Goal: Task Accomplishment & Management: Manage account settings

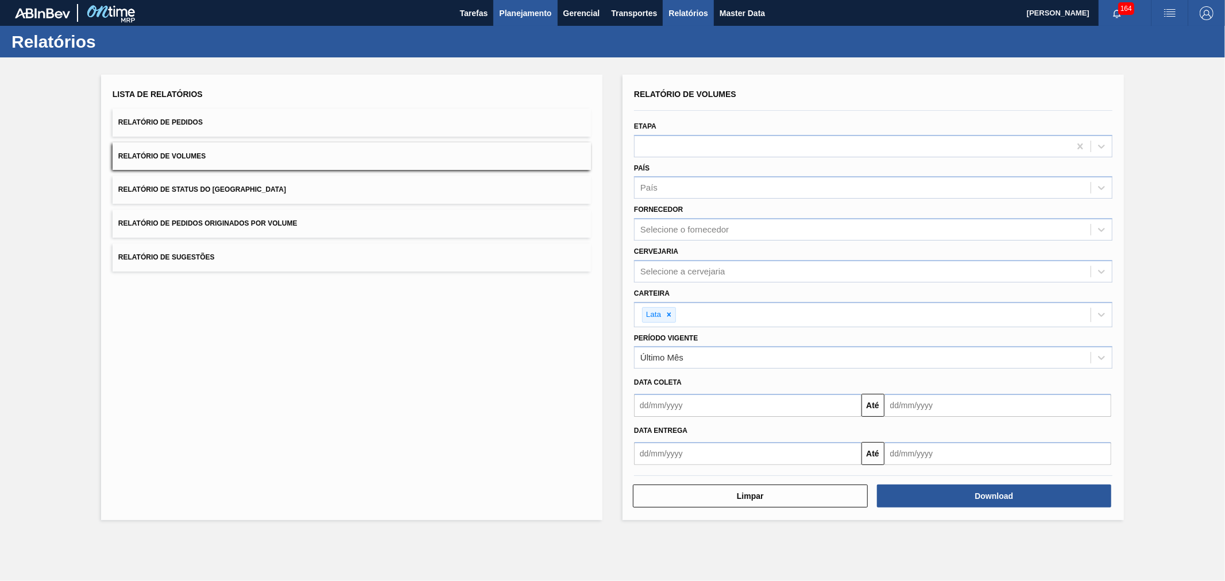
click at [540, 10] on span "Planejamento" at bounding box center [525, 13] width 52 height 14
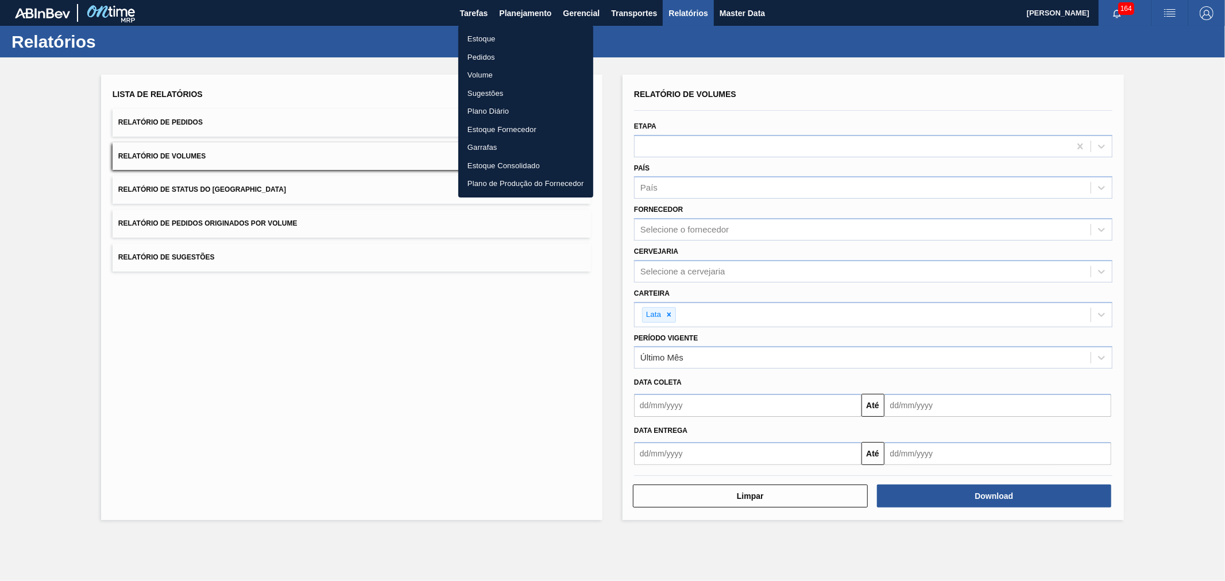
click at [492, 41] on li "Estoque" at bounding box center [525, 39] width 135 height 18
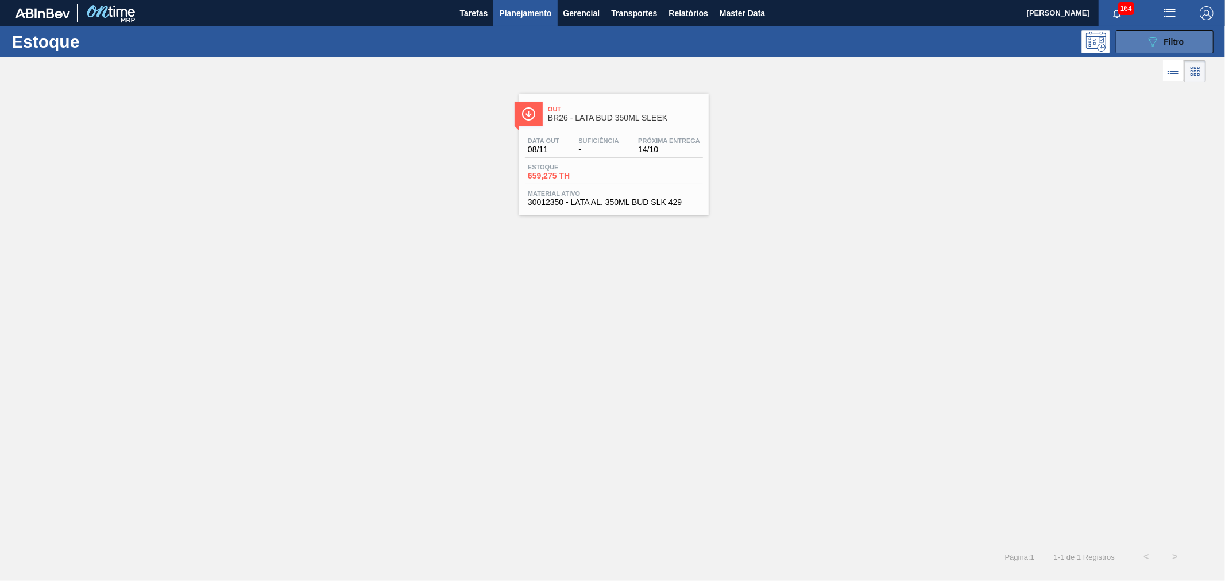
click at [1128, 37] on button "089F7B8B-B2A5-4AFE-B5C0-19BA573D28AC Filtro" at bounding box center [1164, 41] width 98 height 23
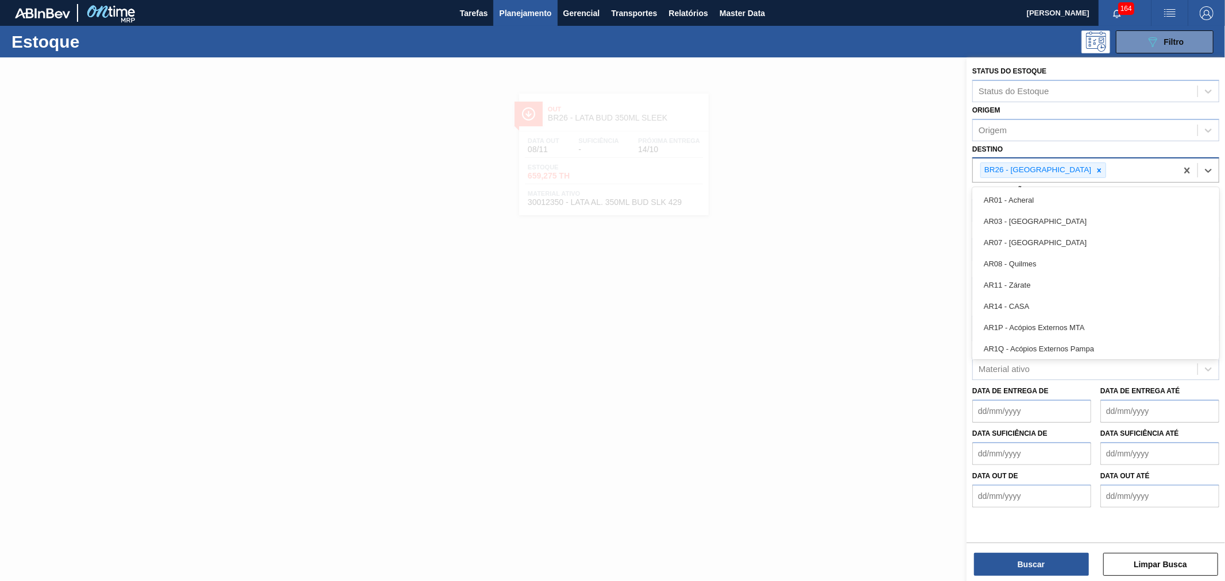
click at [1064, 171] on div "BR26 - [GEOGRAPHIC_DATA]" at bounding box center [1075, 170] width 204 height 24
click at [1095, 171] on icon at bounding box center [1099, 170] width 8 height 8
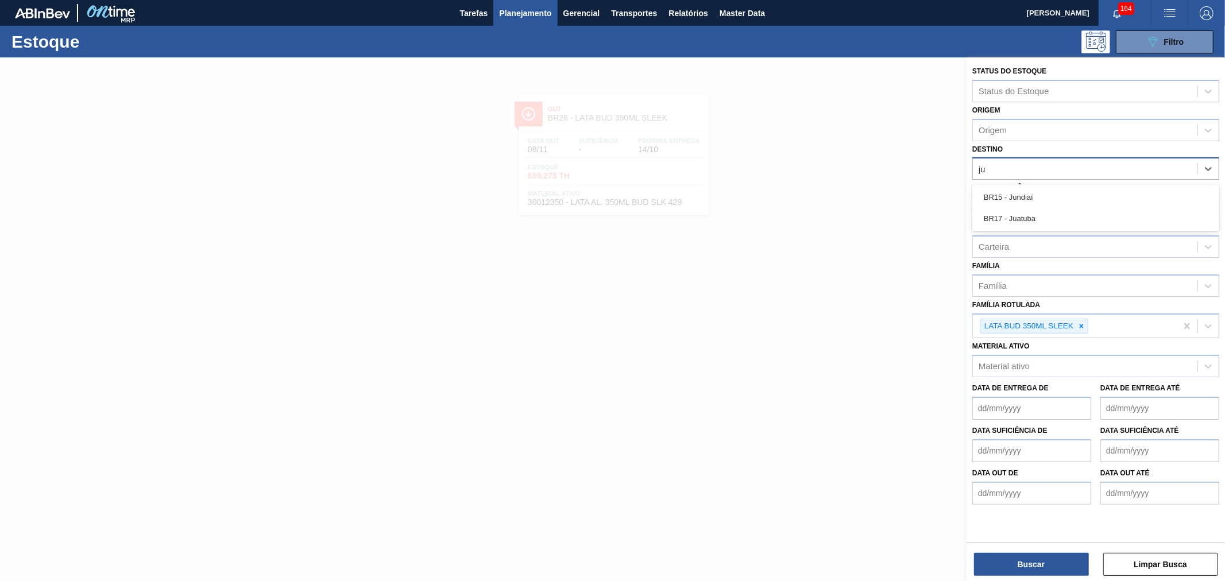
type input "jua"
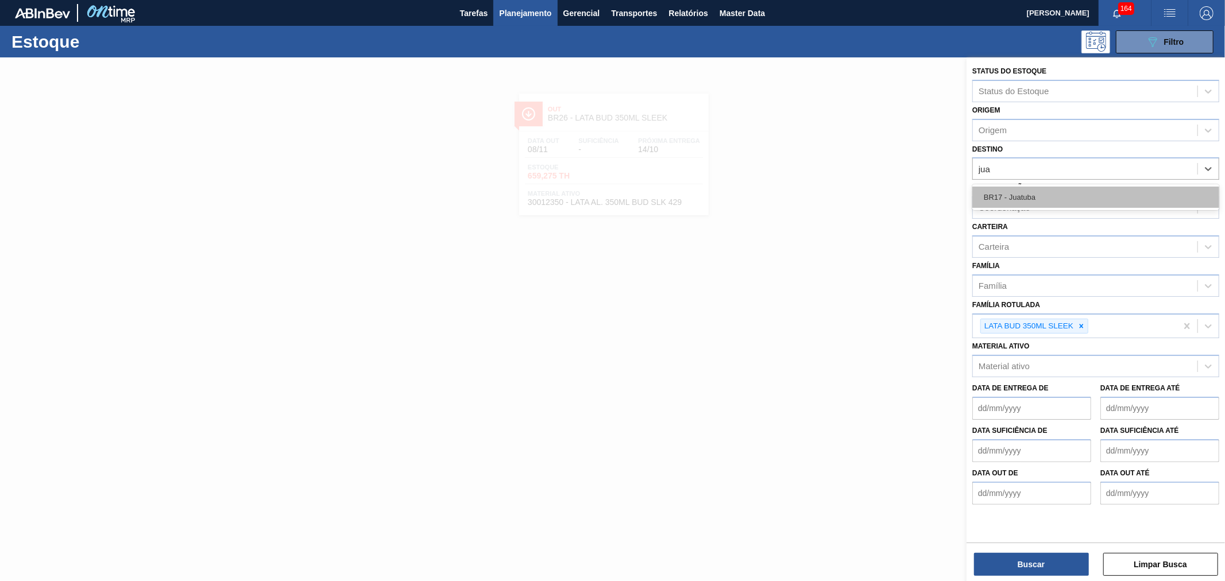
click at [1036, 197] on div "BR17 - Juatuba" at bounding box center [1095, 197] width 247 height 21
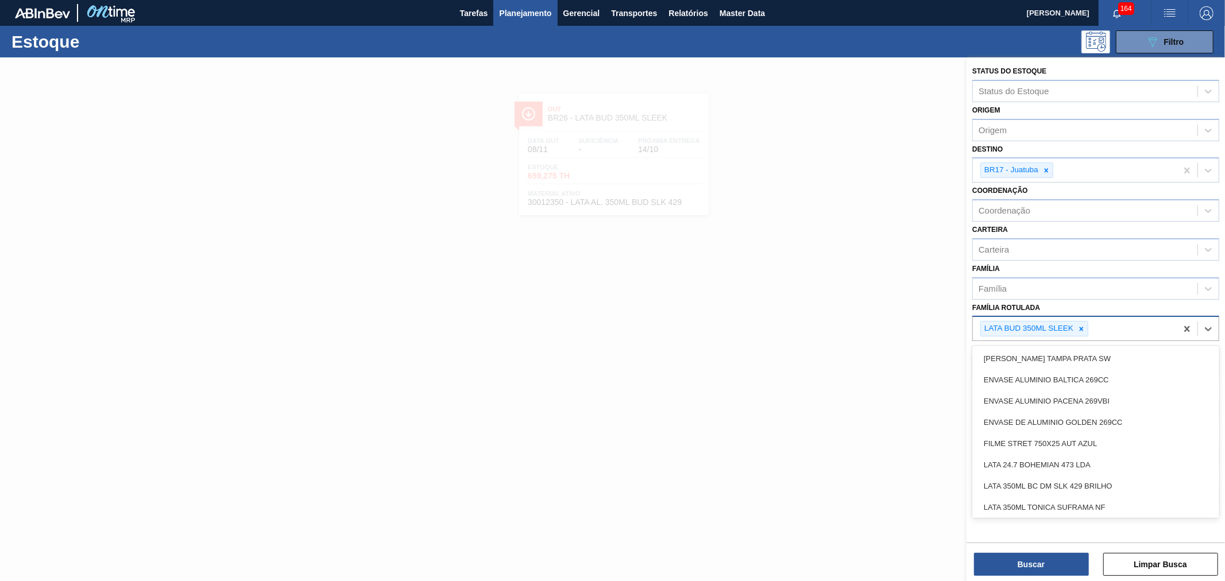
click at [1088, 336] on div "LATA BUD 350ML SLEEK" at bounding box center [1075, 329] width 204 height 24
click at [1082, 327] on icon at bounding box center [1081, 329] width 4 height 4
type Rotulada "lata bc"
type Rotulada "lata bc 350"
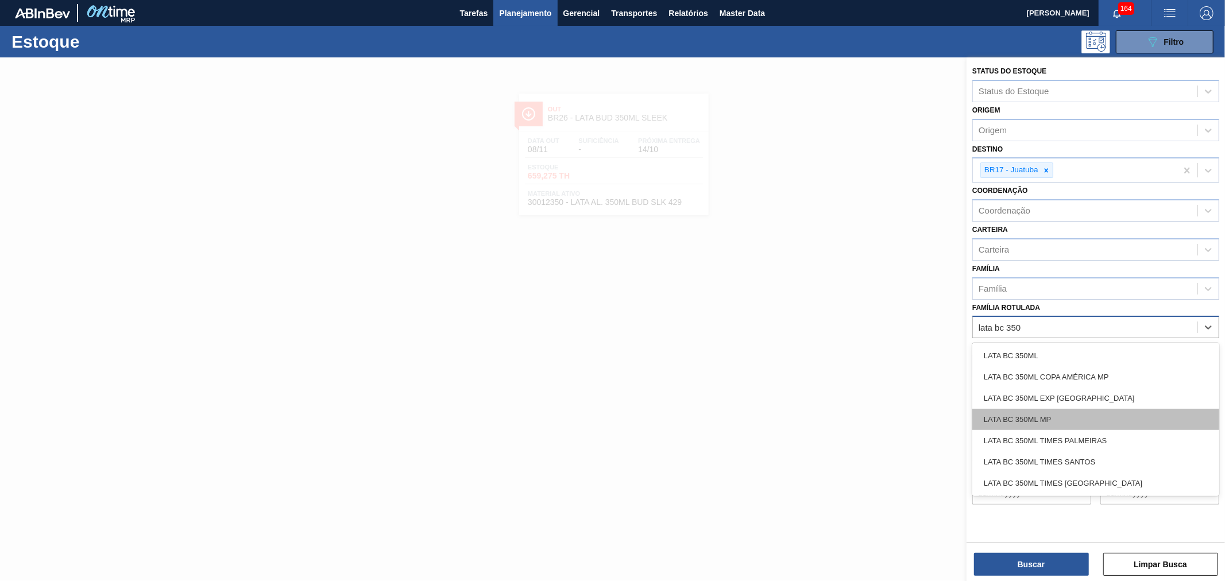
click at [1082, 418] on div "LATA BC 350ML MP" at bounding box center [1095, 419] width 247 height 21
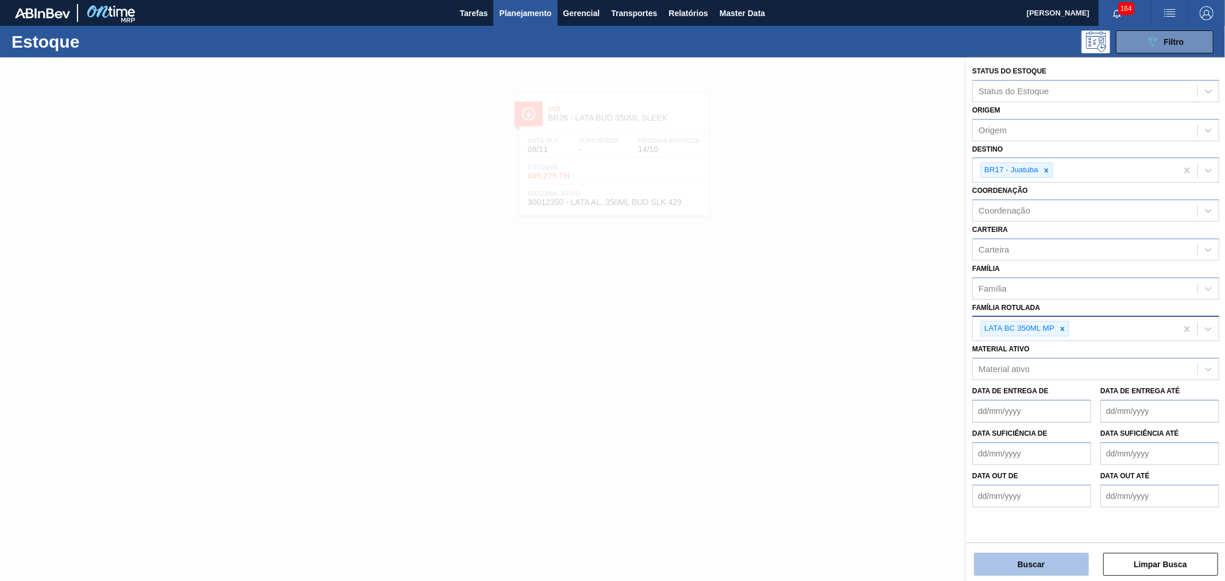
click at [1048, 560] on button "Buscar" at bounding box center [1031, 564] width 115 height 23
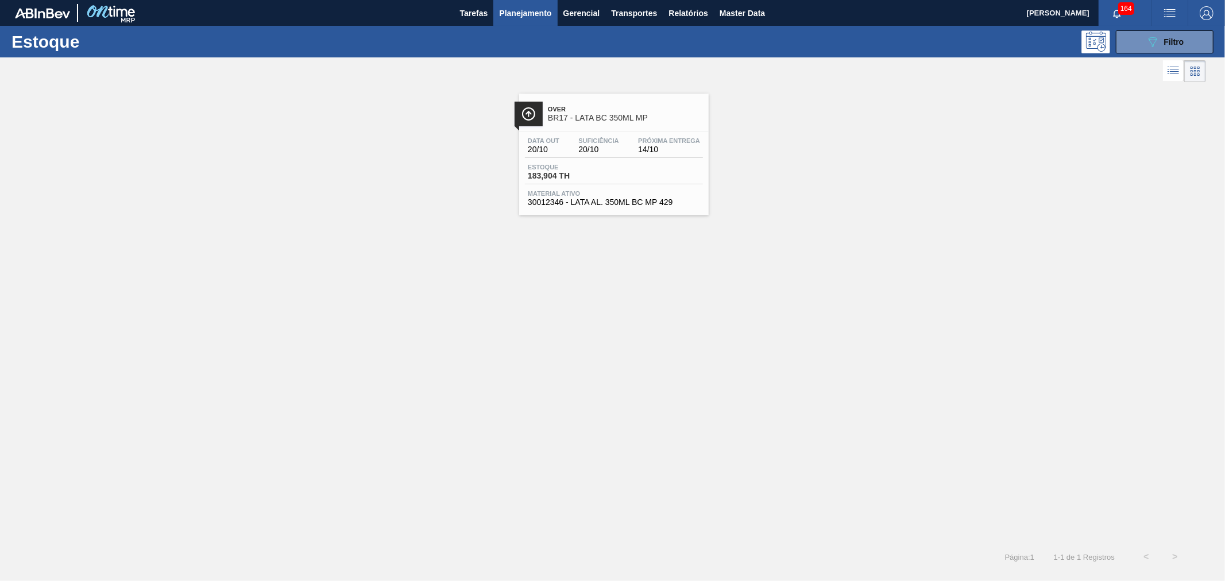
click at [616, 106] on span "Over" at bounding box center [625, 109] width 155 height 7
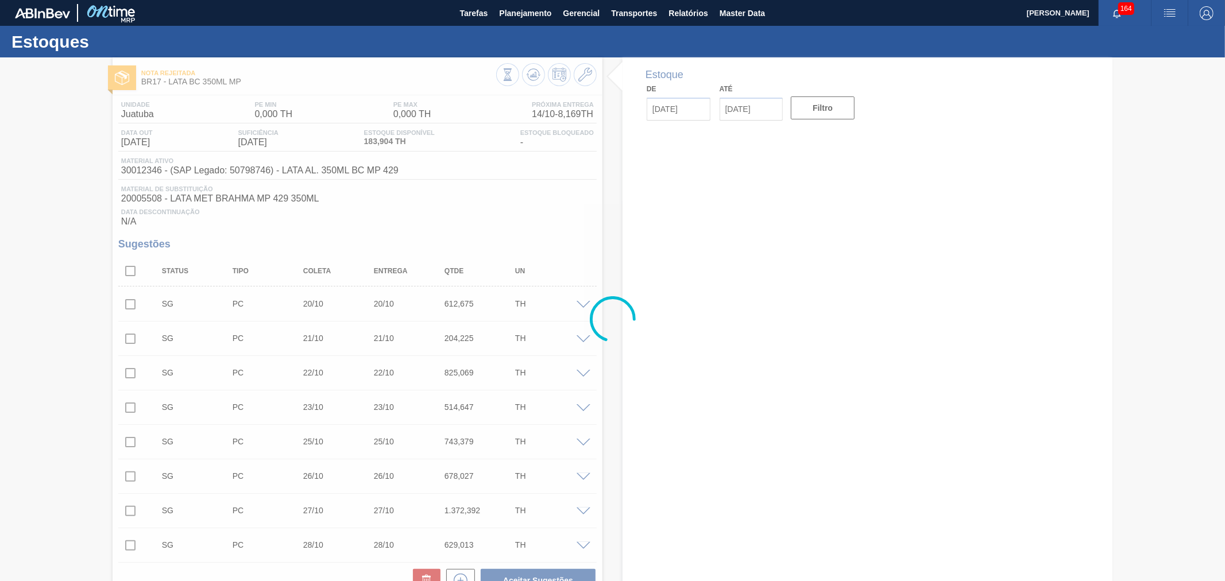
type input "[DATE]"
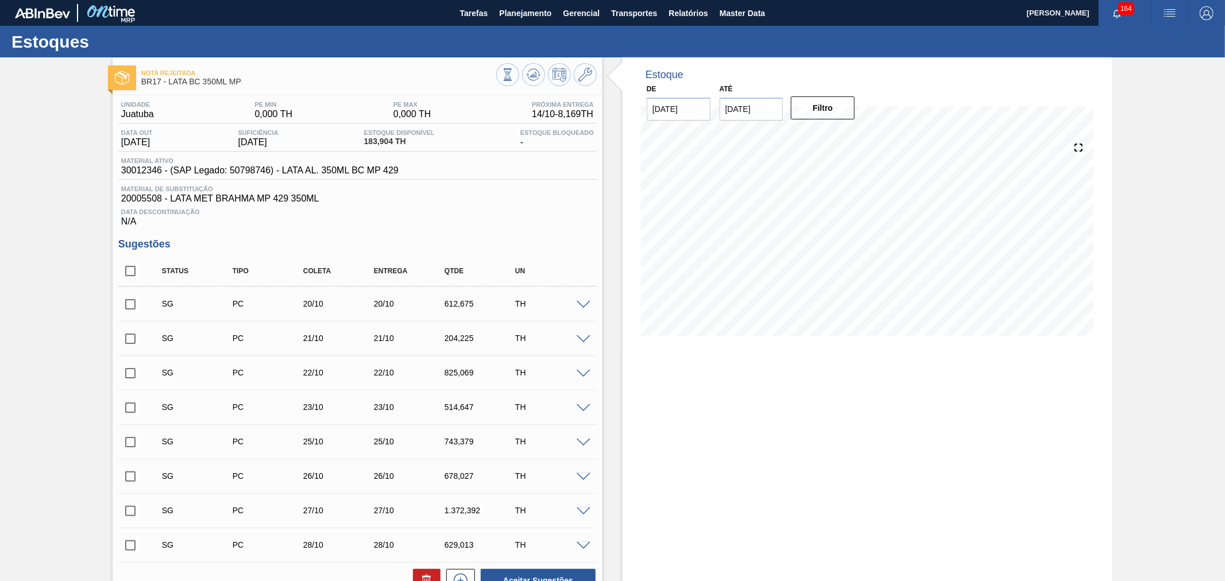
click at [1167, 16] on img "button" at bounding box center [1170, 13] width 14 height 14
click at [1145, 37] on li "Pedido Contingência" at bounding box center [1162, 40] width 105 height 21
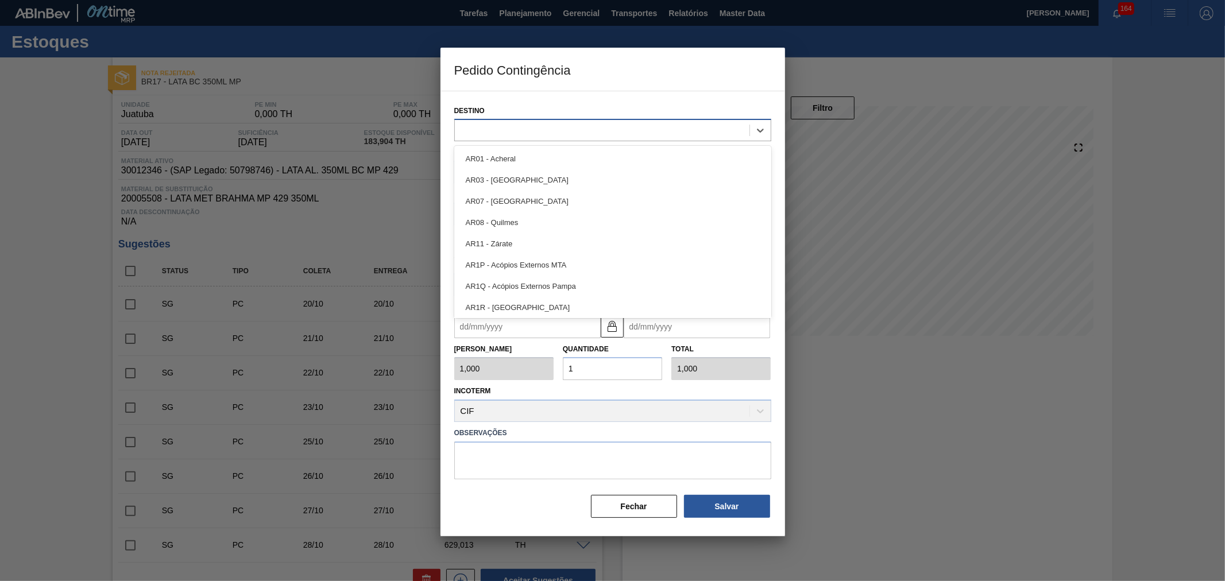
click at [530, 129] on div at bounding box center [602, 130] width 295 height 17
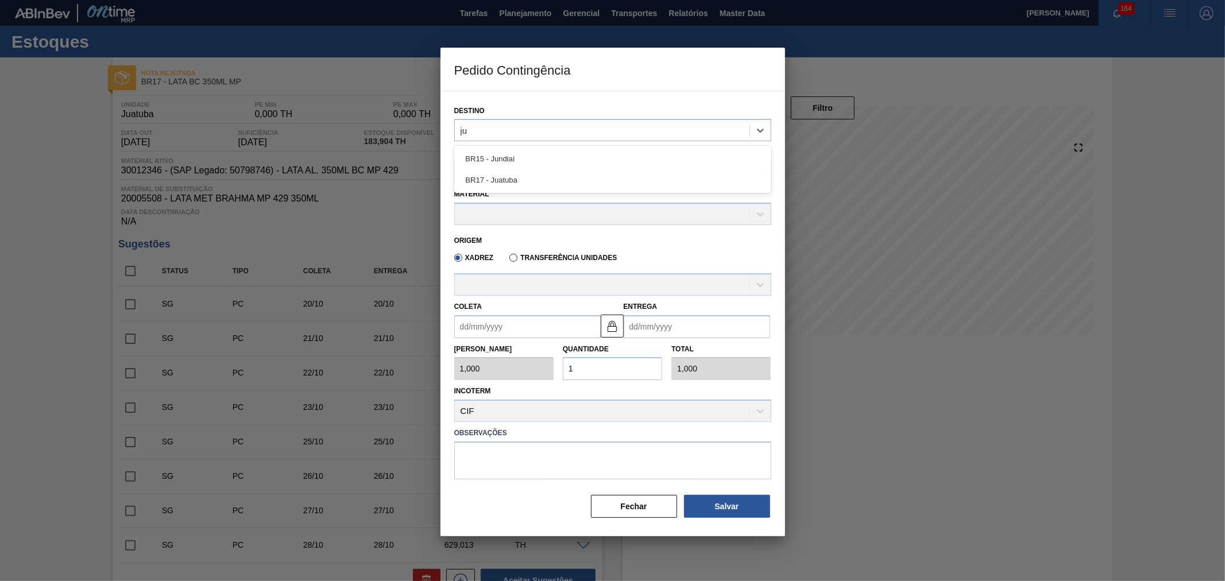
type input "jua"
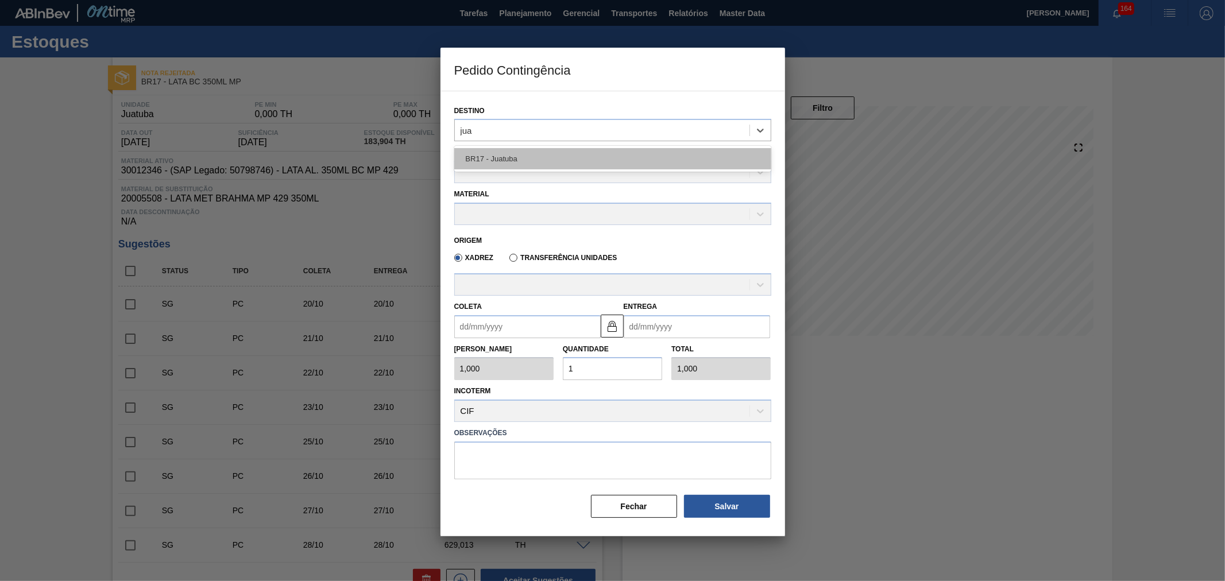
click at [524, 162] on div "BR17 - Juatuba" at bounding box center [612, 158] width 317 height 21
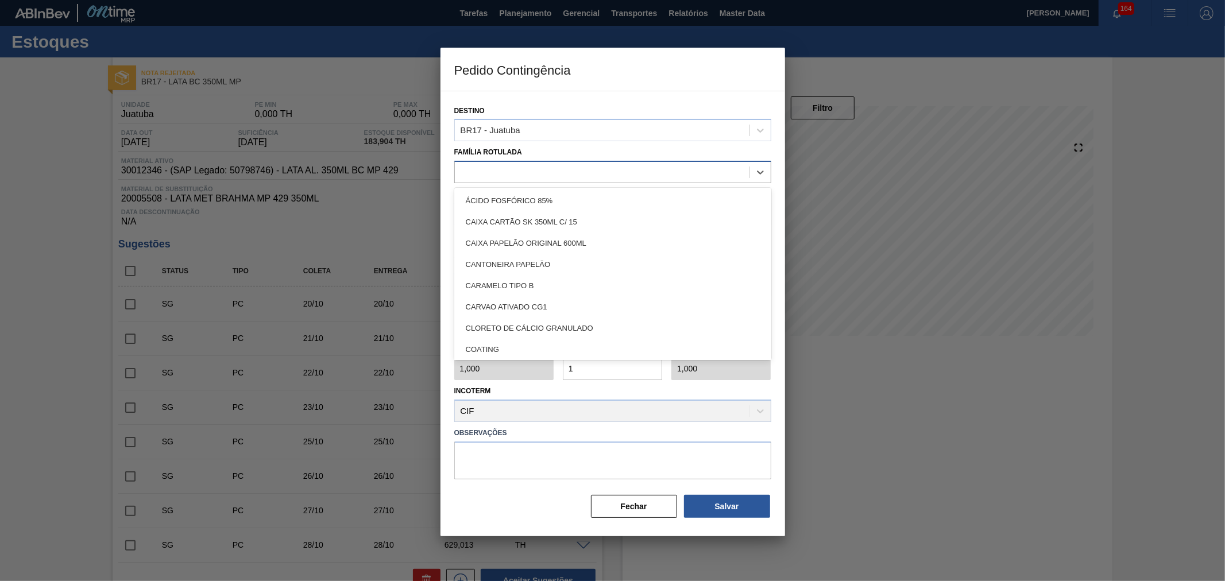
click at [513, 168] on div at bounding box center [602, 172] width 295 height 17
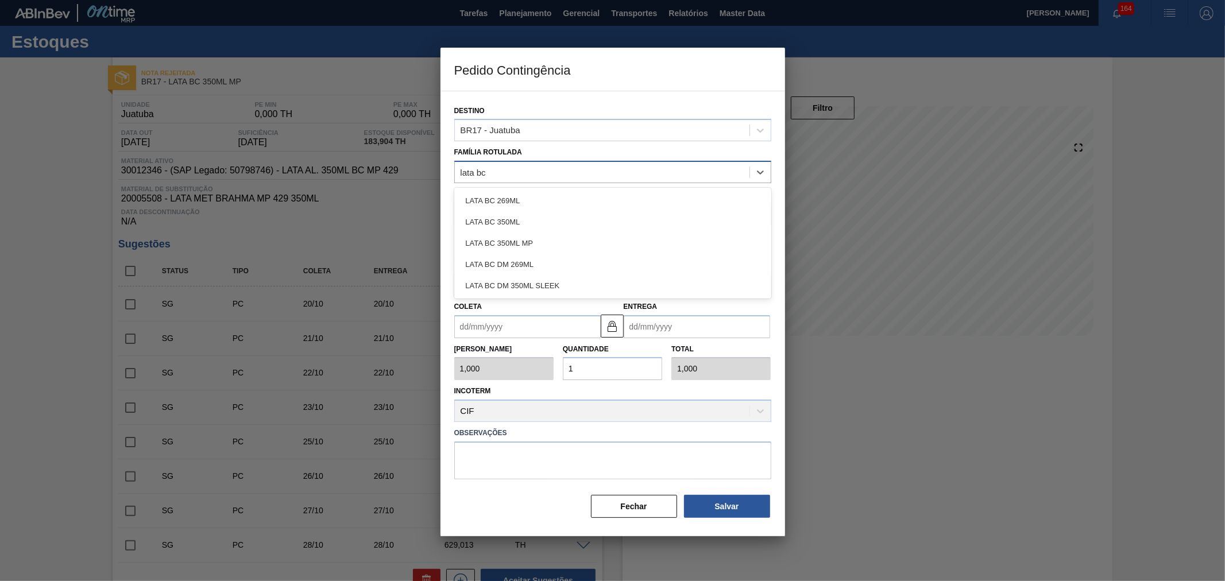
type Rotulada "lata bc 3"
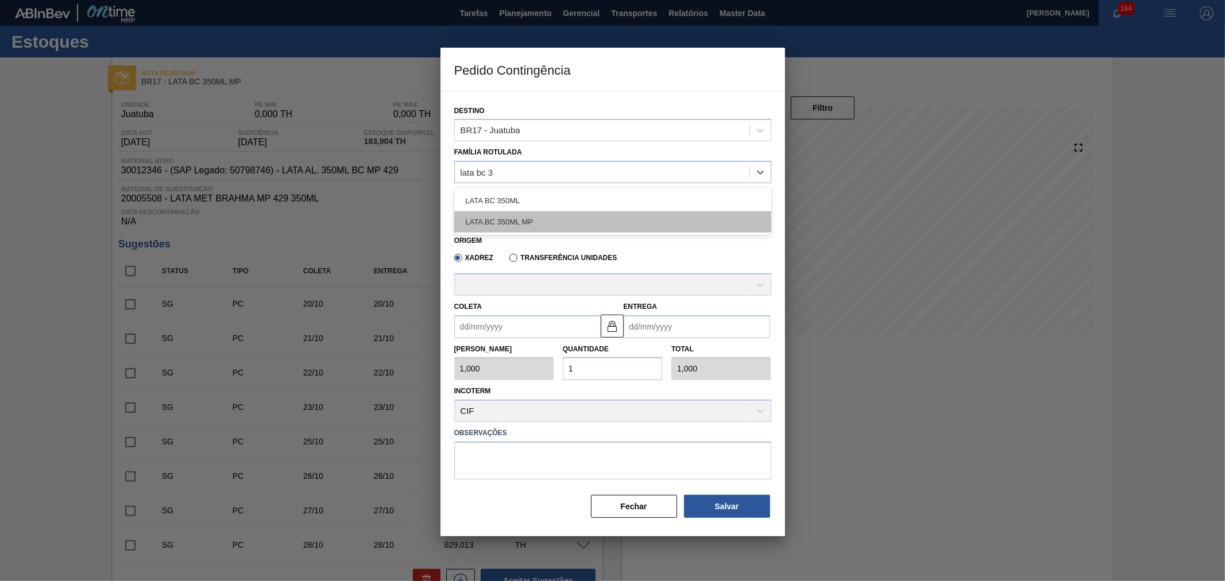
click at [526, 218] on div "LATA BC 350ML MP" at bounding box center [612, 221] width 317 height 21
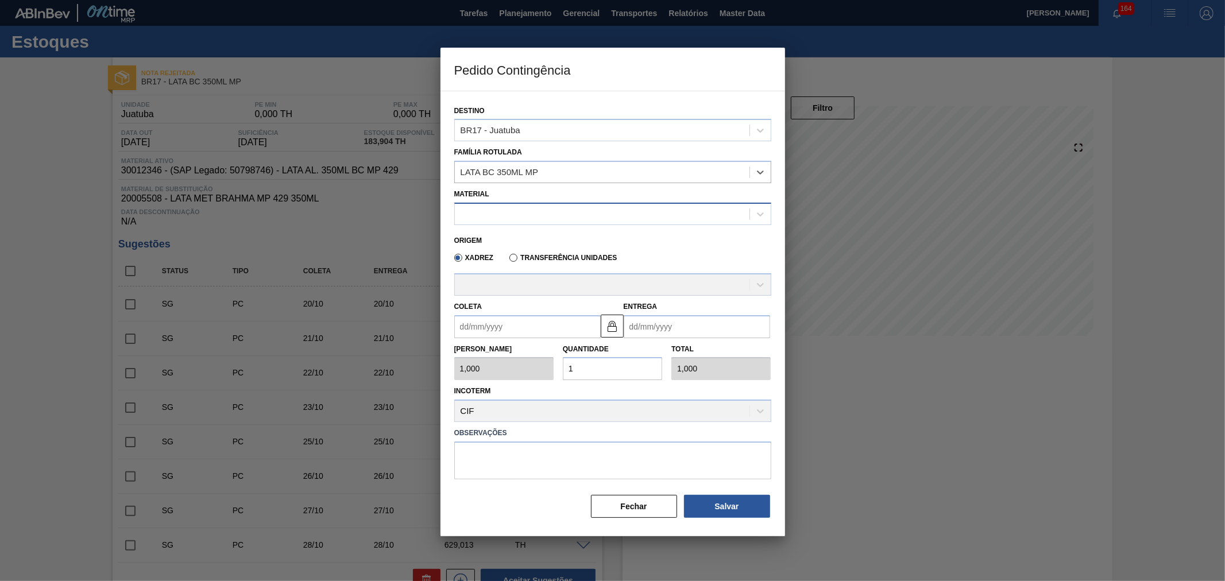
click at [514, 216] on div at bounding box center [602, 214] width 295 height 17
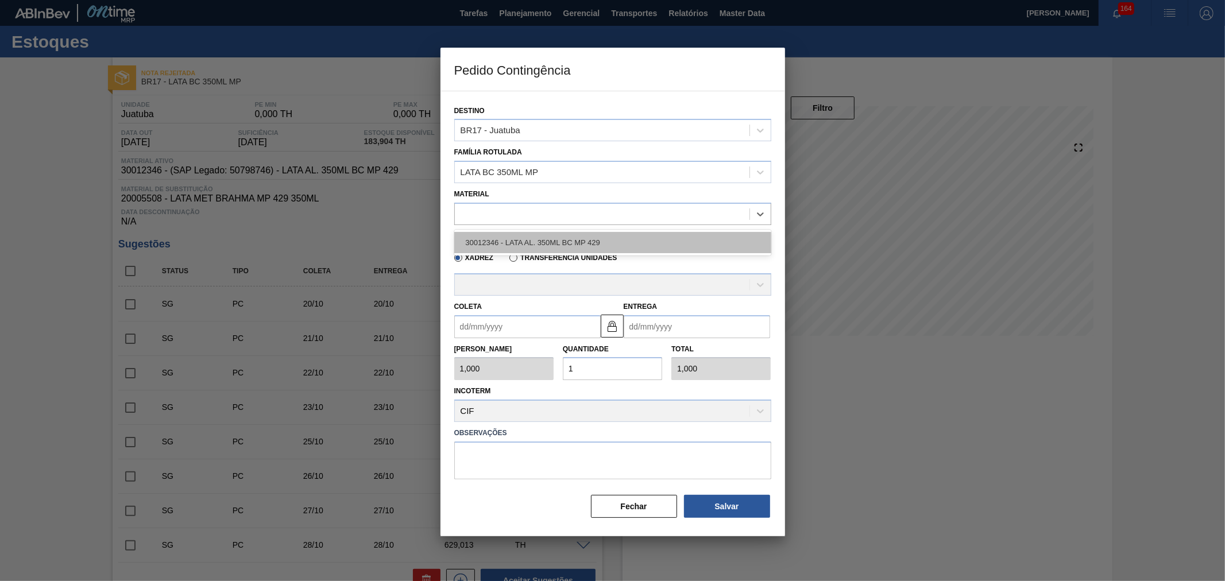
click at [504, 242] on div "30012346 - LATA AL. 350ML BC MP 429" at bounding box center [612, 242] width 317 height 21
type input "8,169"
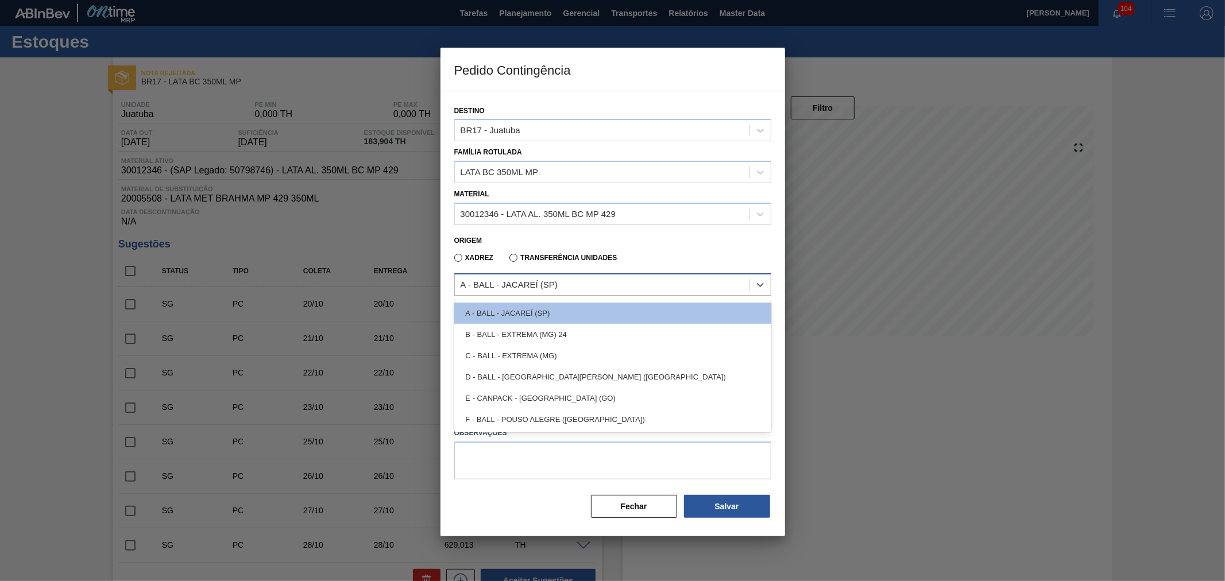
click at [497, 276] on div "A - BALL - JACAREÍ (SP)" at bounding box center [602, 284] width 295 height 17
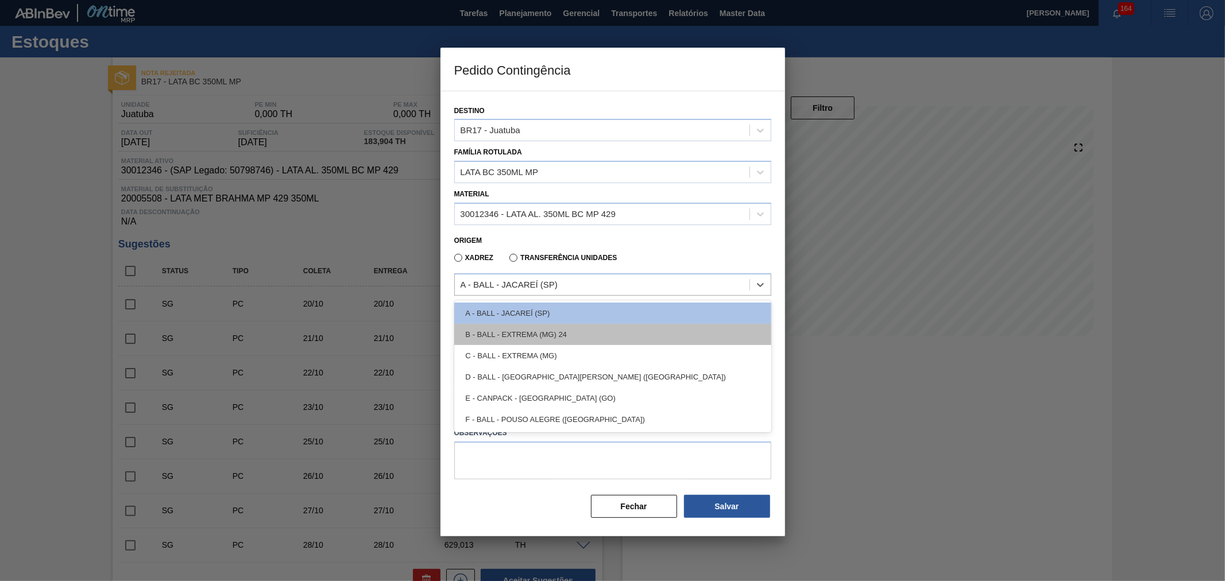
click at [515, 331] on div "B - BALL - EXTREMA (MG) 24" at bounding box center [612, 334] width 317 height 21
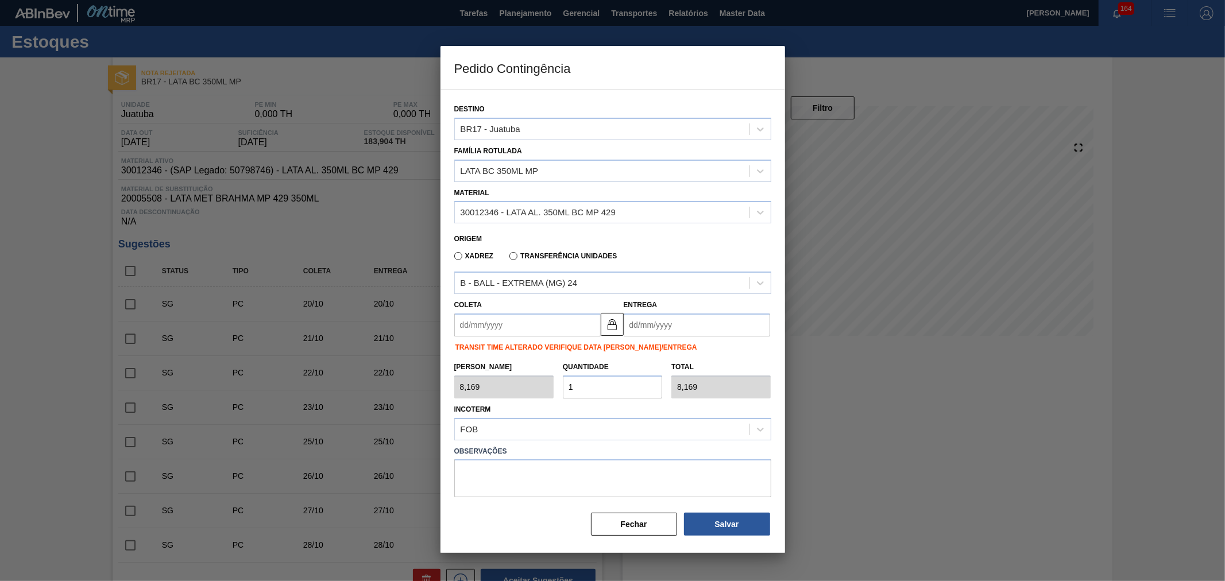
click at [549, 388] on div "Tam Lote 8,169 Quantidade 1 Total 8,169" at bounding box center [613, 377] width 326 height 42
type input "2"
type input "16,338"
type input "20"
type input "163,380"
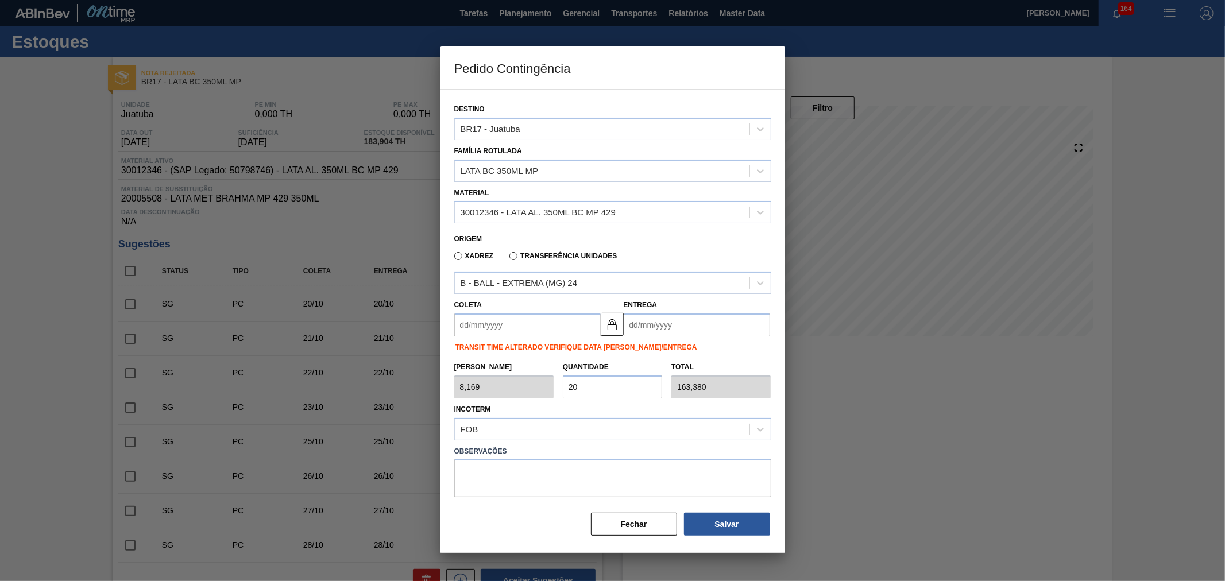
click at [598, 406] on div "Incoterm FOB" at bounding box center [612, 420] width 317 height 39
click at [522, 313] on input "Coleta" at bounding box center [527, 324] width 146 height 23
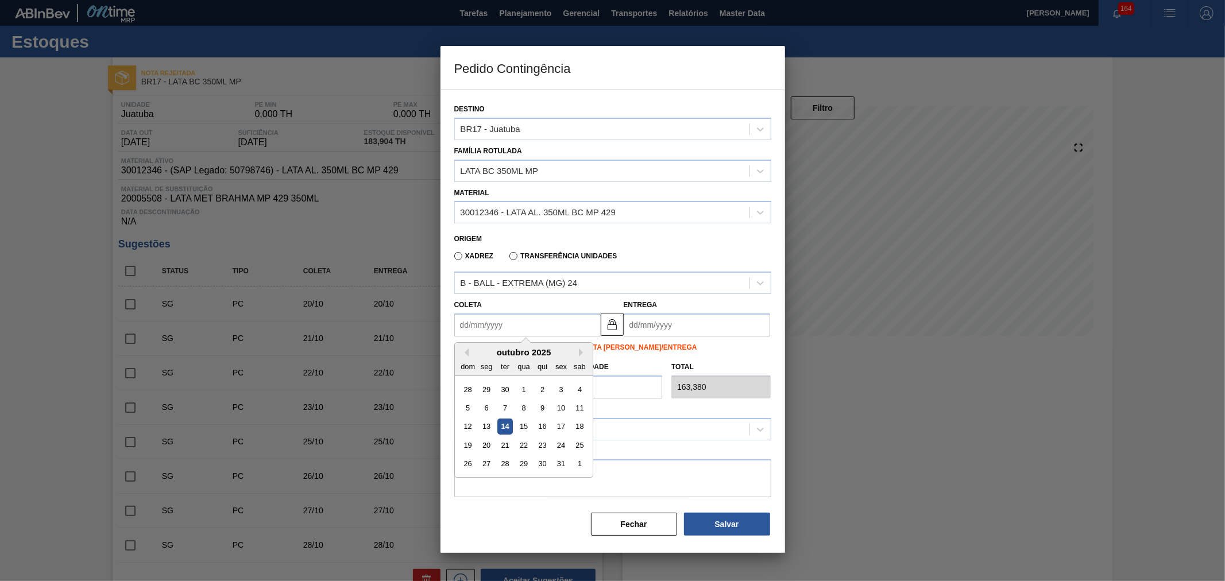
click at [507, 423] on div "14" at bounding box center [505, 427] width 16 height 16
type input "14/10/2025"
type input "15/10/2025"
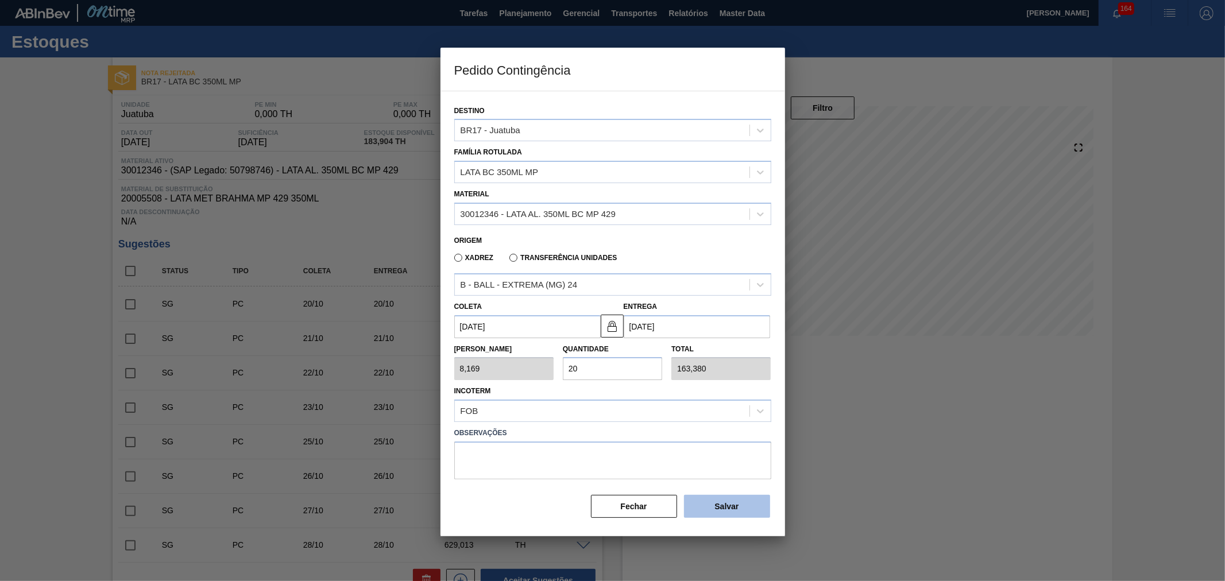
click at [720, 498] on button "Salvar" at bounding box center [727, 506] width 86 height 23
type input "1,000"
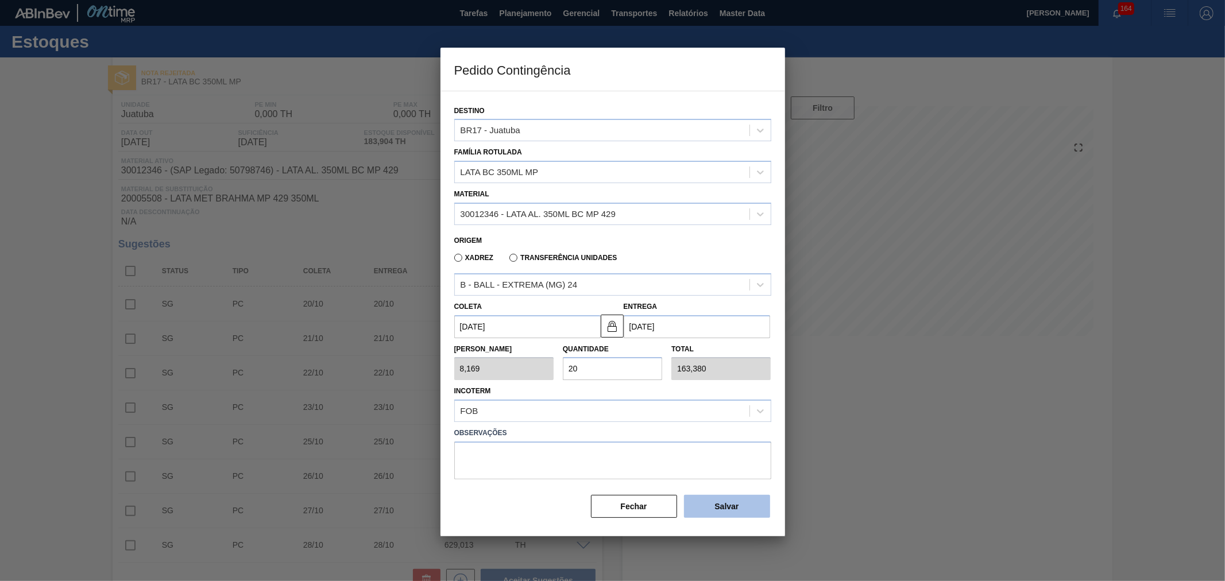
type input "1"
type input "1,000"
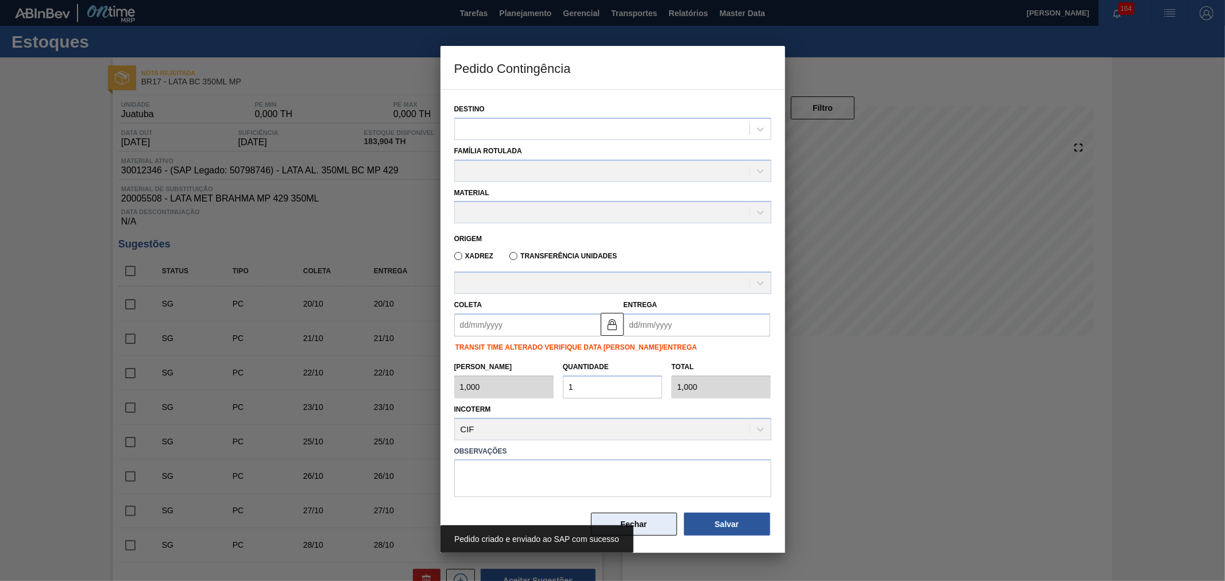
click at [650, 522] on button "Fechar" at bounding box center [634, 524] width 86 height 23
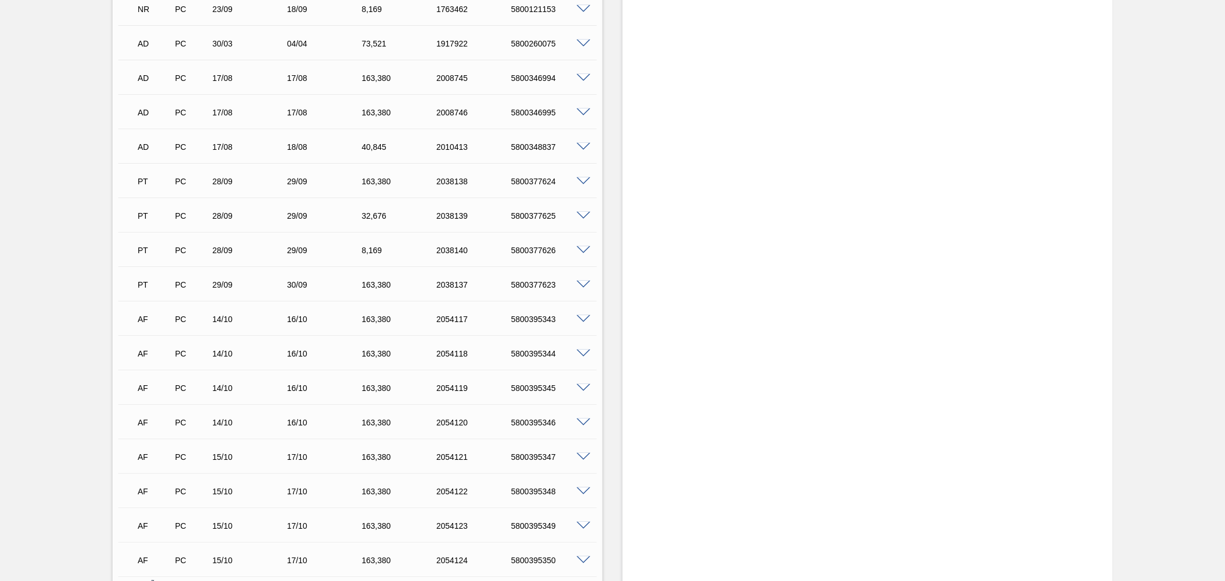
scroll to position [772, 0]
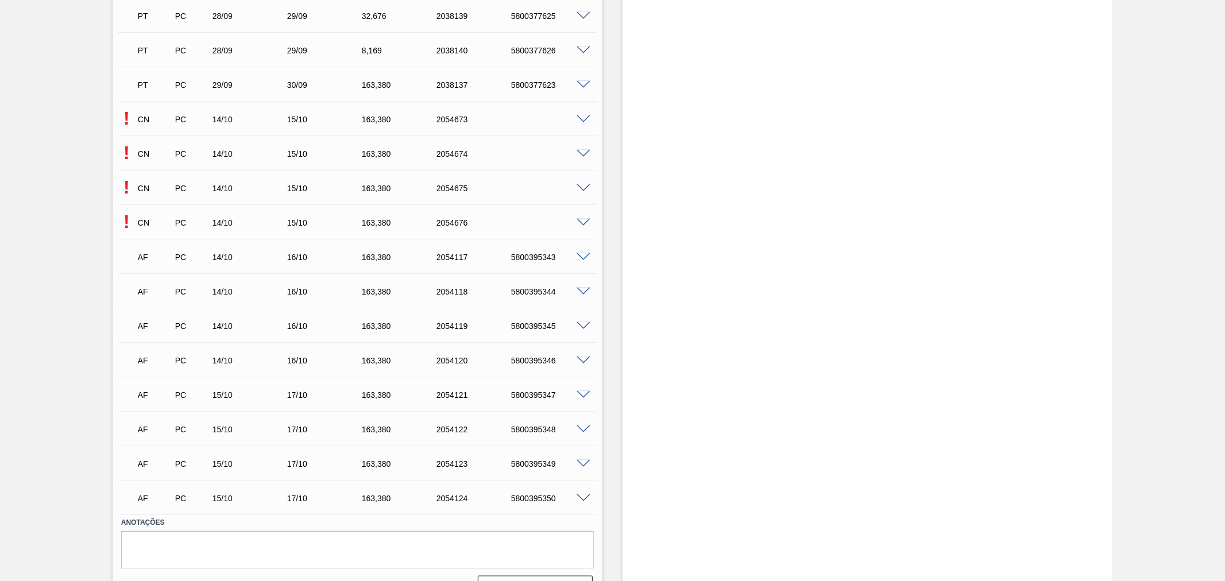
scroll to position [910, 0]
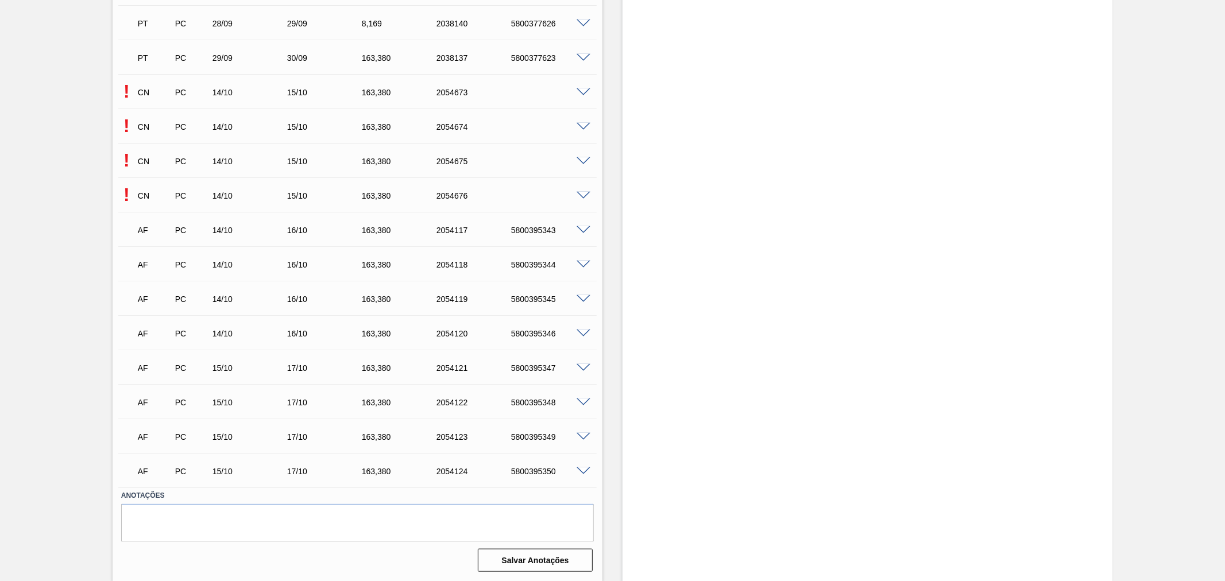
click at [586, 94] on span at bounding box center [583, 92] width 14 height 9
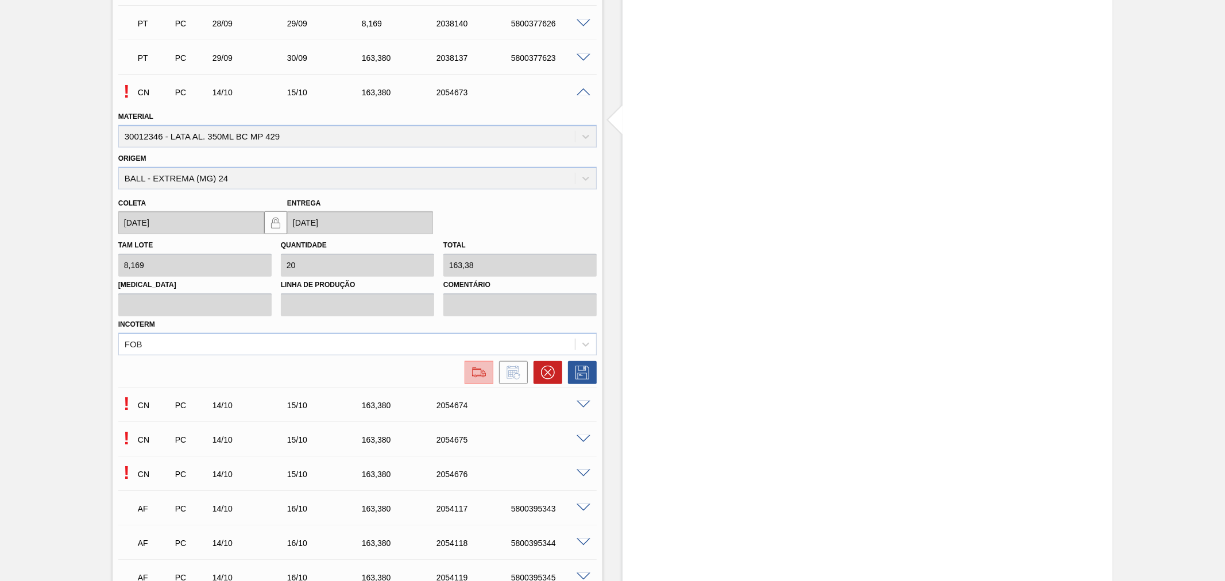
click at [478, 371] on img at bounding box center [479, 373] width 18 height 14
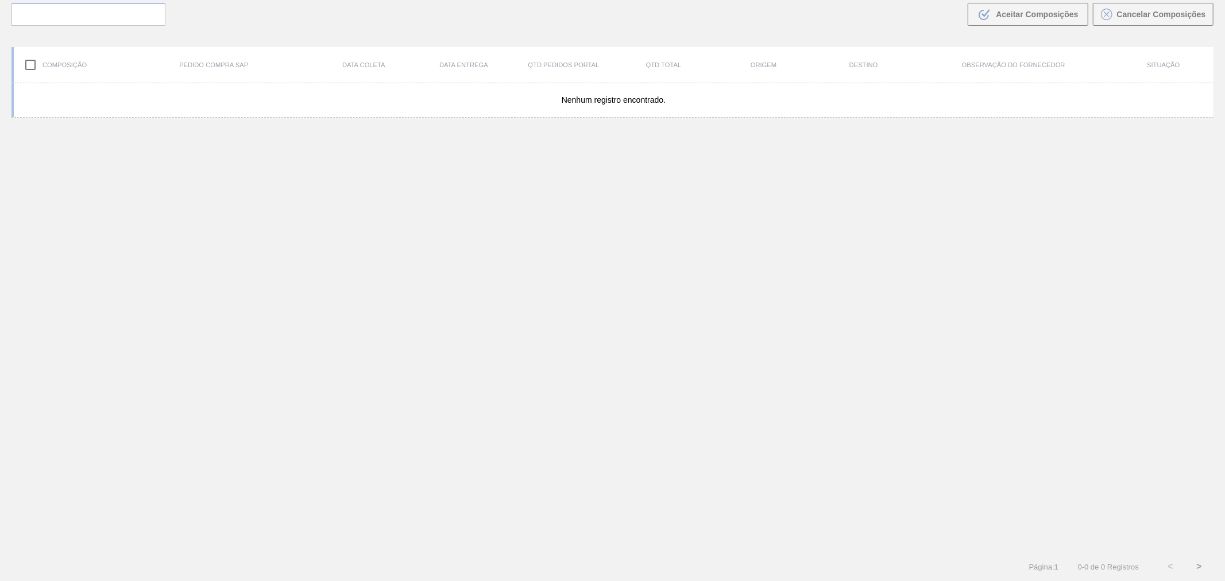
scroll to position [83, 0]
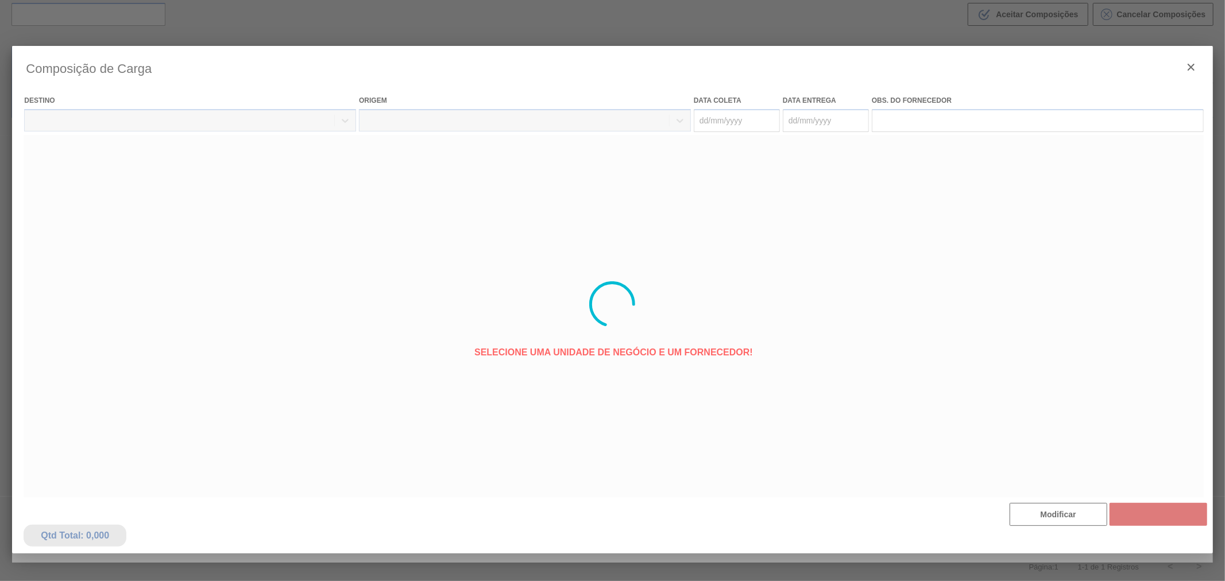
type coleta "[DATE]"
type Entrega "[DATE]"
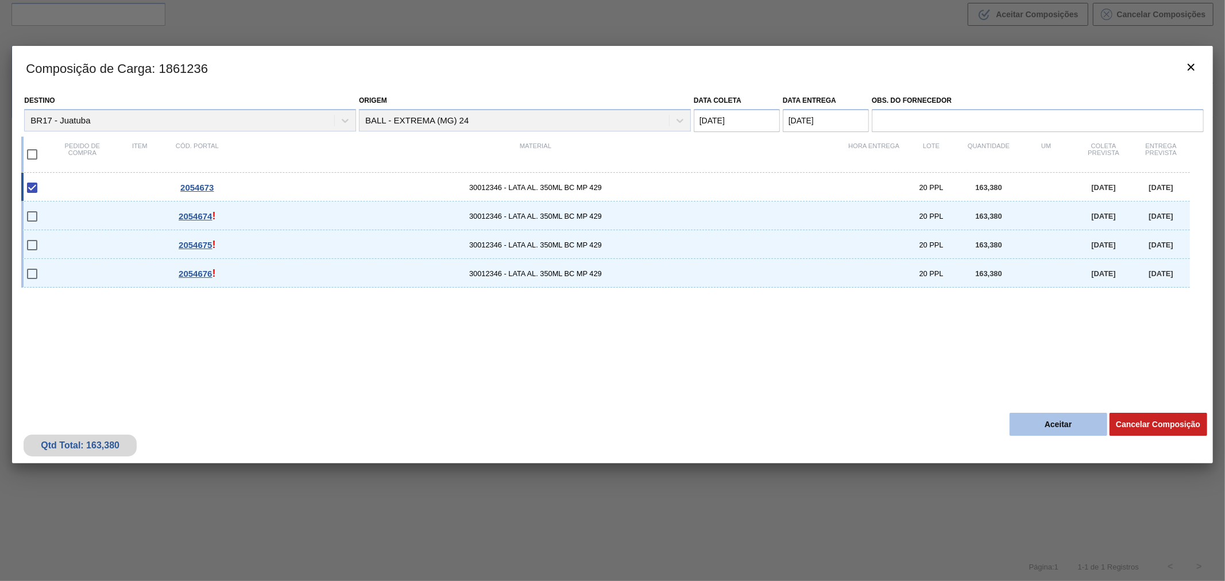
click at [1064, 431] on button "Aceitar" at bounding box center [1058, 424] width 98 height 23
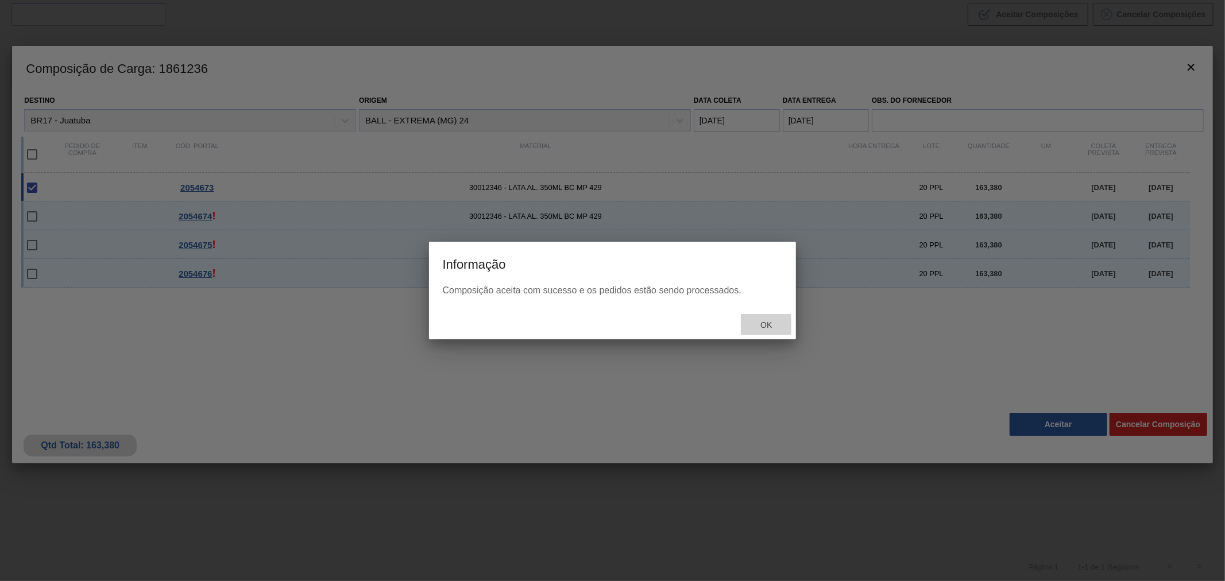
click at [769, 328] on span "Ok" at bounding box center [766, 324] width 30 height 9
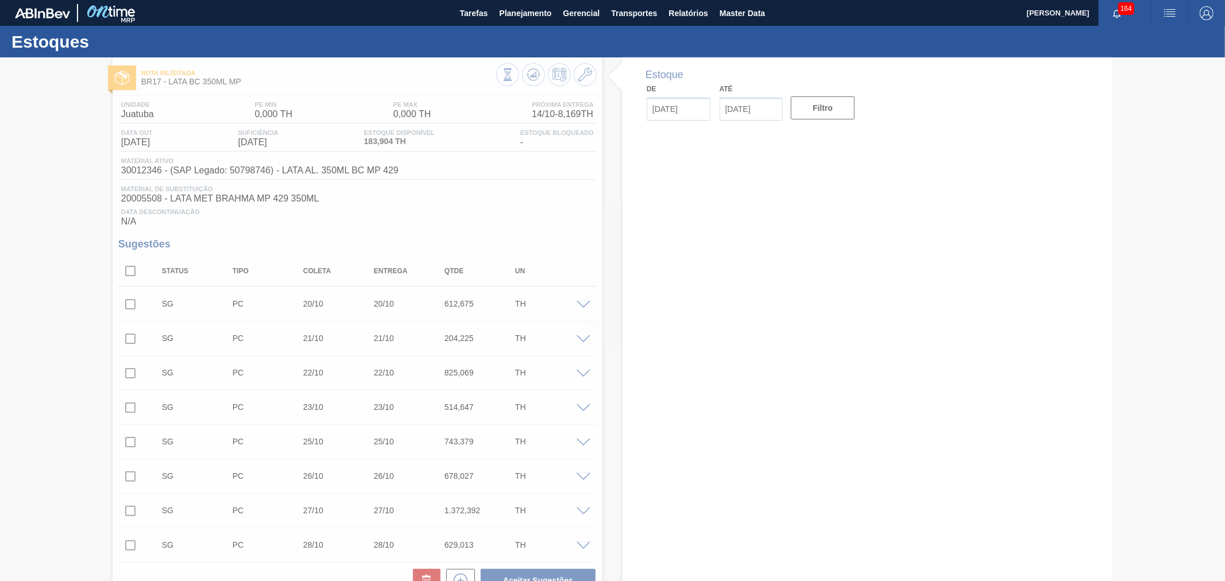
type input "[DATE]"
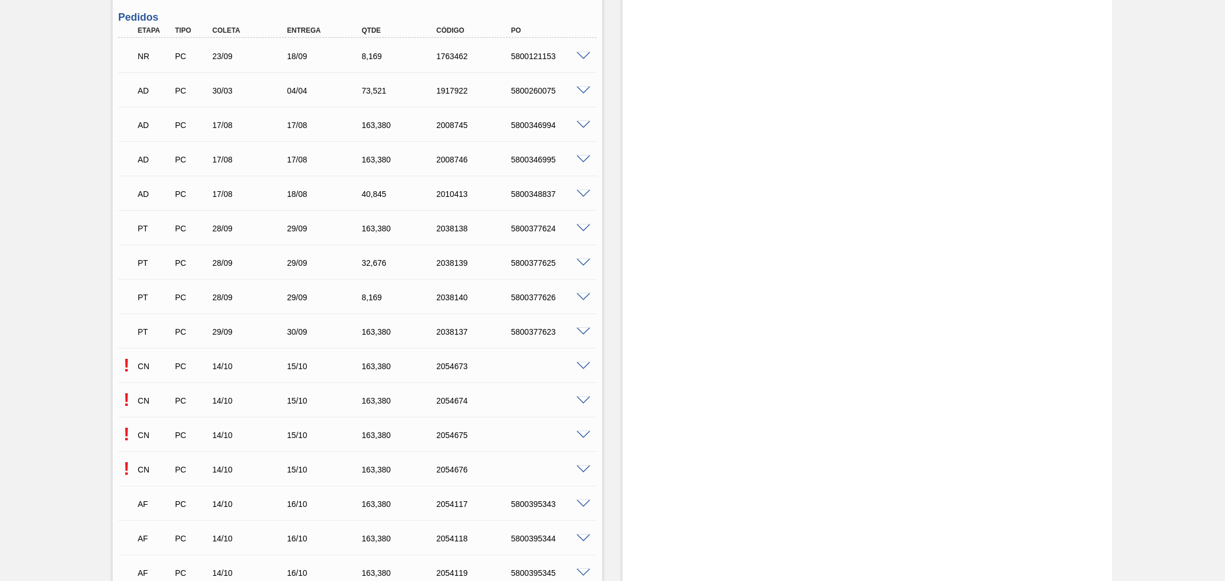
scroll to position [850, 0]
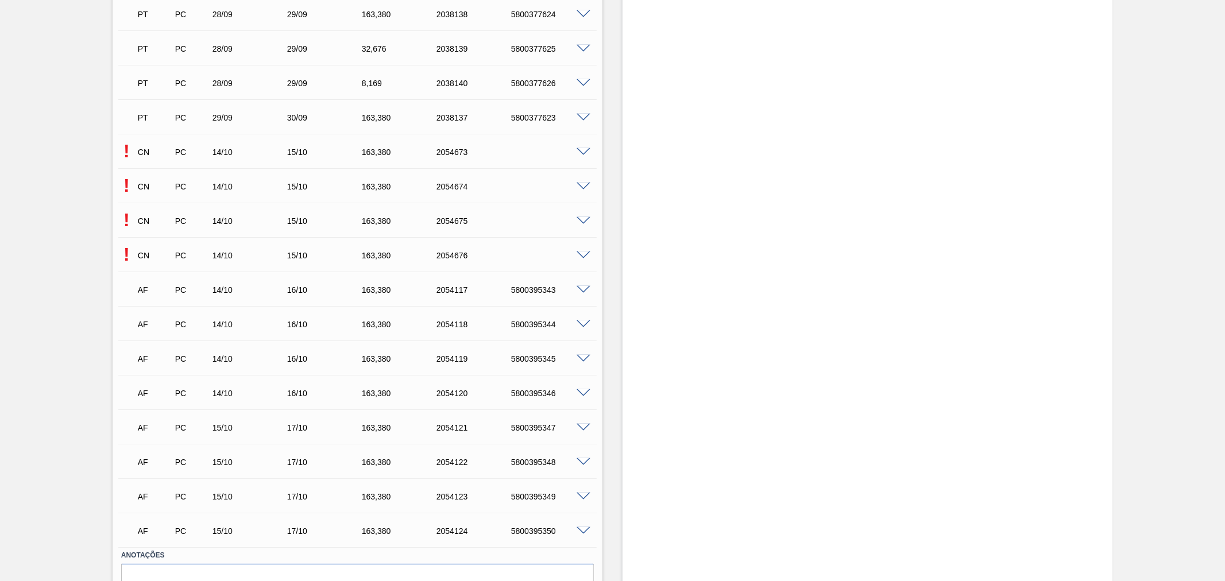
click at [579, 187] on div "! CN PC 14/10 15/10 163,380 2054674" at bounding box center [357, 185] width 478 height 29
click at [580, 185] on span at bounding box center [583, 187] width 14 height 9
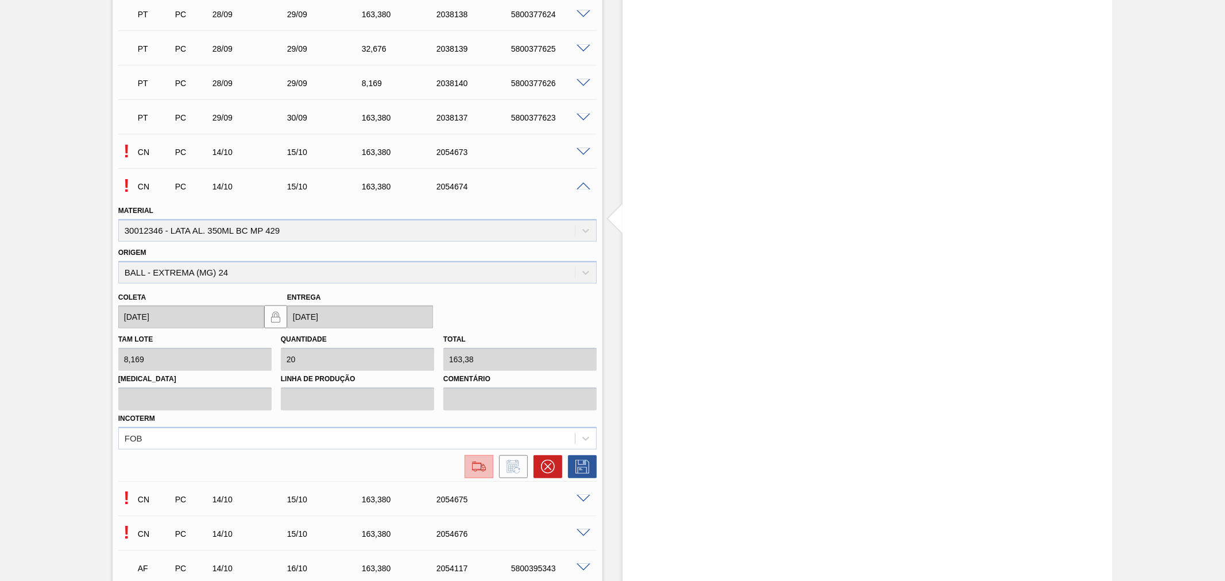
click at [487, 463] on img at bounding box center [479, 467] width 18 height 14
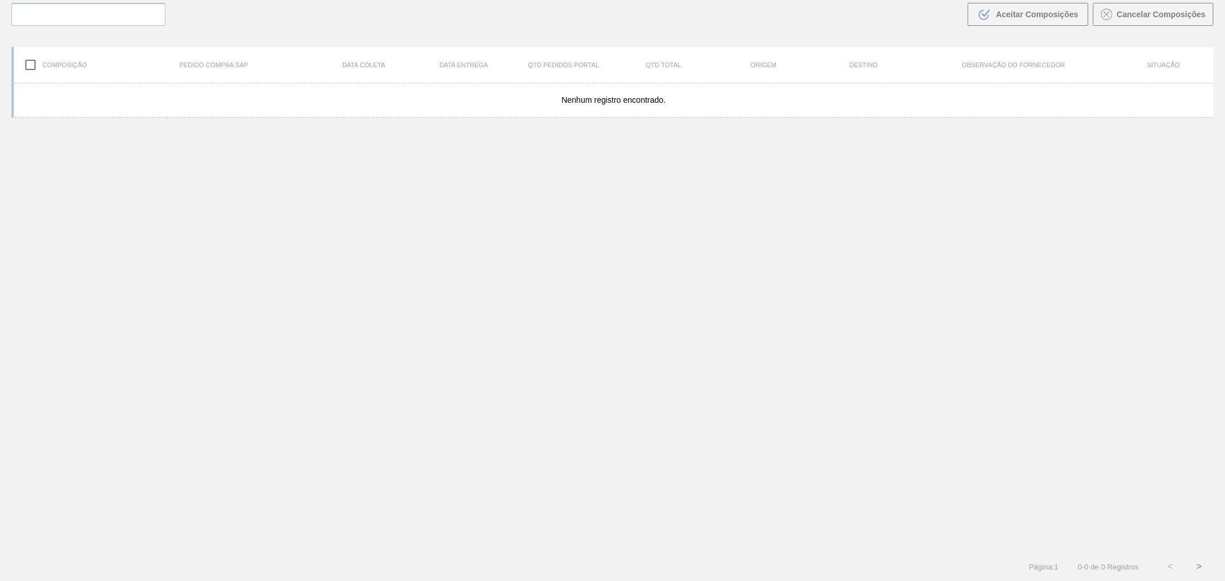
scroll to position [83, 0]
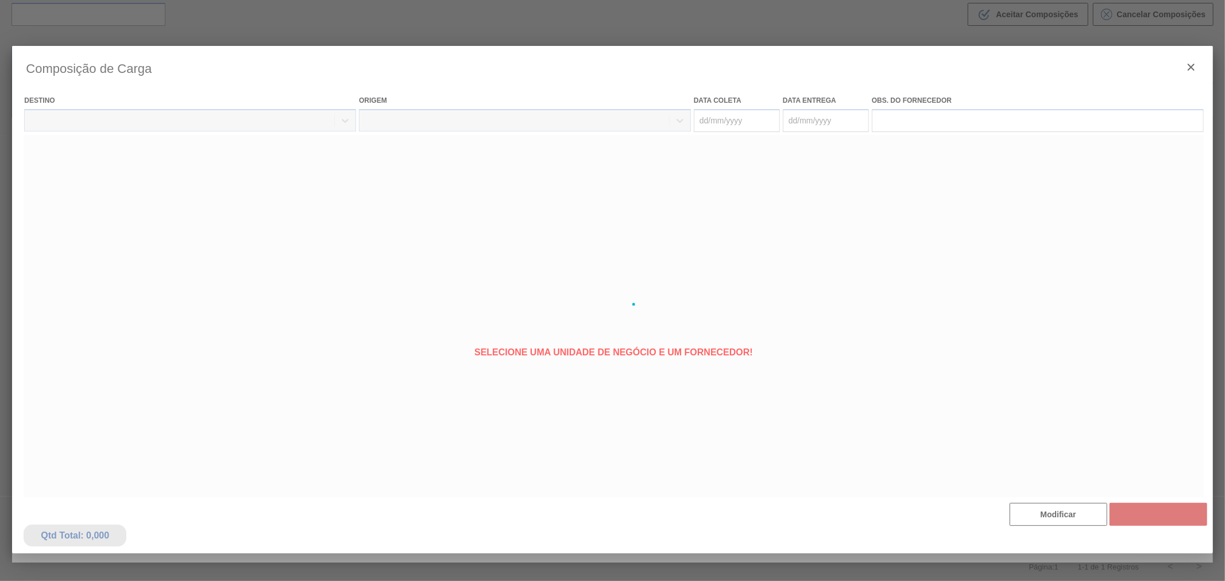
type coleta "[DATE]"
type Entrega "[DATE]"
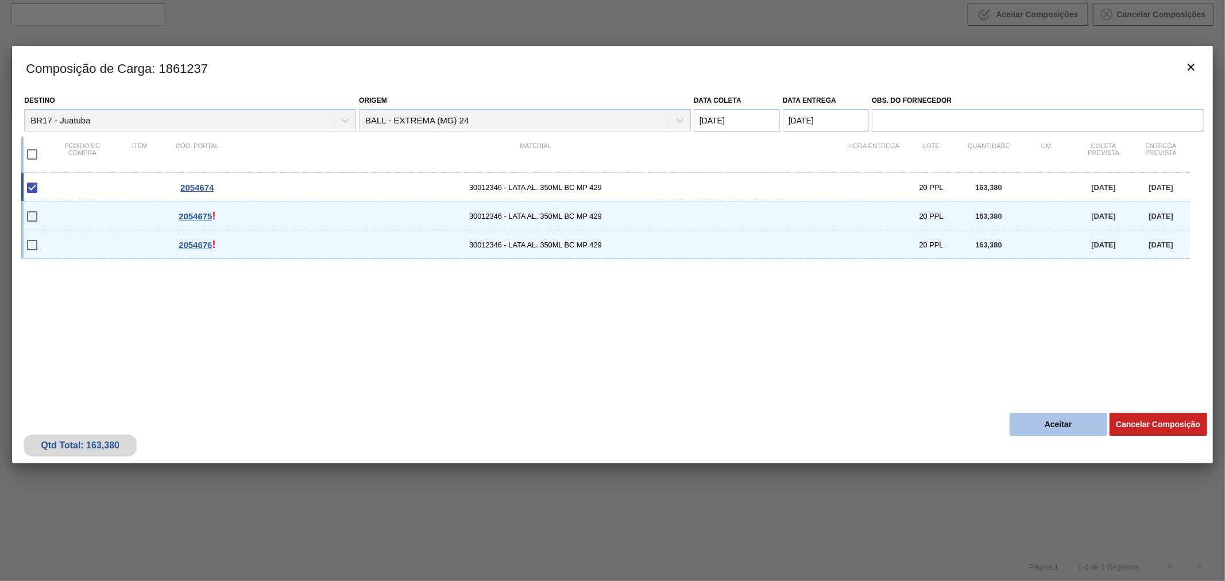
click at [1057, 431] on button "Aceitar" at bounding box center [1058, 424] width 98 height 23
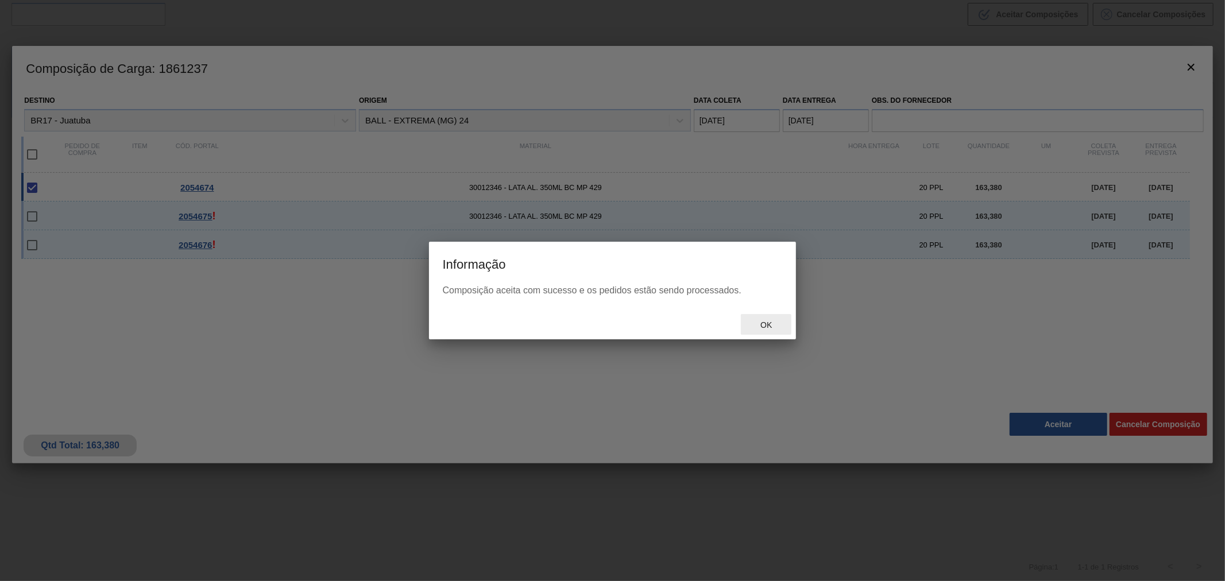
click at [751, 328] on span "Ok" at bounding box center [766, 324] width 30 height 9
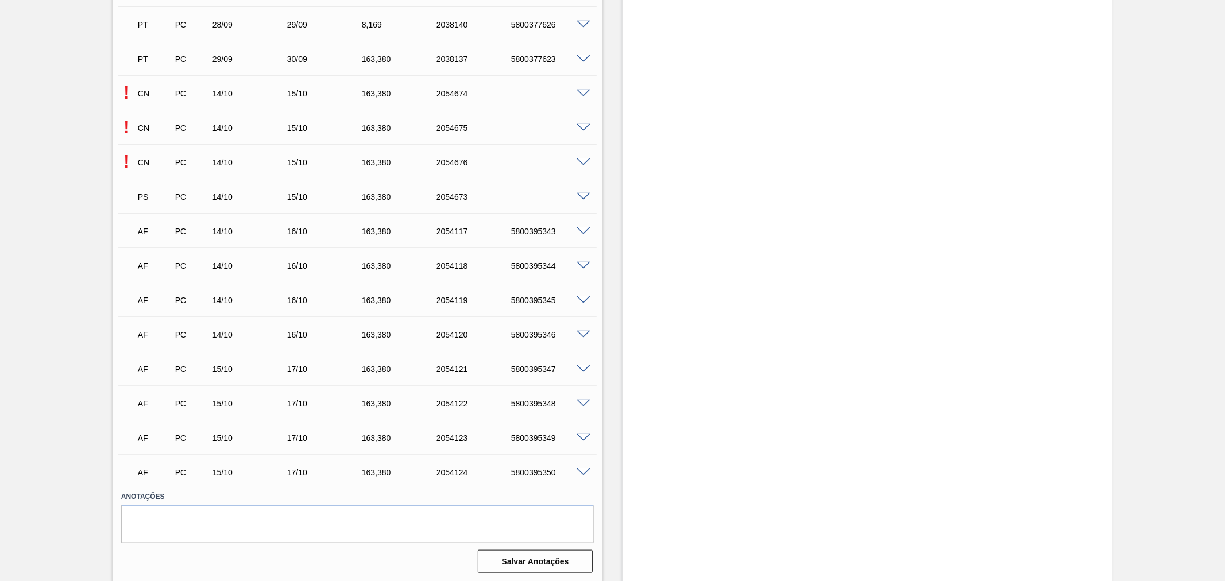
scroll to position [910, 0]
click at [583, 158] on span at bounding box center [583, 161] width 14 height 9
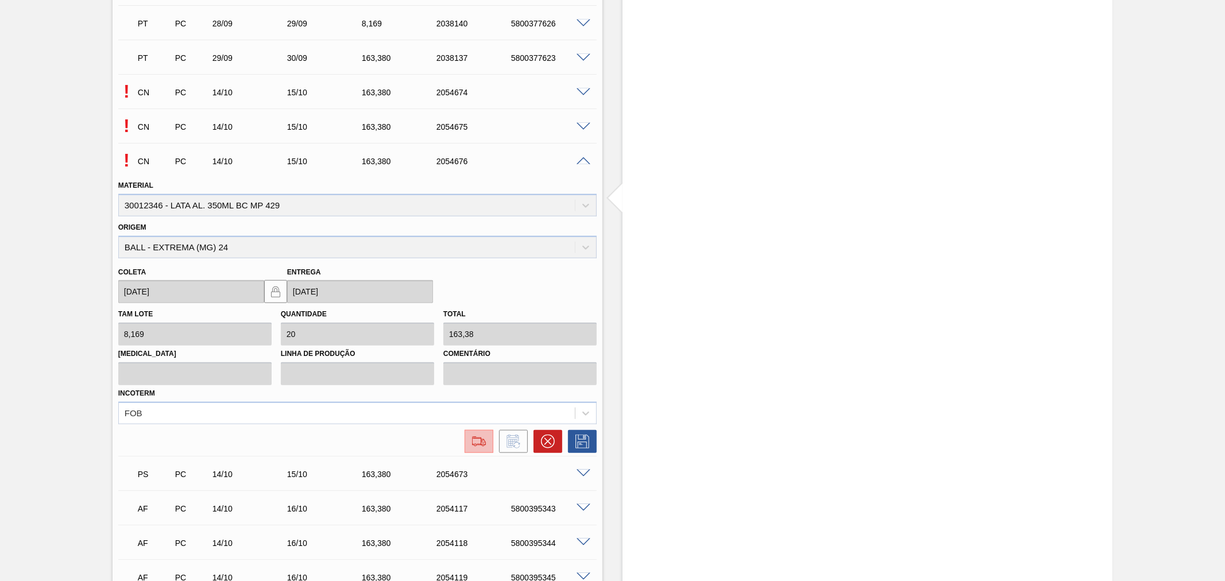
click at [484, 438] on img at bounding box center [479, 442] width 18 height 14
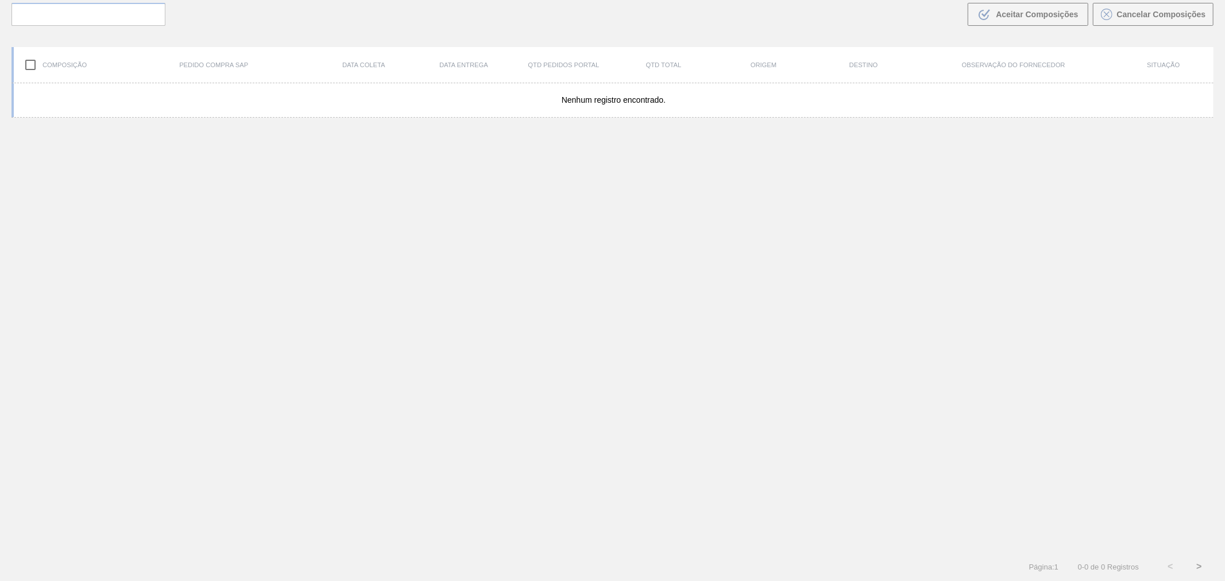
scroll to position [83, 0]
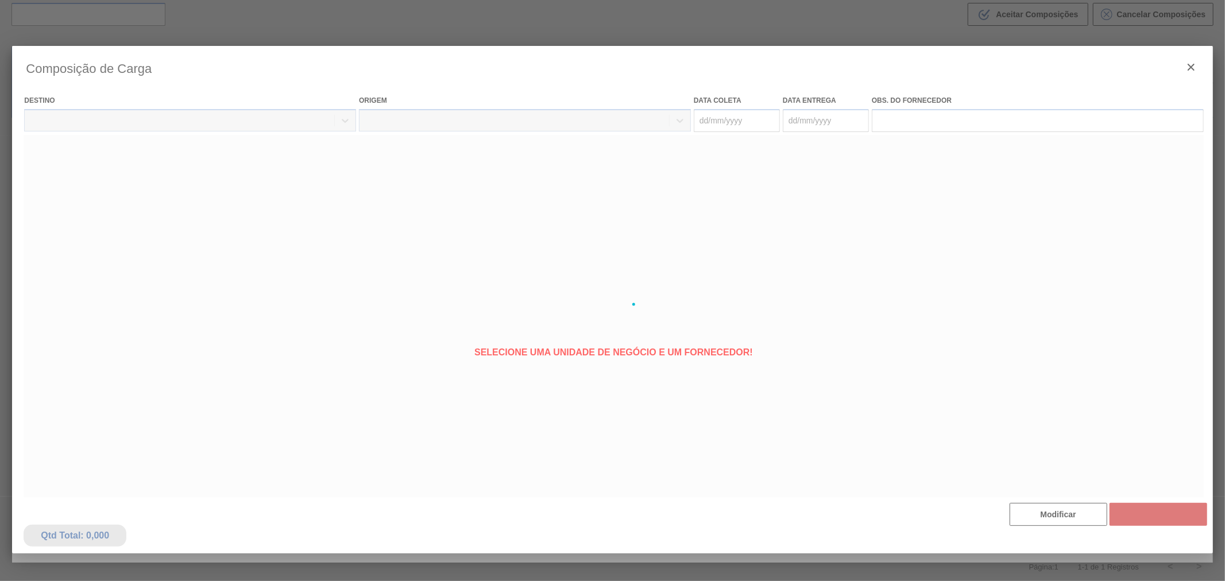
type coleta "[DATE]"
type Entrega "[DATE]"
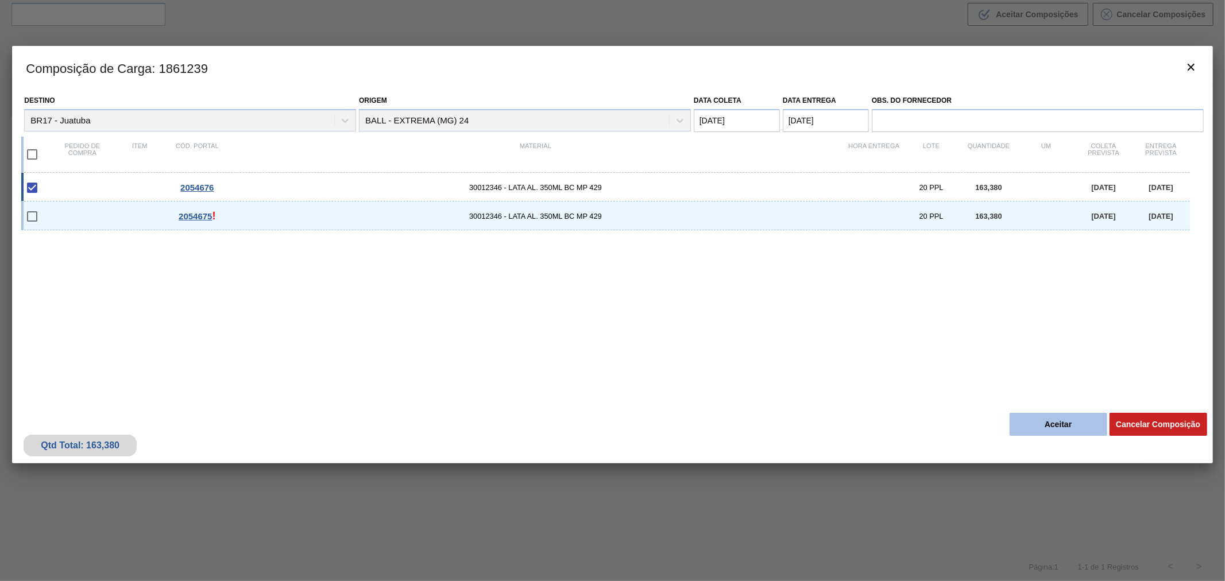
click at [1044, 425] on button "Aceitar" at bounding box center [1058, 424] width 98 height 23
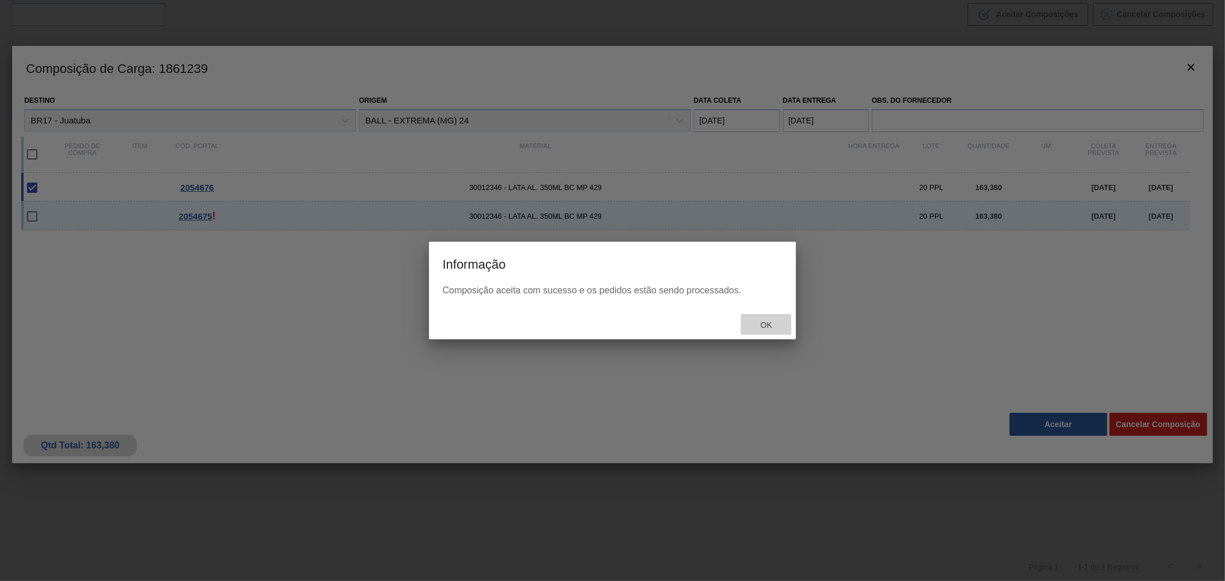
click at [765, 327] on span "Ok" at bounding box center [766, 324] width 30 height 9
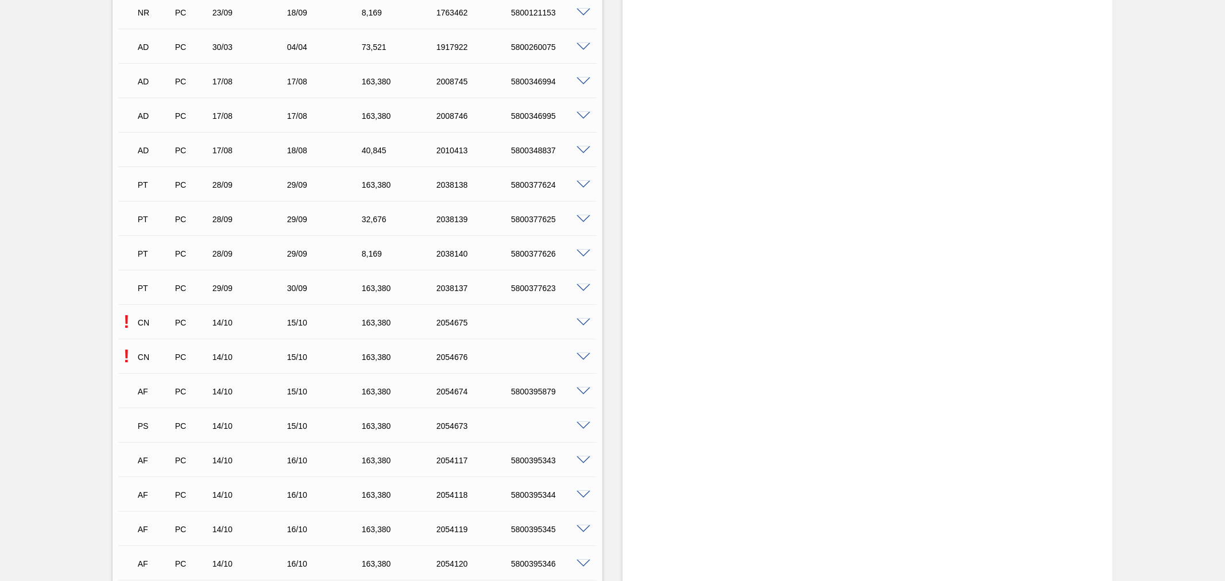
scroll to position [680, 0]
click at [581, 355] on span at bounding box center [583, 356] width 14 height 9
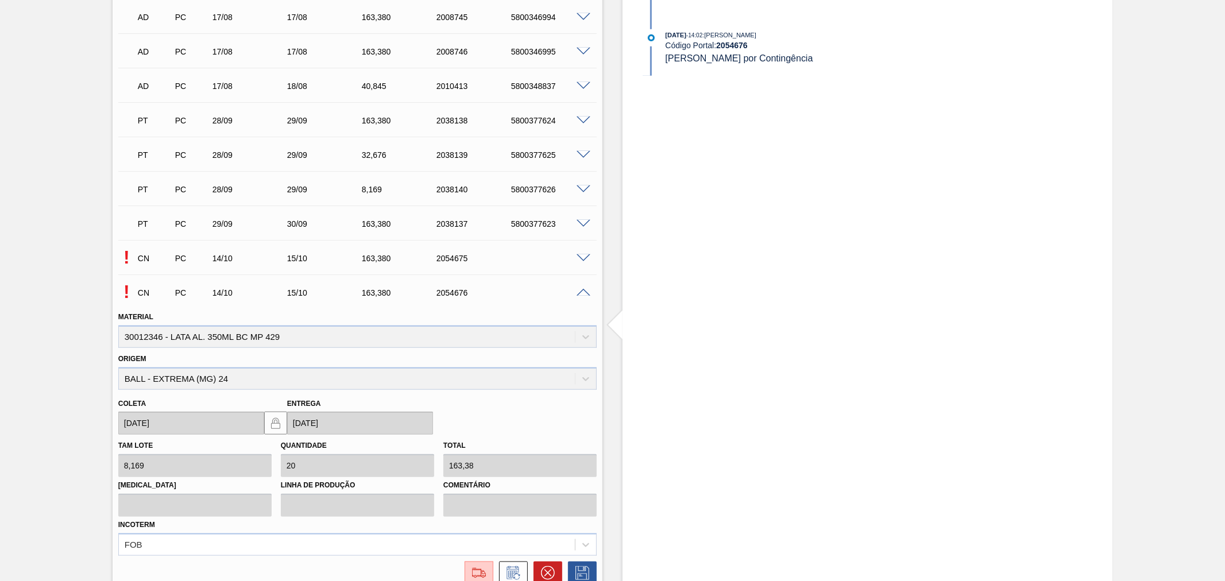
scroll to position [850, 0]
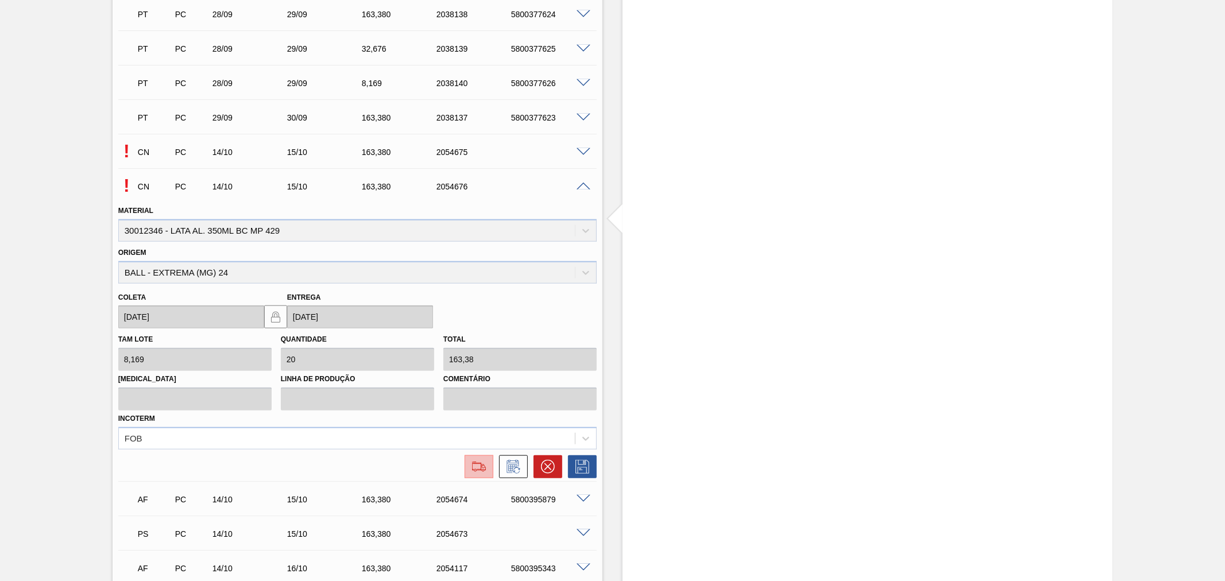
click at [478, 463] on img at bounding box center [479, 467] width 18 height 14
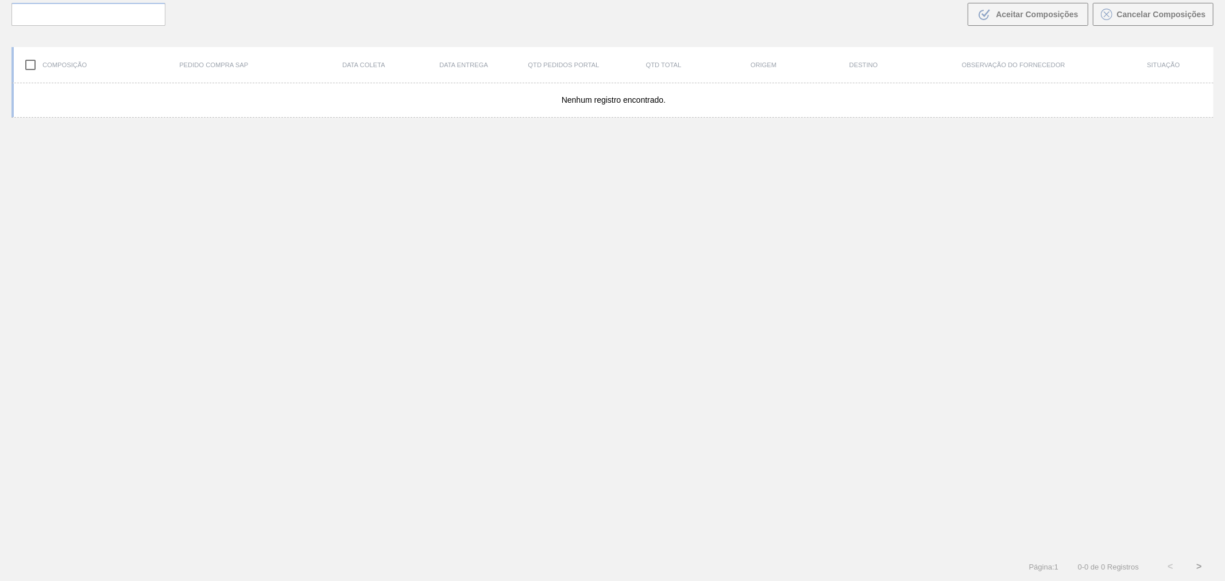
scroll to position [83, 0]
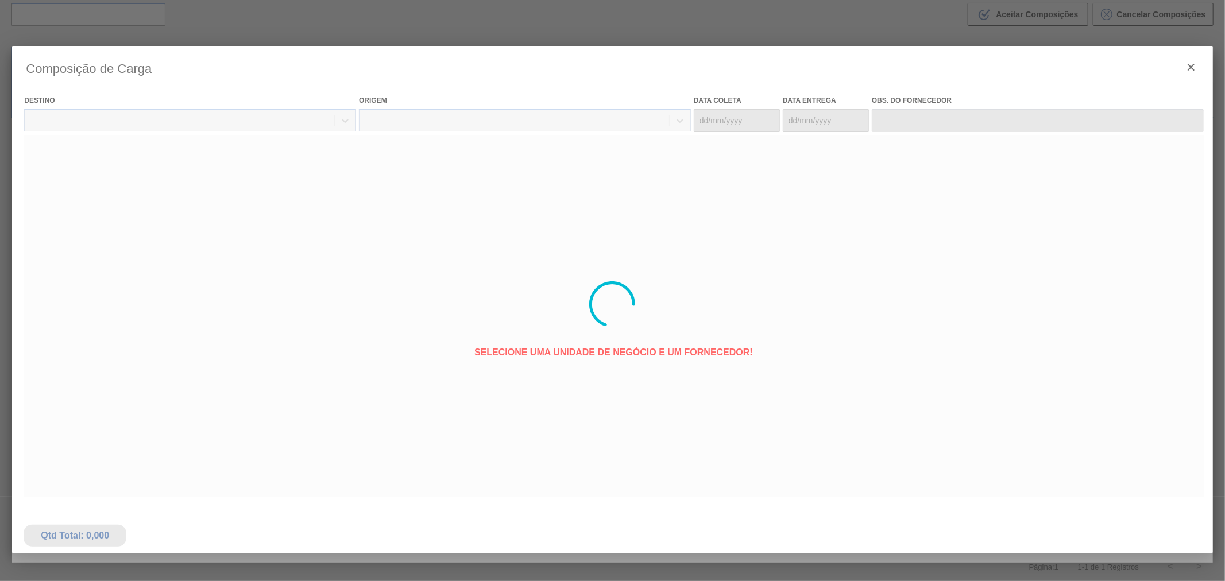
type coleta "[DATE]"
type Entrega "[DATE]"
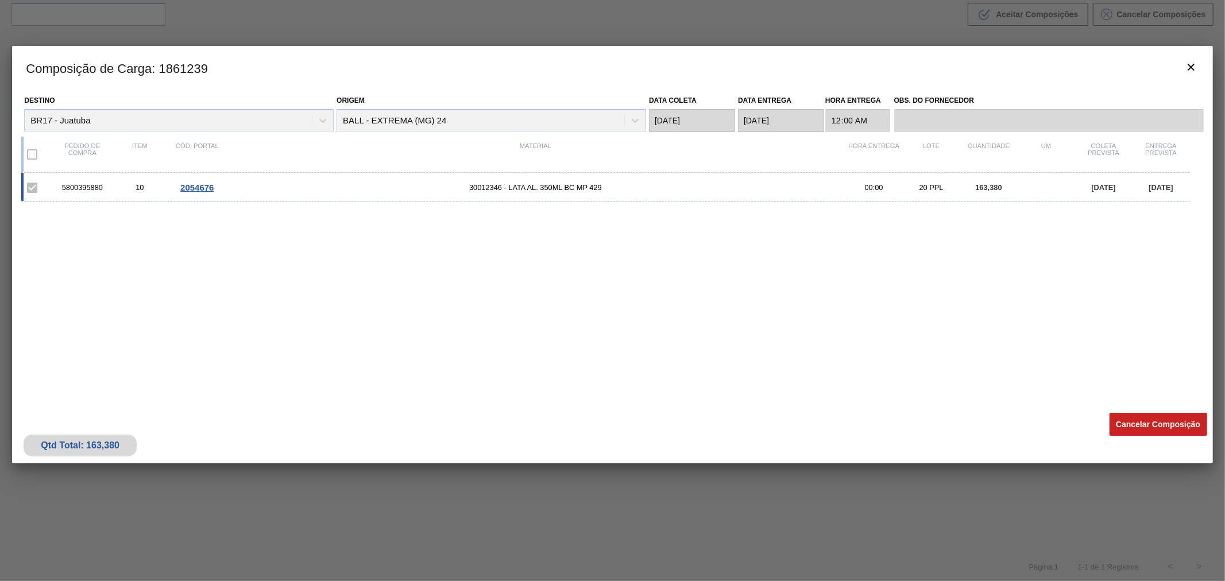
click at [357, 42] on div at bounding box center [612, 290] width 1225 height 581
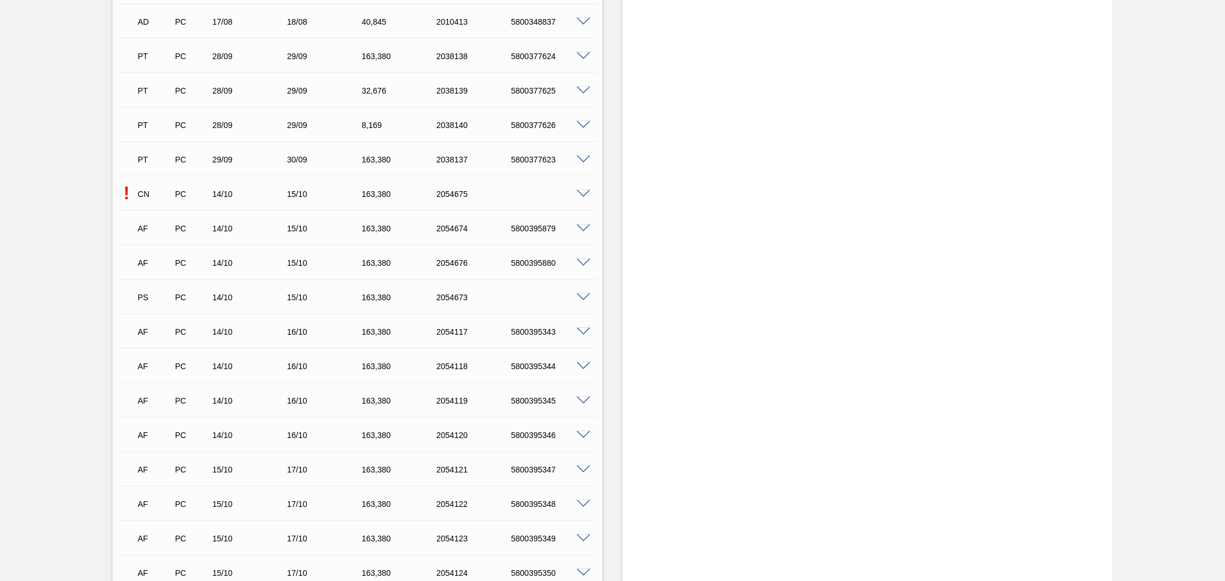
scroll to position [850, 0]
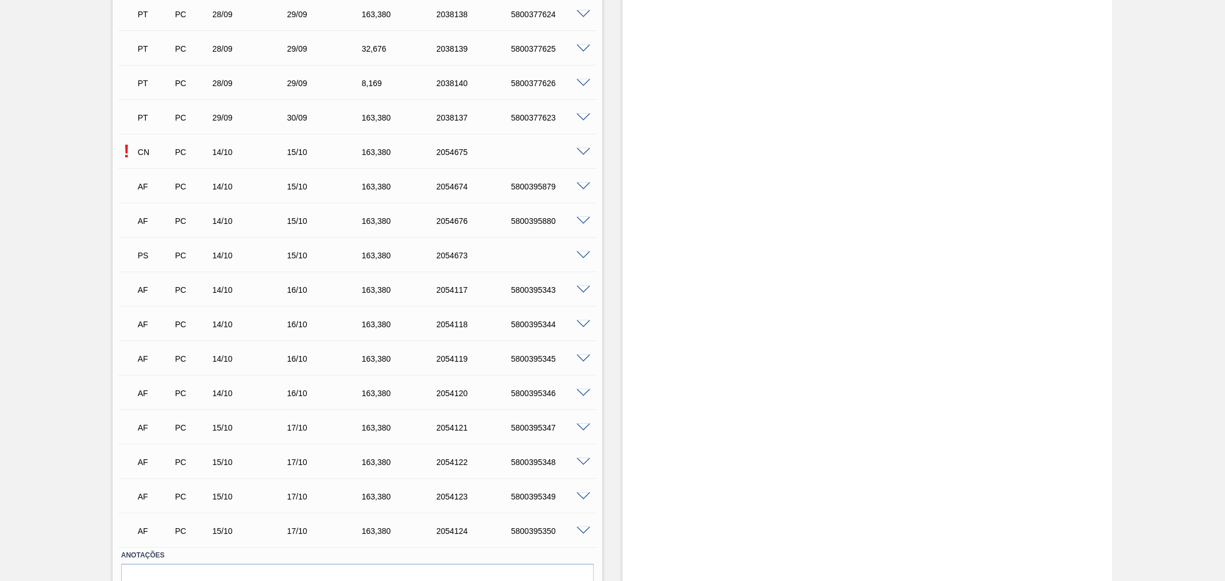
click at [582, 151] on span at bounding box center [583, 152] width 14 height 9
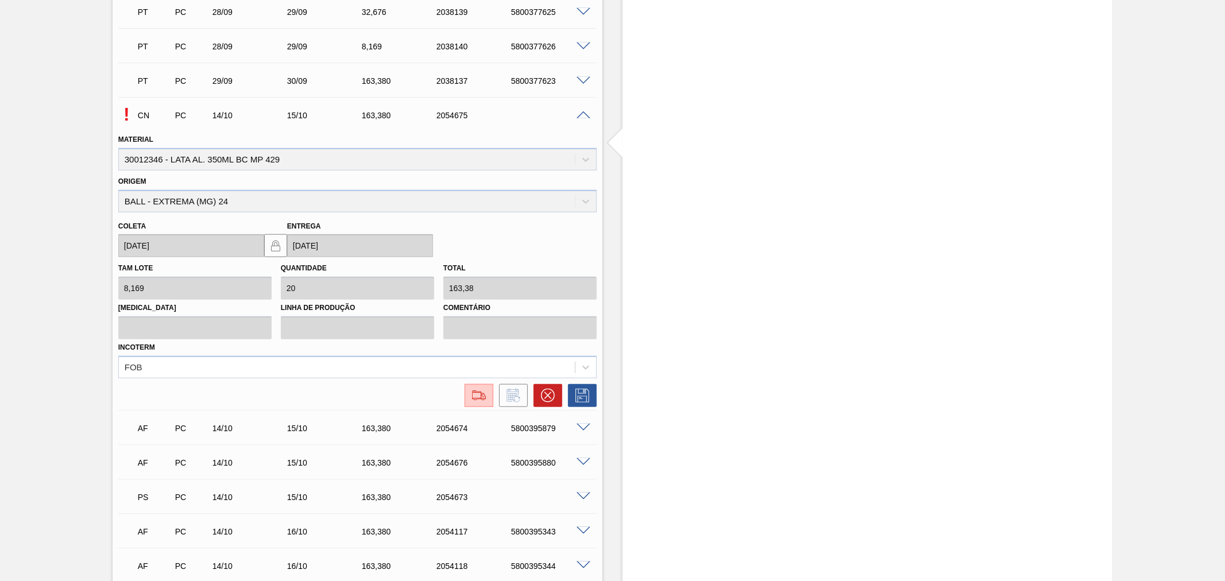
scroll to position [847, 0]
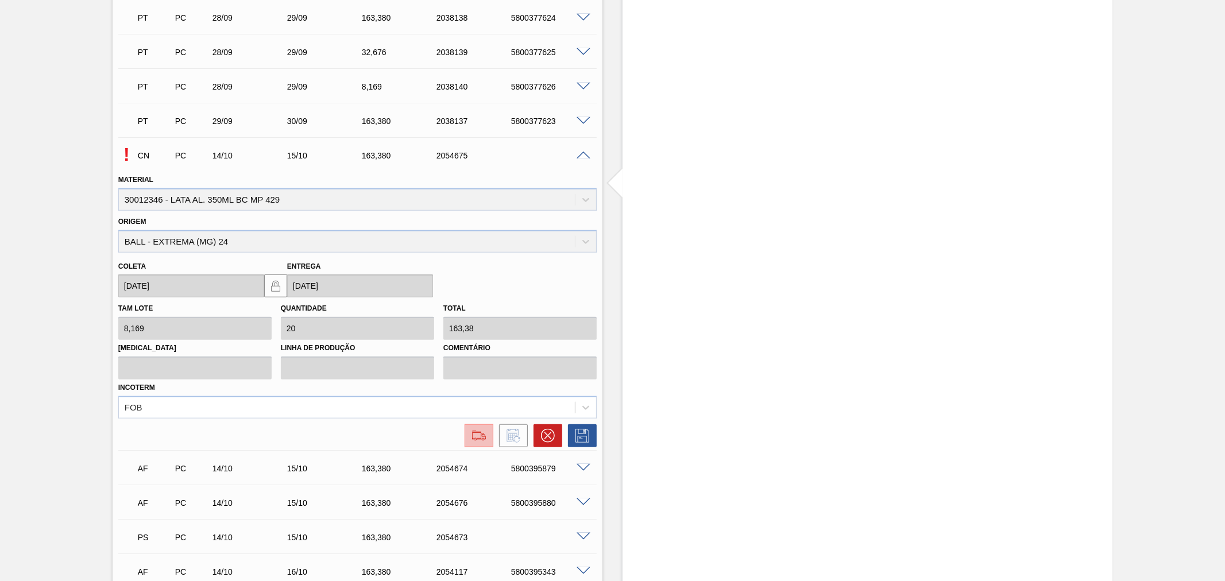
click at [475, 433] on img at bounding box center [479, 436] width 18 height 14
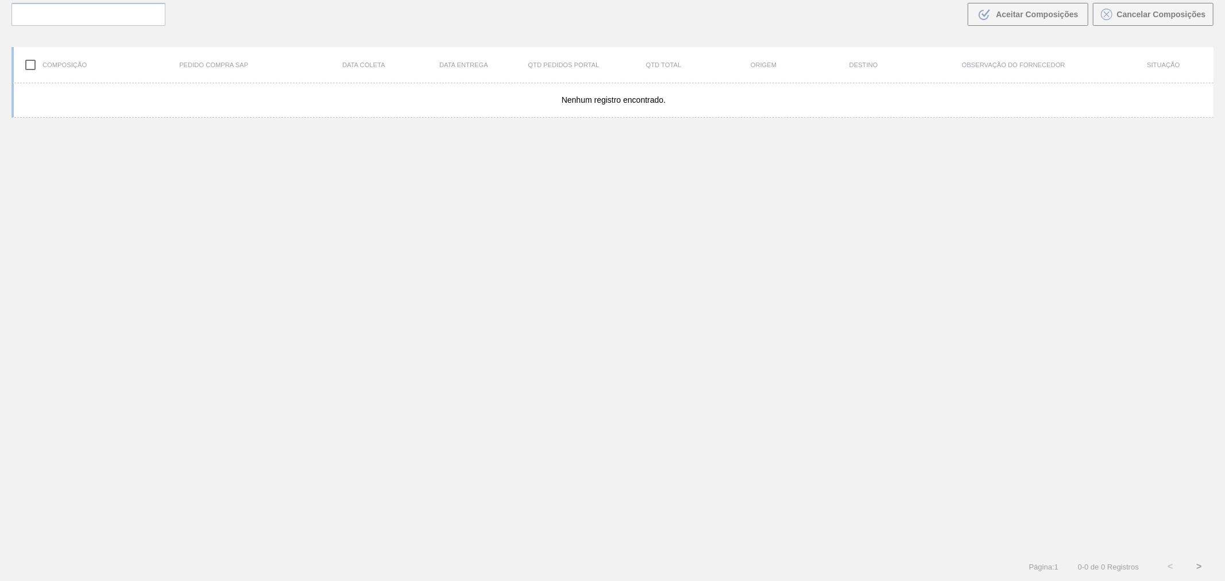
scroll to position [83, 0]
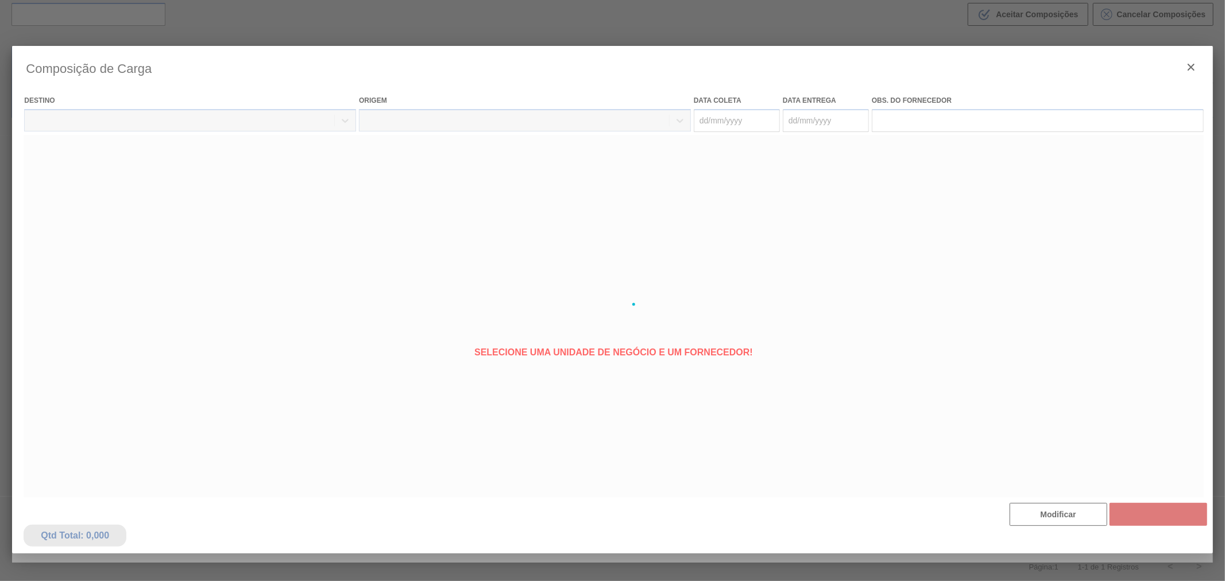
type coleta "[DATE]"
type Entrega "[DATE]"
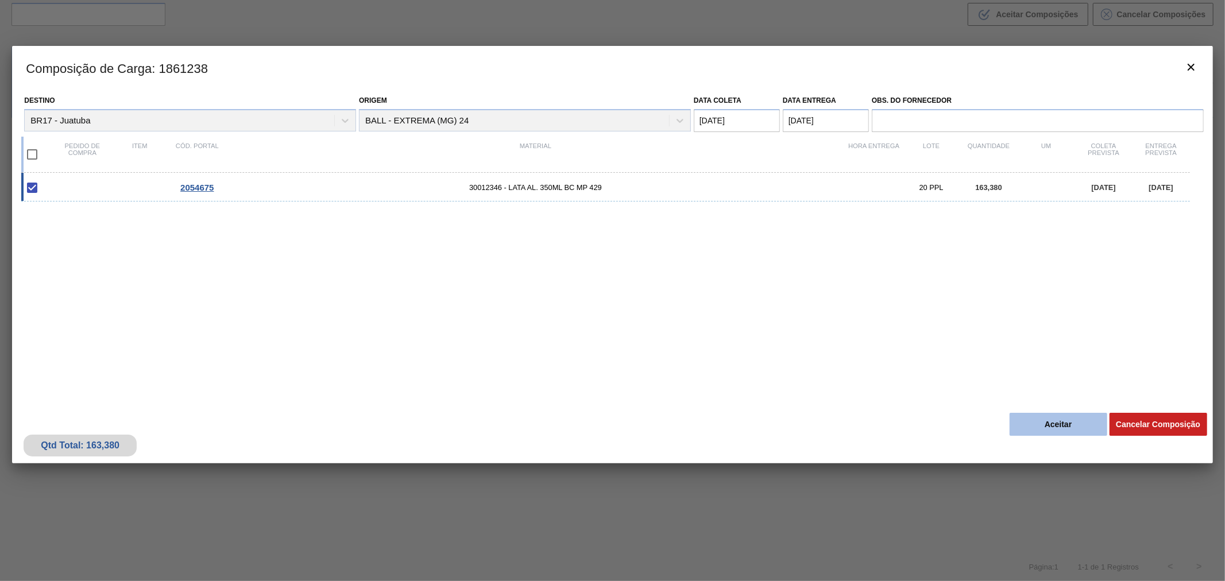
click at [1018, 412] on div "Qtd Total: 163,380 Cancelar Composição Aceitar" at bounding box center [612, 435] width 1200 height 56
click at [1025, 421] on button "Aceitar" at bounding box center [1058, 424] width 98 height 23
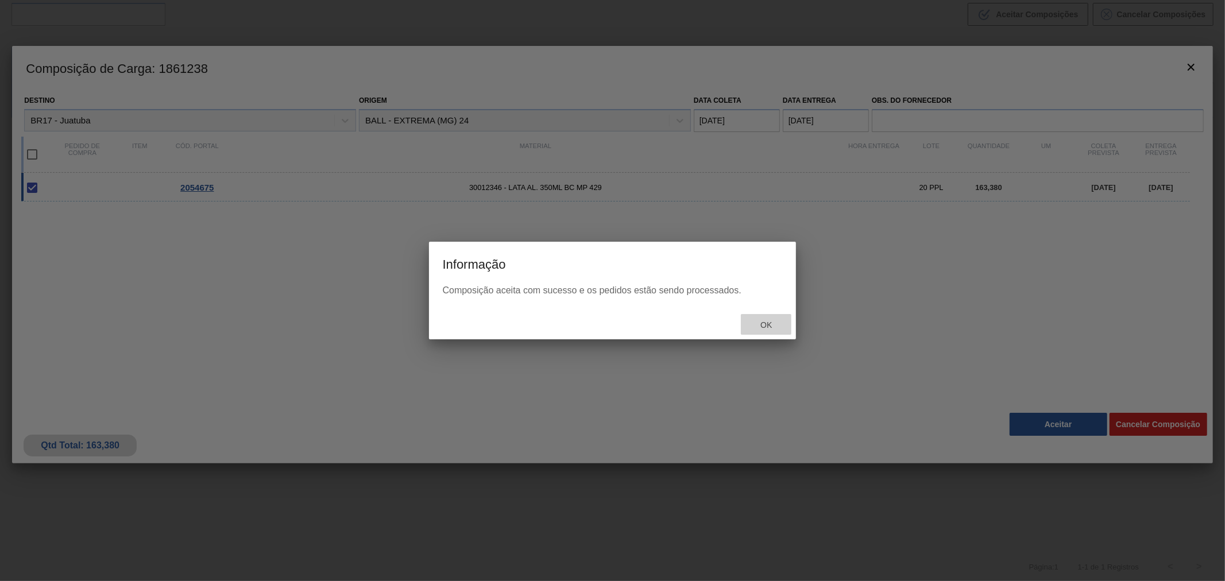
click at [772, 325] on span "Ok" at bounding box center [766, 324] width 30 height 9
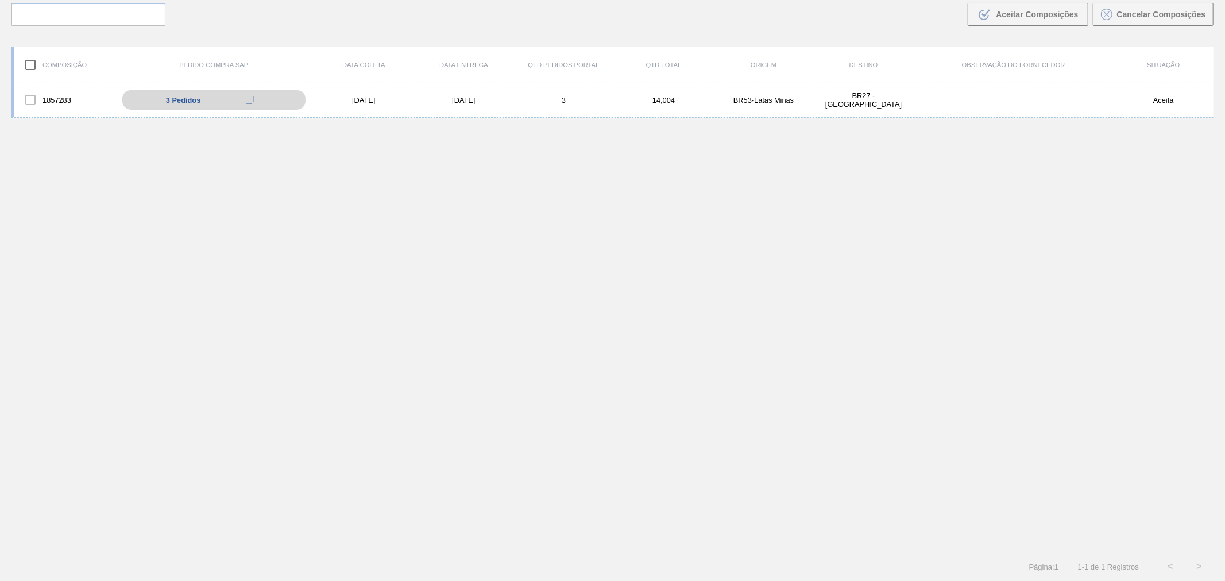
click at [211, 25] on div "Buscar .b{fill:var(--color-action-default)} Aceitar Composições Cancelar Compos…" at bounding box center [612, 6] width 1225 height 63
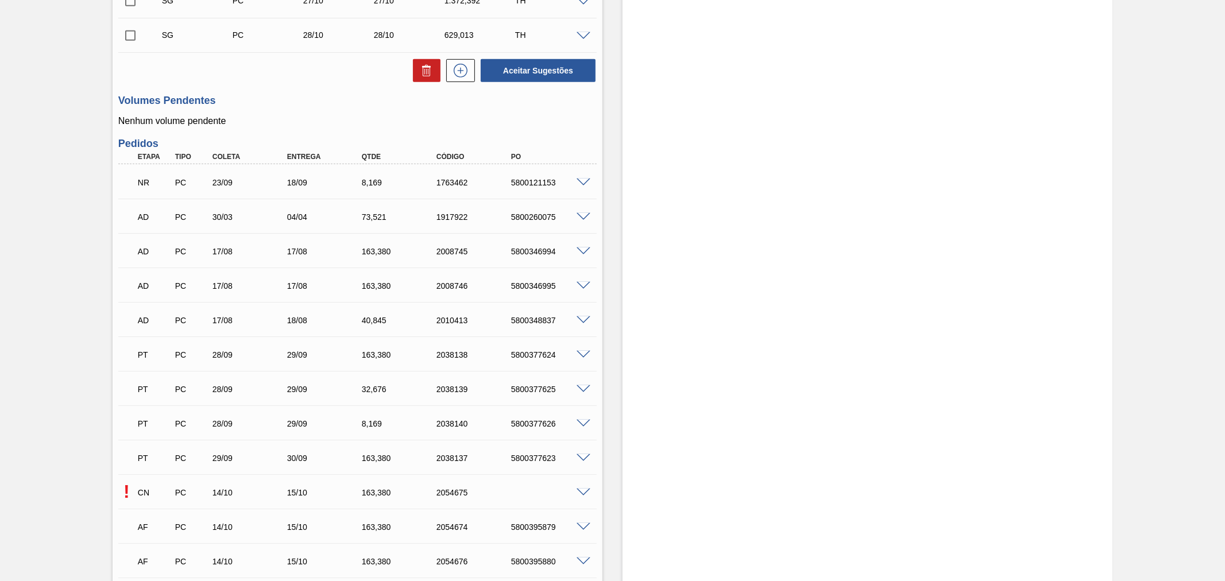
scroll to position [680, 0]
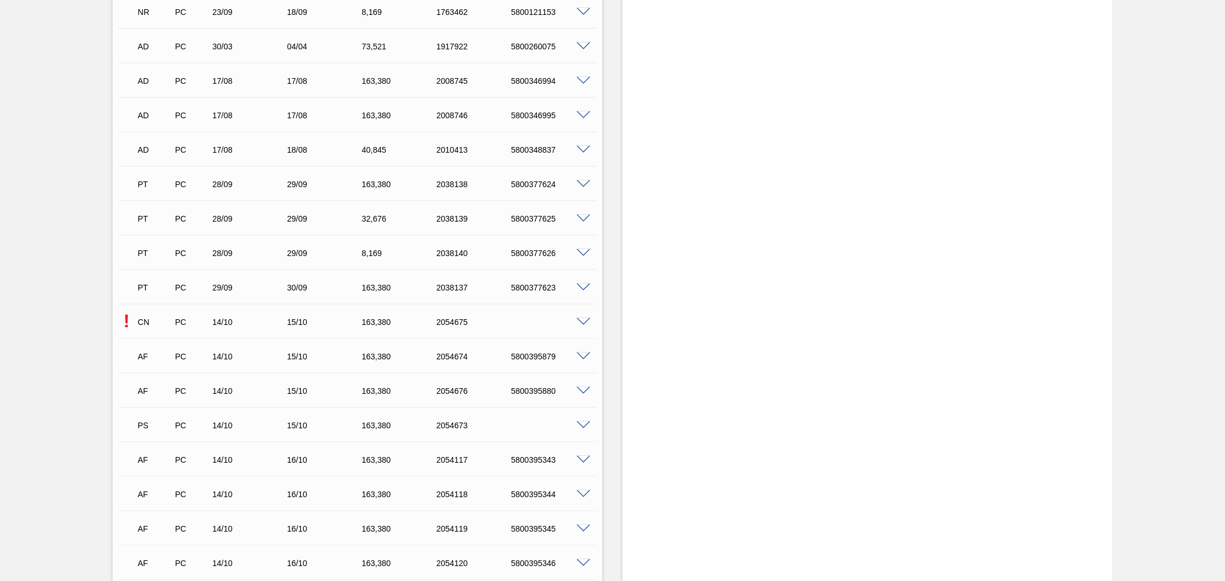
click at [583, 422] on span at bounding box center [583, 425] width 14 height 9
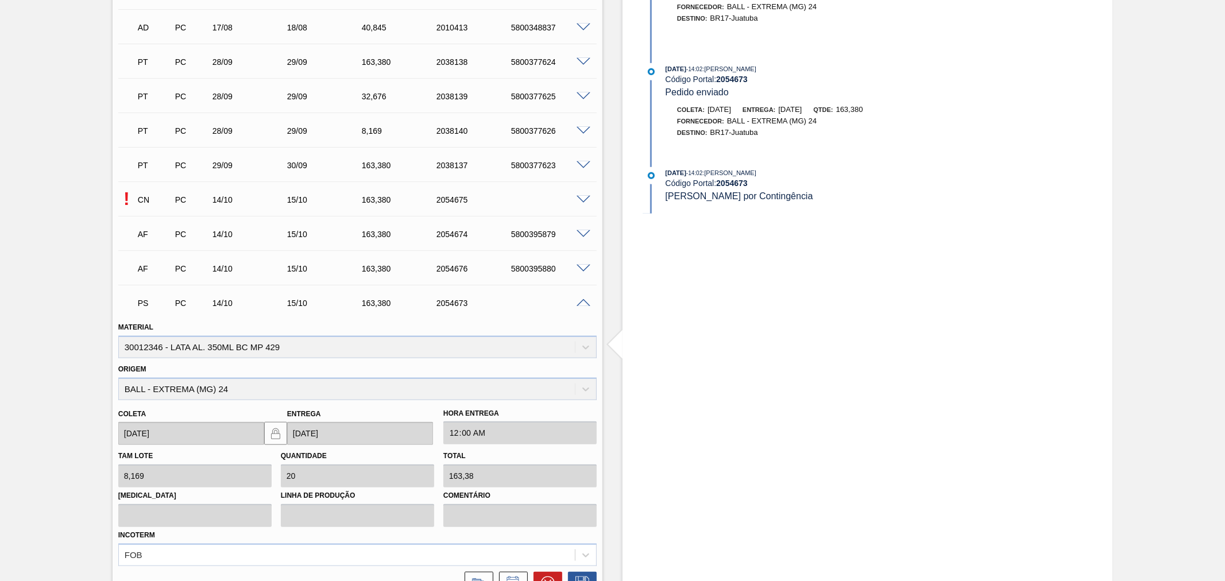
scroll to position [850, 0]
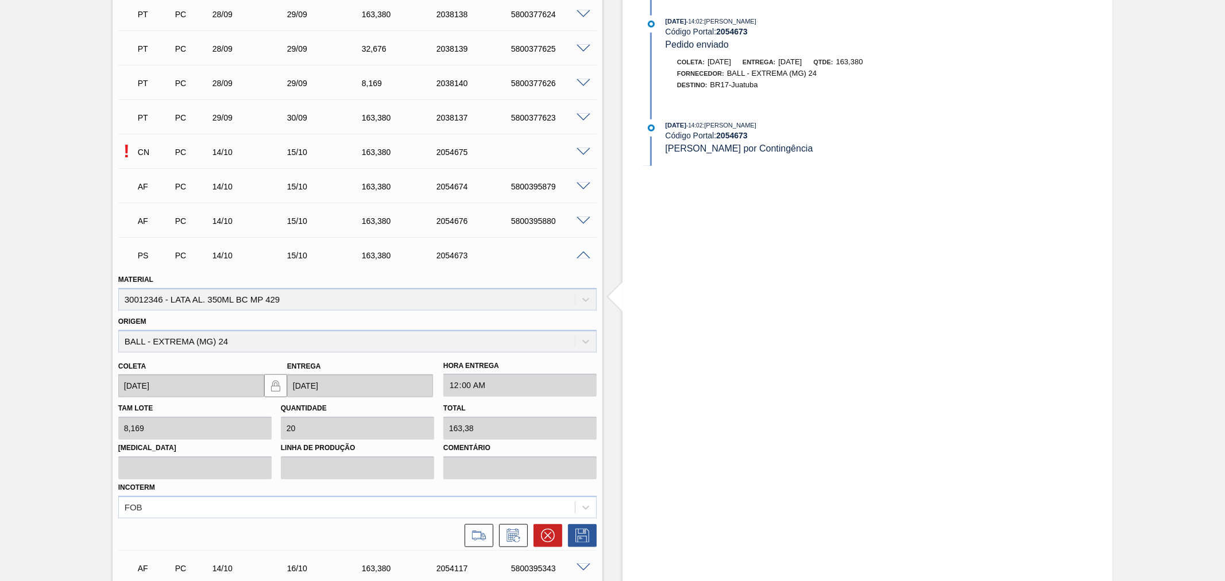
click at [583, 251] on span at bounding box center [583, 255] width 14 height 9
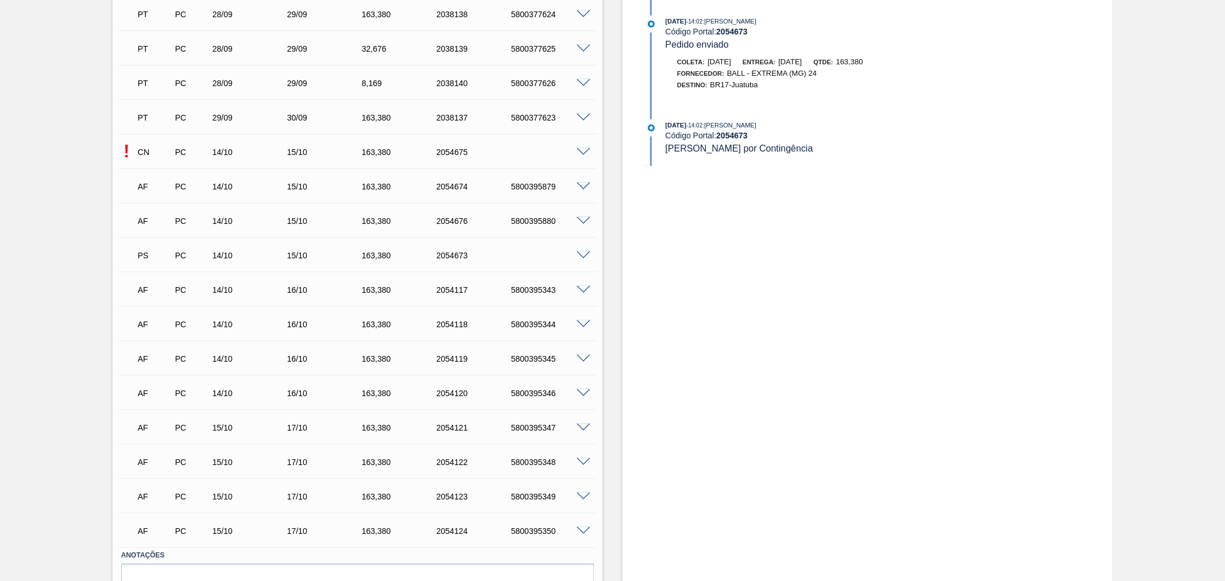
click at [584, 253] on span at bounding box center [583, 255] width 14 height 9
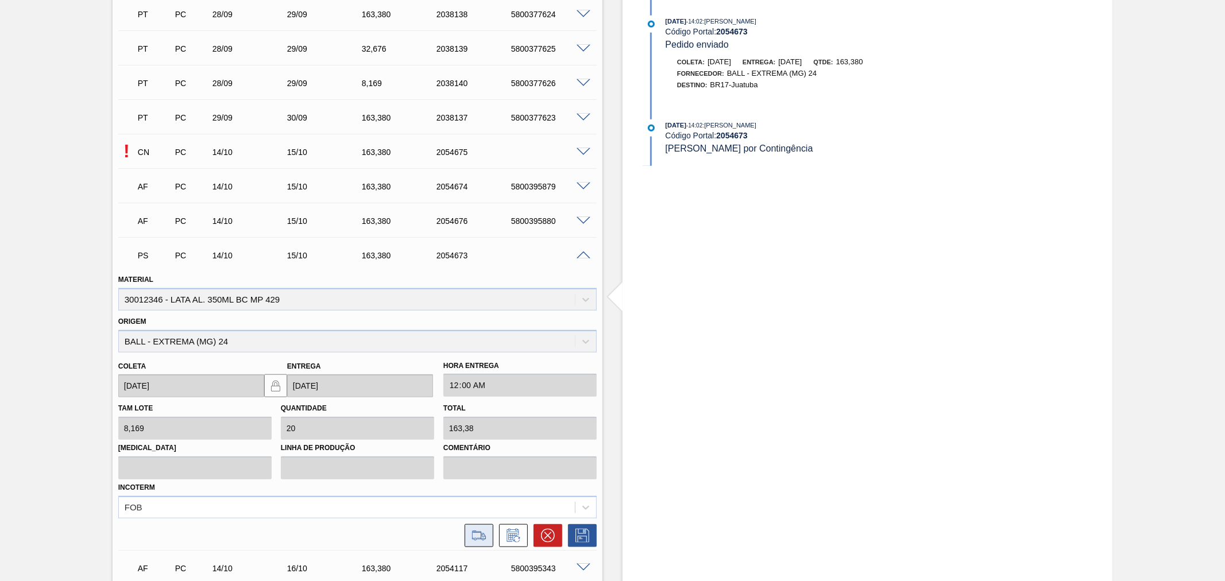
click at [478, 529] on icon at bounding box center [479, 536] width 18 height 14
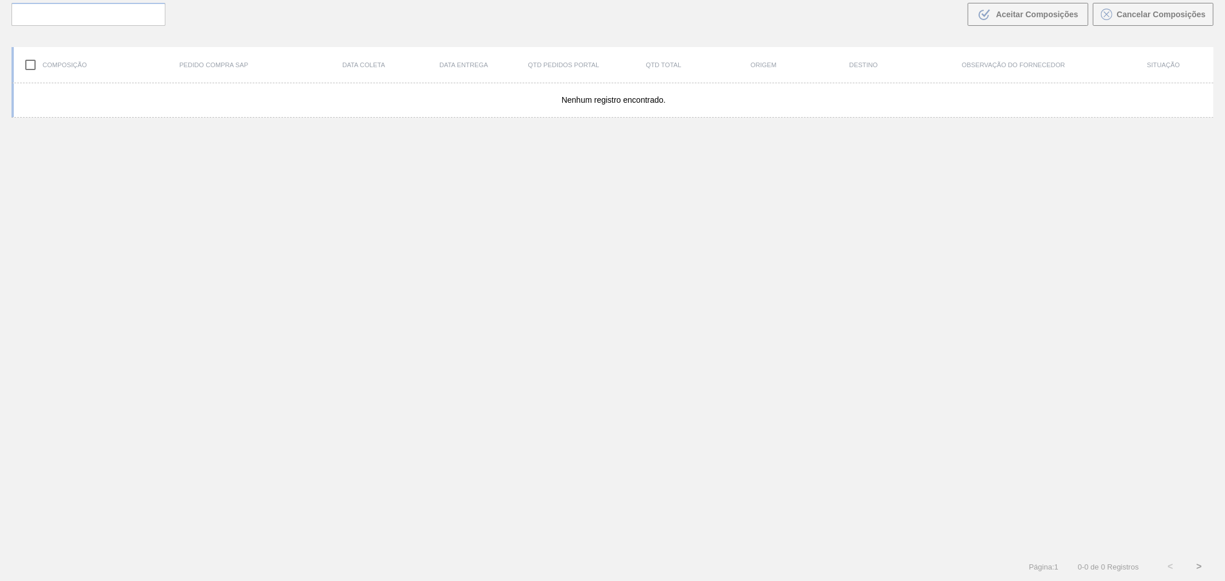
scroll to position [83, 0]
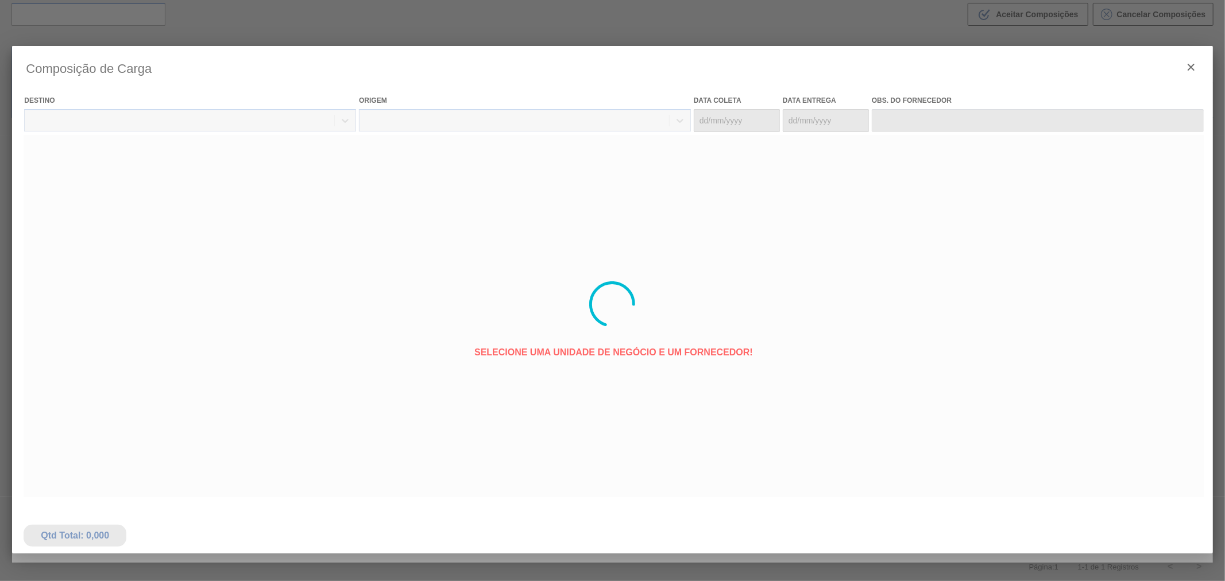
type coleta "14/10/2025"
type Entrega "15/10/2025"
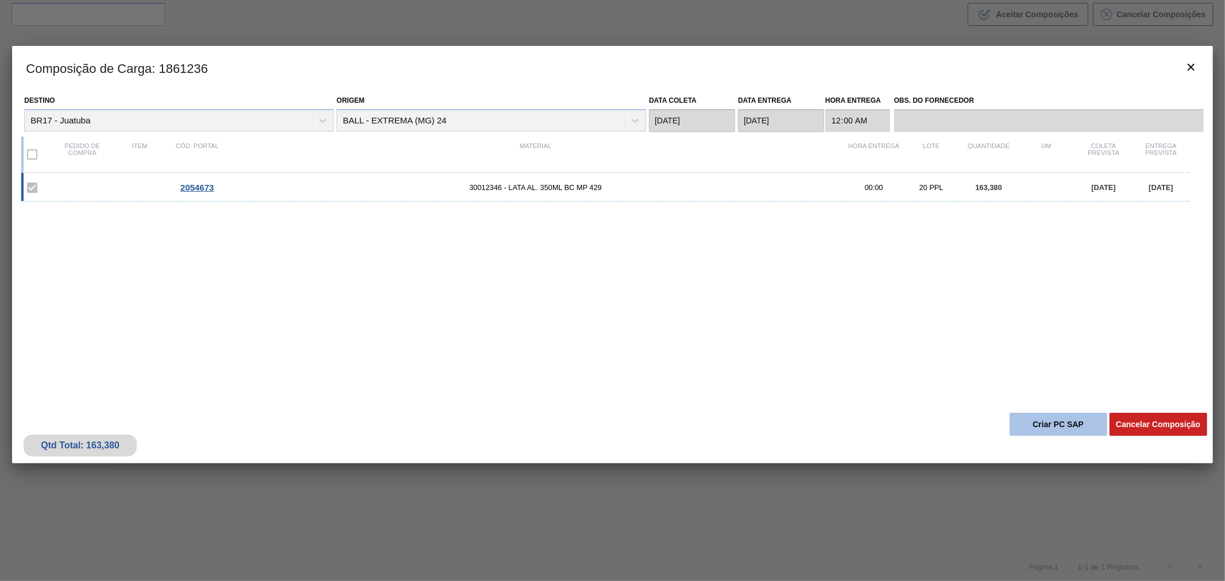
click at [1059, 427] on button "Criar PC SAP" at bounding box center [1058, 424] width 98 height 23
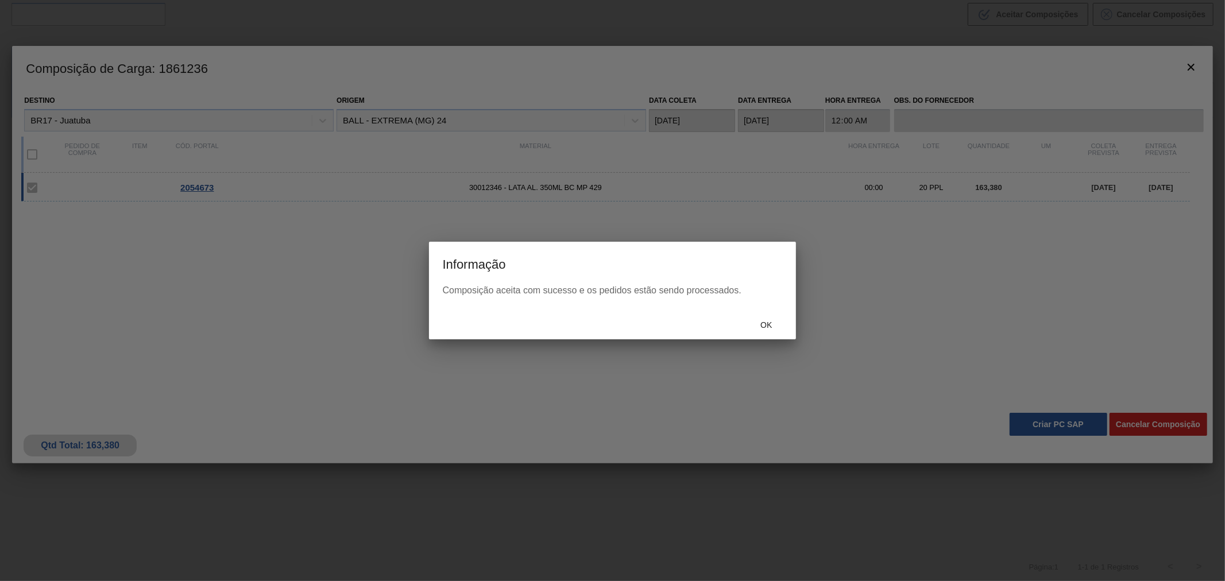
click at [765, 335] on div "Ok" at bounding box center [612, 324] width 367 height 30
click at [758, 323] on span "Ok" at bounding box center [766, 324] width 30 height 9
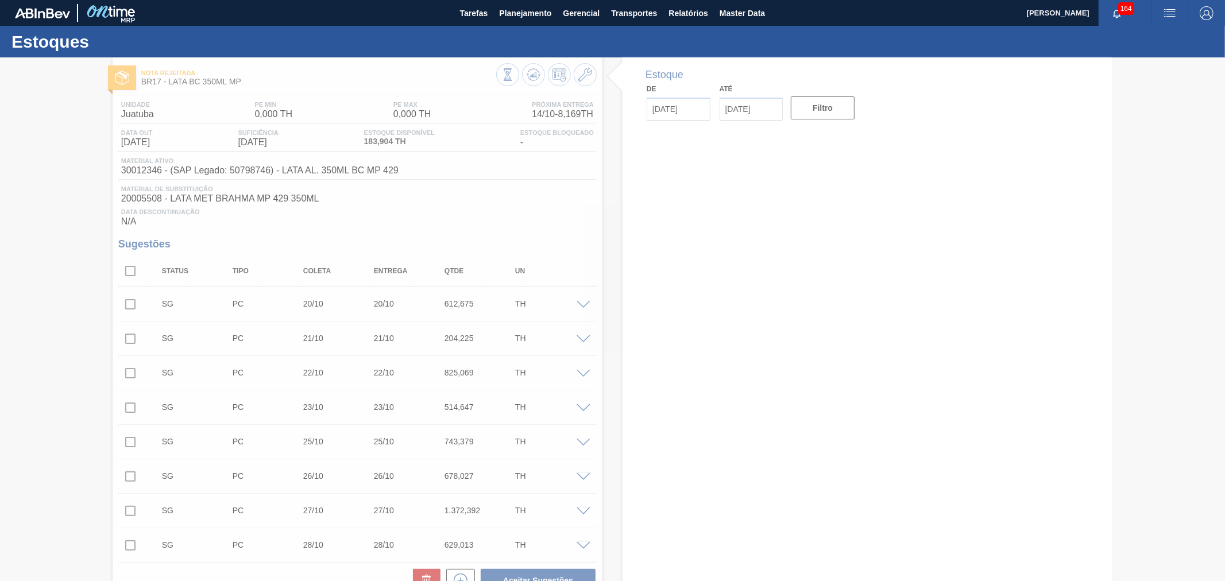
type input "14/10/2025"
type input "28/10/2025"
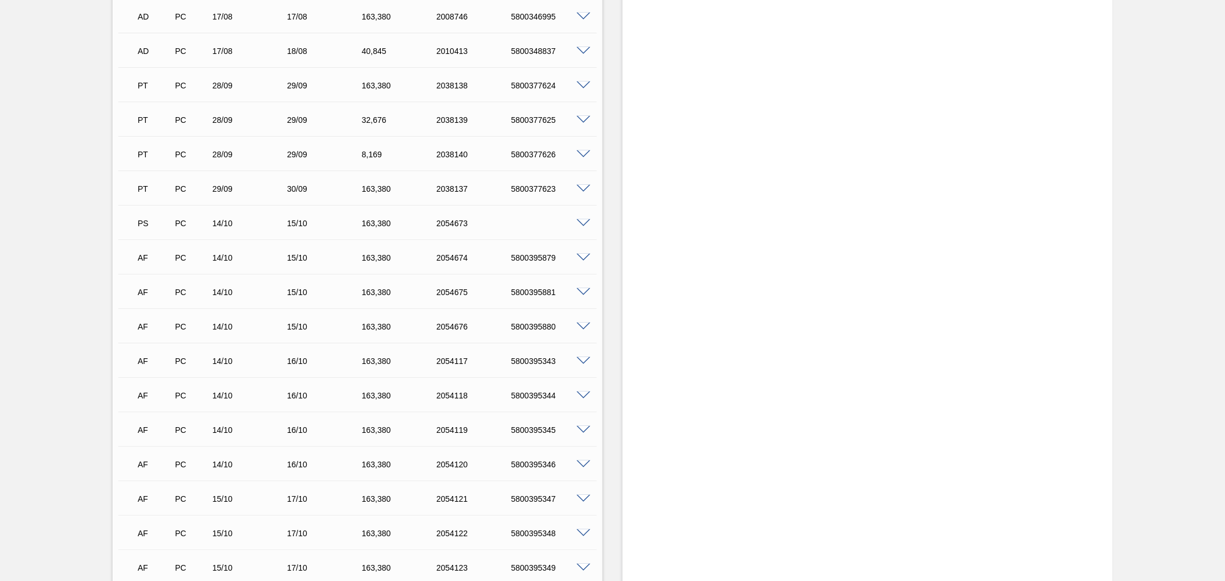
scroll to position [570, 0]
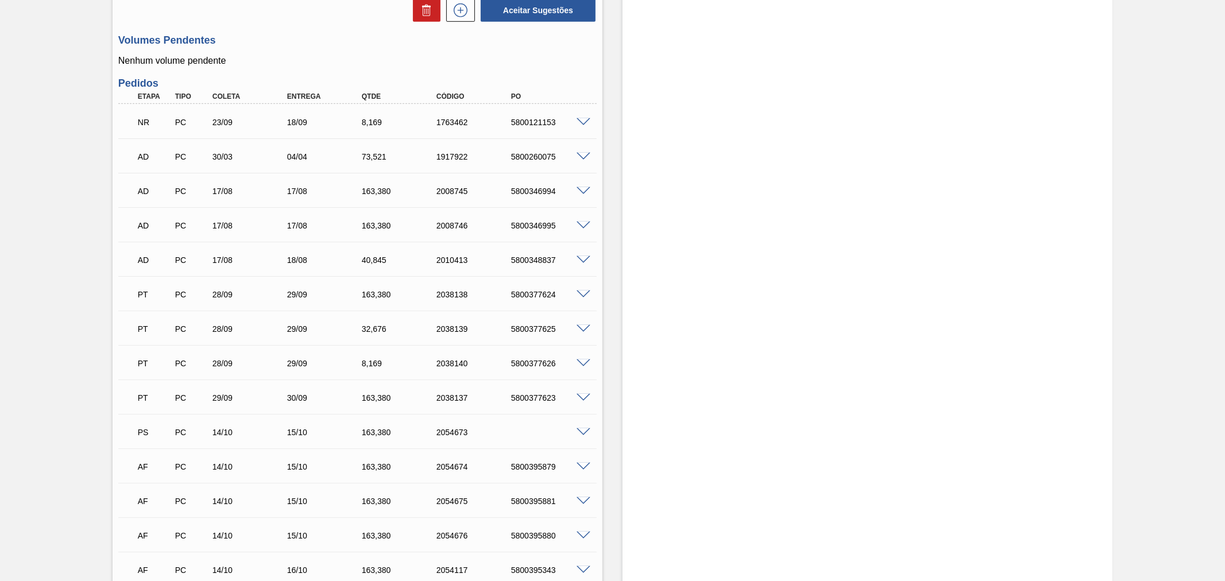
click at [575, 427] on div at bounding box center [585, 431] width 23 height 9
click at [577, 432] on span at bounding box center [583, 432] width 14 height 9
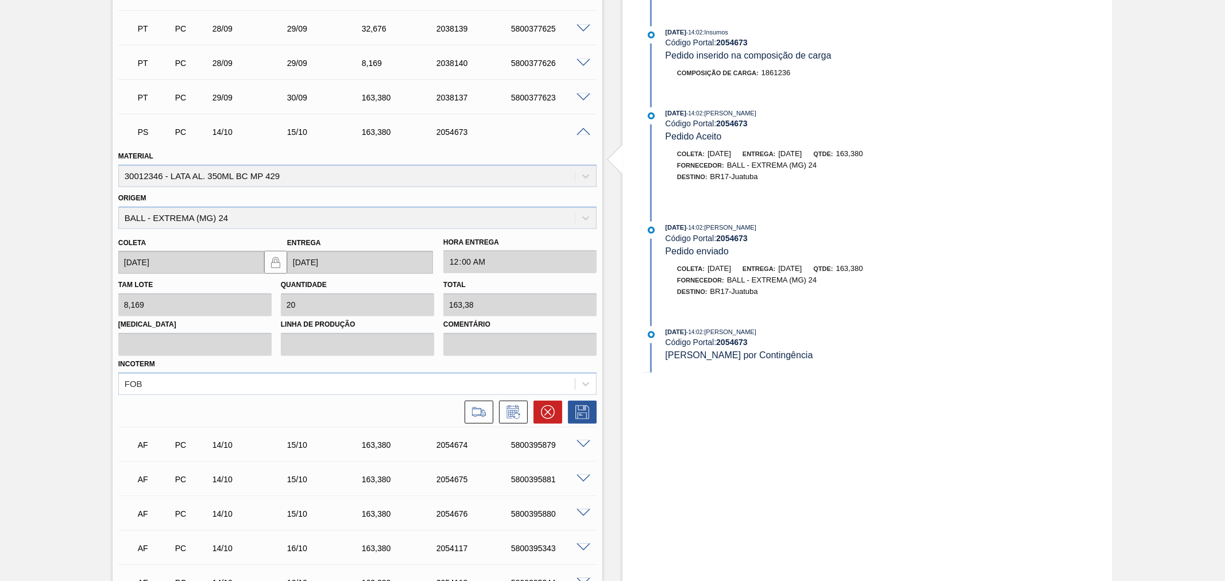
scroll to position [847, 0]
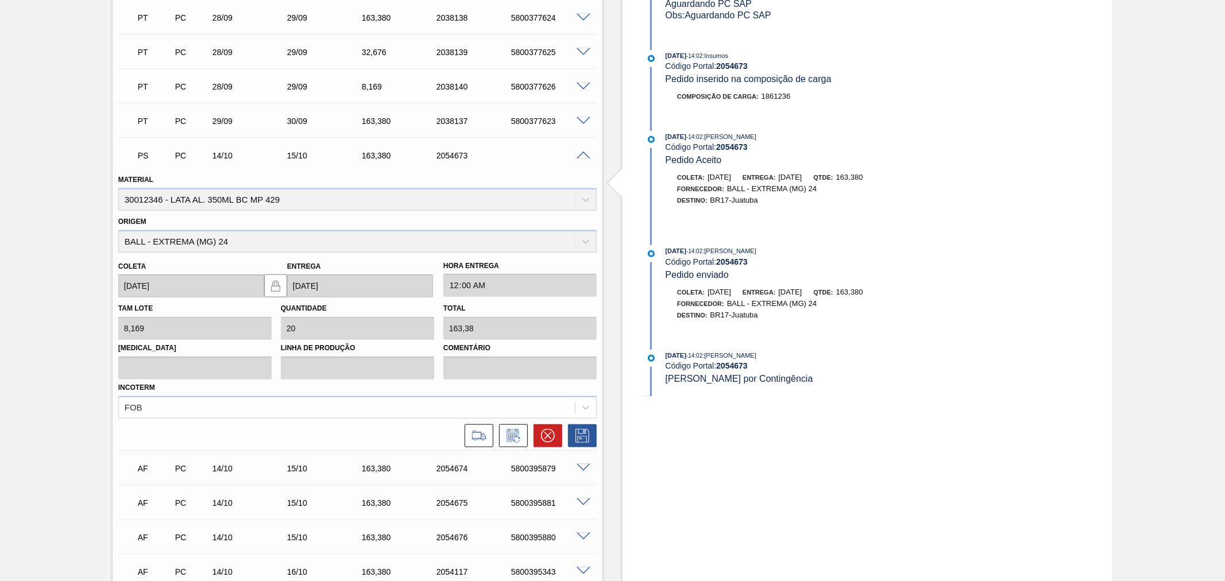
click at [583, 159] on div "PS PC 14/10 15/10 163,380 2054673" at bounding box center [357, 154] width 478 height 29
click at [583, 153] on span at bounding box center [583, 156] width 14 height 9
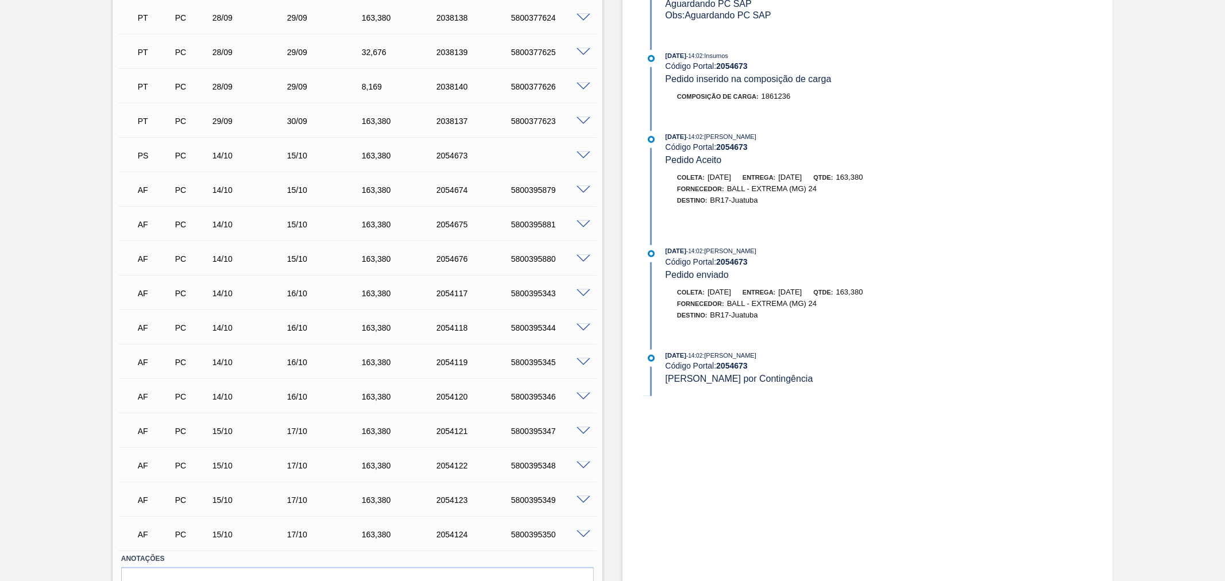
click at [529, 253] on div "AF PC 14/10 15/10 163,380 2054676 5800395880" at bounding box center [354, 257] width 448 height 23
copy div "5800395880"
click at [534, 217] on div "AF PC 14/10 15/10 163,380 2054675 5800395881" at bounding box center [354, 223] width 448 height 23
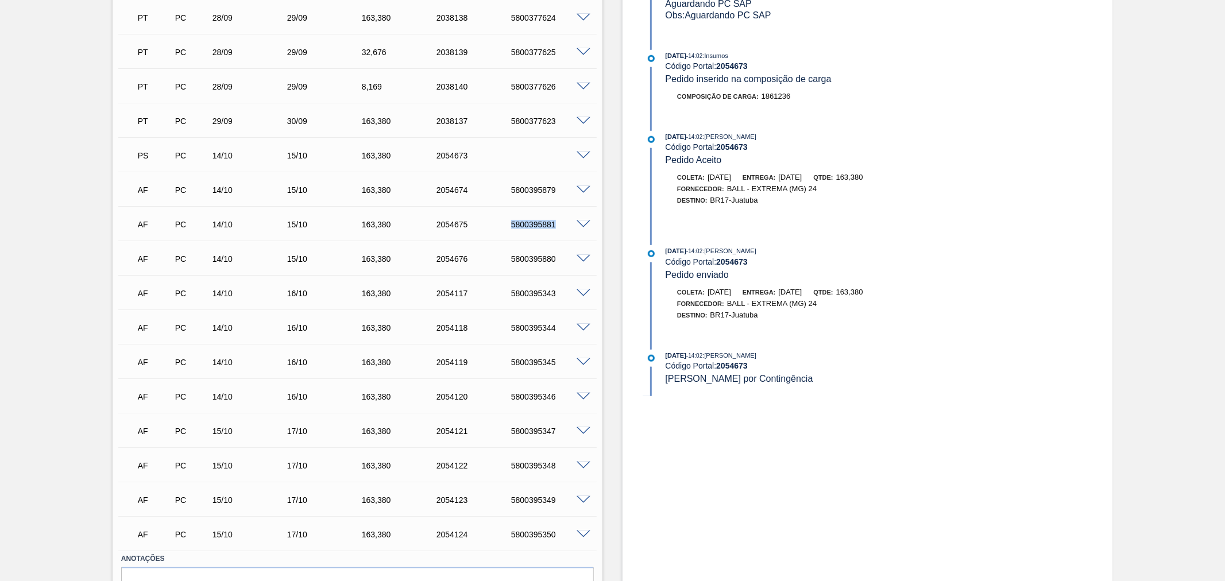
copy div "5800395881"
drag, startPoint x: 536, startPoint y: 195, endPoint x: 534, endPoint y: 188, distance: 7.0
click at [536, 193] on div "AF PC 14/10 15/10 163,380 2054674 5800395879" at bounding box center [354, 188] width 448 height 23
click at [534, 188] on div "5800395879" at bounding box center [550, 189] width 84 height 9
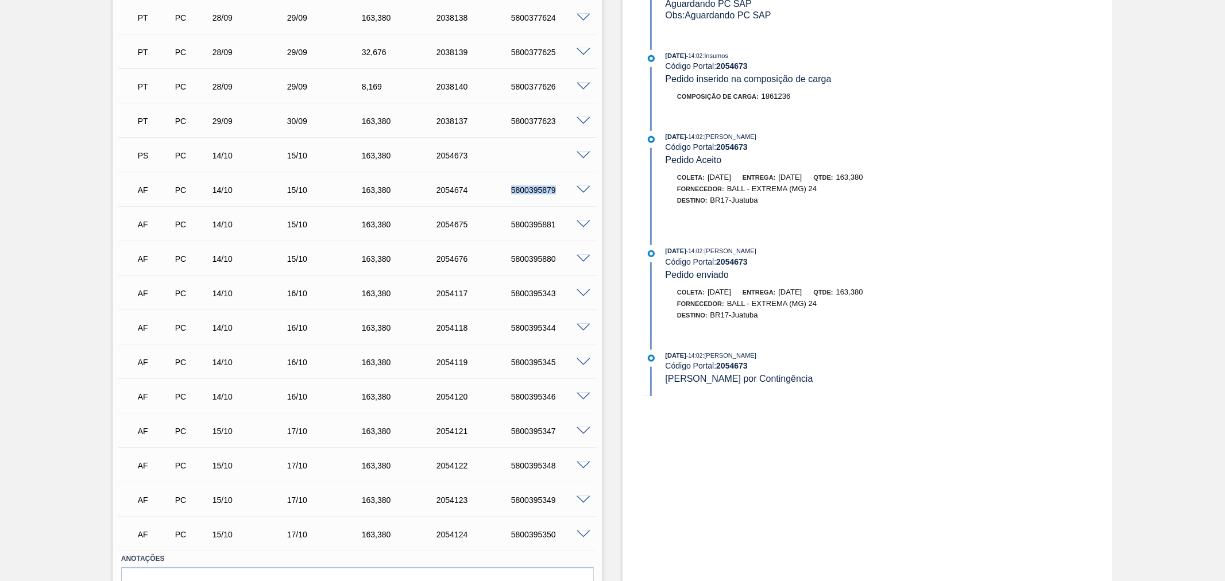
copy div "5800395879"
click at [582, 156] on span at bounding box center [583, 156] width 14 height 9
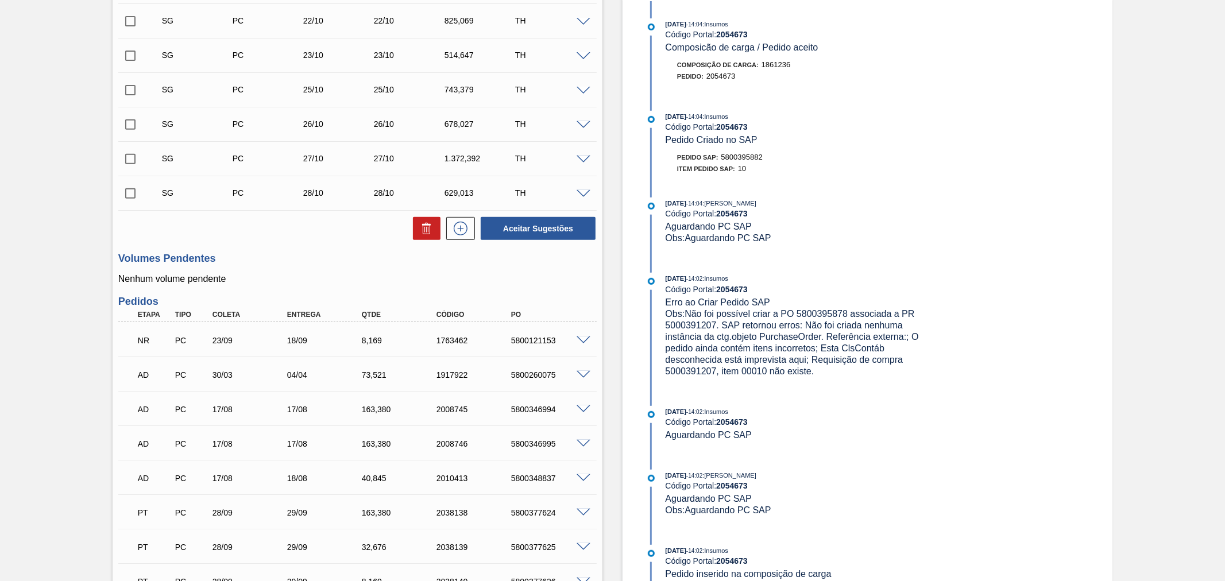
scroll to position [336, 0]
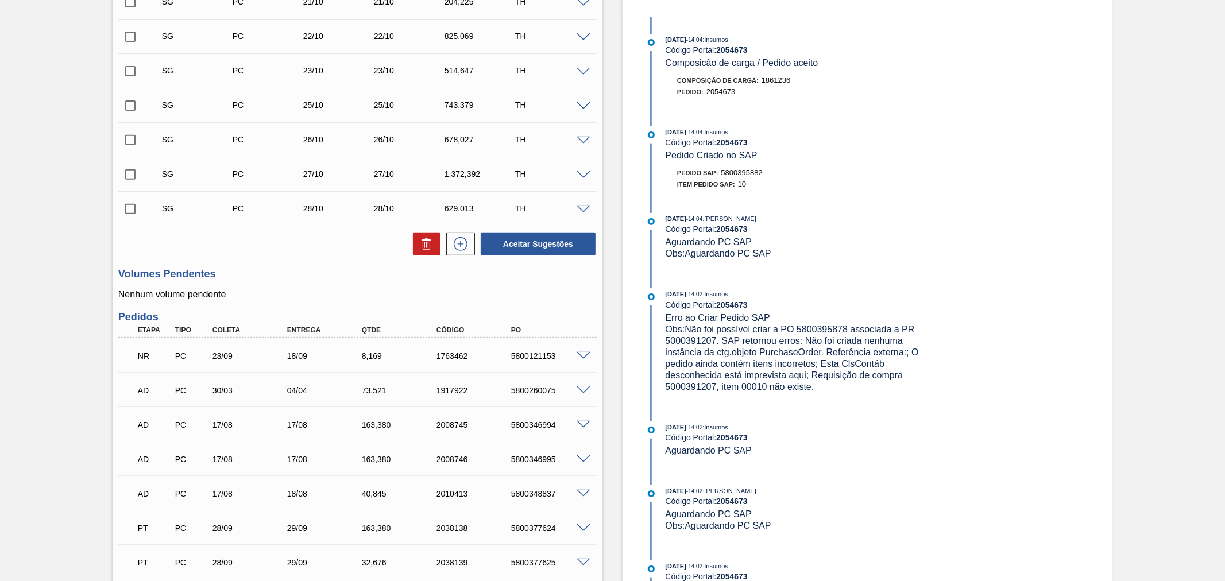
click at [748, 173] on span "5800395882" at bounding box center [741, 172] width 41 height 9
copy span "5800395882"
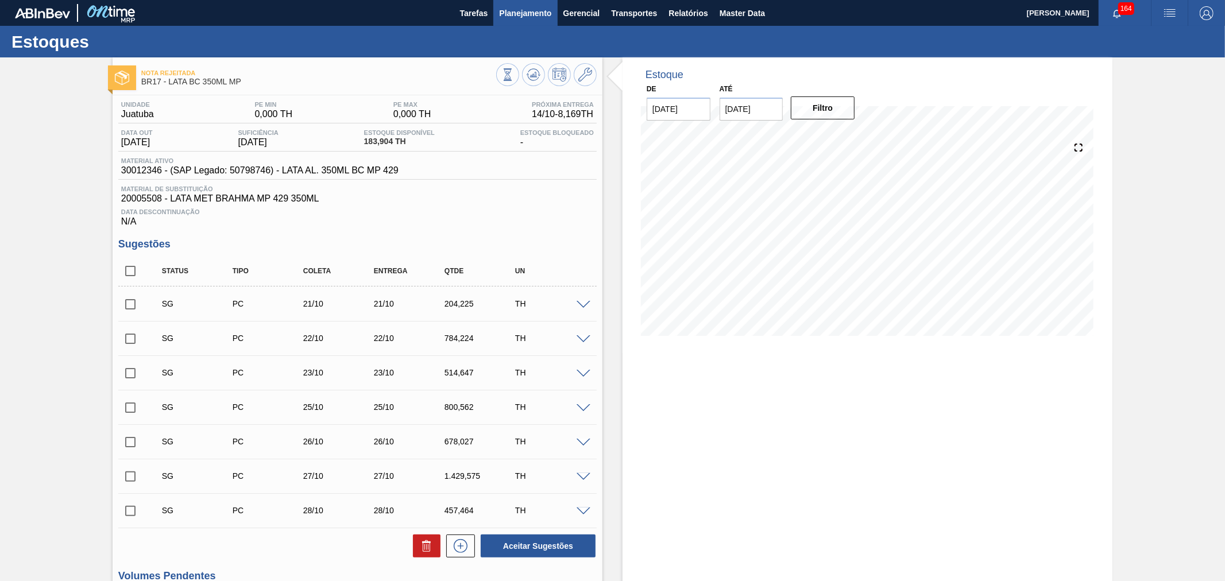
click at [532, 10] on span "Planejamento" at bounding box center [525, 13] width 52 height 14
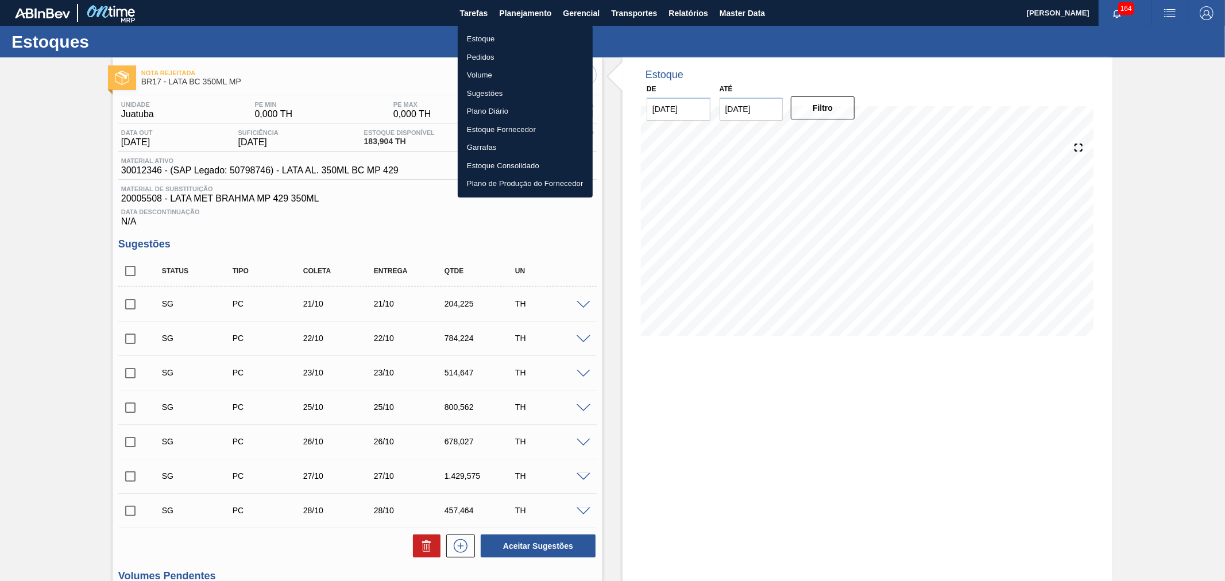
click at [484, 60] on li "Pedidos" at bounding box center [525, 57] width 135 height 18
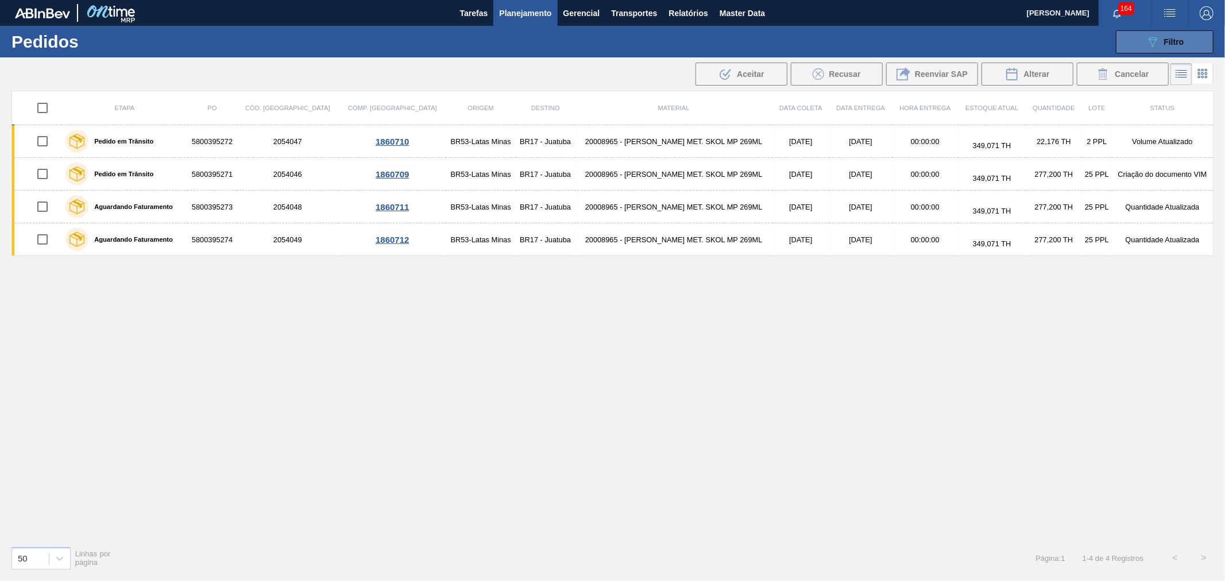
click at [1181, 36] on div "089F7B8B-B2A5-4AFE-B5C0-19BA573D28AC Filtro" at bounding box center [1164, 42] width 38 height 14
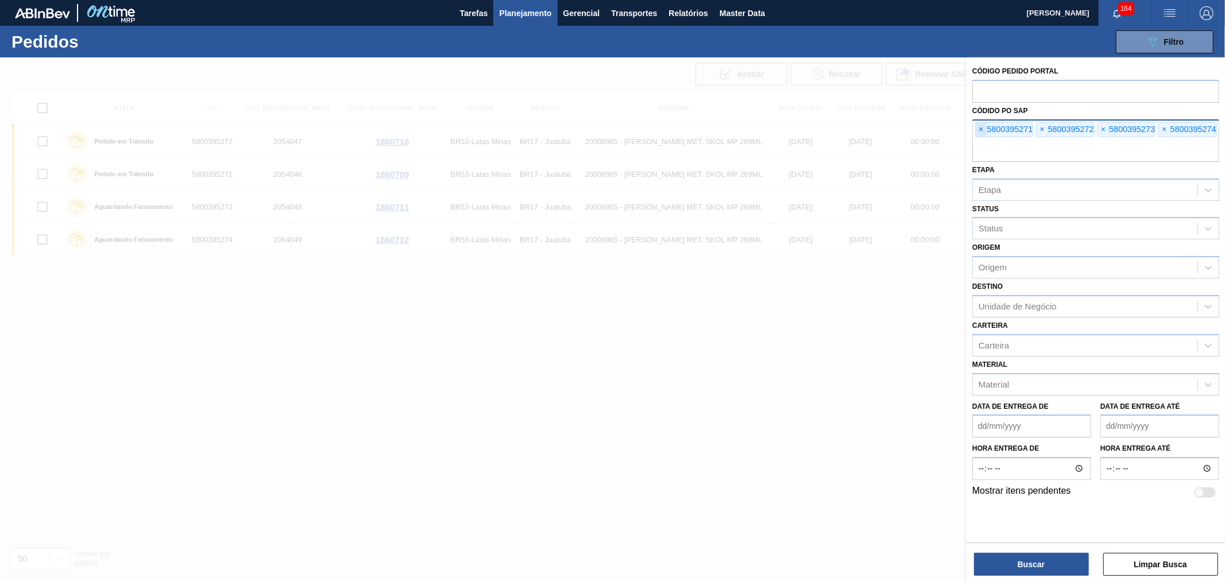
click at [977, 128] on span "×" at bounding box center [980, 130] width 11 height 14
click at [977, 140] on input "text" at bounding box center [1095, 151] width 247 height 22
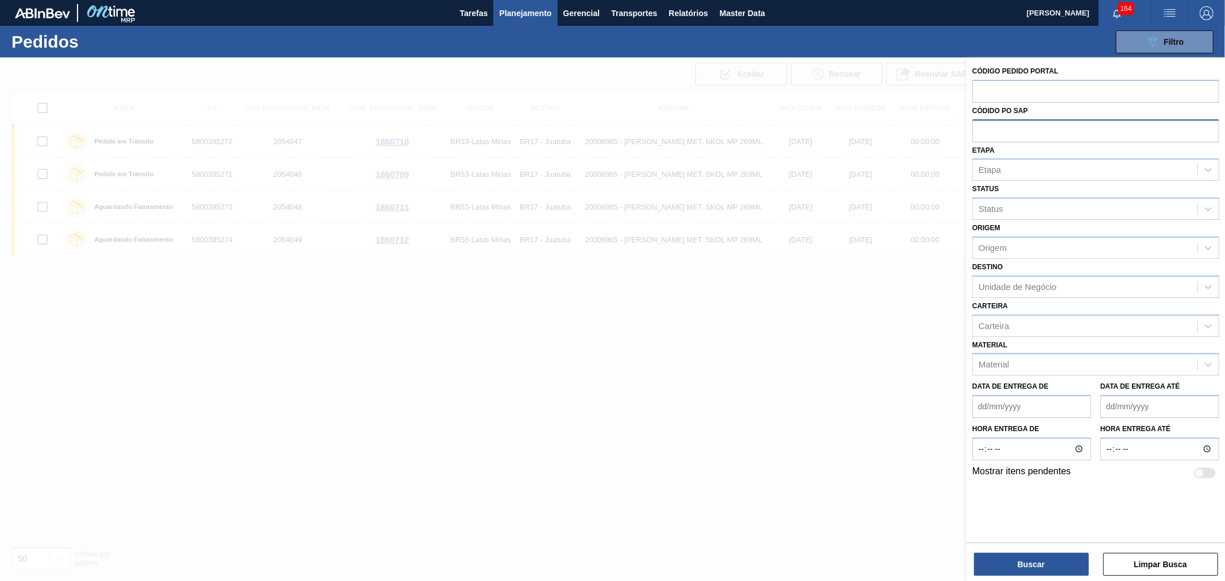
paste input "5800390074"
type input "5800390074"
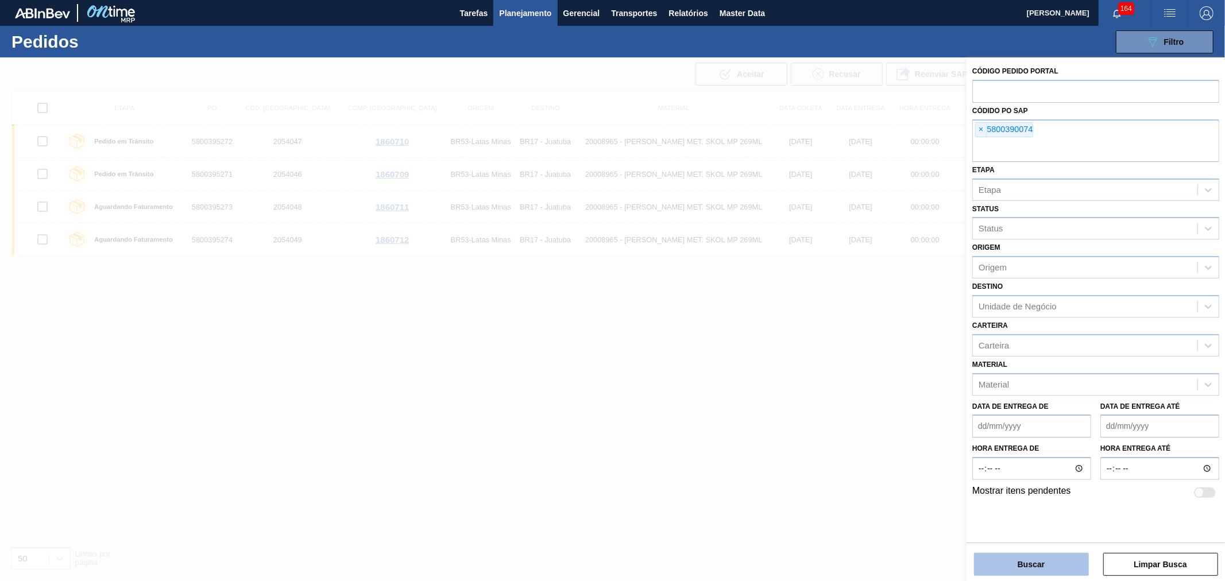
click at [1022, 564] on button "Buscar" at bounding box center [1031, 564] width 115 height 23
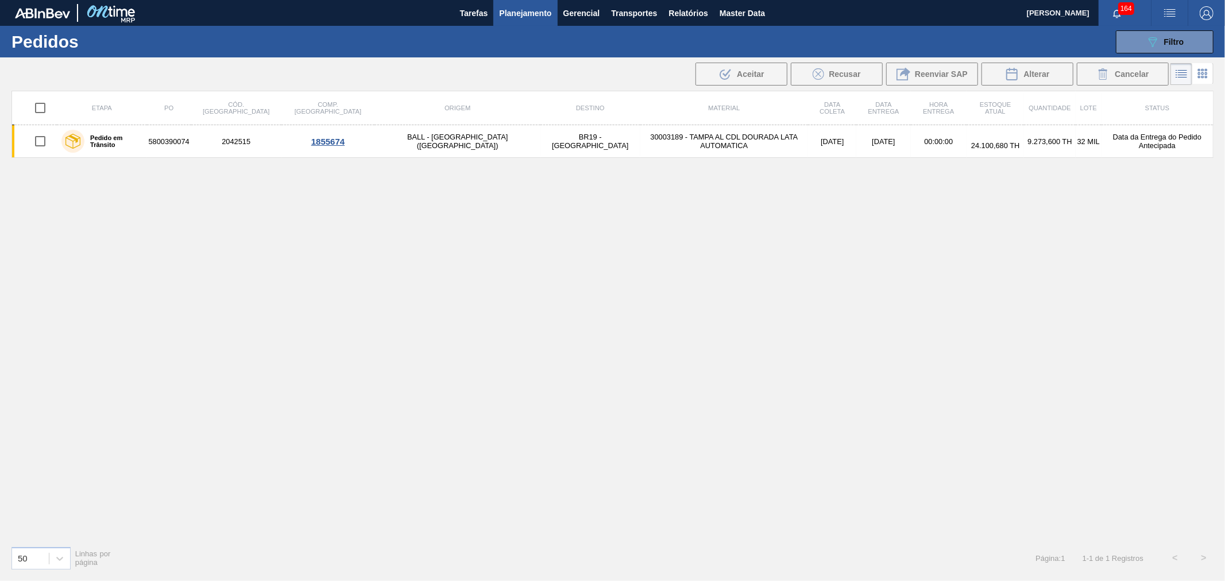
click at [716, 420] on div "Etapa PO Cód. Pedido Comp. Carga Origem Destino Material Data coleta Data Entre…" at bounding box center [612, 314] width 1202 height 446
click at [542, 219] on div "Etapa PO Cód. Pedido Comp. Carga Origem Destino Material Data coleta Data Entre…" at bounding box center [612, 314] width 1202 height 446
click at [699, 12] on span "Relatórios" at bounding box center [687, 13] width 39 height 14
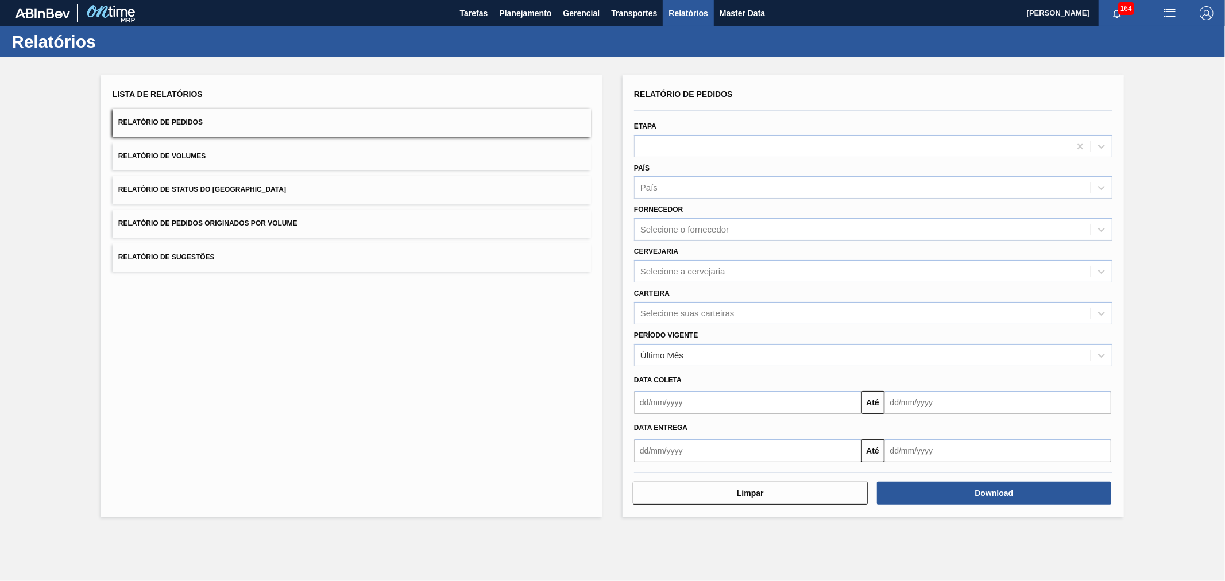
click at [202, 128] on button "Relatório de Pedidos" at bounding box center [352, 123] width 478 height 28
click at [677, 234] on div "Selecione o fornecedor" at bounding box center [862, 230] width 456 height 17
type input "brv4"
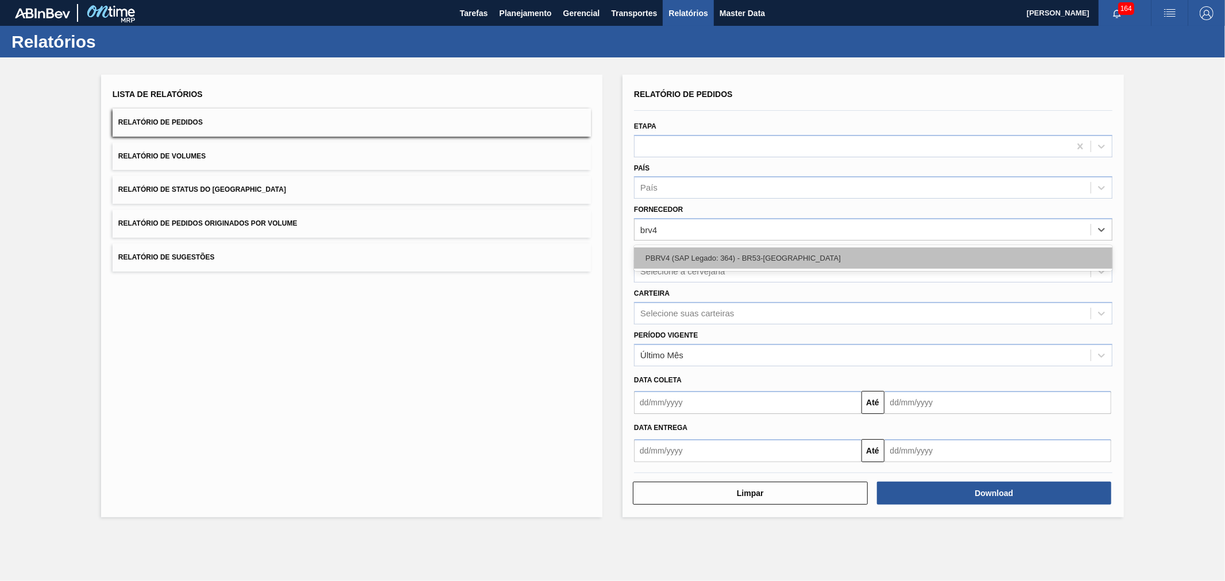
click at [680, 261] on div "PBRV4 (SAP Legado: 364) - BR53-[GEOGRAPHIC_DATA]" at bounding box center [873, 257] width 478 height 21
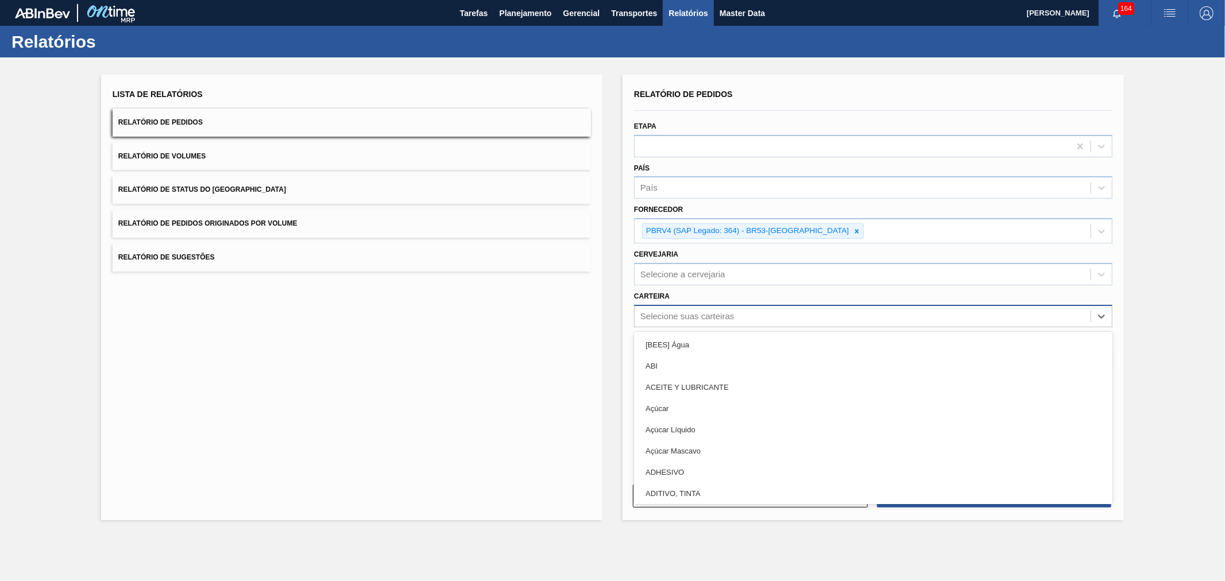
click at [679, 314] on div "Selecione suas carteiras" at bounding box center [687, 316] width 94 height 10
type input "lata"
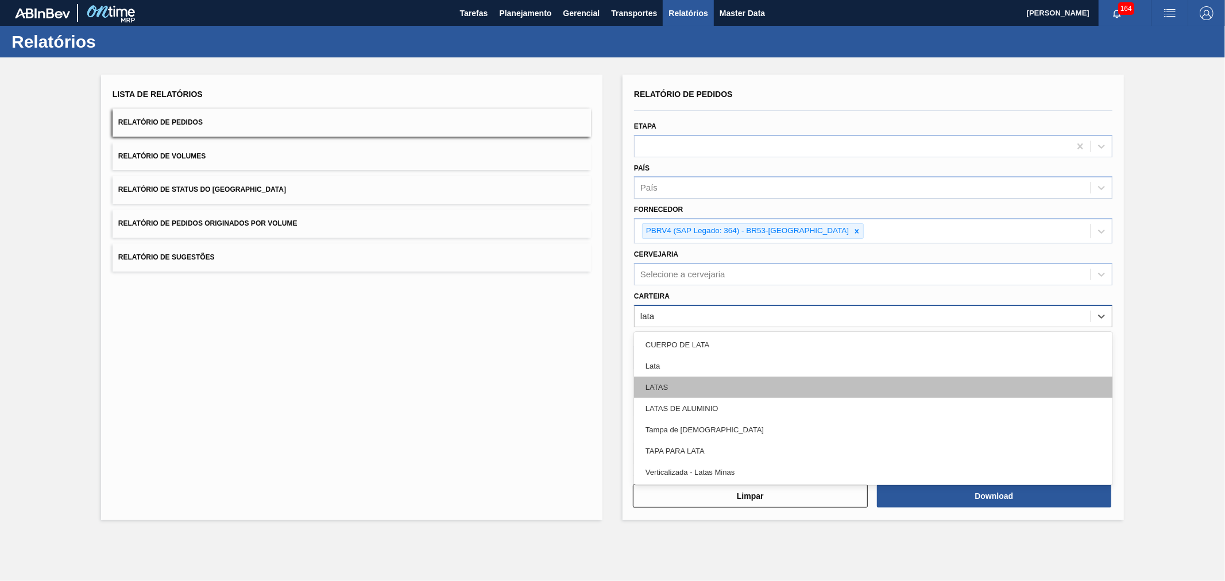
click at [687, 377] on div "LATAS" at bounding box center [873, 387] width 478 height 21
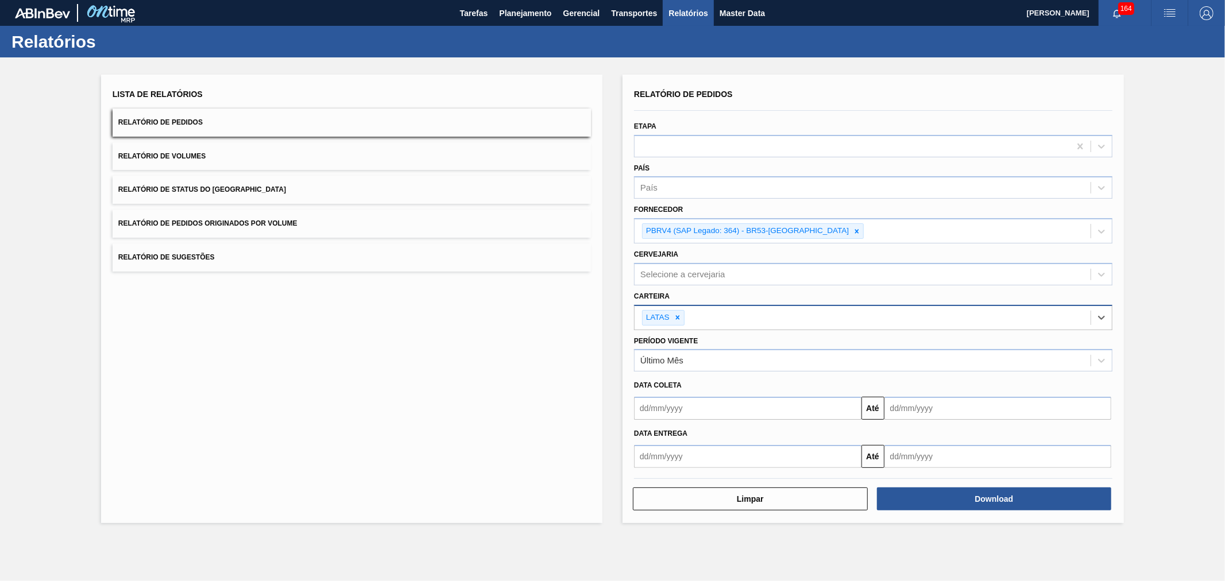
click at [727, 322] on div "LATAS" at bounding box center [862, 318] width 456 height 24
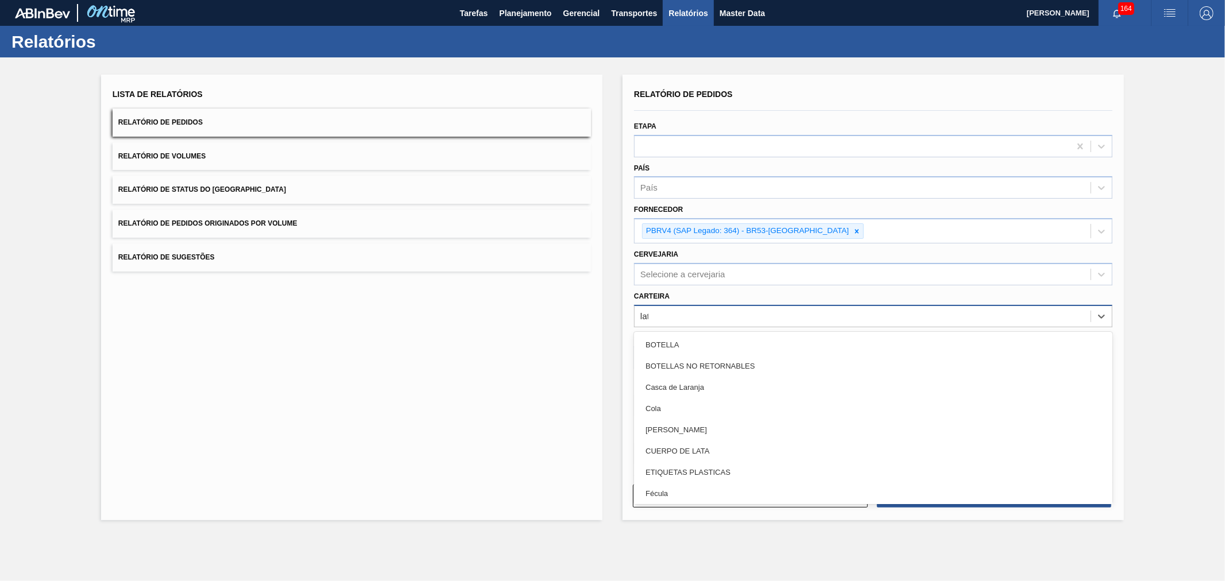
type input "lata"
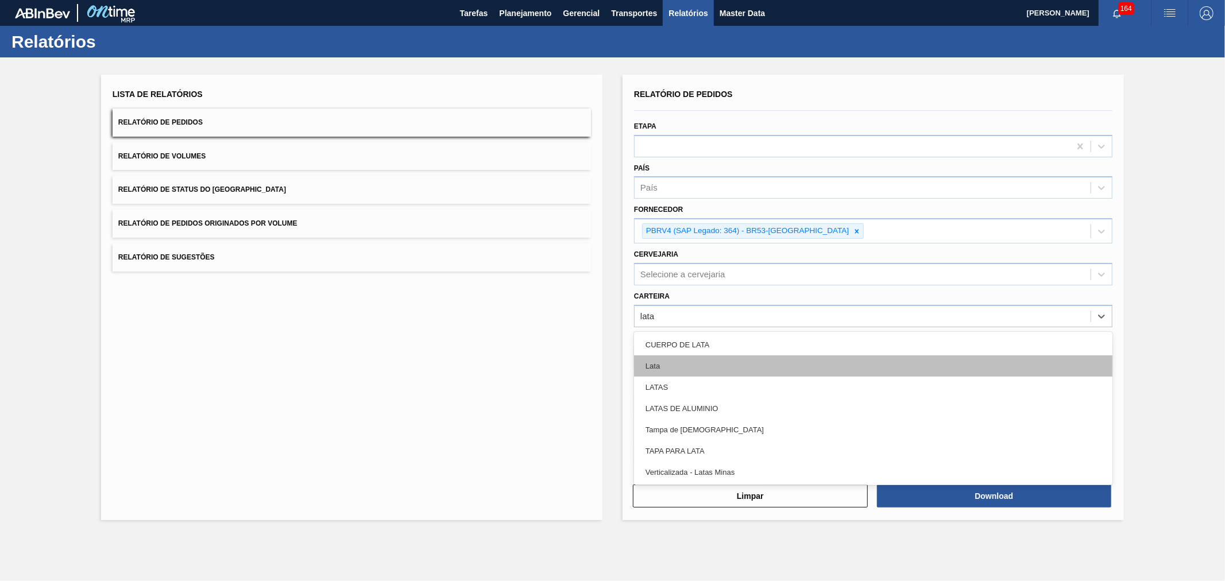
click at [652, 362] on div "Lata" at bounding box center [873, 365] width 478 height 21
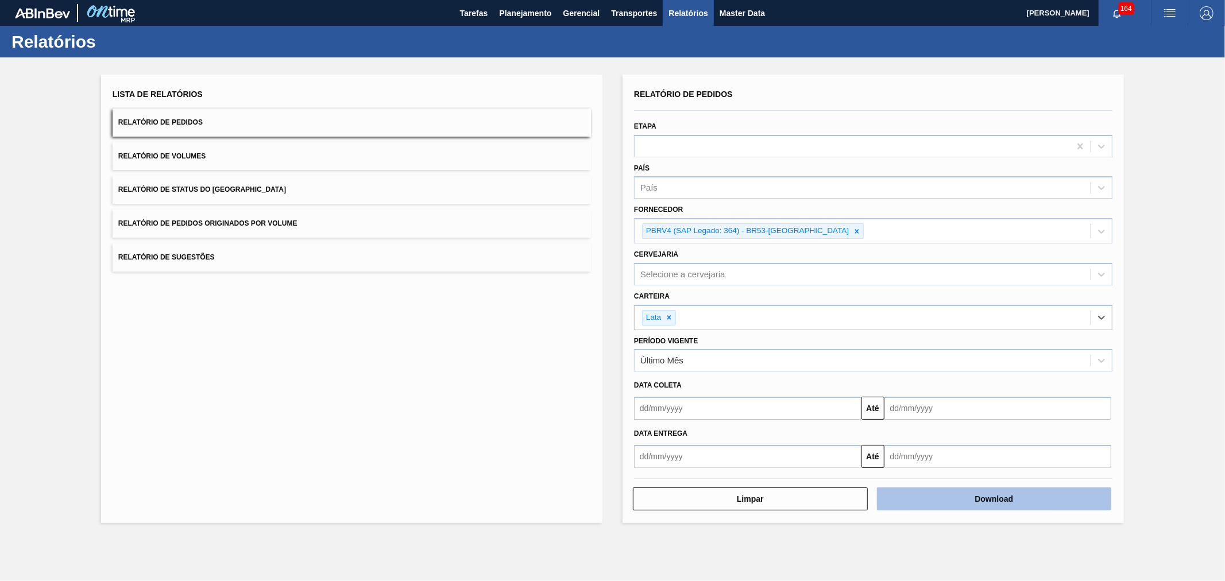
click at [1001, 490] on button "Download" at bounding box center [994, 498] width 235 height 23
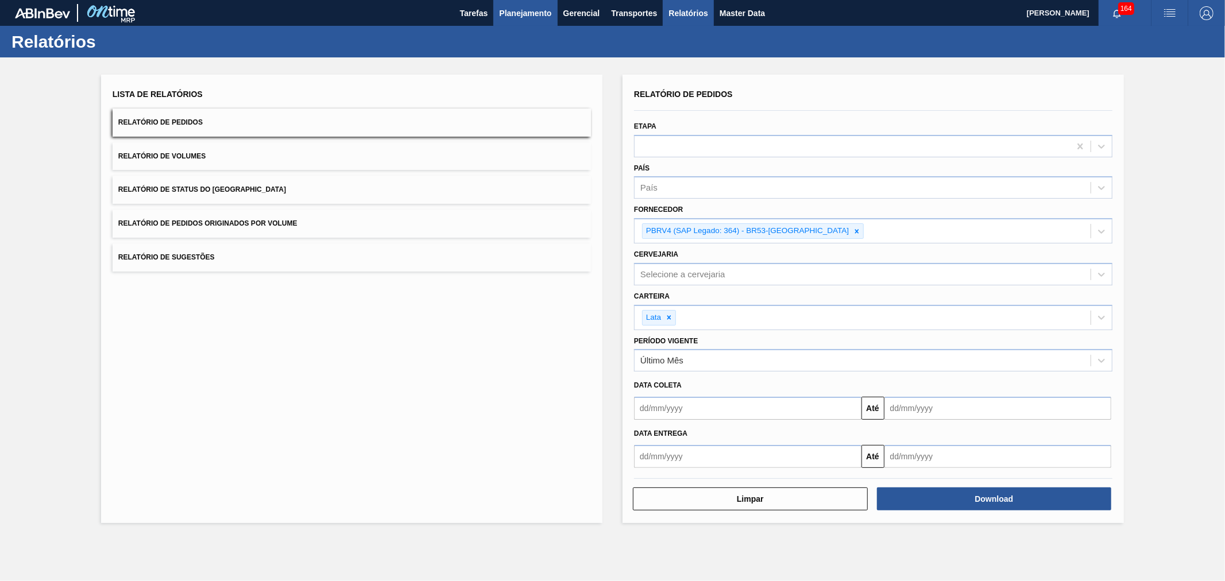
click at [523, 13] on span "Planejamento" at bounding box center [525, 13] width 52 height 14
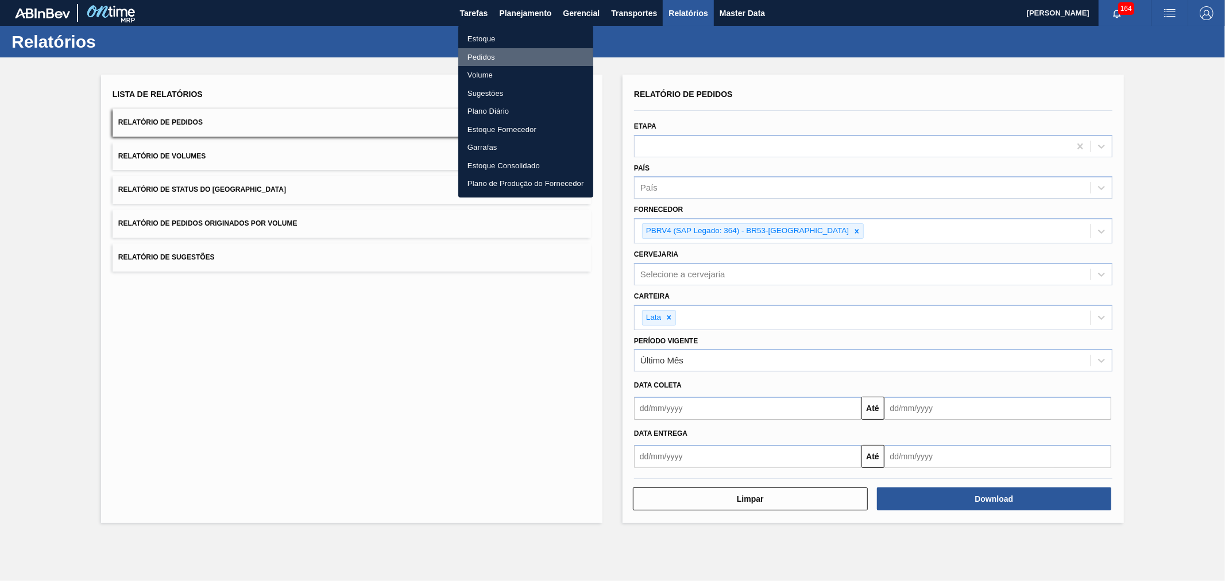
click at [485, 57] on li "Pedidos" at bounding box center [525, 57] width 135 height 18
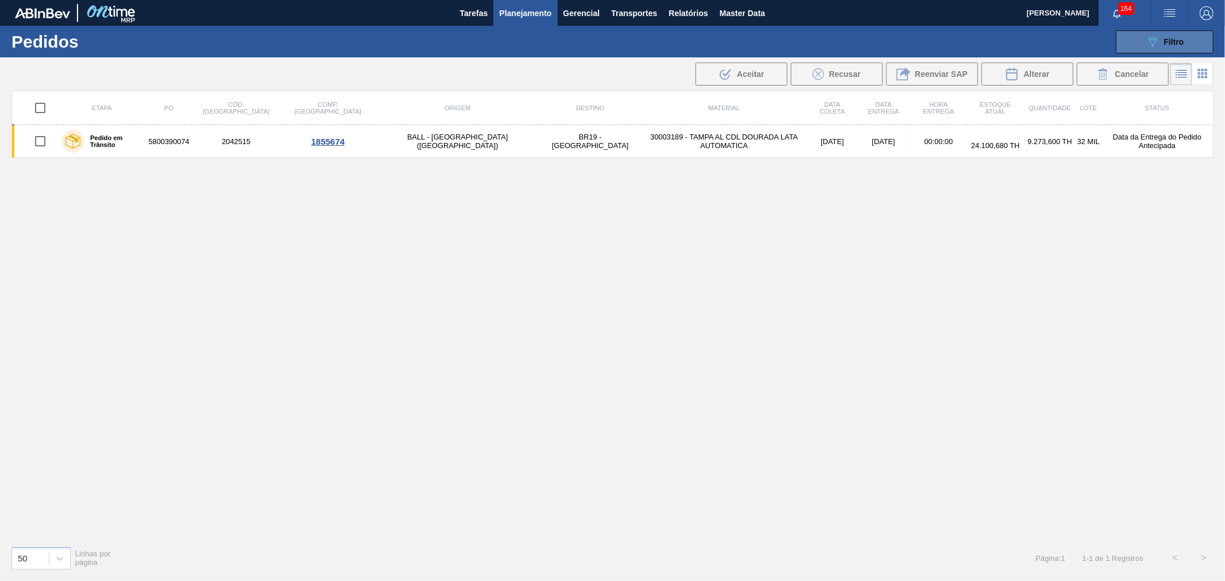
click at [1180, 39] on span "Filtro" at bounding box center [1174, 41] width 20 height 9
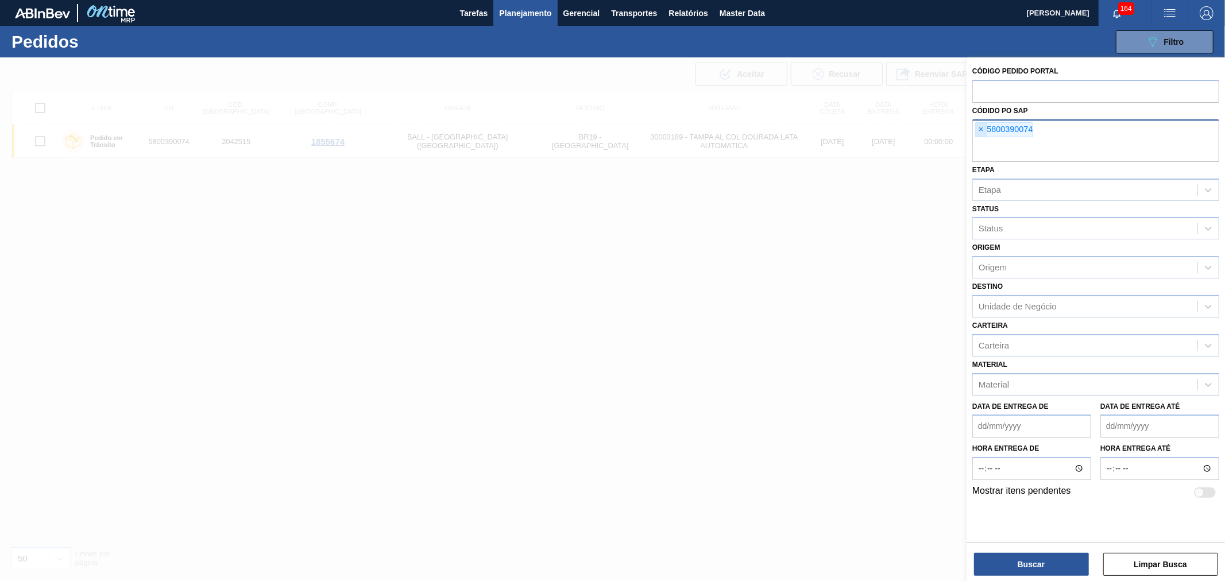
click at [977, 127] on span "×" at bounding box center [980, 130] width 11 height 14
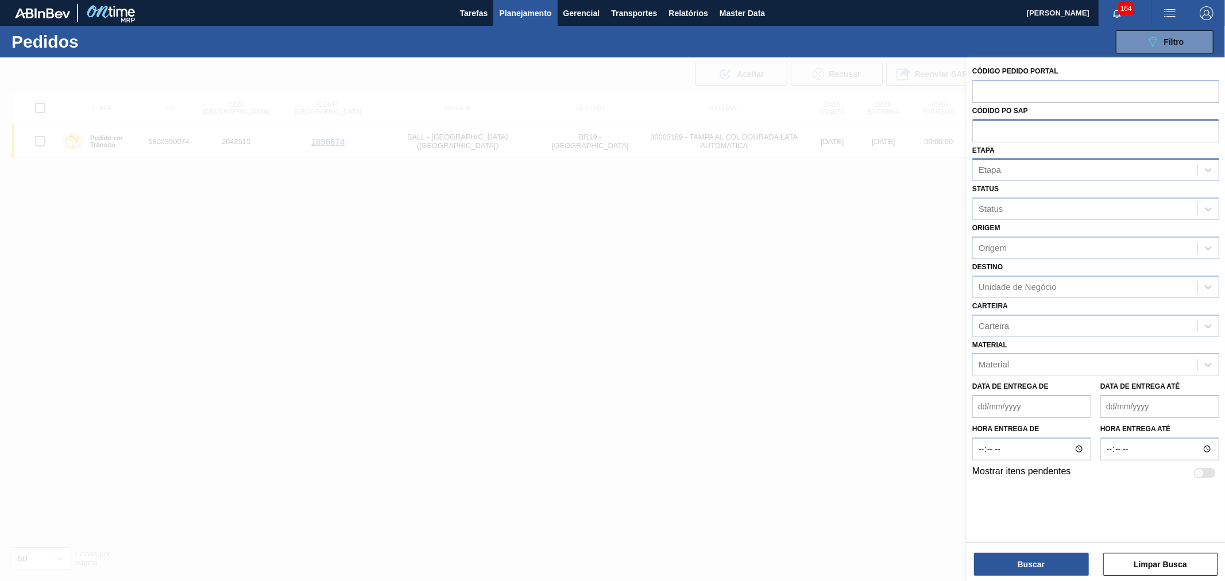
paste input "text"
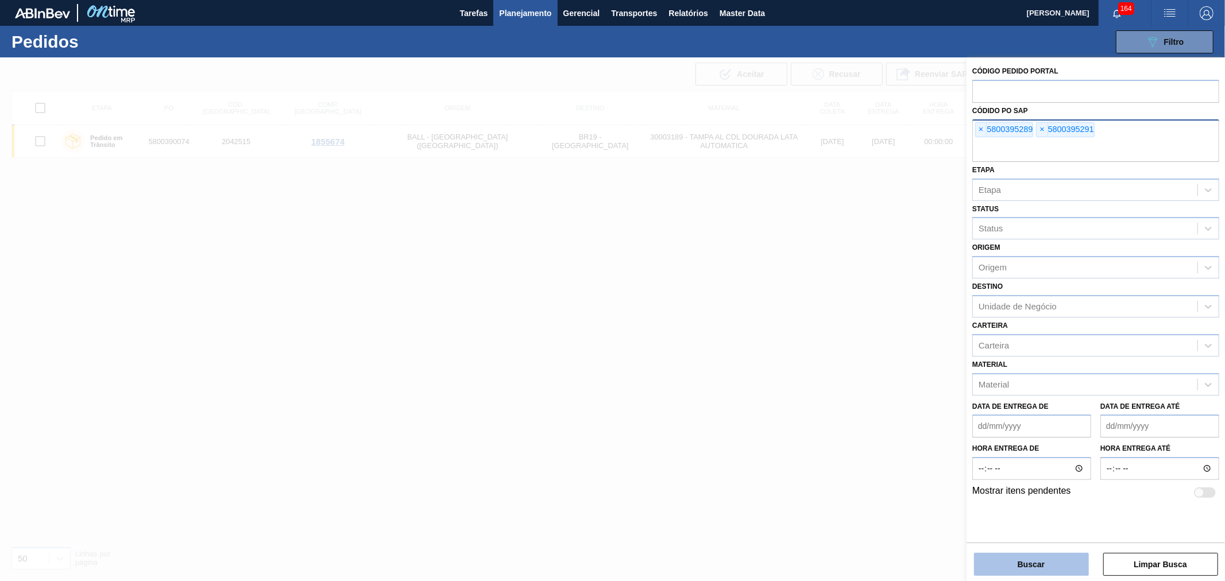
click at [1030, 567] on button "Buscar" at bounding box center [1031, 564] width 115 height 23
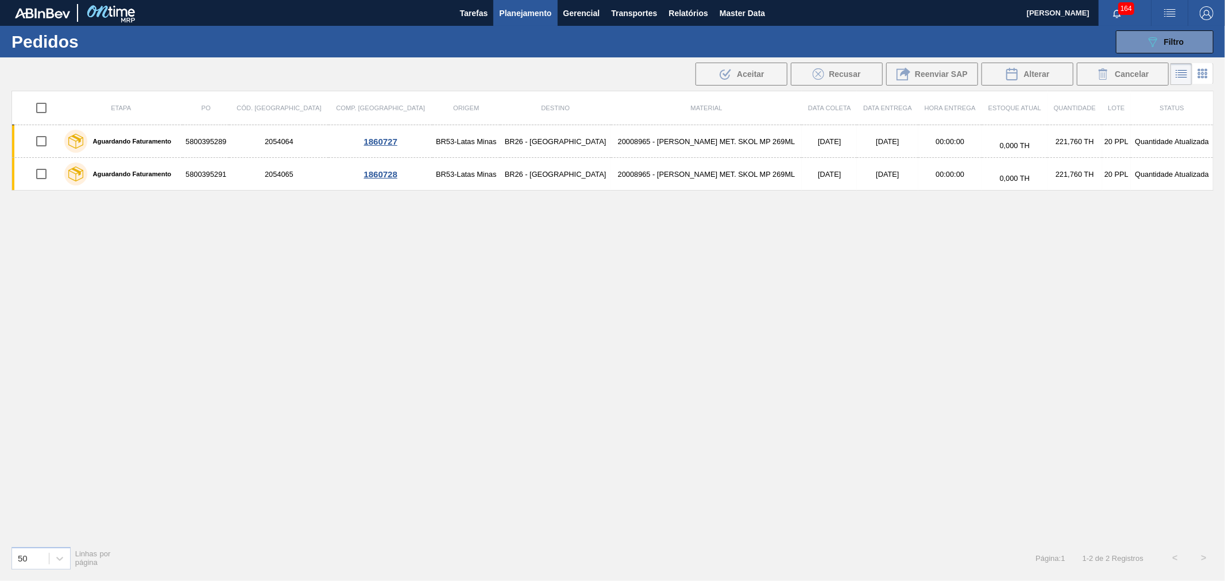
click at [141, 237] on div "Etapa PO Cód. Pedido Comp. Carga Origem Destino Material Data coleta Data Entre…" at bounding box center [612, 314] width 1202 height 446
click at [40, 110] on input "checkbox" at bounding box center [41, 108] width 24 height 24
checkbox input "true"
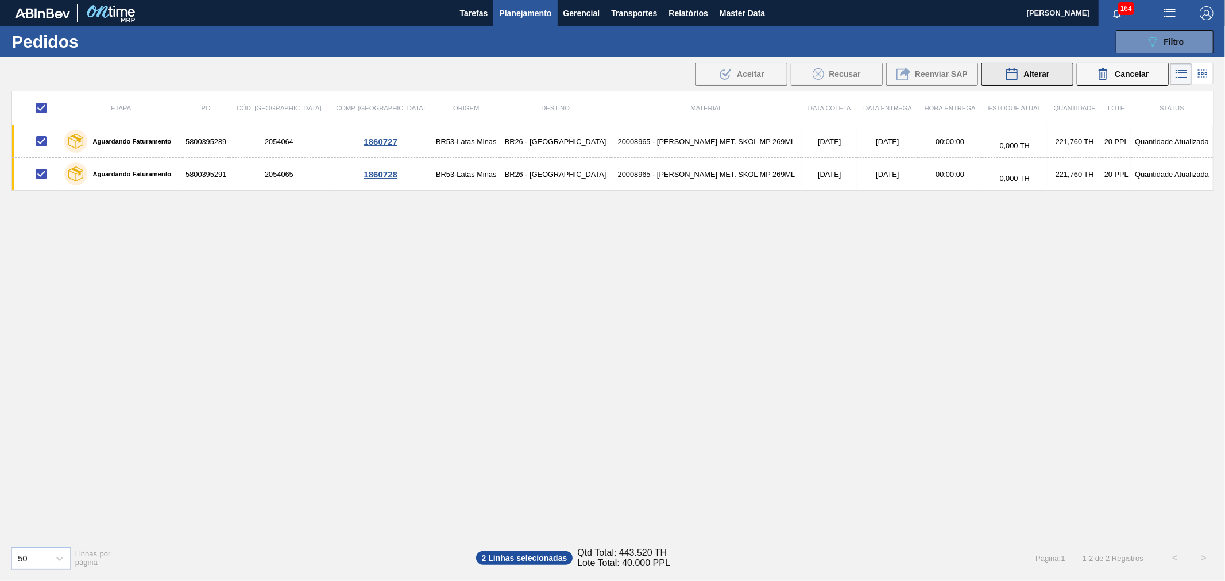
click at [1029, 75] on span "Alterar" at bounding box center [1036, 73] width 26 height 9
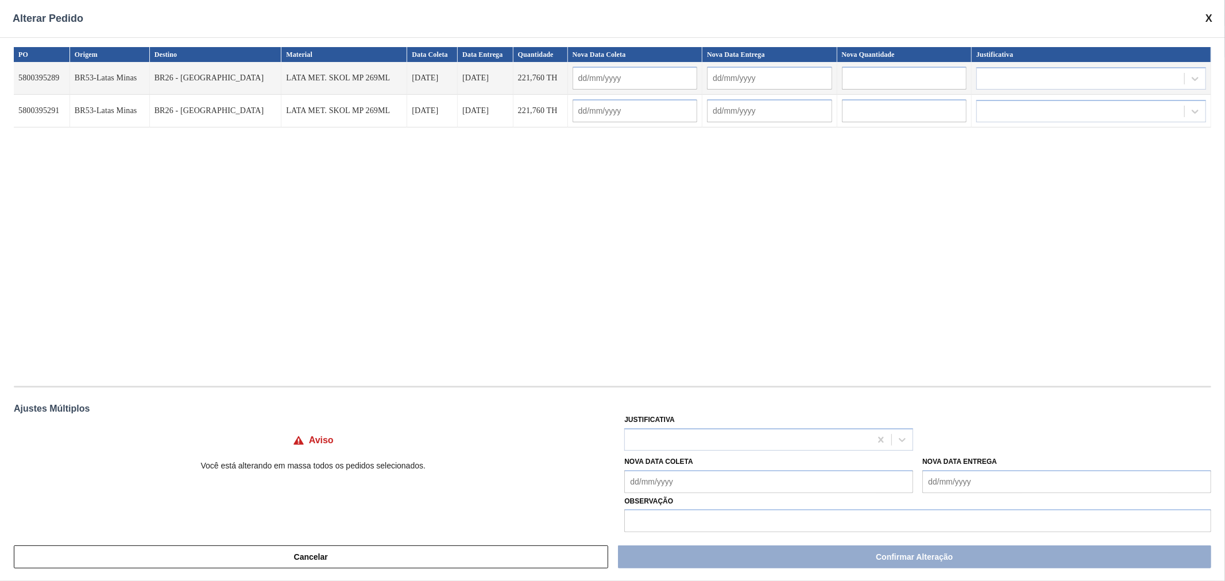
click at [671, 475] on Coleta "Nova Data Coleta" at bounding box center [768, 481] width 289 height 23
click at [722, 408] on div "12 13 14 15 16 17 18" at bounding box center [694, 411] width 130 height 18
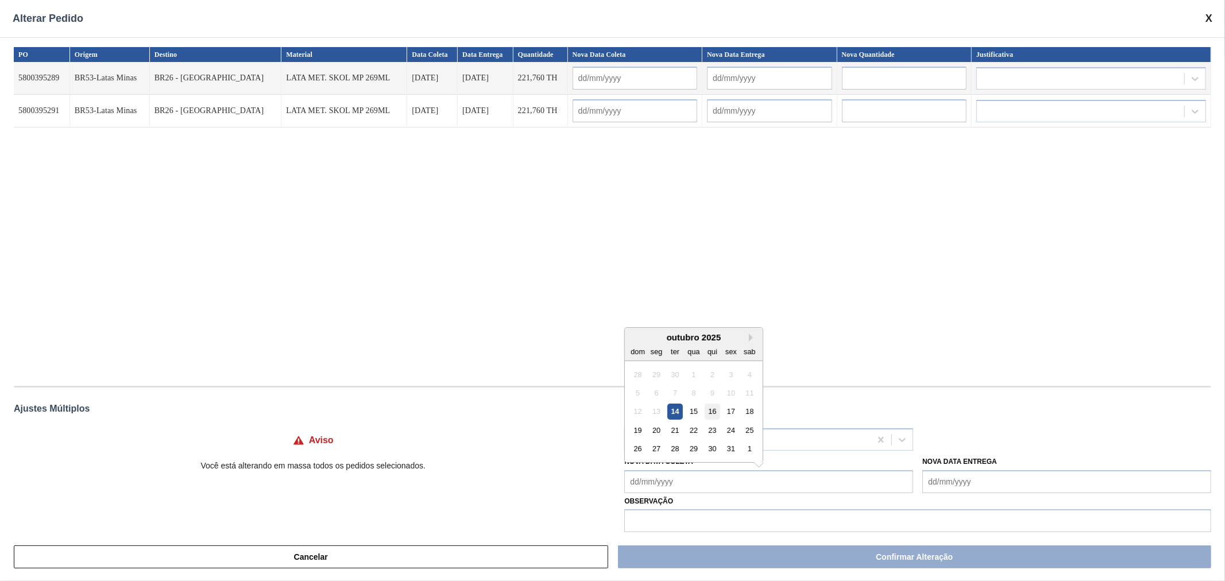
click at [716, 410] on div "16" at bounding box center [712, 412] width 16 height 16
type Coleta "[DATE]"
type input "[DATE]"
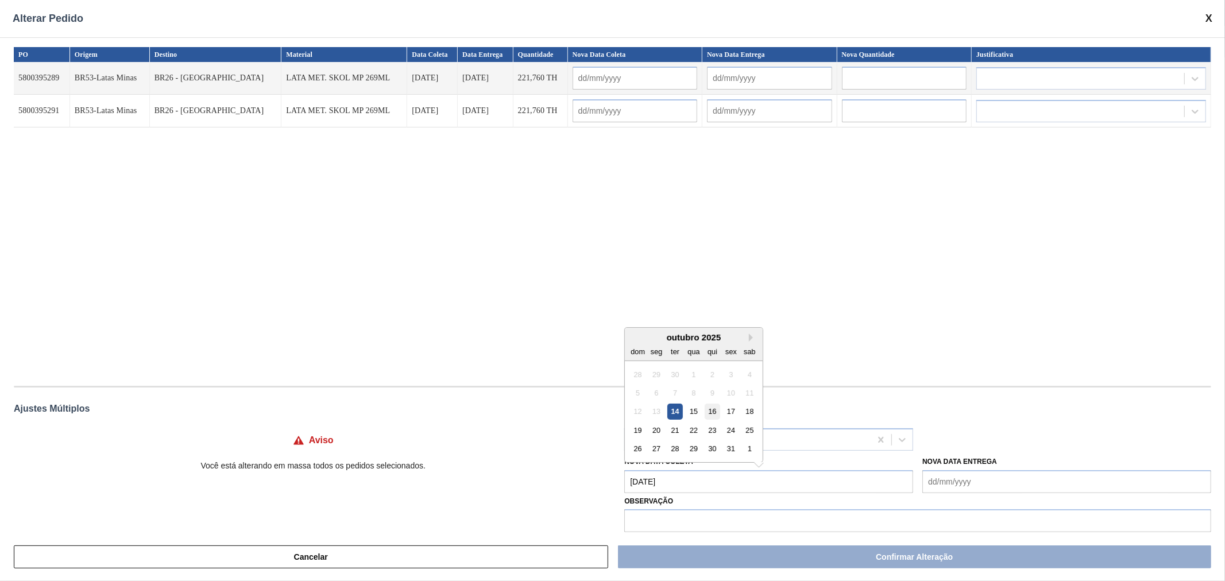
type input "[DATE]"
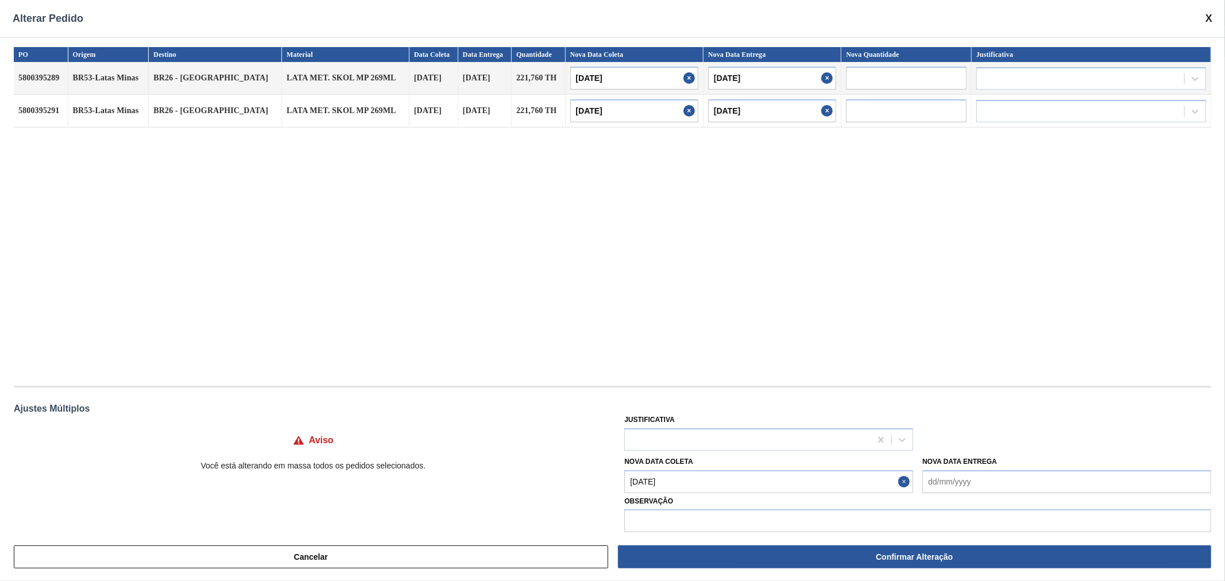
click at [766, 369] on div "PO Origem Destino Material Data Coleta Data Entrega Quantidade Nova Data Coleta…" at bounding box center [612, 210] width 1197 height 327
click at [844, 443] on div at bounding box center [748, 439] width 246 height 17
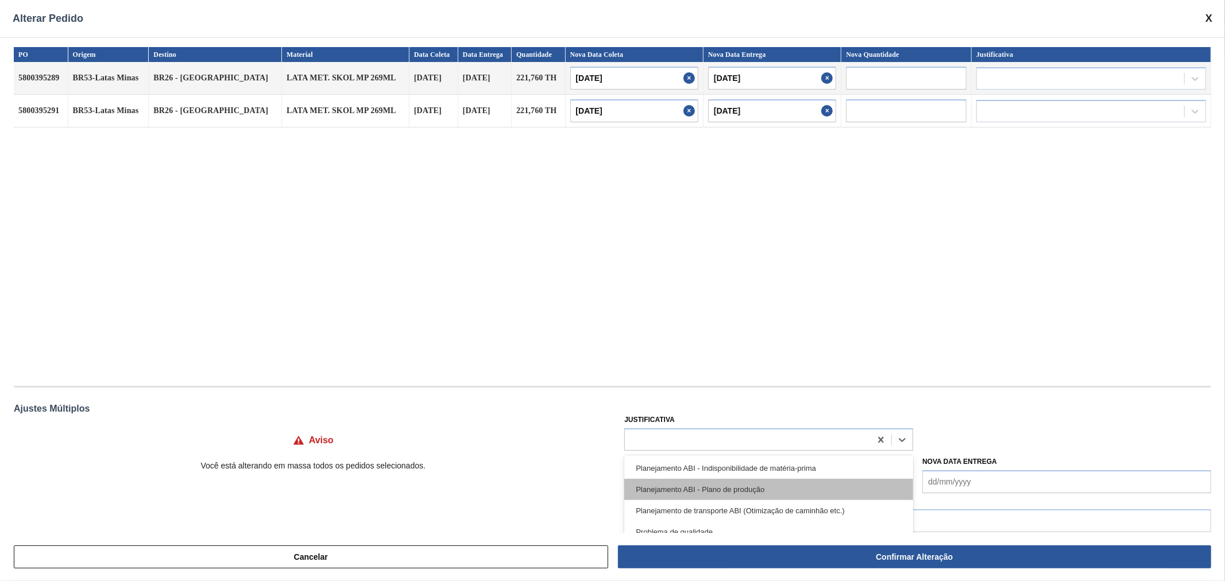
click at [811, 489] on div "Planejamento ABI - Plano de produção" at bounding box center [768, 489] width 289 height 21
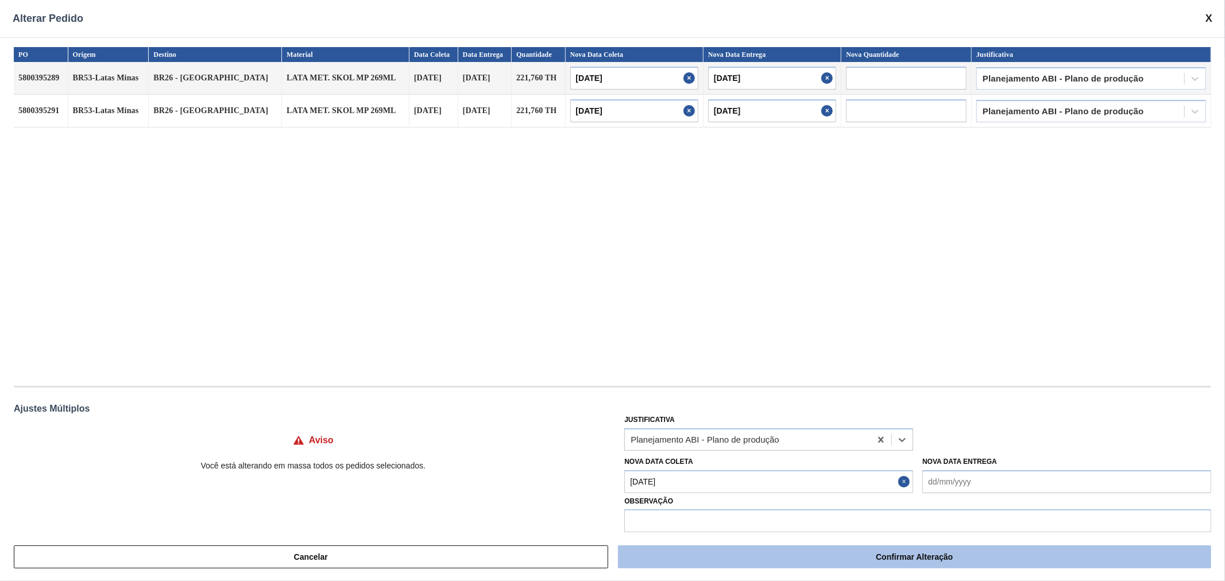
click at [876, 550] on button "Confirmar Alteração" at bounding box center [914, 556] width 593 height 23
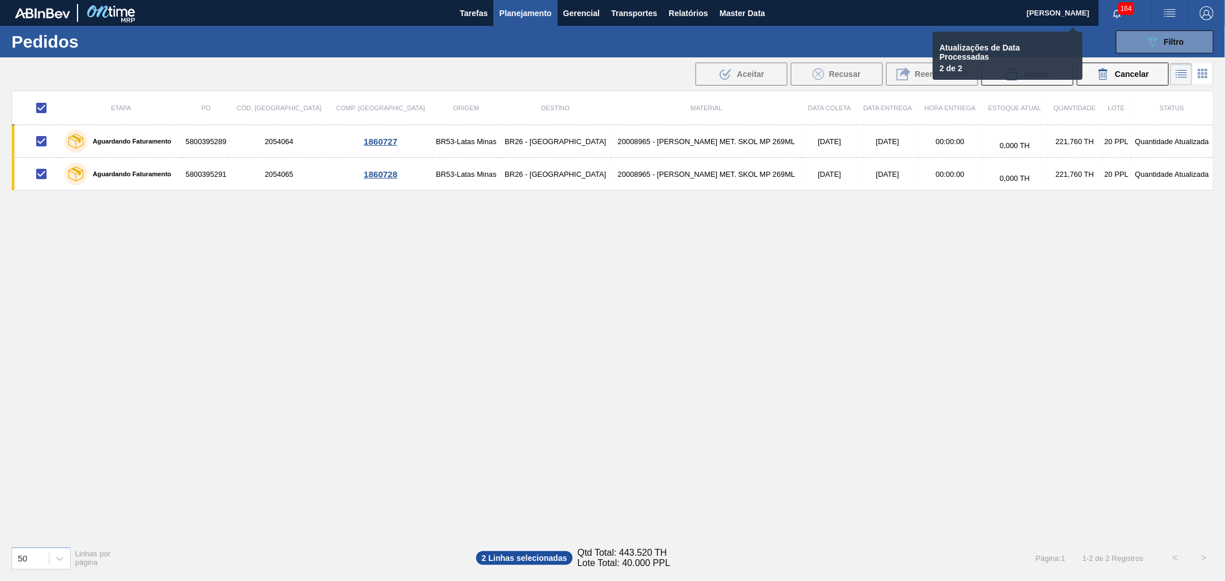
checkbox input "false"
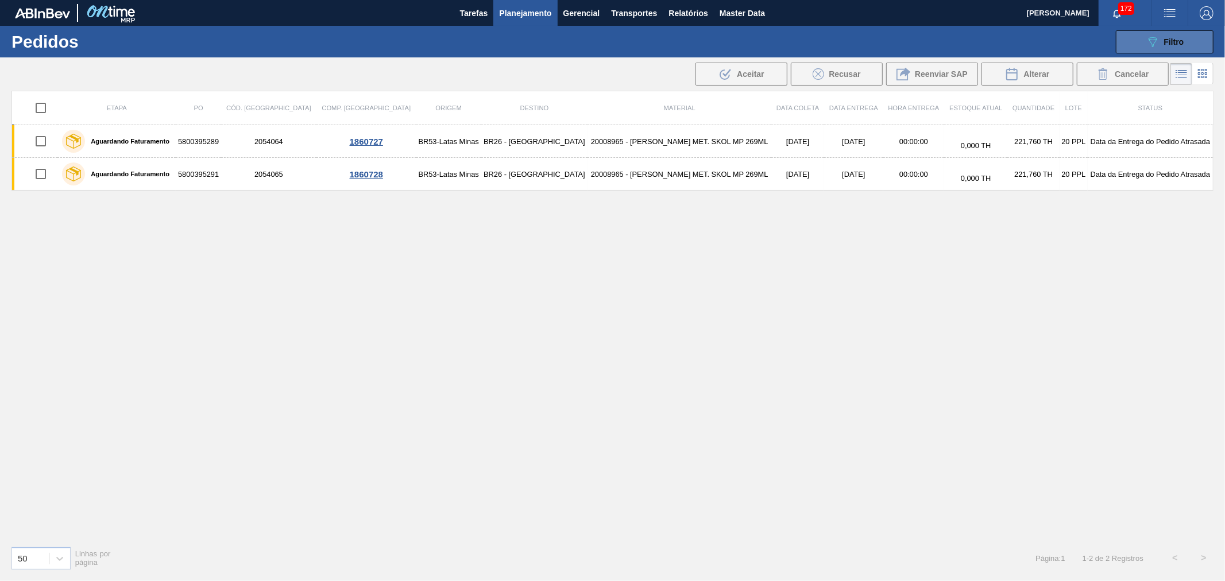
click at [1190, 38] on button "089F7B8B-B2A5-4AFE-B5C0-19BA573D28AC Filtro" at bounding box center [1164, 41] width 98 height 23
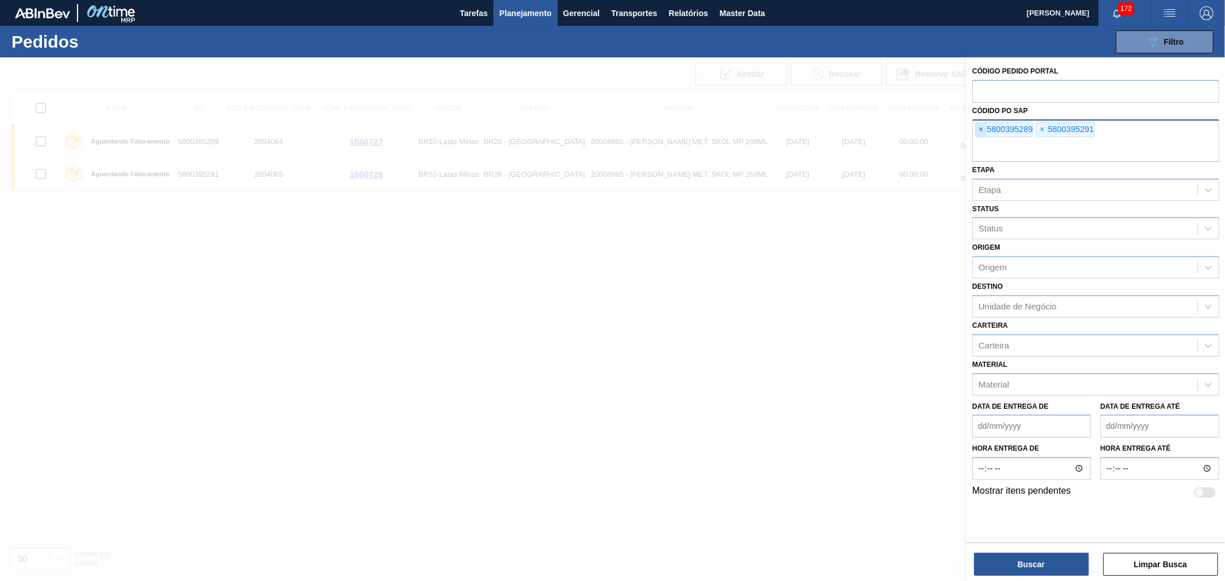
drag, startPoint x: 975, startPoint y: 135, endPoint x: 981, endPoint y: 130, distance: 7.4
click at [975, 134] on div "× 5800395289" at bounding box center [1004, 129] width 58 height 15
click at [985, 127] on span "×" at bounding box center [980, 130] width 11 height 14
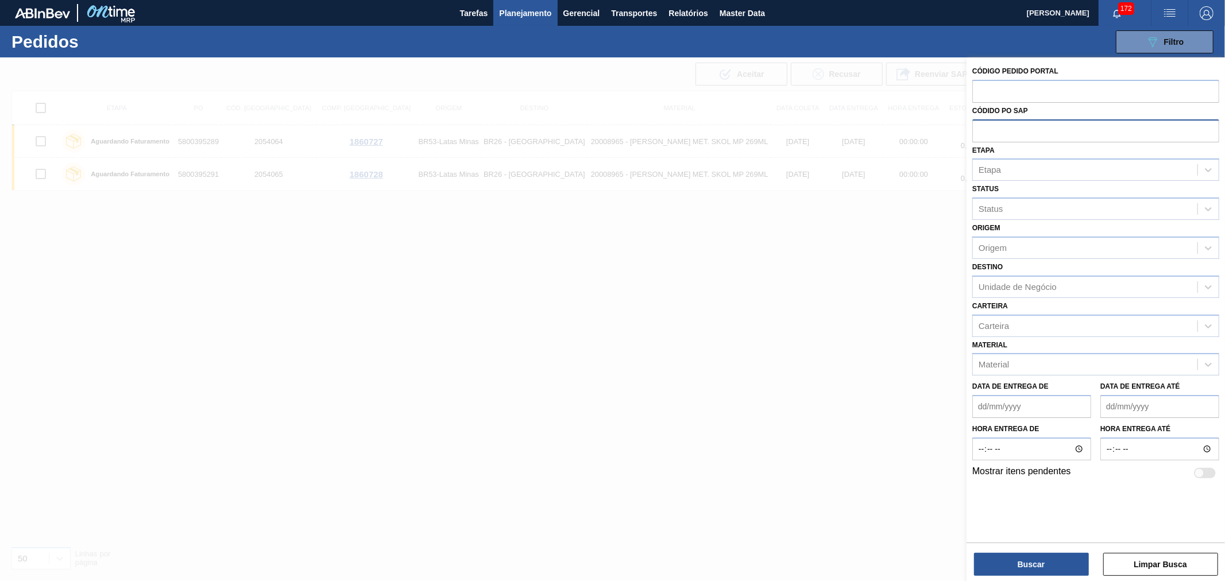
paste input "text"
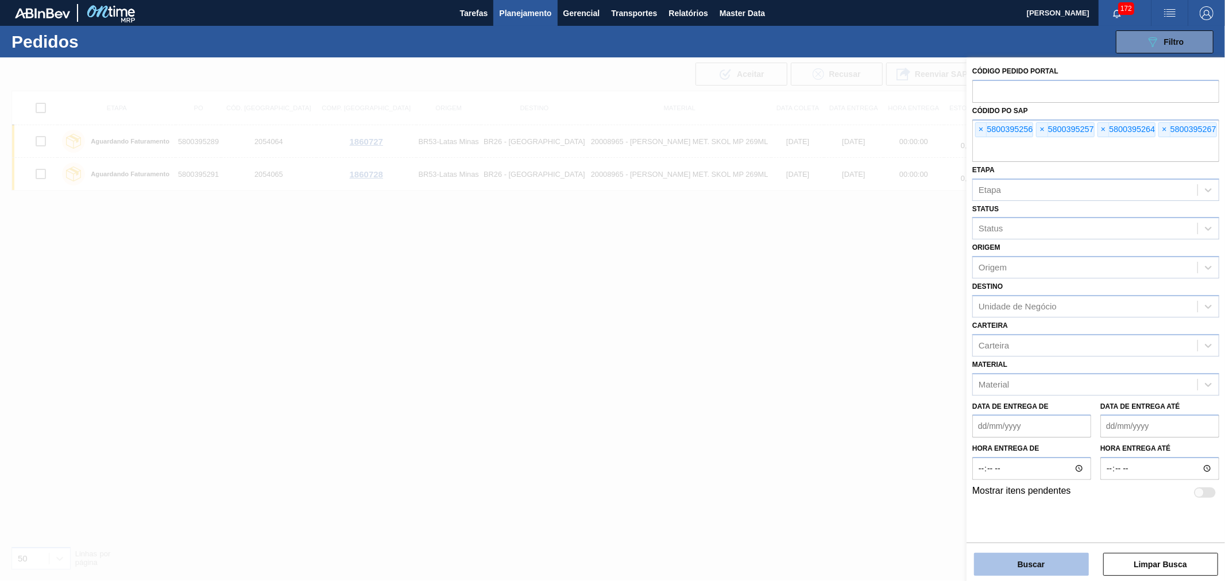
click at [1037, 566] on button "Buscar" at bounding box center [1031, 564] width 115 height 23
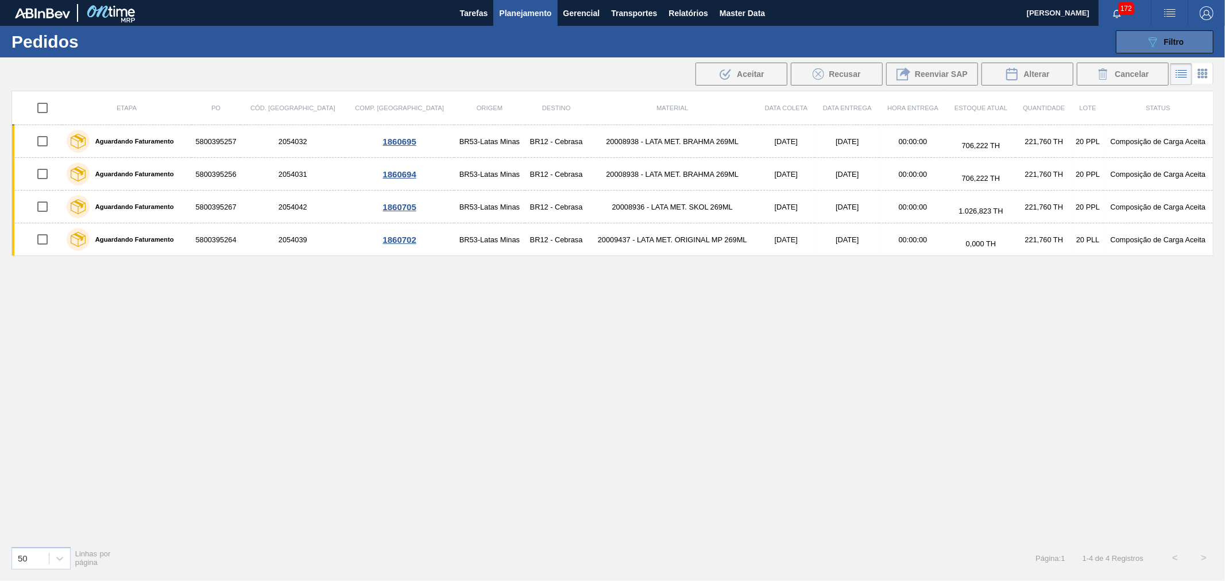
click at [1190, 40] on button "089F7B8B-B2A5-4AFE-B5C0-19BA573D28AC Filtro" at bounding box center [1164, 41] width 98 height 23
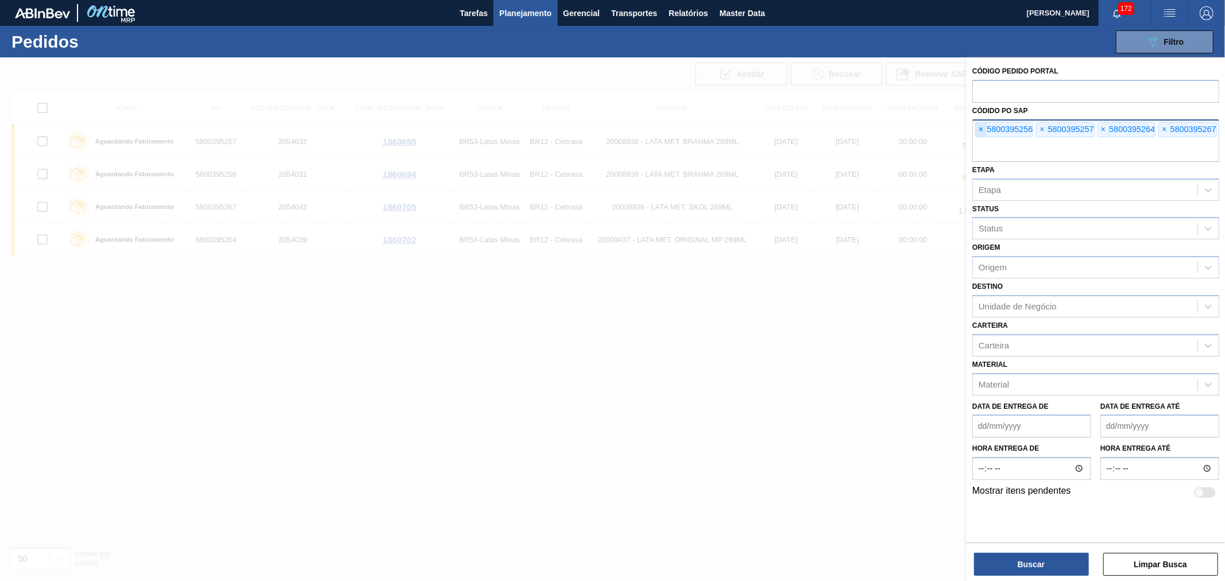
click at [978, 127] on span "×" at bounding box center [980, 130] width 11 height 14
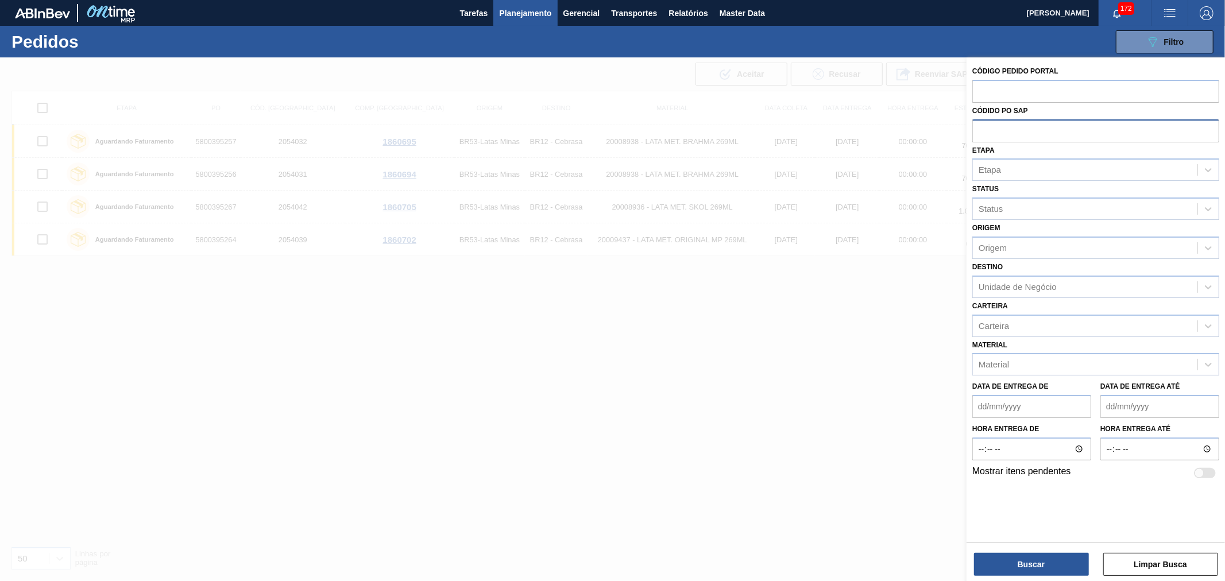
paste input "text"
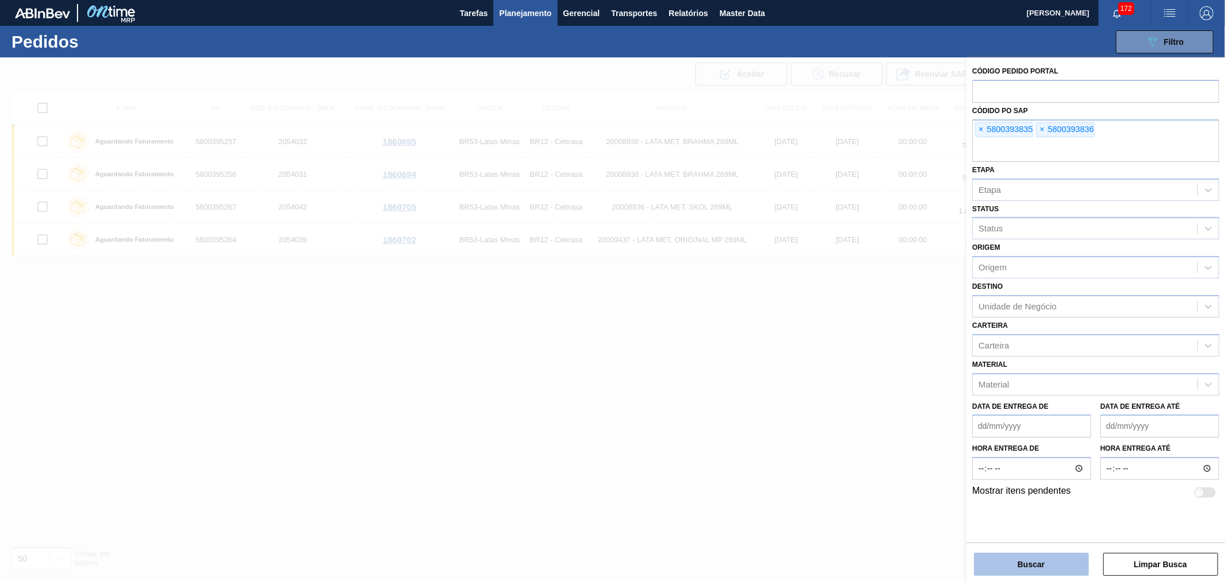
click at [1014, 555] on button "Buscar" at bounding box center [1031, 564] width 115 height 23
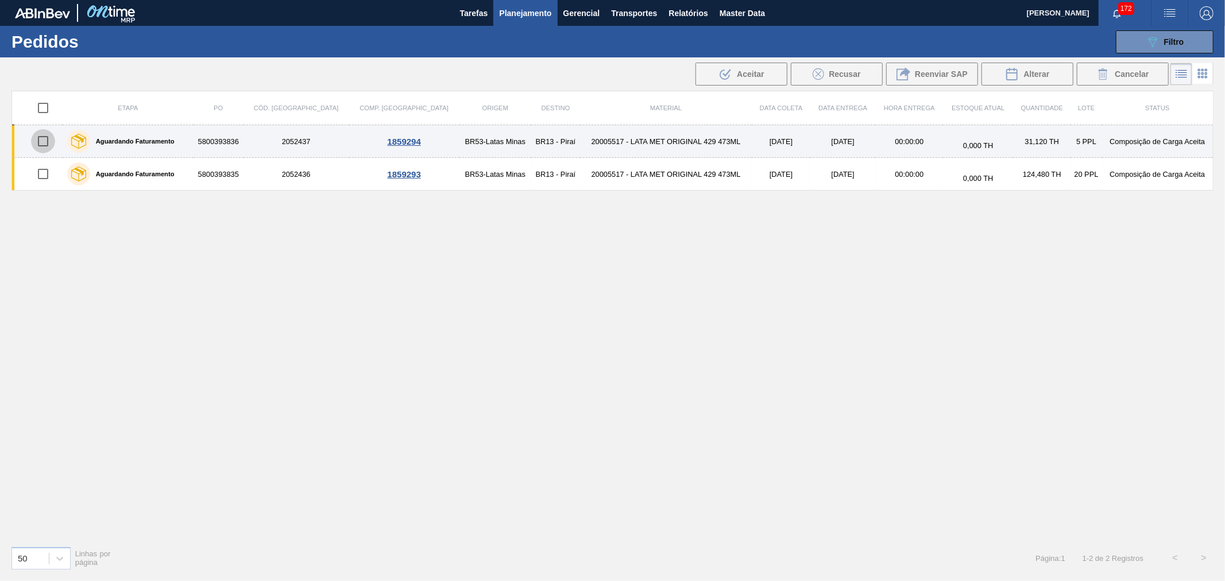
click at [36, 144] on input "checkbox" at bounding box center [43, 141] width 24 height 24
checkbox input "true"
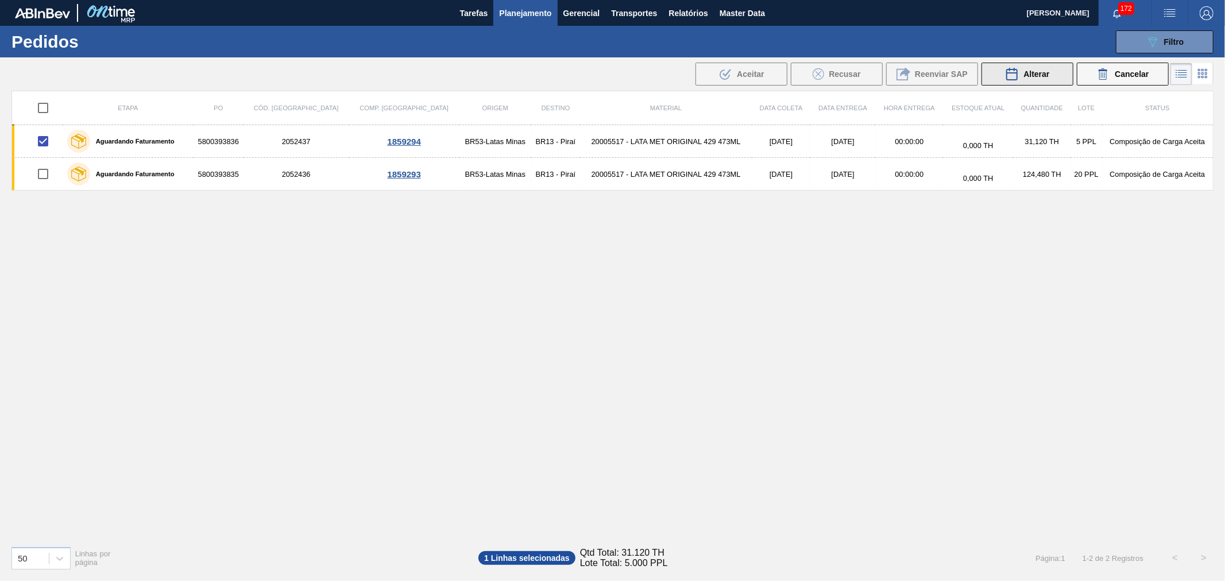
click at [1023, 78] on span "Alterar" at bounding box center [1036, 73] width 26 height 9
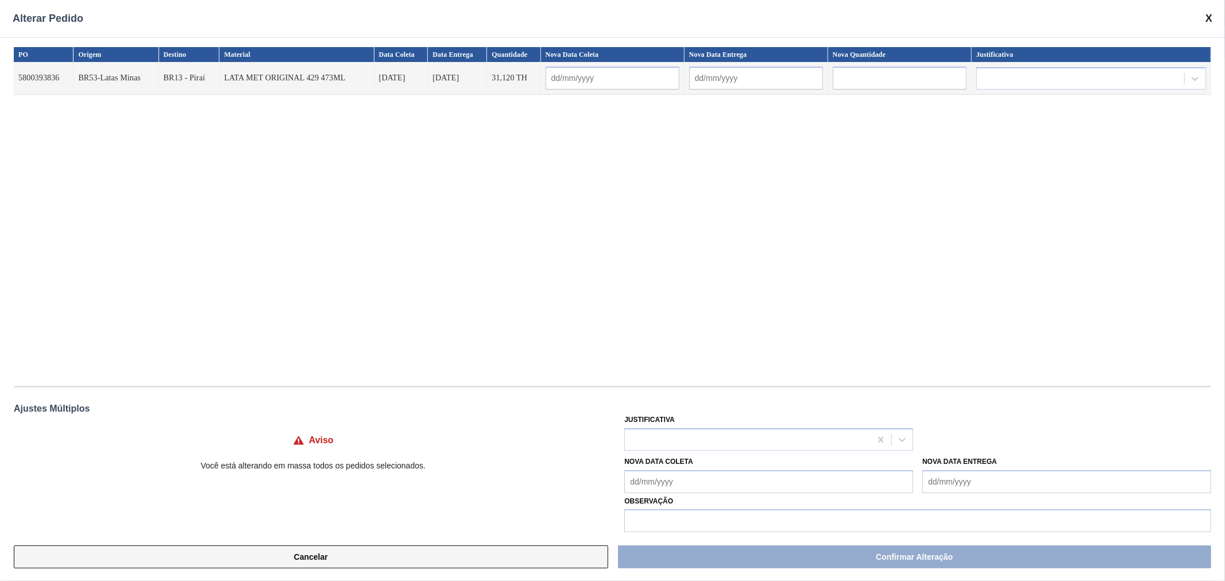
click at [365, 549] on button "Cancelar" at bounding box center [311, 556] width 594 height 23
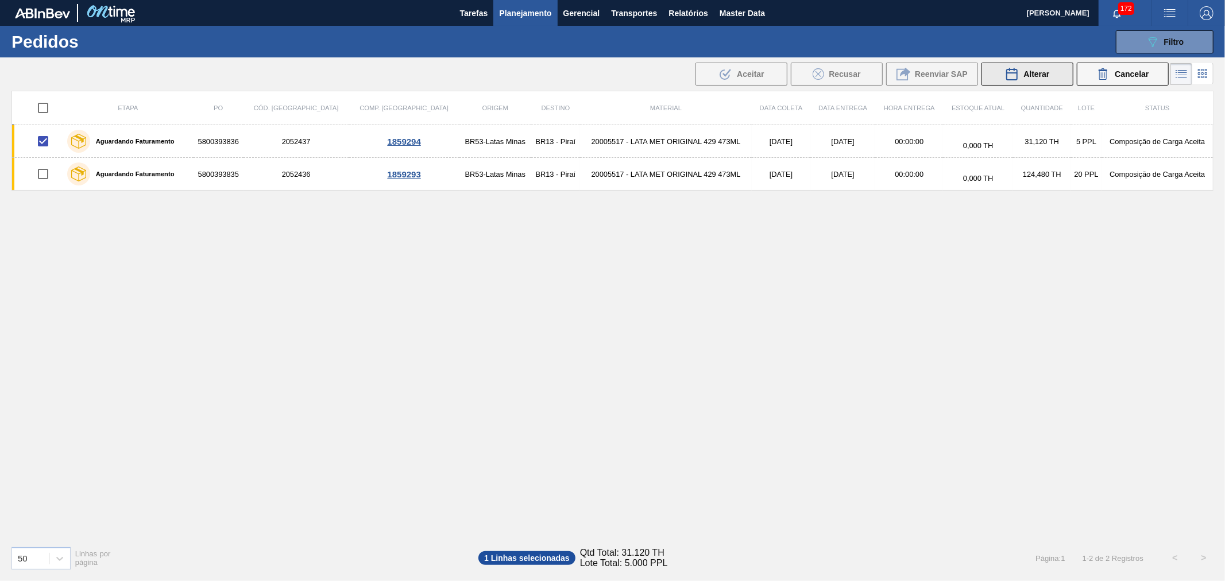
click at [1012, 73] on icon at bounding box center [1012, 74] width 14 height 14
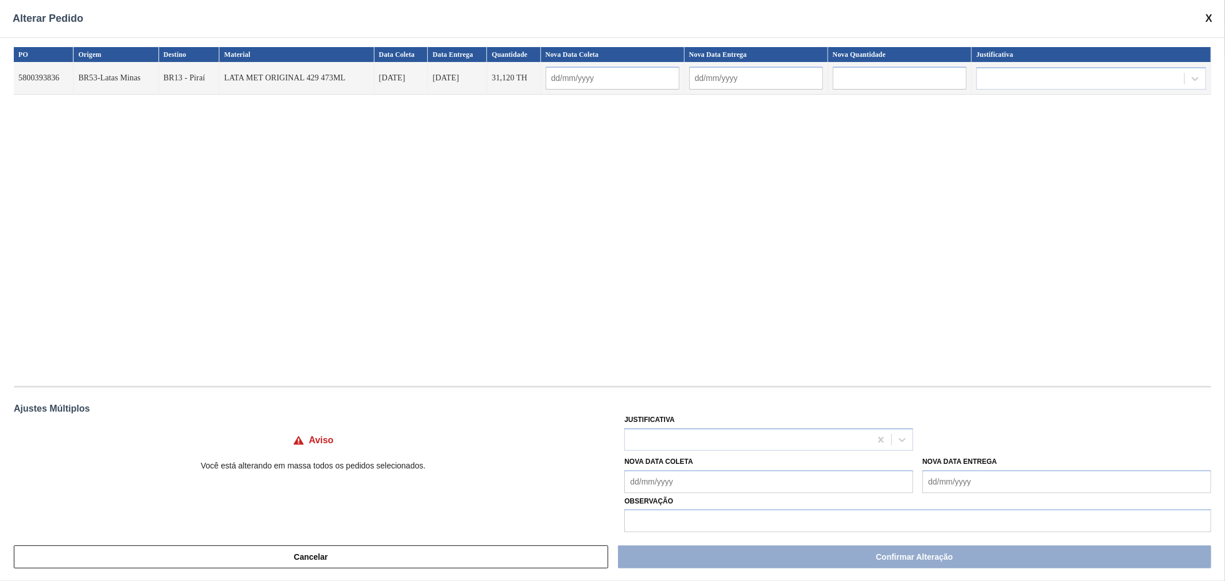
click at [865, 79] on input "text" at bounding box center [899, 78] width 134 height 23
paste input "124,48"
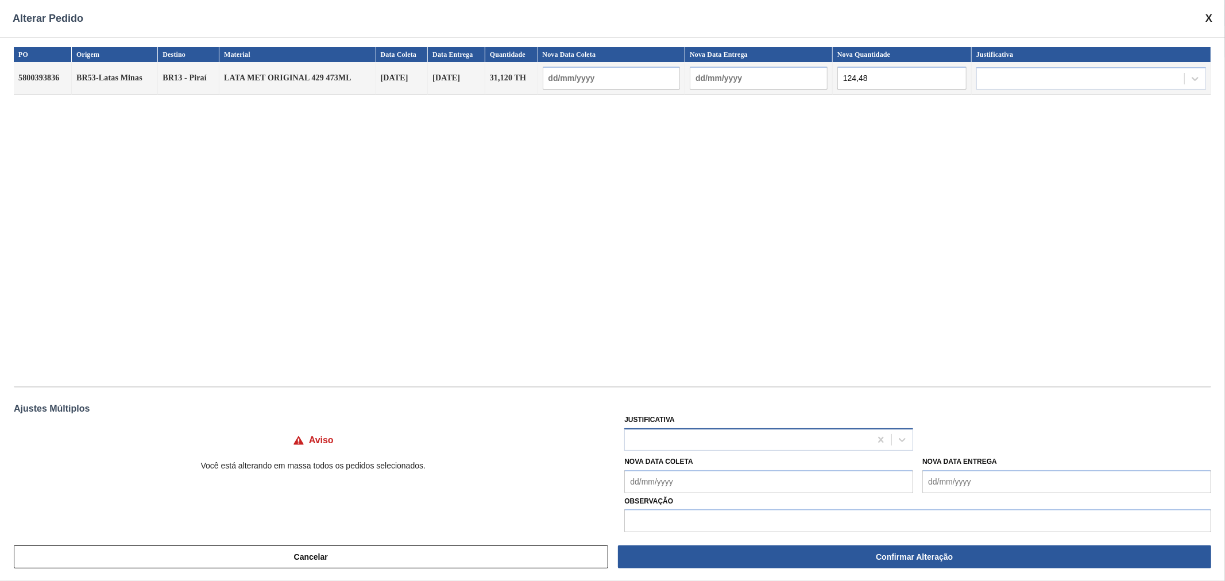
type input "124,48"
click at [667, 439] on div at bounding box center [748, 439] width 246 height 17
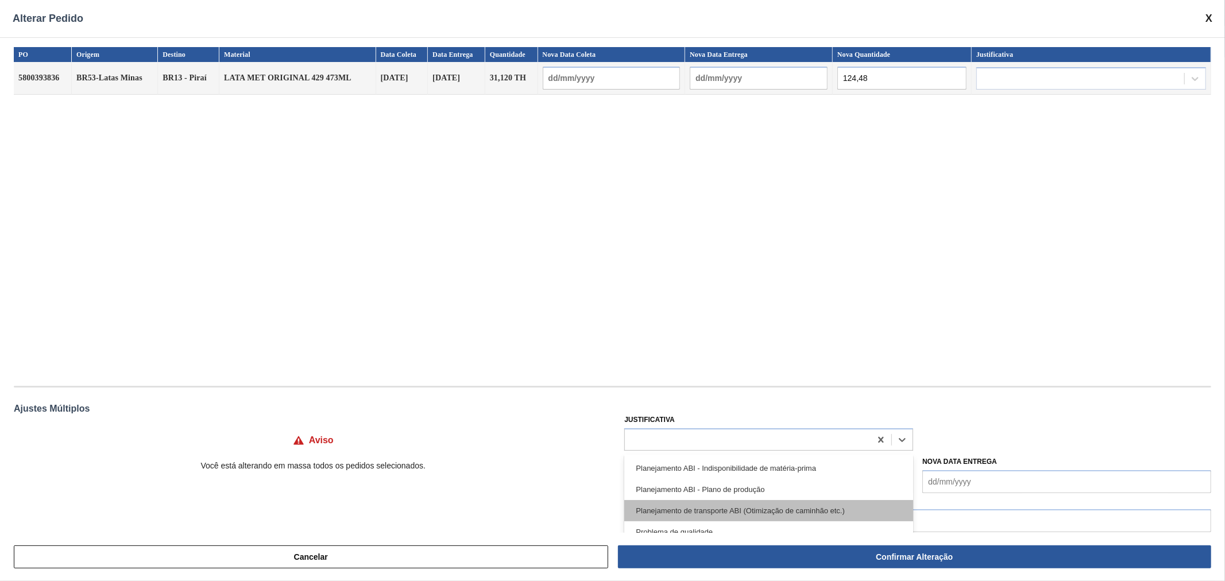
click at [868, 511] on div "Planejamento de transporte ABI (Otimização de caminhão etc.)" at bounding box center [768, 510] width 289 height 21
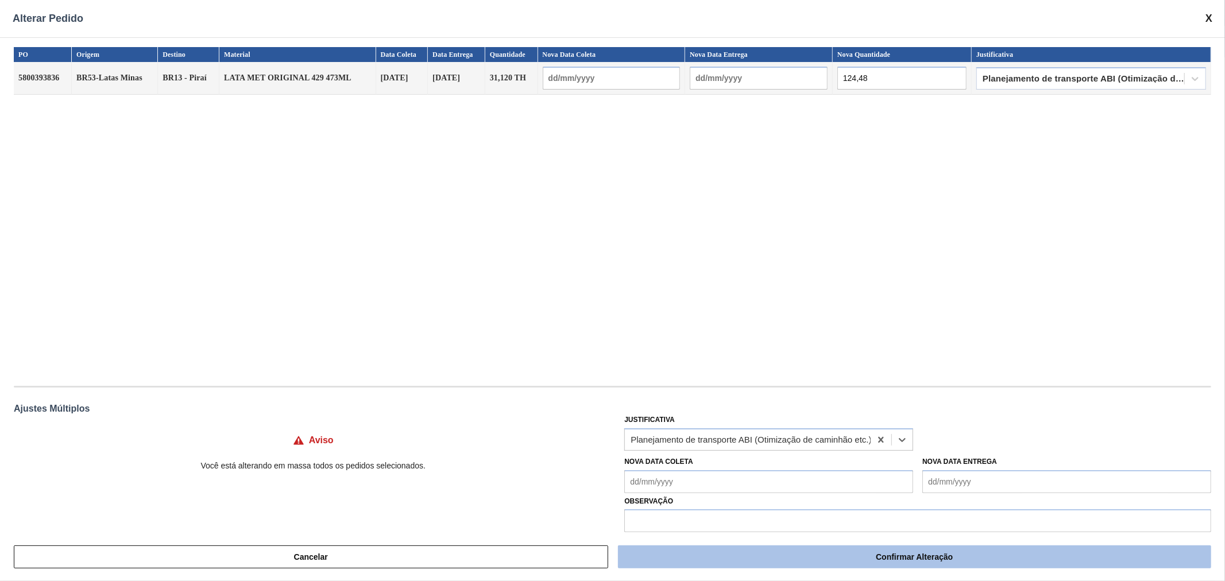
click at [883, 553] on button "Confirmar Alteração" at bounding box center [914, 556] width 593 height 23
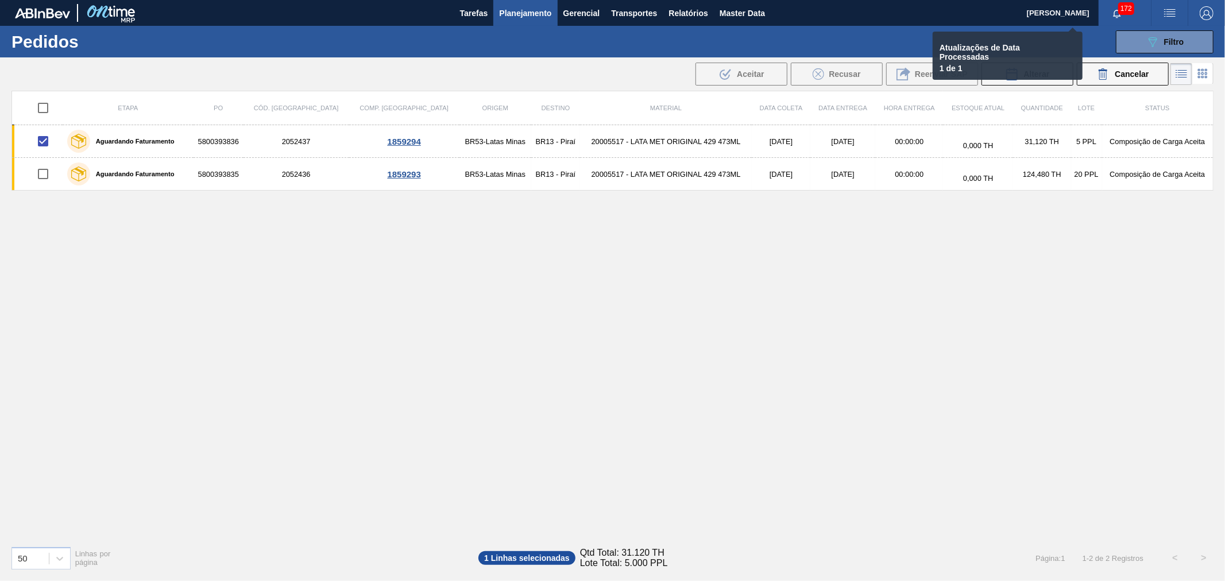
checkbox input "false"
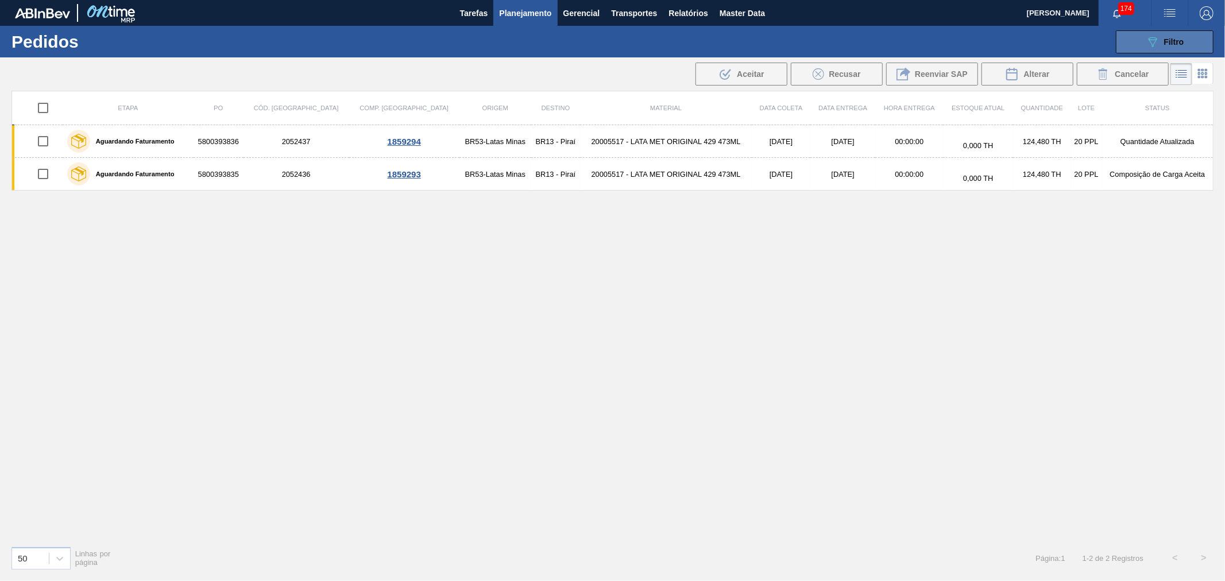
click at [1177, 42] on span "Filtro" at bounding box center [1174, 41] width 20 height 9
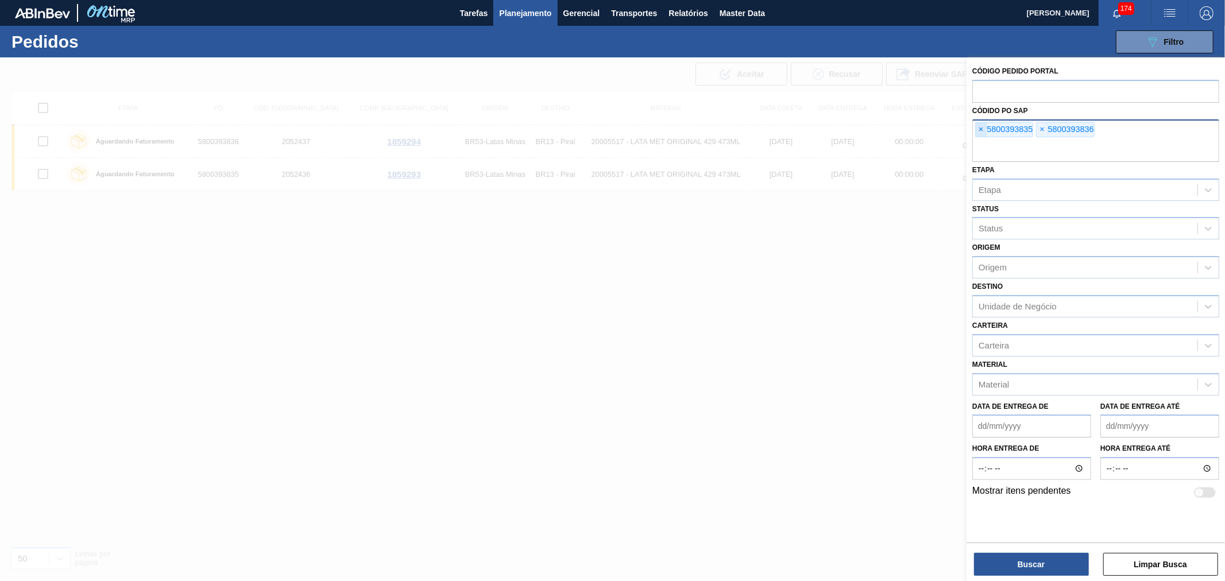
click at [983, 136] on span "×" at bounding box center [980, 130] width 11 height 14
click at [983, 133] on span "×" at bounding box center [980, 130] width 11 height 14
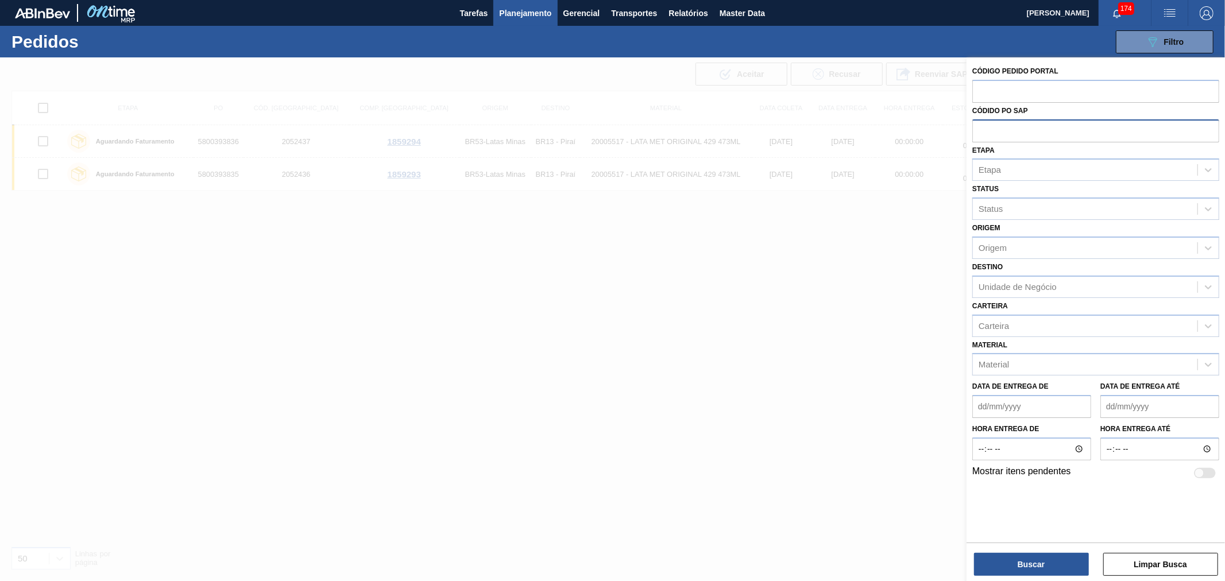
paste input "text"
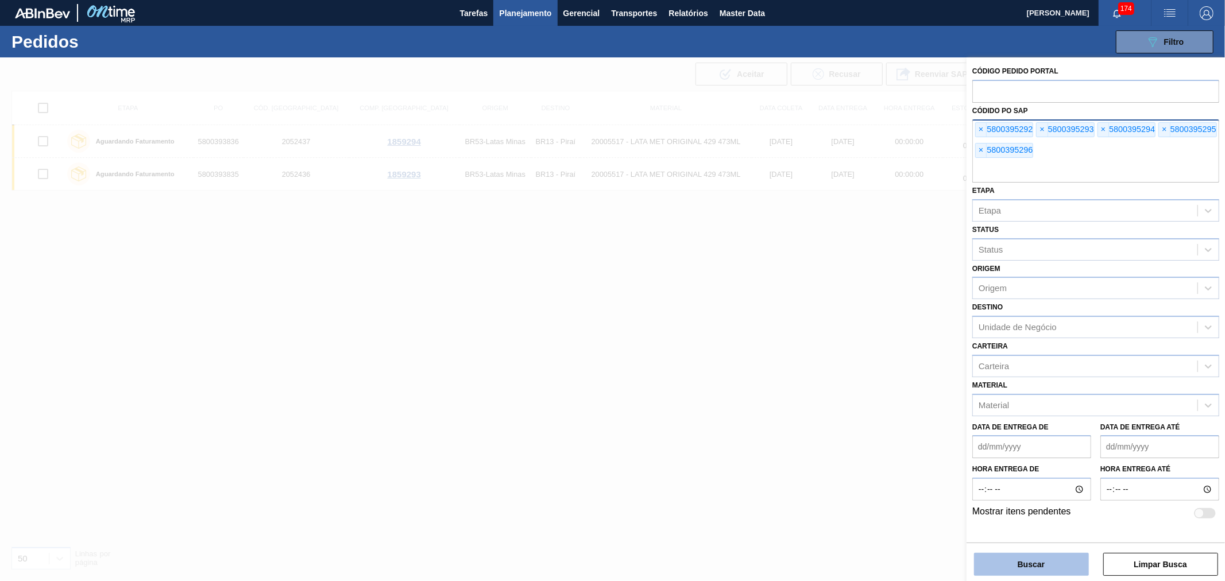
click at [1018, 561] on button "Buscar" at bounding box center [1031, 564] width 115 height 23
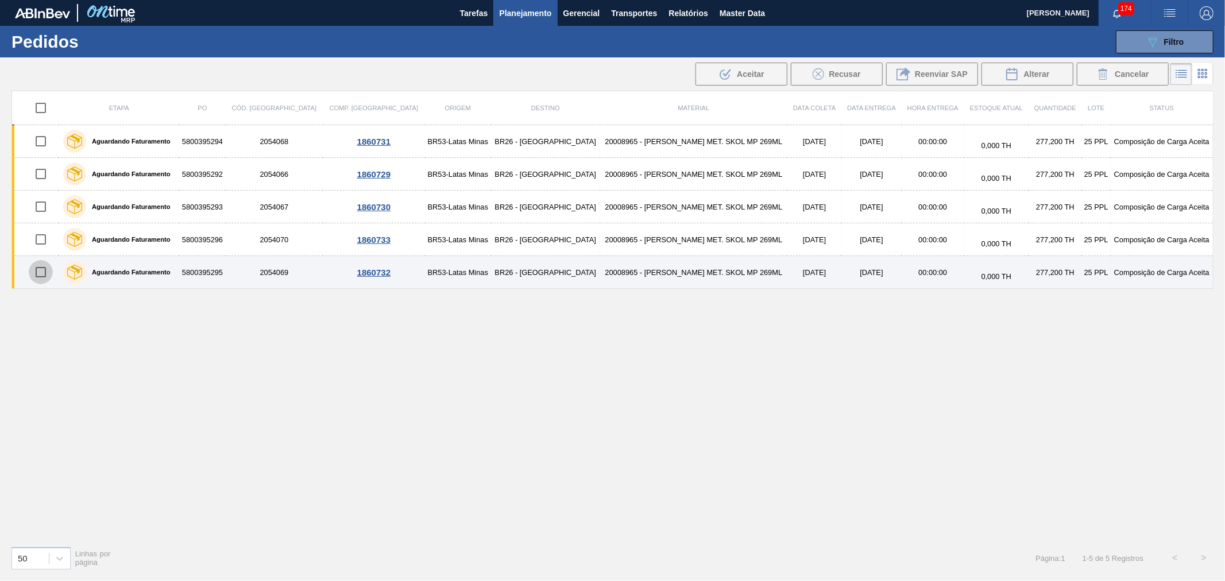
click at [40, 276] on input "checkbox" at bounding box center [41, 272] width 24 height 24
checkbox input "true"
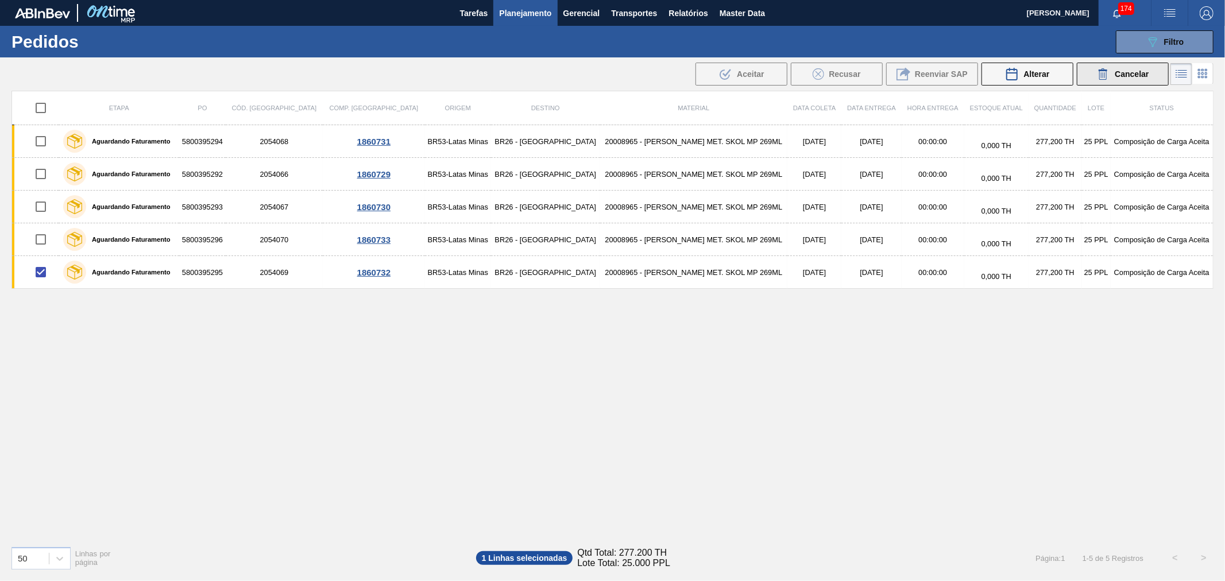
click at [1122, 73] on span "Cancelar" at bounding box center [1131, 73] width 34 height 9
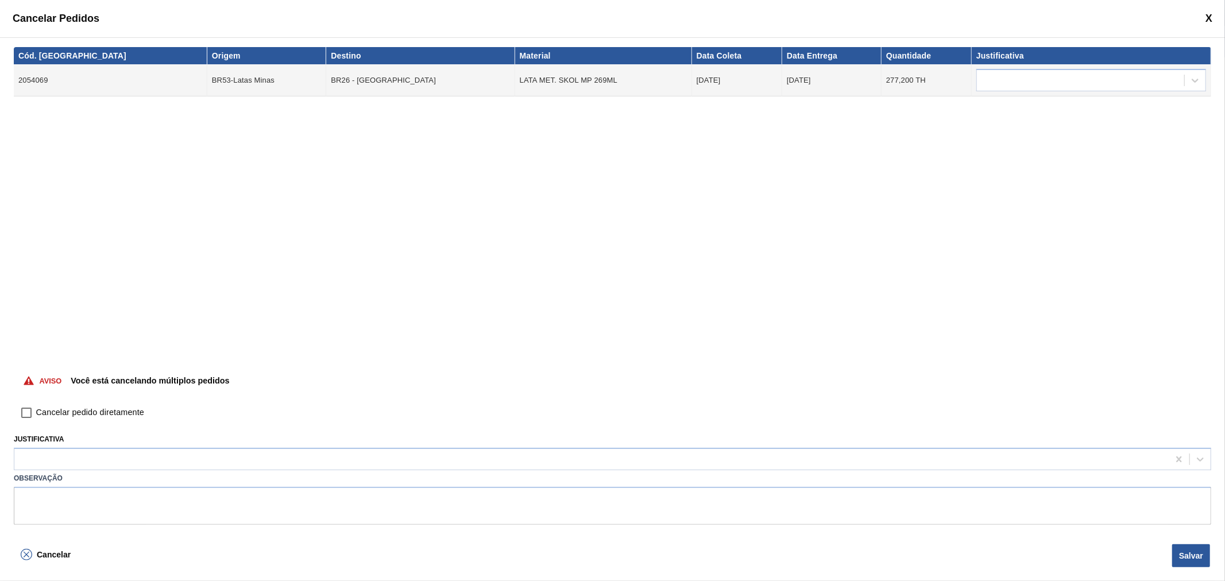
click at [103, 406] on span "Cancelar pedido diretamente" at bounding box center [90, 412] width 108 height 13
click at [36, 406] on input "Cancelar pedido diretamente" at bounding box center [27, 413] width 20 height 20
checkbox input "true"
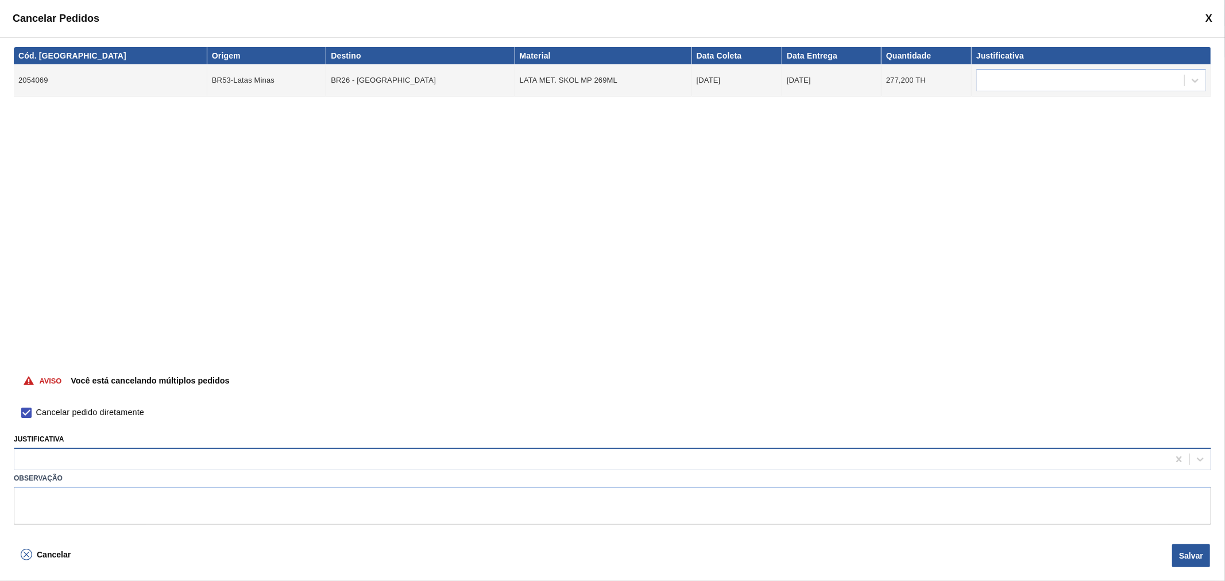
click at [89, 458] on div at bounding box center [591, 459] width 1154 height 17
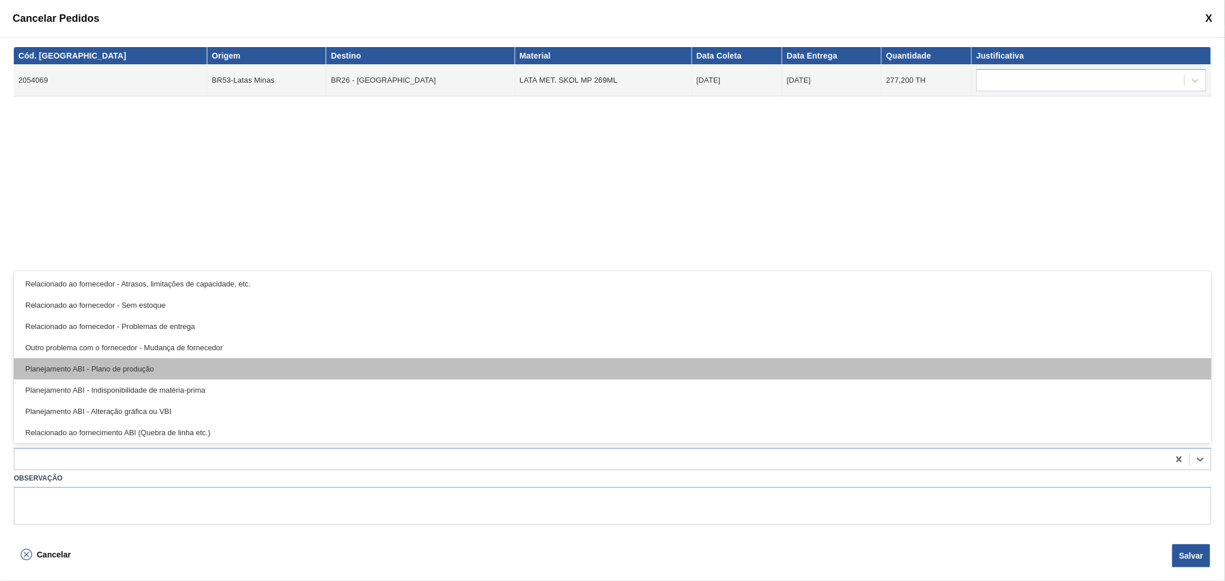
click at [153, 372] on div "Planejamento ABI - Plano de produção" at bounding box center [612, 368] width 1197 height 21
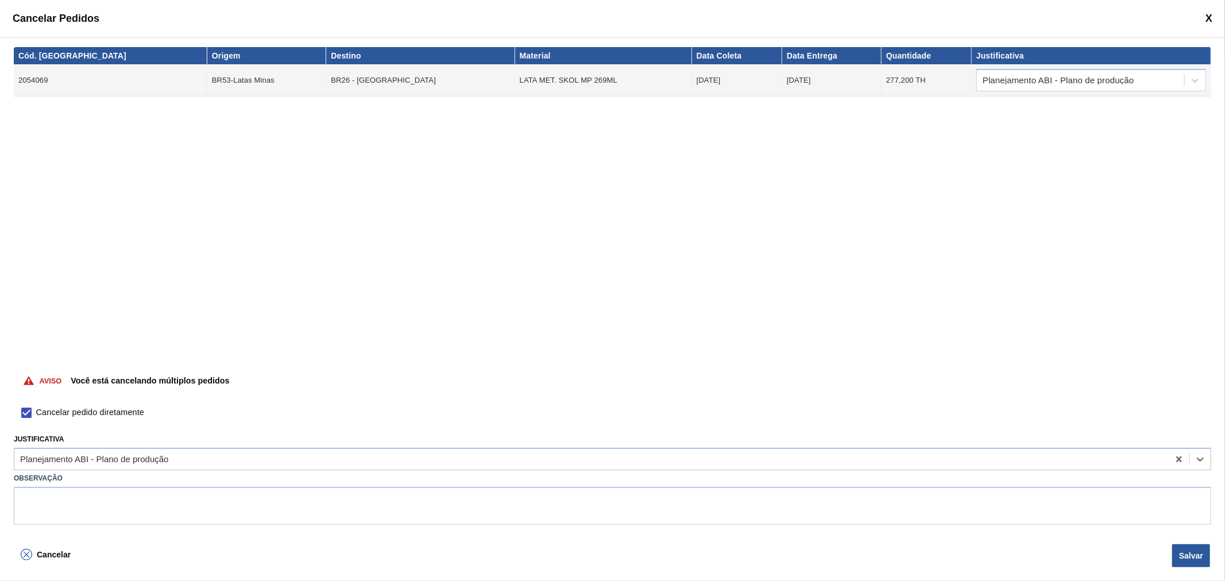
click at [1221, 552] on div "Cancelar Salvar" at bounding box center [612, 560] width 1225 height 41
click at [1213, 555] on div "Cancelar Salvar" at bounding box center [612, 560] width 1225 height 41
click at [1180, 552] on button "Salvar" at bounding box center [1191, 555] width 38 height 23
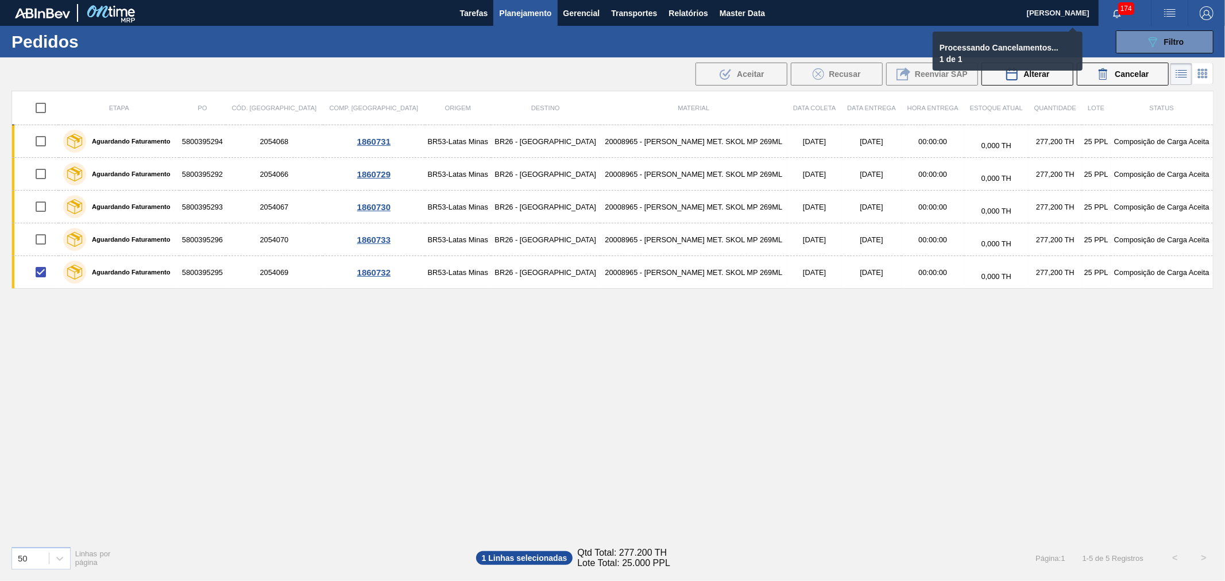
checkbox input "false"
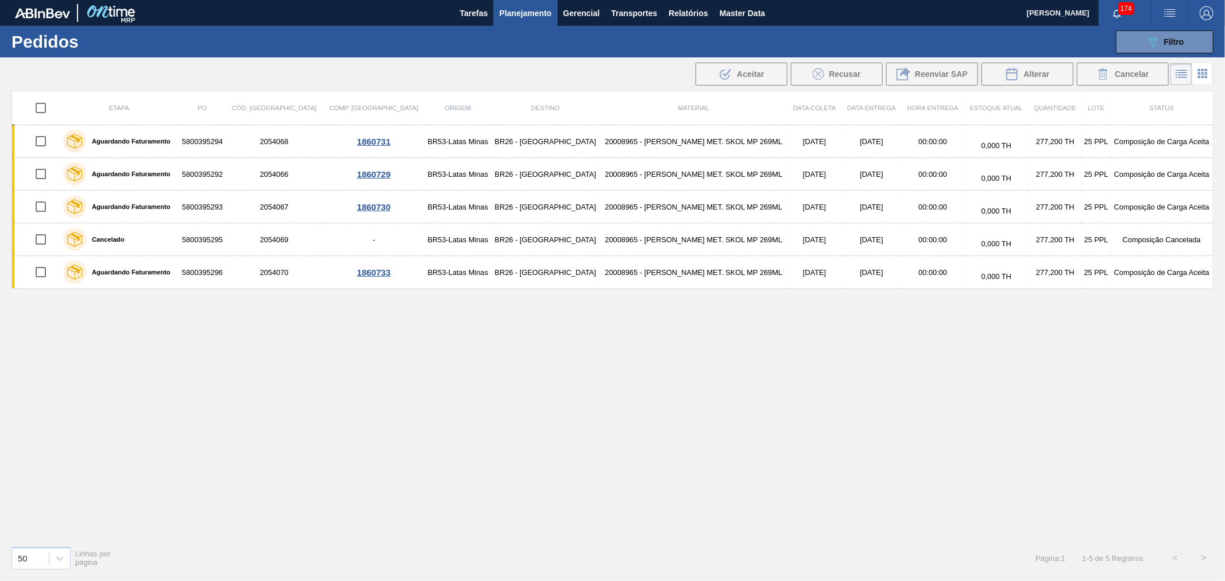
click at [47, 107] on input "checkbox" at bounding box center [41, 108] width 24 height 24
checkbox input "true"
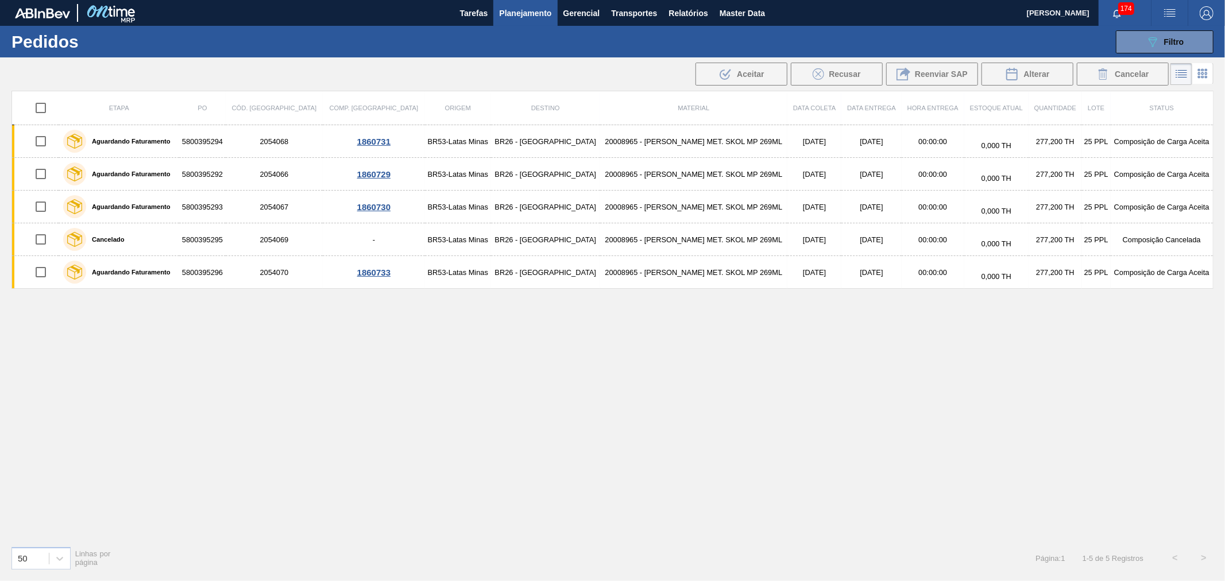
checkbox input "true"
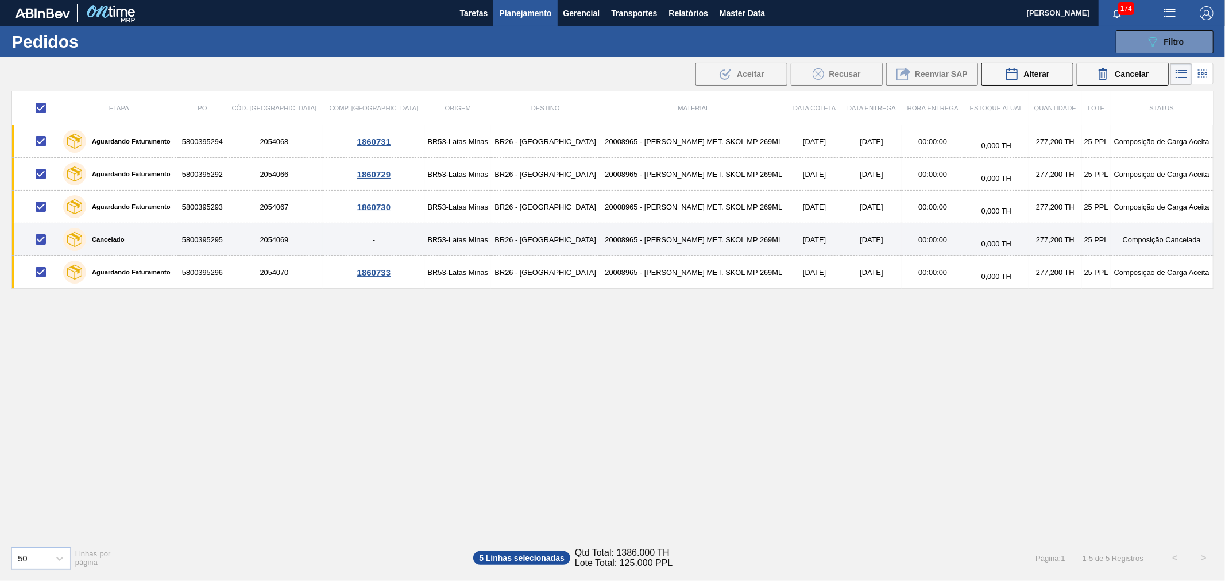
click at [50, 241] on input "checkbox" at bounding box center [41, 239] width 24 height 24
checkbox input "false"
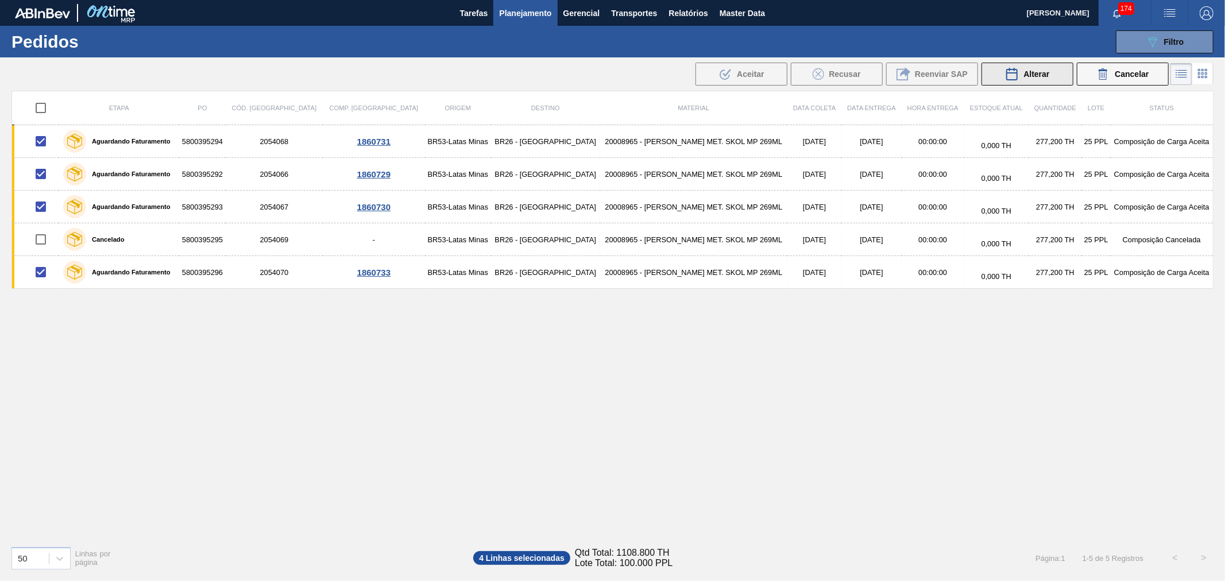
click at [1021, 79] on div "Alterar" at bounding box center [1027, 74] width 44 height 14
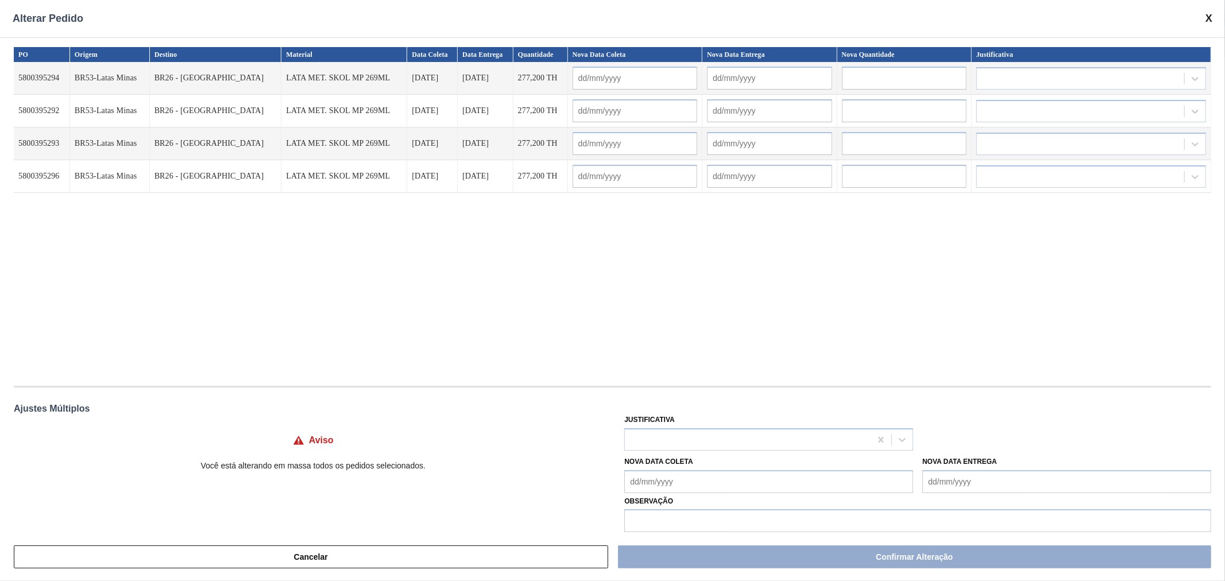
click at [894, 90] on td at bounding box center [904, 78] width 134 height 33
click at [894, 82] on input "text" at bounding box center [904, 78] width 125 height 23
paste input "221,76"
type input "221,76"
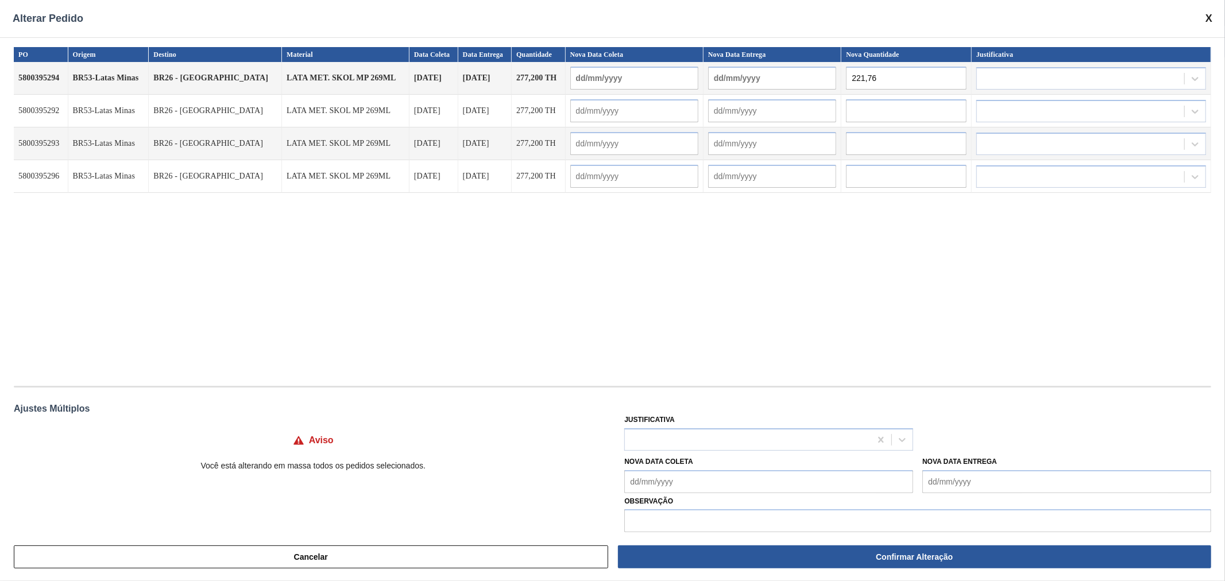
click at [874, 113] on input "text" at bounding box center [906, 110] width 121 height 23
paste input "221,76"
type input "221,76"
click at [871, 144] on input "text" at bounding box center [906, 143] width 121 height 23
paste input "221,76"
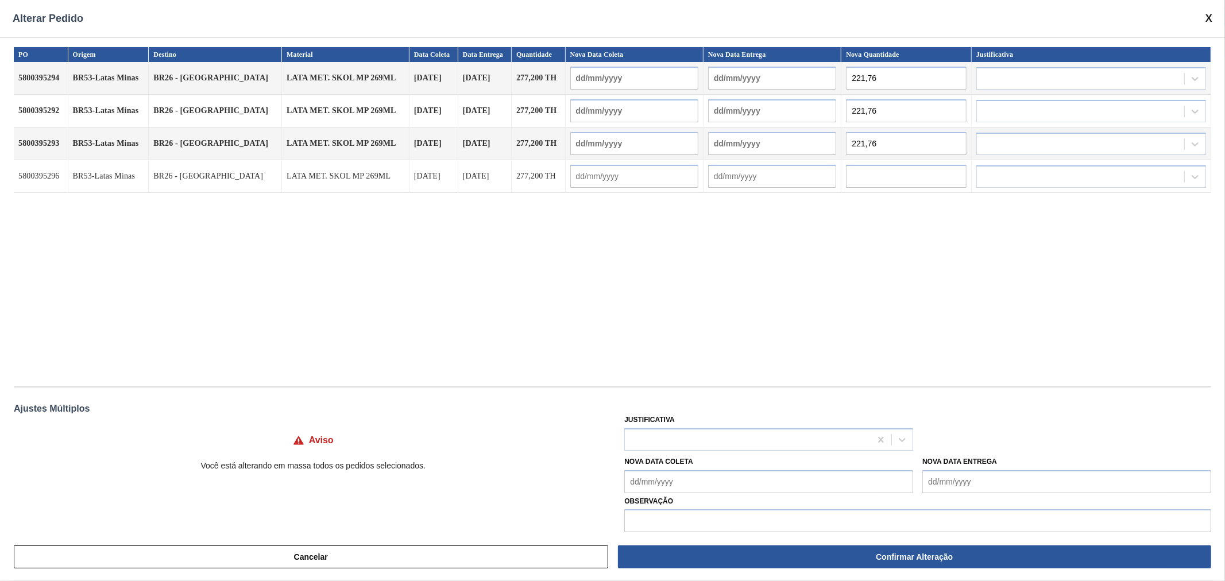
type input "221,76"
click at [874, 179] on input "text" at bounding box center [906, 176] width 121 height 23
paste input "221,76"
type input "221,76"
click at [864, 259] on div "PO Origem Destino Material Data Coleta Data Entrega Quantidade Nova Data Coleta…" at bounding box center [612, 210] width 1197 height 327
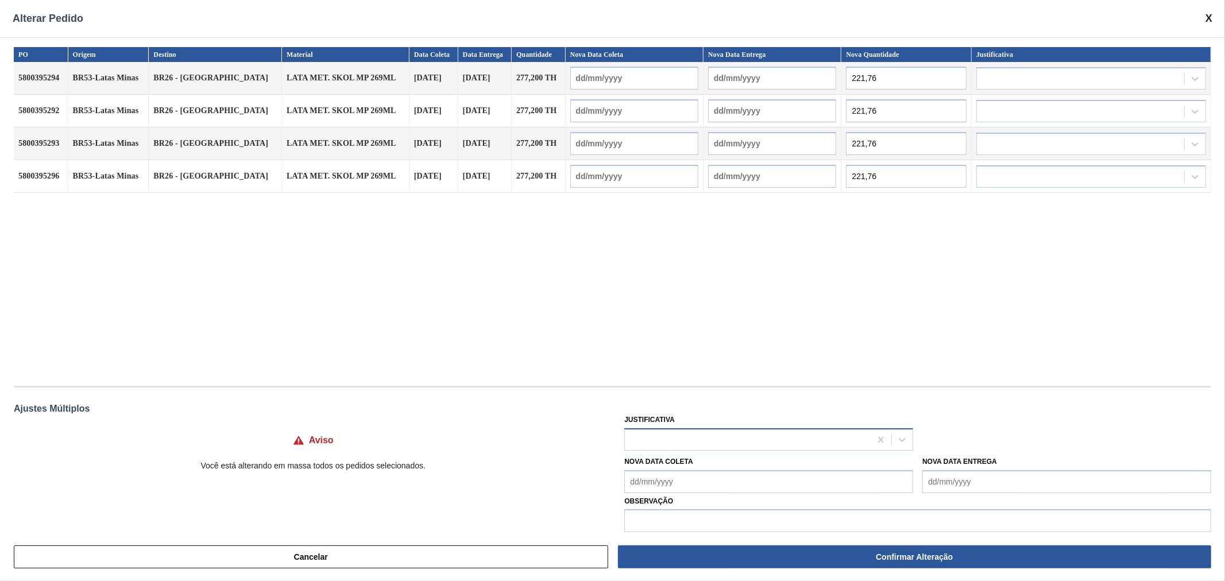
click at [712, 440] on div at bounding box center [748, 439] width 246 height 17
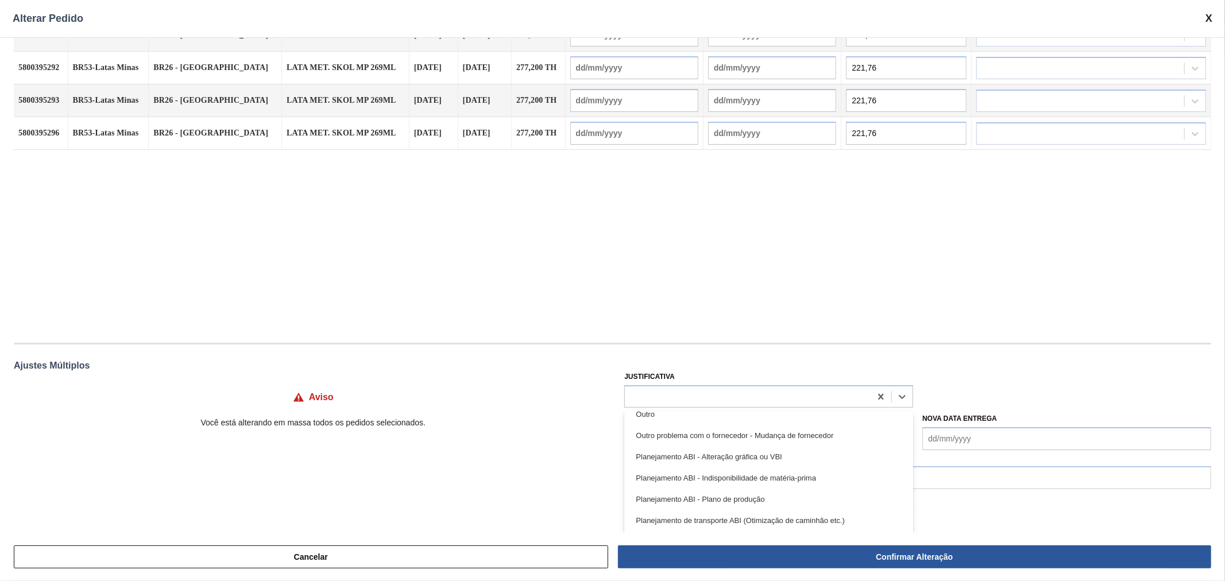
scroll to position [94, 0]
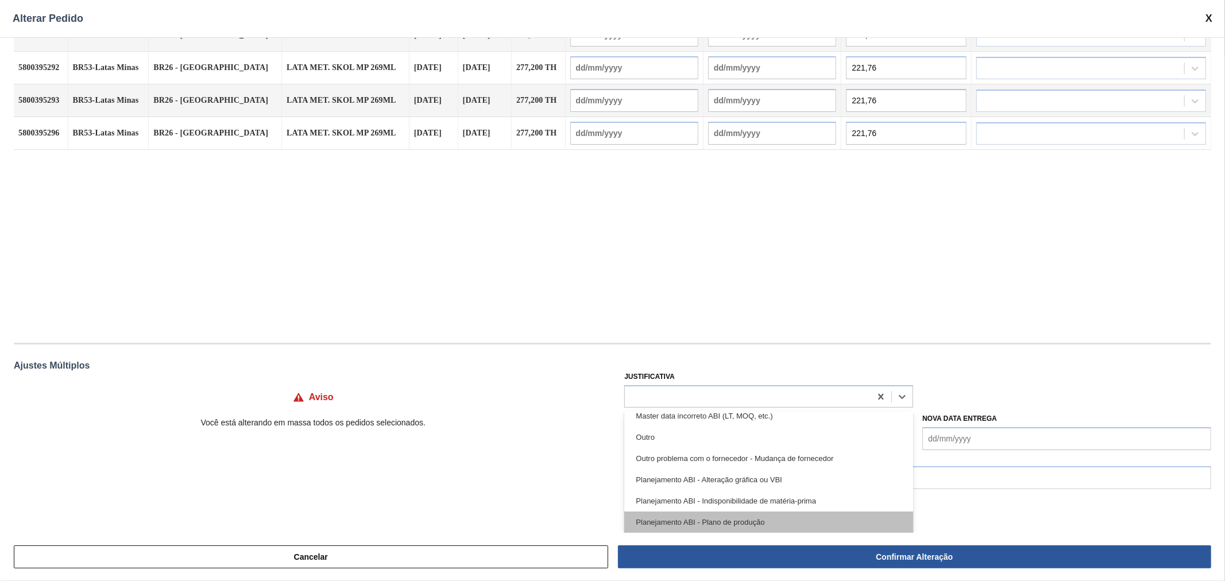
click at [771, 519] on div "Planejamento ABI - Plano de produção" at bounding box center [768, 522] width 289 height 21
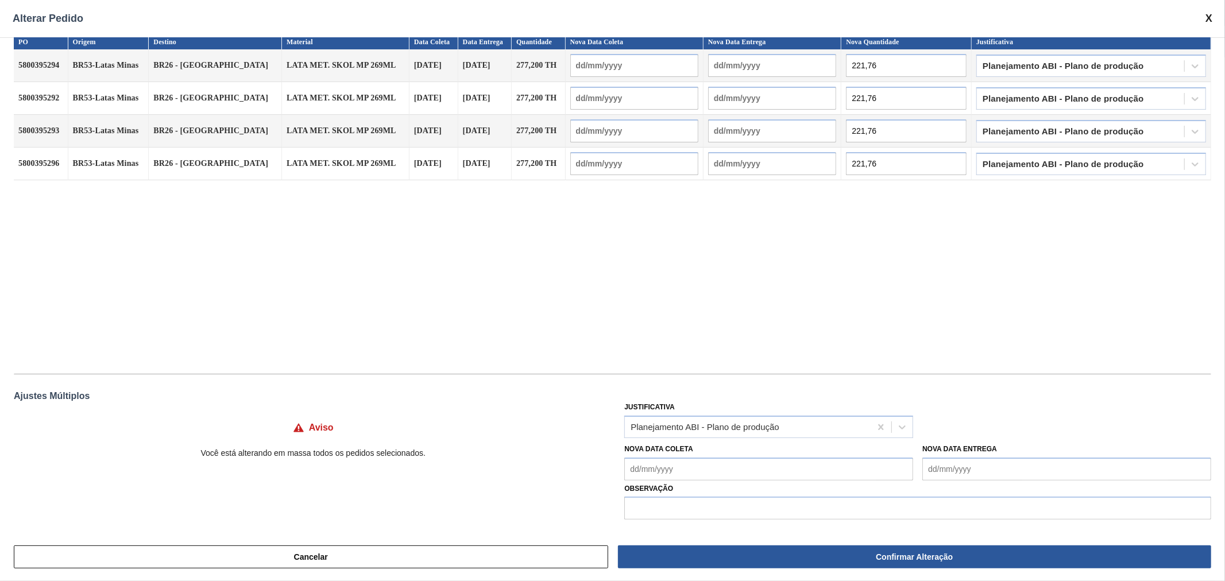
click at [805, 295] on div "PO Origem Destino Material Data Coleta Data Entrega Quantidade Nova Data Coleta…" at bounding box center [612, 197] width 1197 height 327
click at [734, 467] on Coleta "Nova Data Coleta" at bounding box center [768, 469] width 289 height 23
click at [715, 396] on div "16" at bounding box center [712, 399] width 16 height 16
type Coleta "16/10/2025"
type input "16/10/2025"
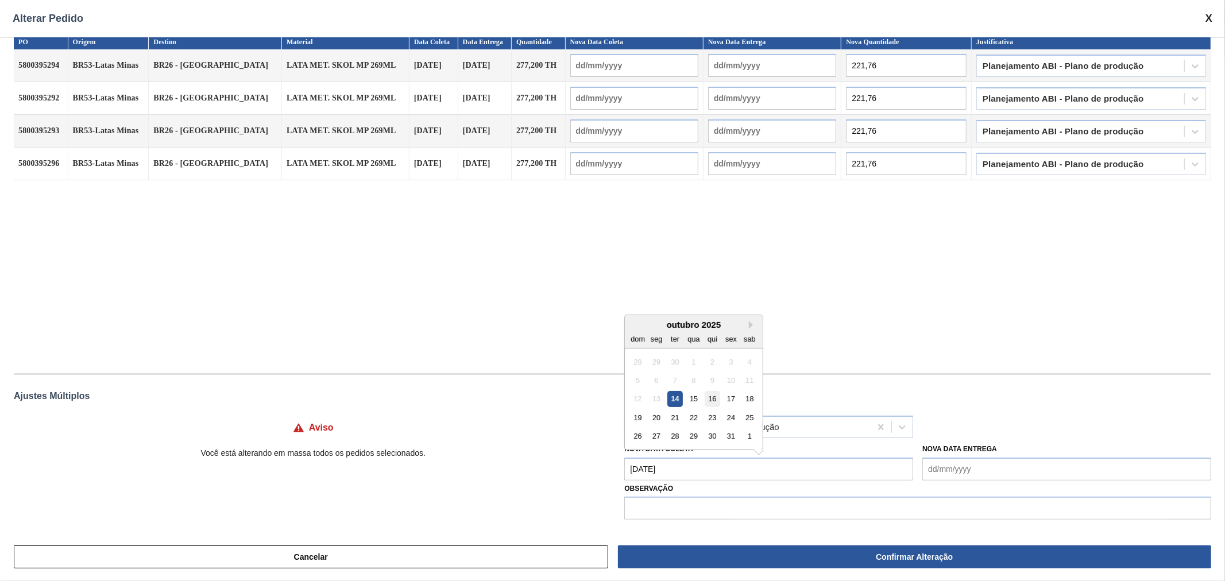
type input "17/10/2025"
type input "16/10/2025"
type input "17/10/2025"
type input "16/10/2025"
type input "17/10/2025"
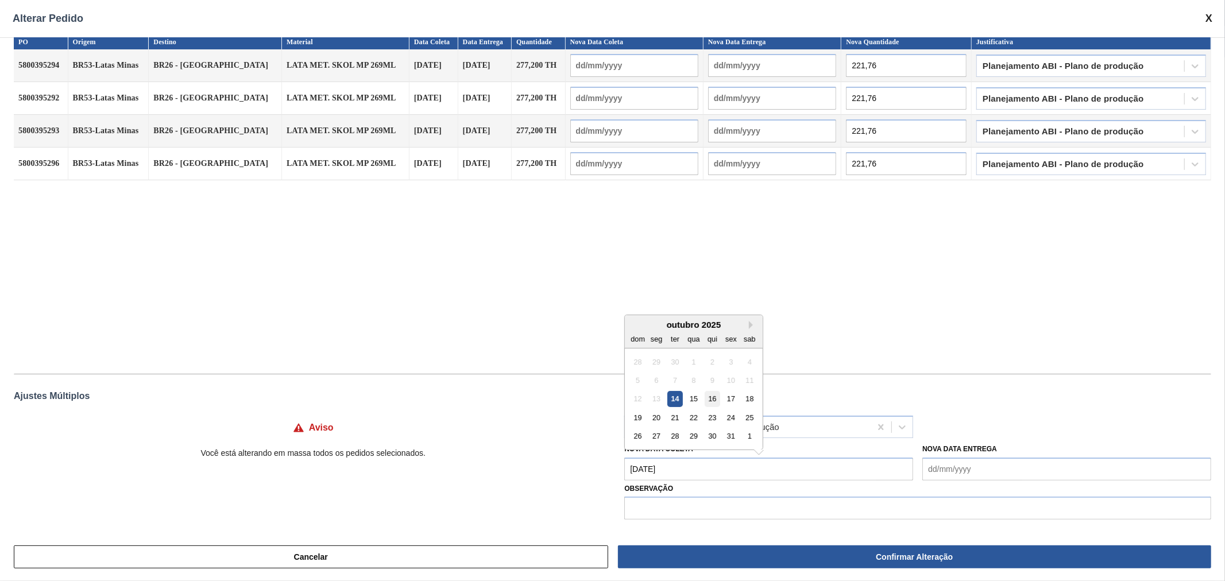
type input "16/10/2025"
type input "17/10/2025"
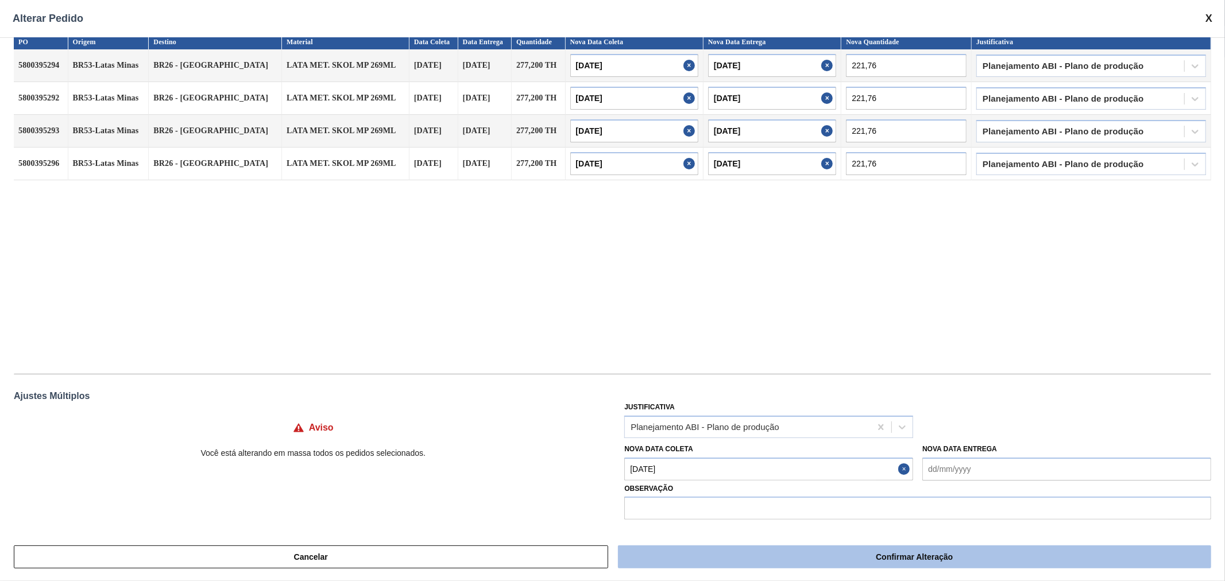
click at [930, 555] on button "Confirmar Alteração" at bounding box center [914, 556] width 593 height 23
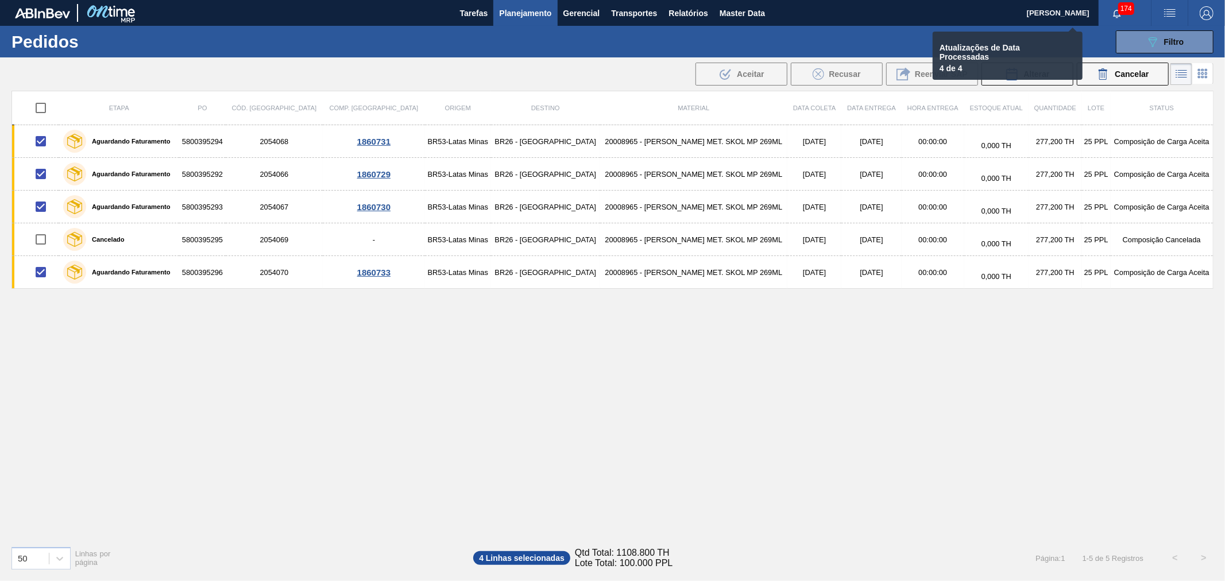
checkbox input "false"
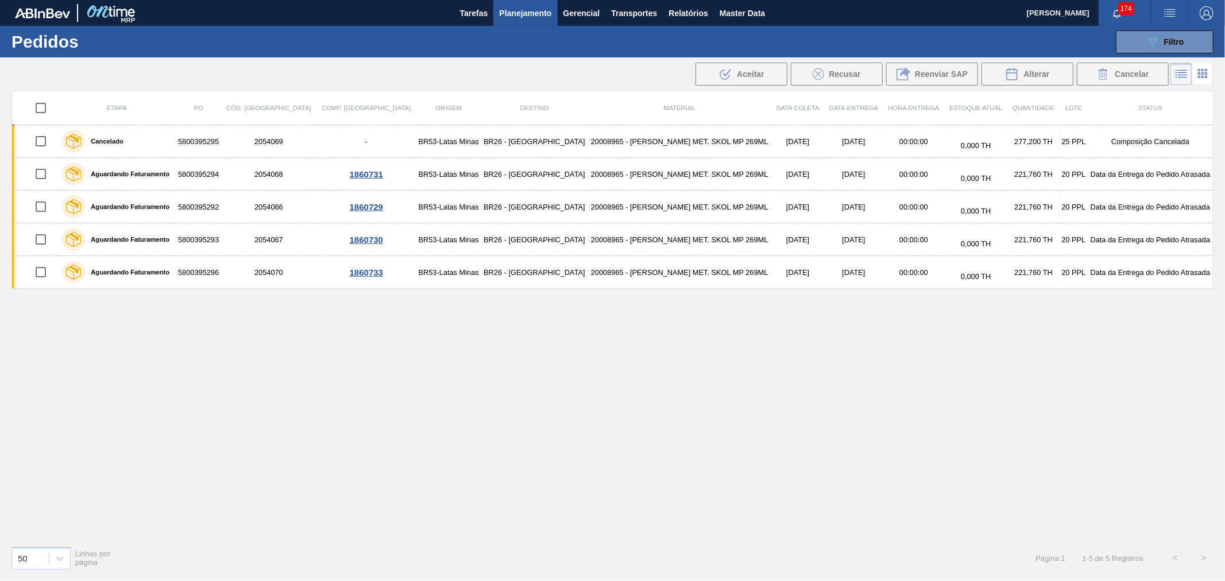
click at [937, 458] on div "Etapa PO Cód. Pedido Comp. Carga Origem Destino Material Data coleta Data Entre…" at bounding box center [612, 314] width 1202 height 446
click at [791, 414] on div "Etapa PO Cód. Pedido Comp. Carga Origem Destino Material Data coleta Data Entre…" at bounding box center [612, 314] width 1202 height 446
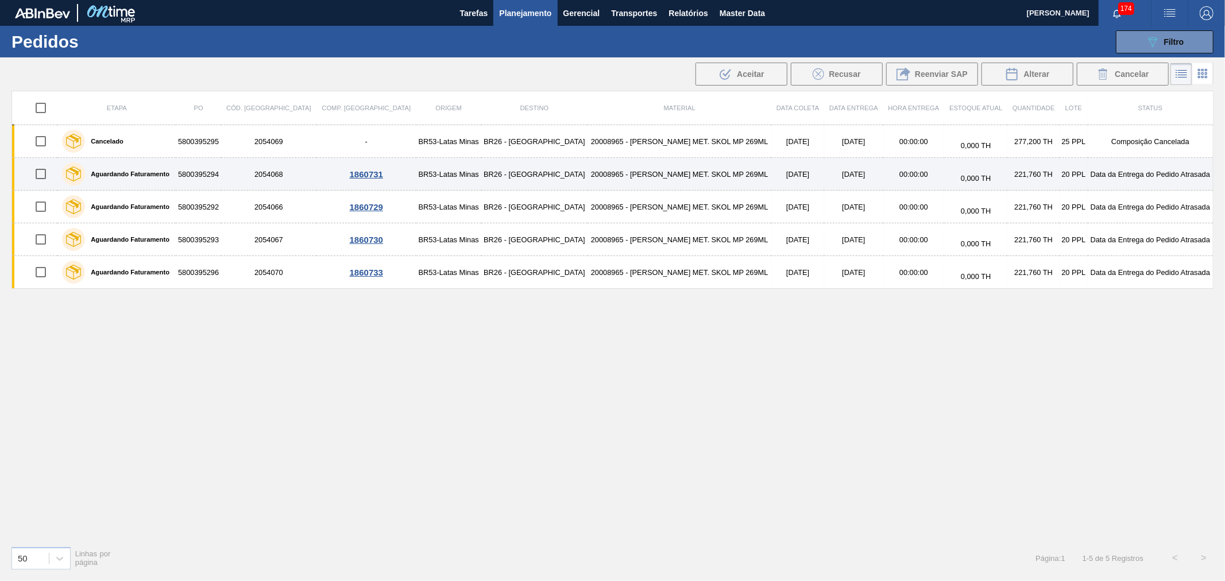
click at [220, 172] on td "5800395294" at bounding box center [198, 174] width 45 height 33
click at [228, 172] on main "Tarefas Planejamento Gerencial Transportes Relatórios Master Data Alisson R Da …" at bounding box center [612, 290] width 1225 height 581
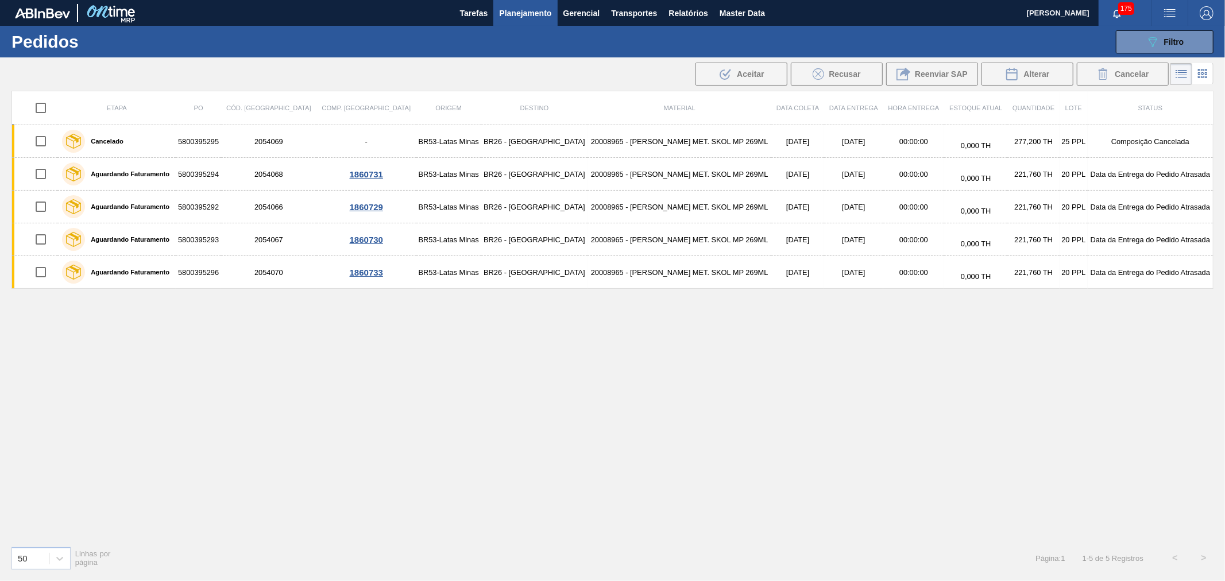
click at [1156, 50] on button "089F7B8B-B2A5-4AFE-B5C0-19BA573D28AC Filtro" at bounding box center [1164, 41] width 98 height 23
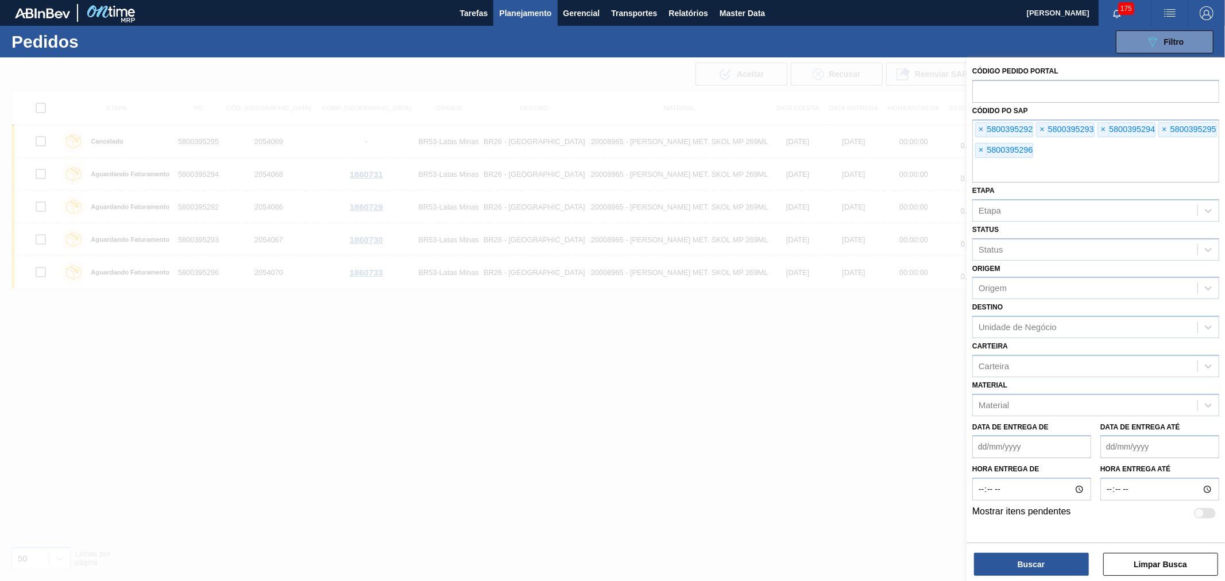
click at [971, 123] on div "Código Pedido Portal Códido PO SAP × 5800395292 × 5800395293 × 5800395294 × 580…" at bounding box center [1095, 291] width 258 height 468
click at [976, 126] on span "×" at bounding box center [980, 130] width 11 height 14
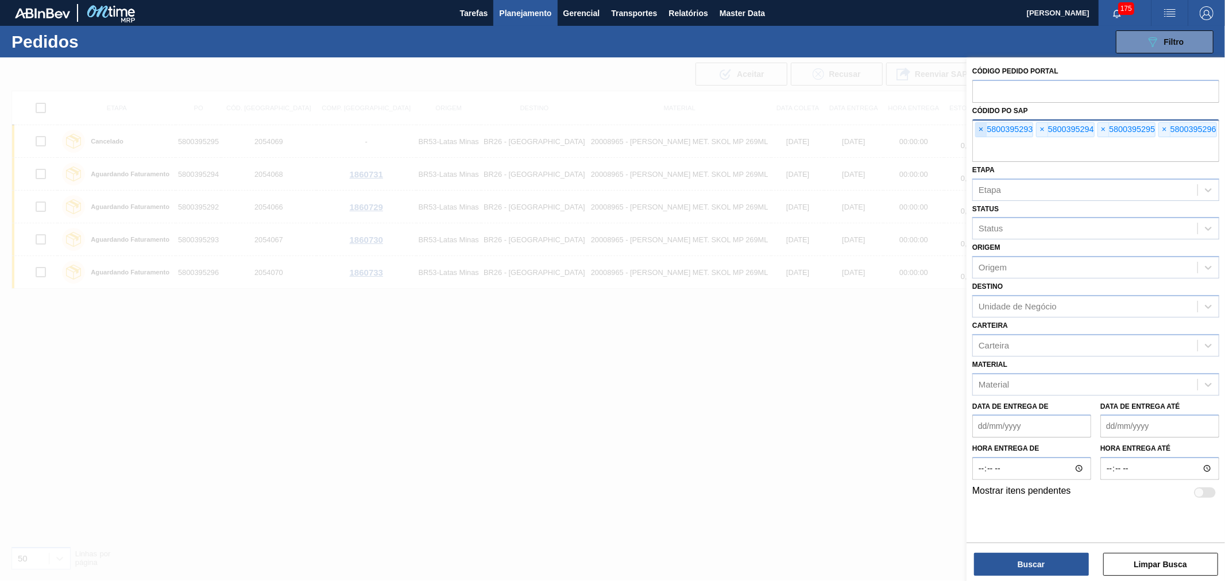
click at [976, 126] on span "×" at bounding box center [980, 130] width 11 height 14
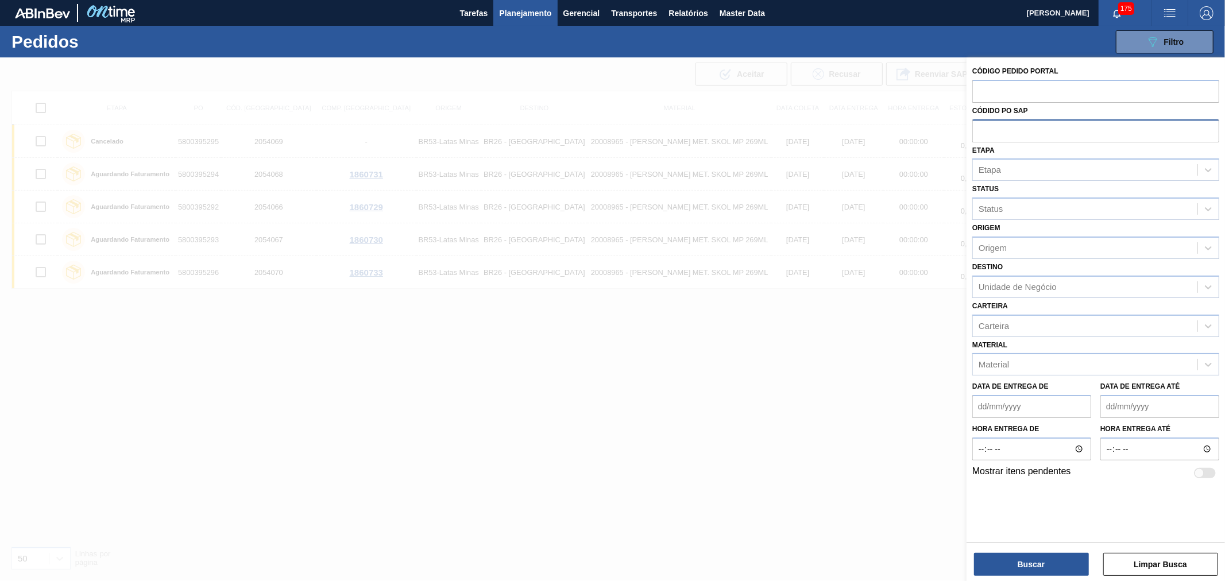
paste input "text"
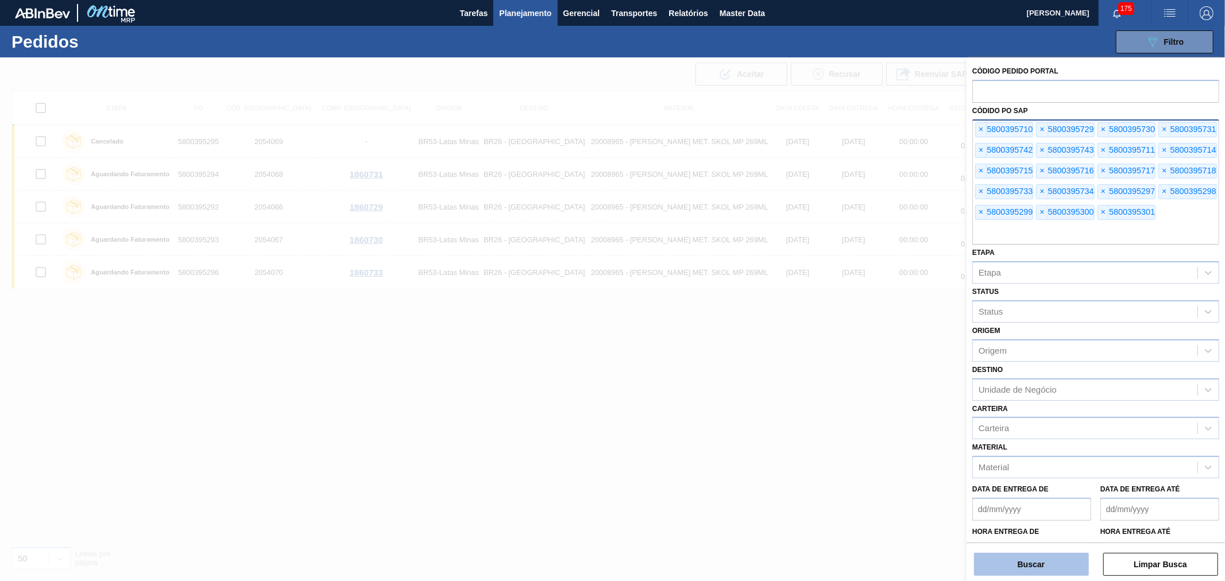
click at [1009, 560] on button "Buscar" at bounding box center [1031, 564] width 115 height 23
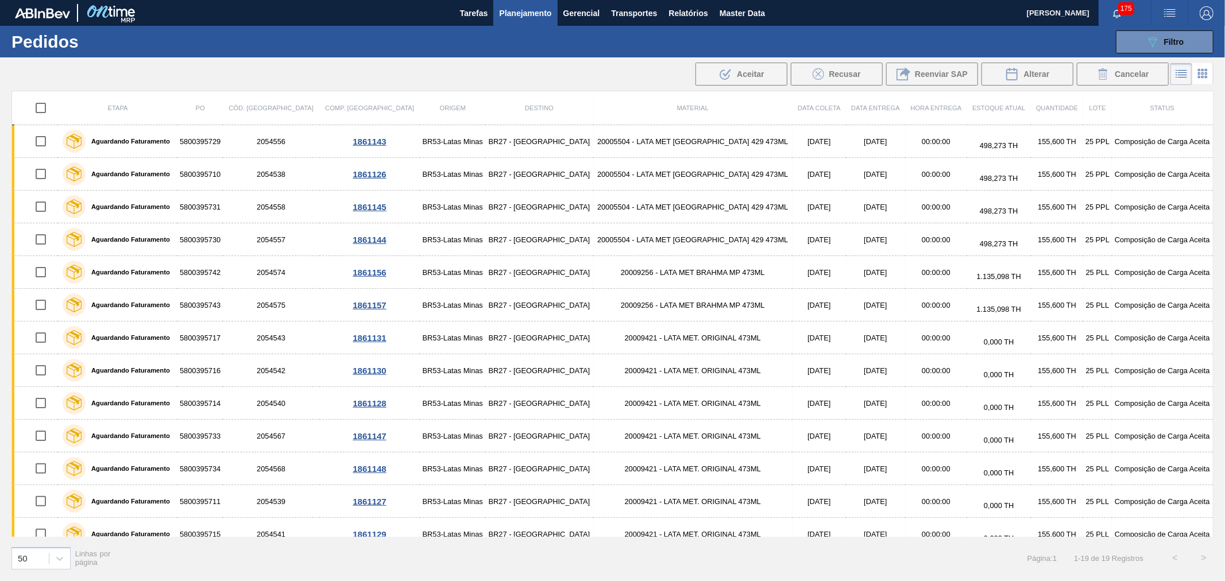
click at [47, 106] on input "checkbox" at bounding box center [41, 108] width 24 height 24
checkbox input "true"
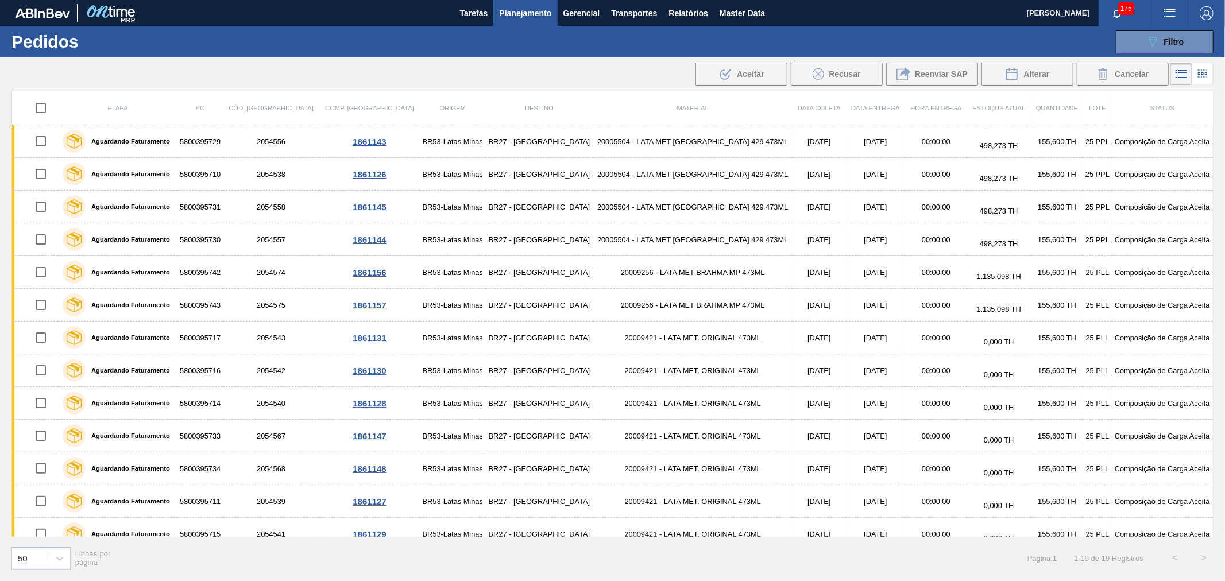
checkbox input "true"
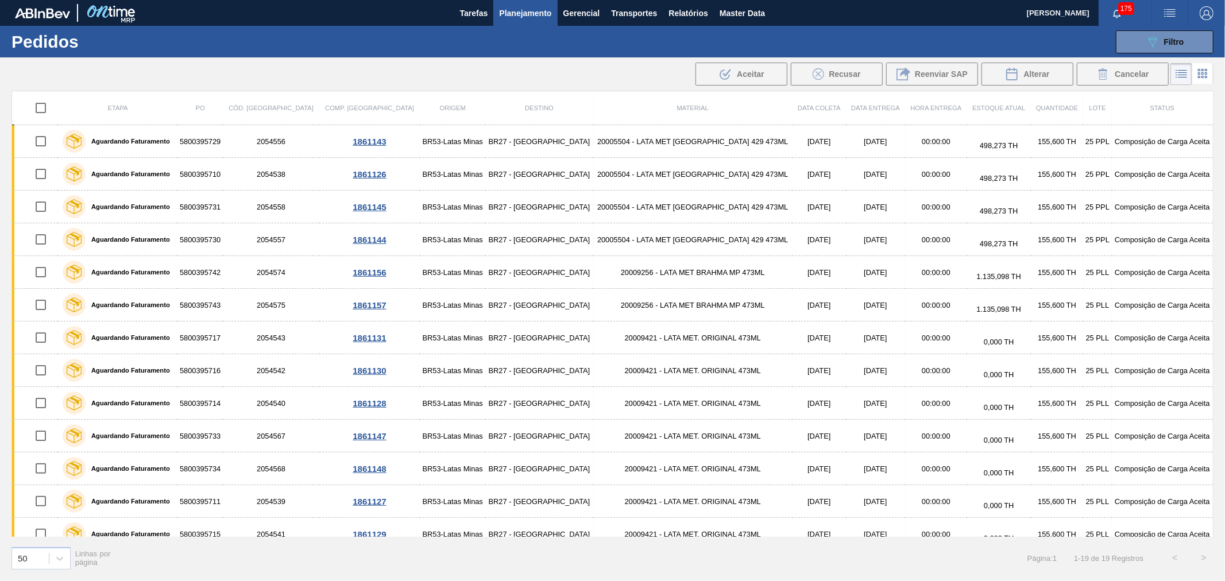
checkbox input "true"
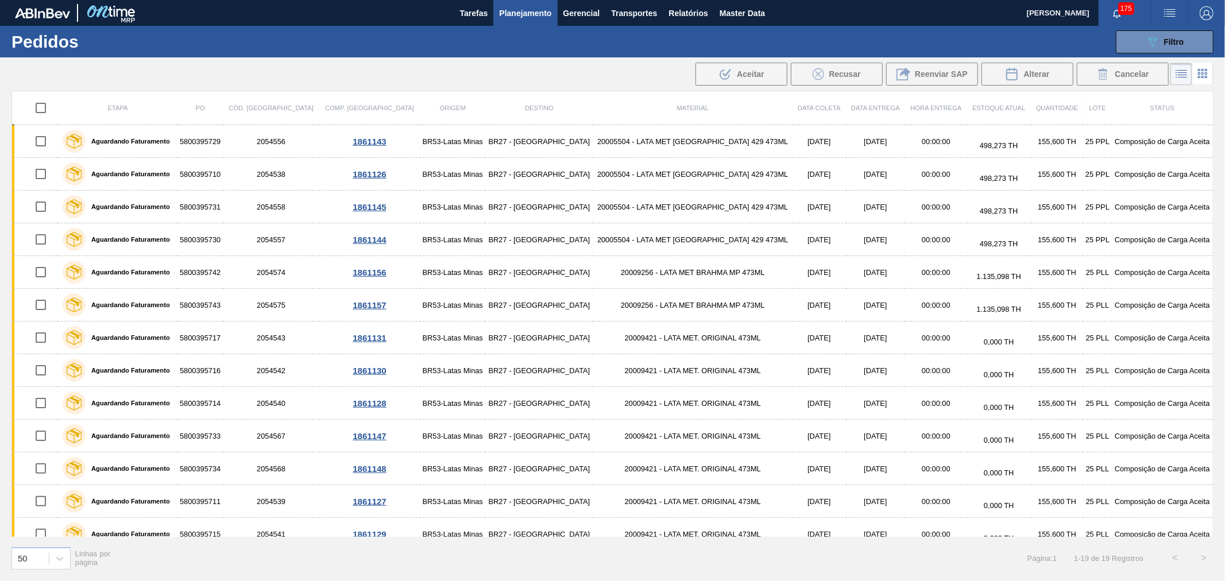
checkbox input "true"
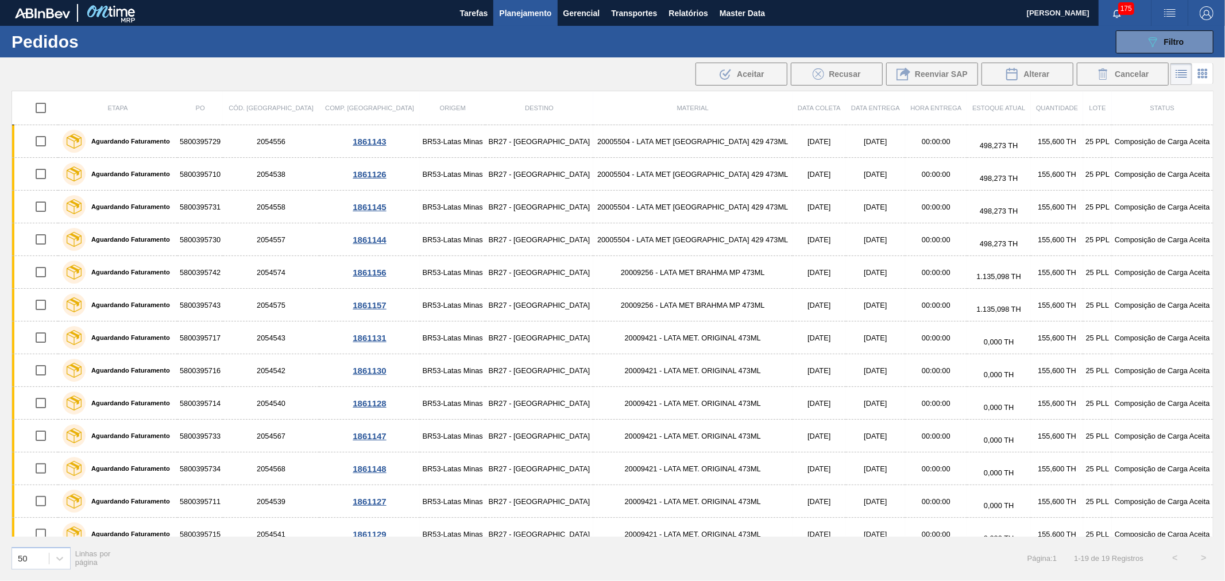
checkbox input "true"
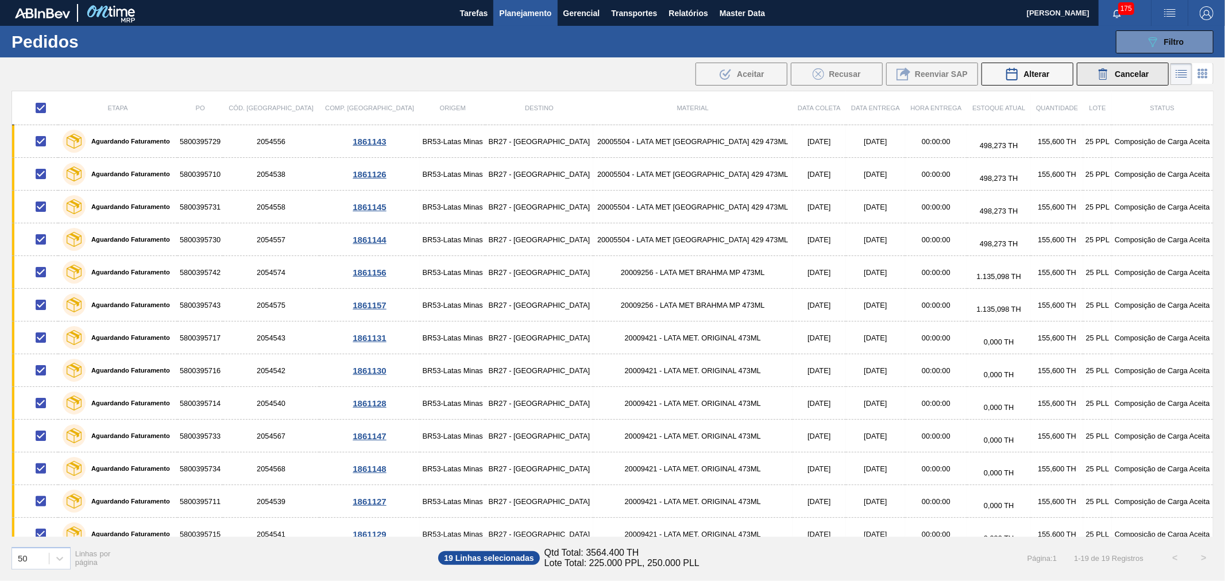
click at [1104, 70] on icon at bounding box center [1102, 70] width 9 height 2
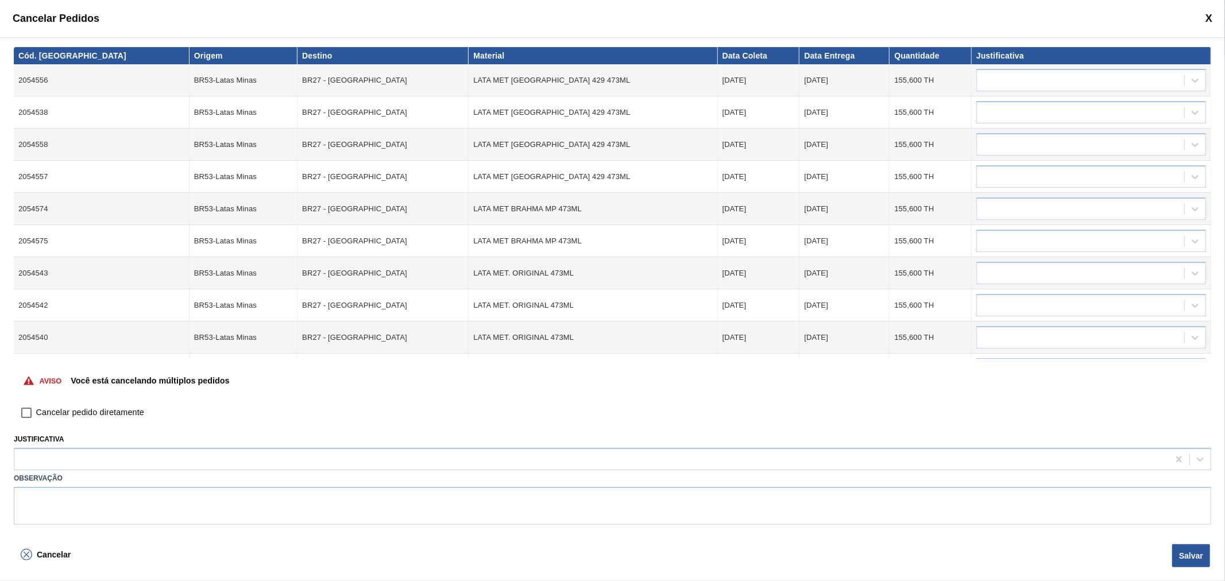
click at [125, 412] on span "Cancelar pedido diretamente" at bounding box center [90, 412] width 108 height 13
click at [36, 412] on input "Cancelar pedido diretamente" at bounding box center [27, 413] width 20 height 20
checkbox input "true"
click at [99, 445] on div "Justificativa" at bounding box center [612, 450] width 1197 height 39
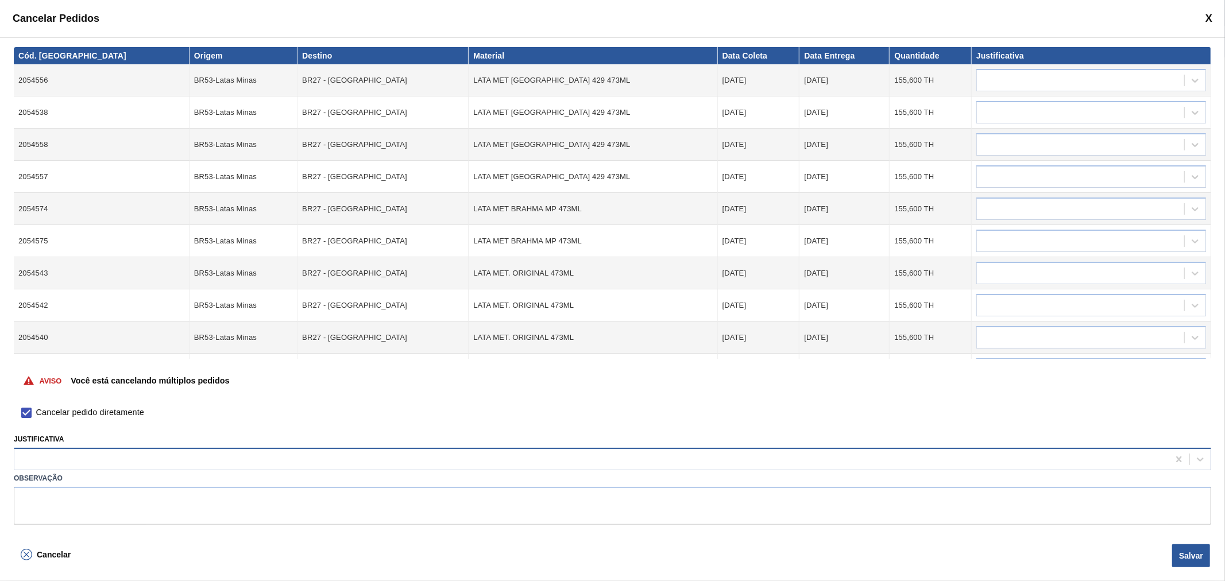
click at [100, 454] on div at bounding box center [591, 459] width 1154 height 17
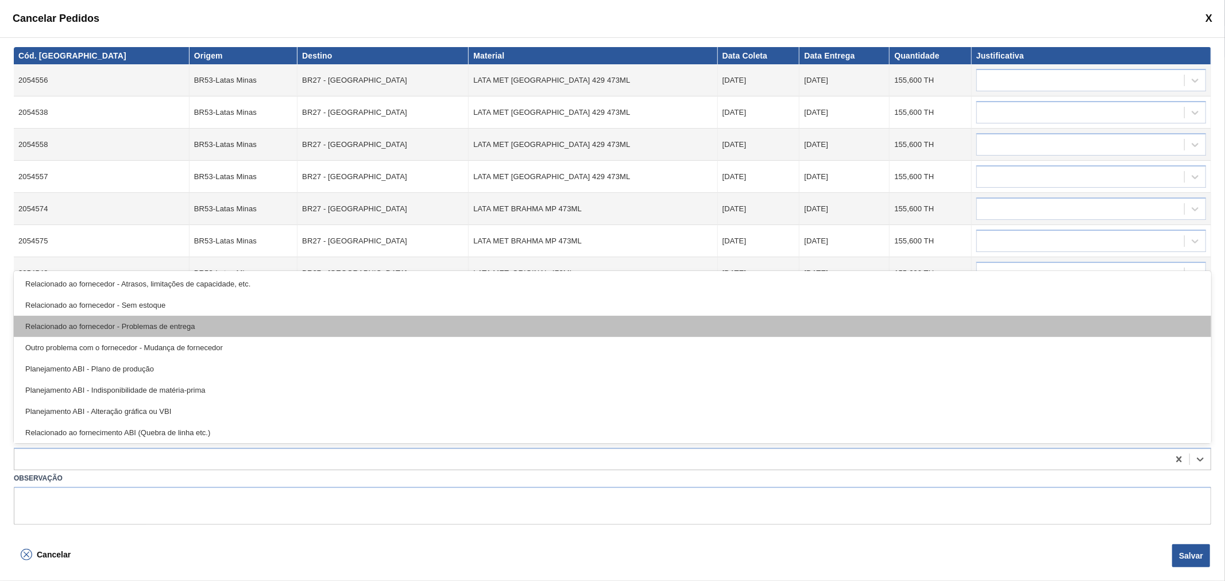
click at [170, 328] on div "Relacionado ao fornecedor - Problemas de entrega" at bounding box center [612, 326] width 1197 height 21
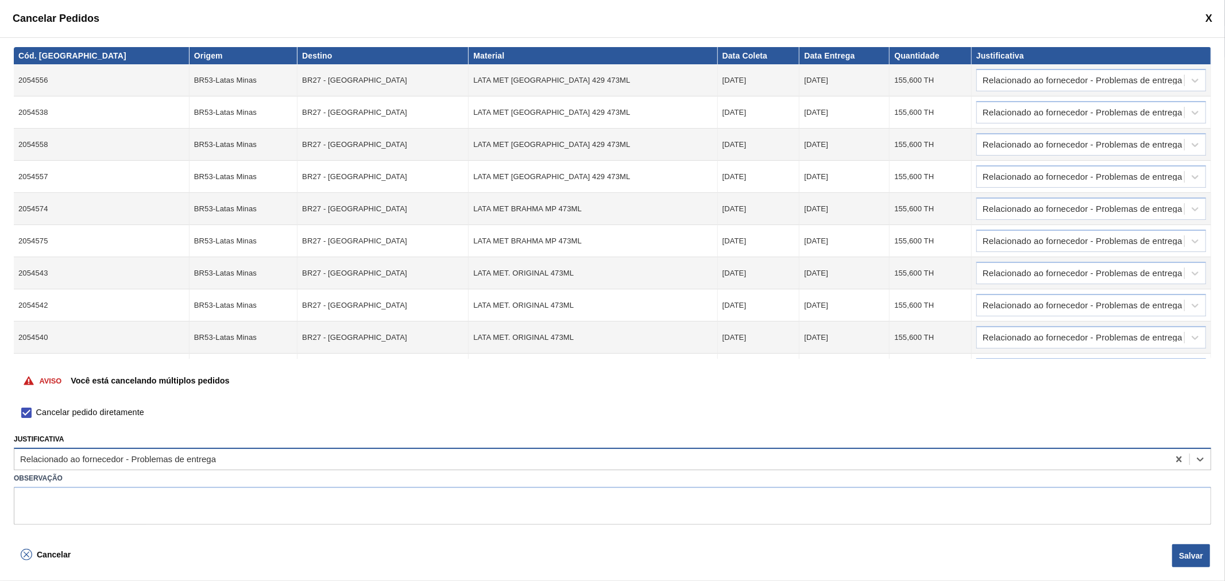
click at [92, 463] on div "Relacionado ao fornecedor - Problemas de entrega" at bounding box center [118, 460] width 196 height 10
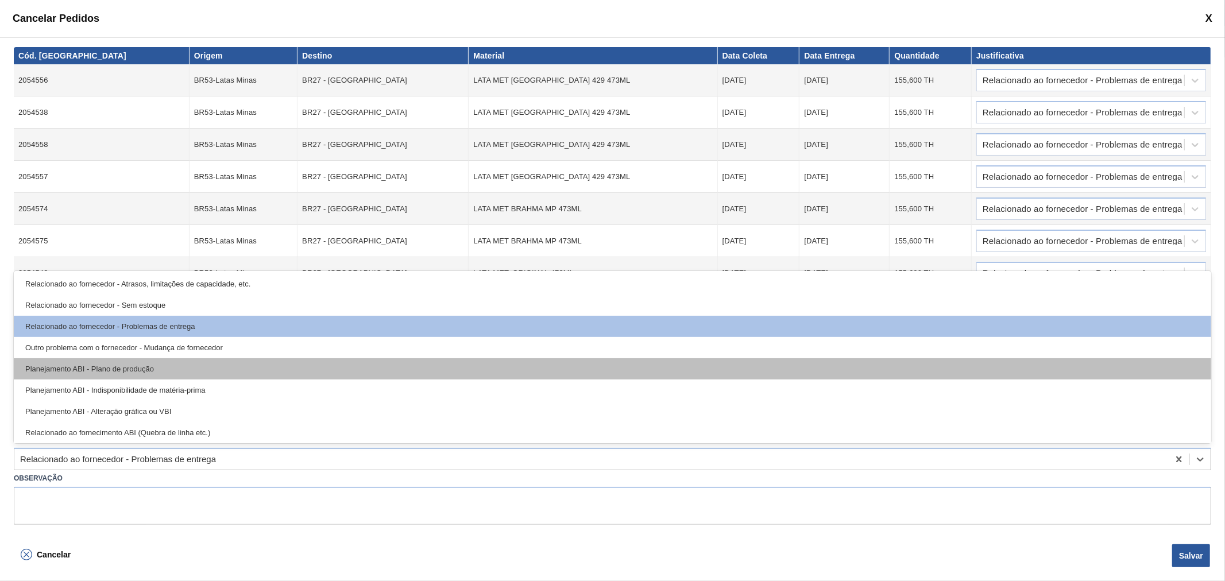
click at [160, 375] on div "Planejamento ABI - Plano de produção" at bounding box center [612, 368] width 1197 height 21
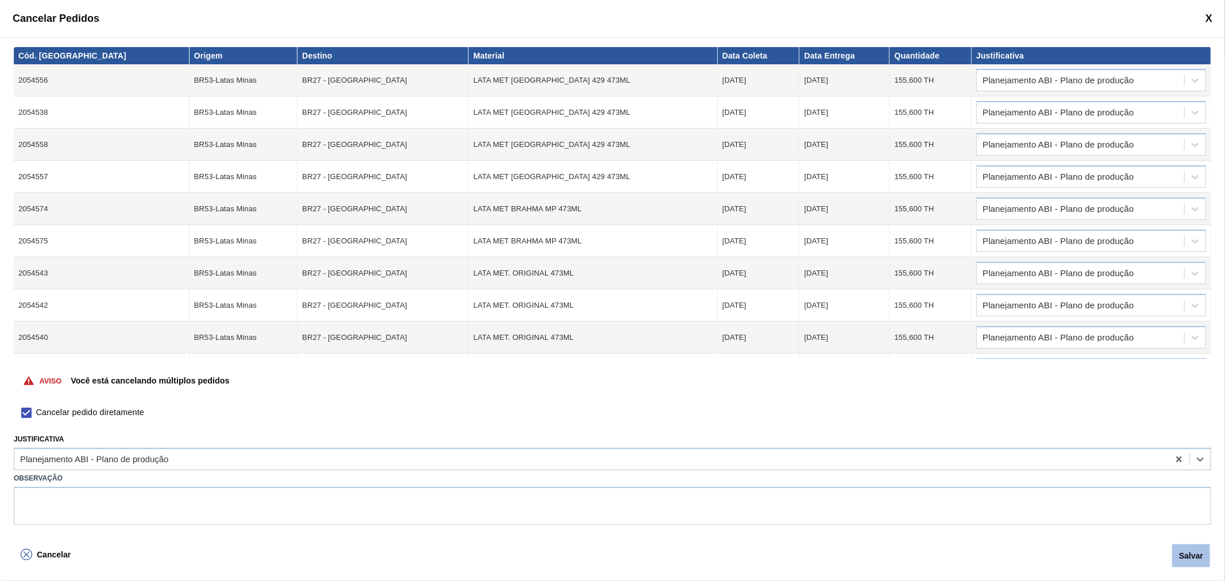
click at [1204, 559] on button "Salvar" at bounding box center [1191, 555] width 38 height 23
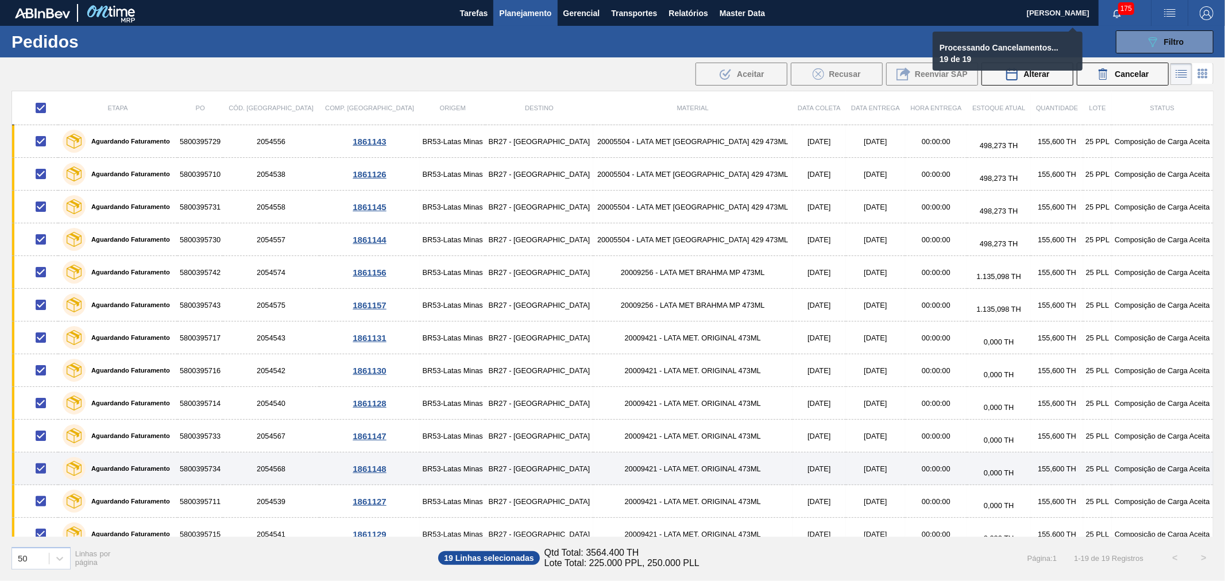
checkbox input "false"
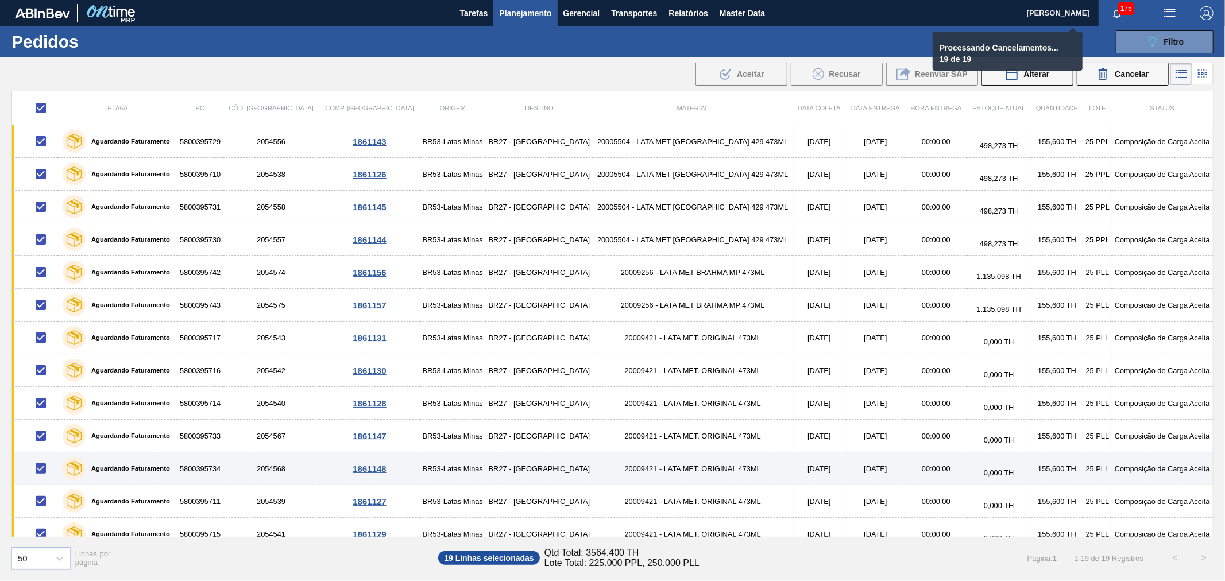
checkbox input "false"
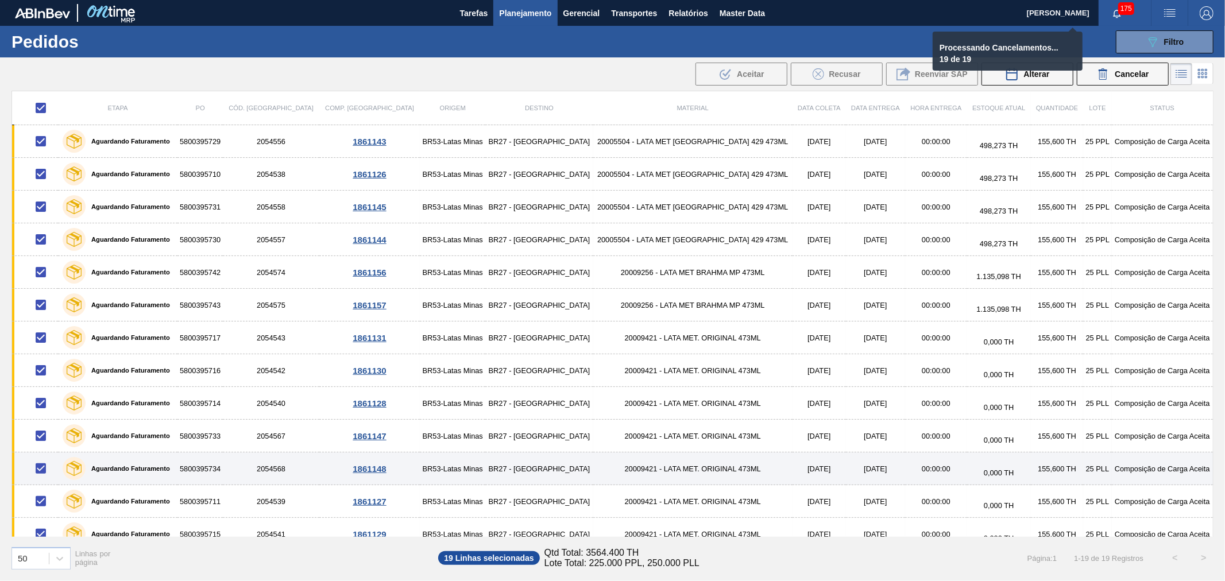
checkbox input "false"
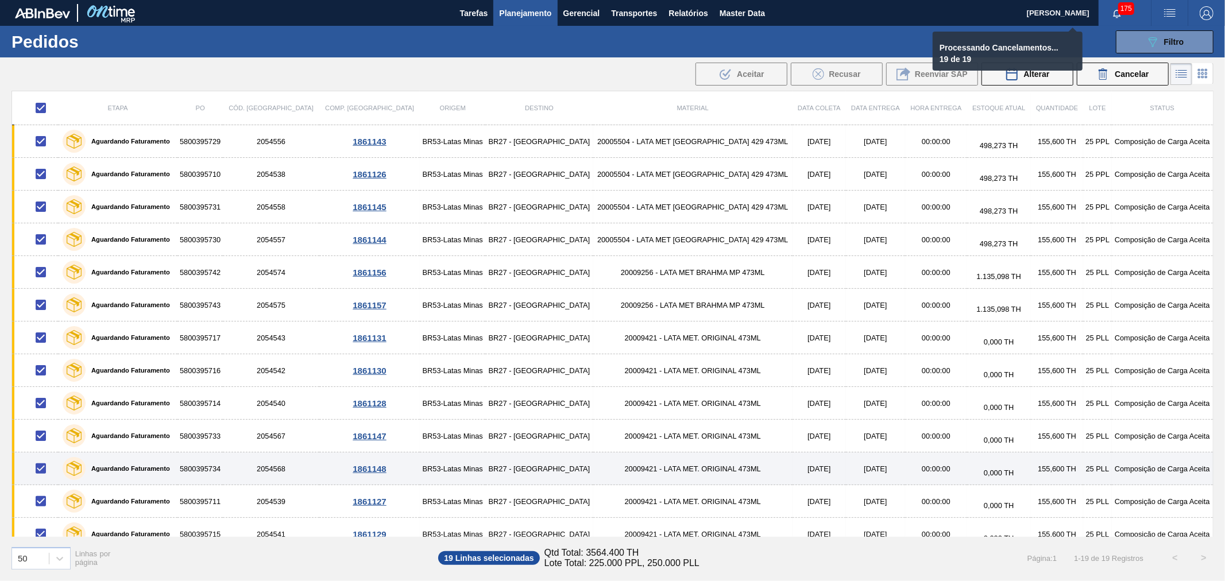
checkbox input "false"
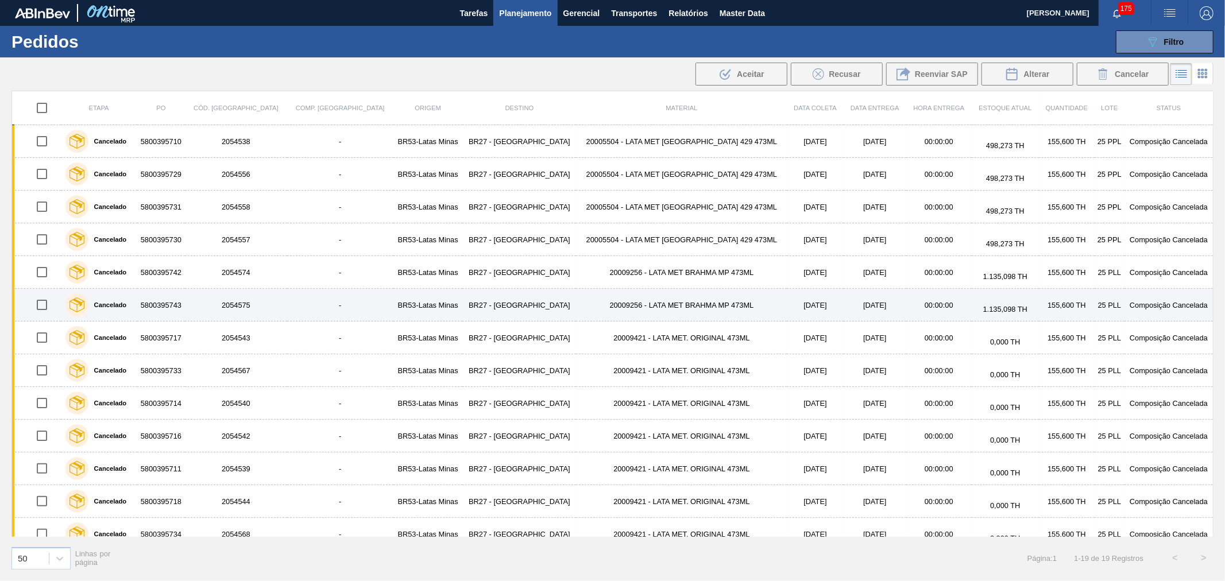
click at [270, 316] on td "2054575" at bounding box center [236, 305] width 102 height 33
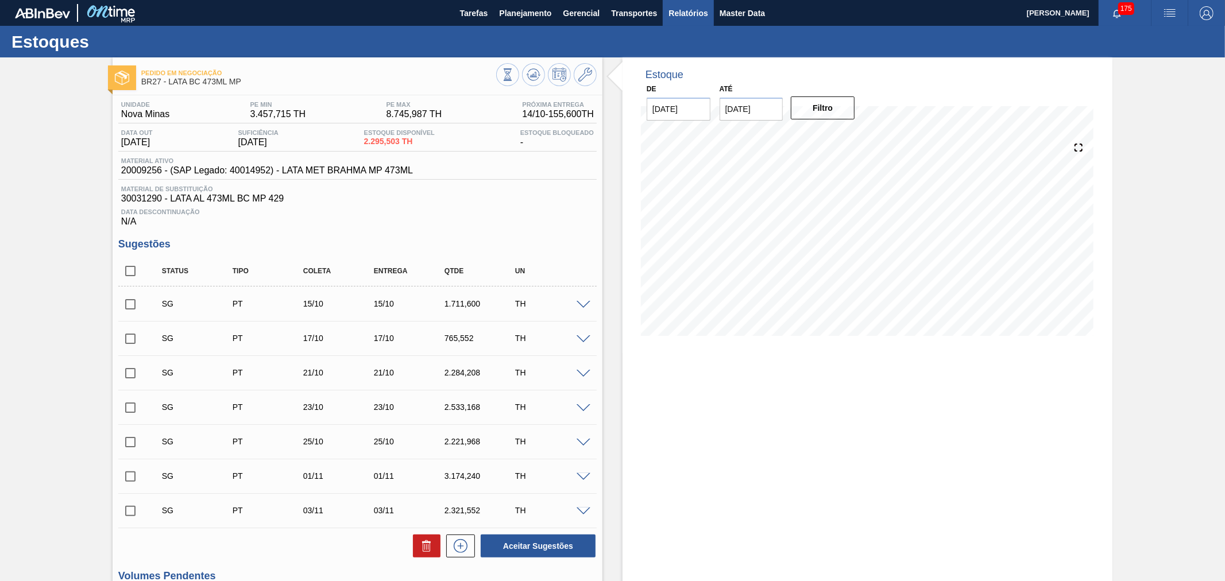
click at [699, 10] on span "Relatórios" at bounding box center [687, 13] width 39 height 14
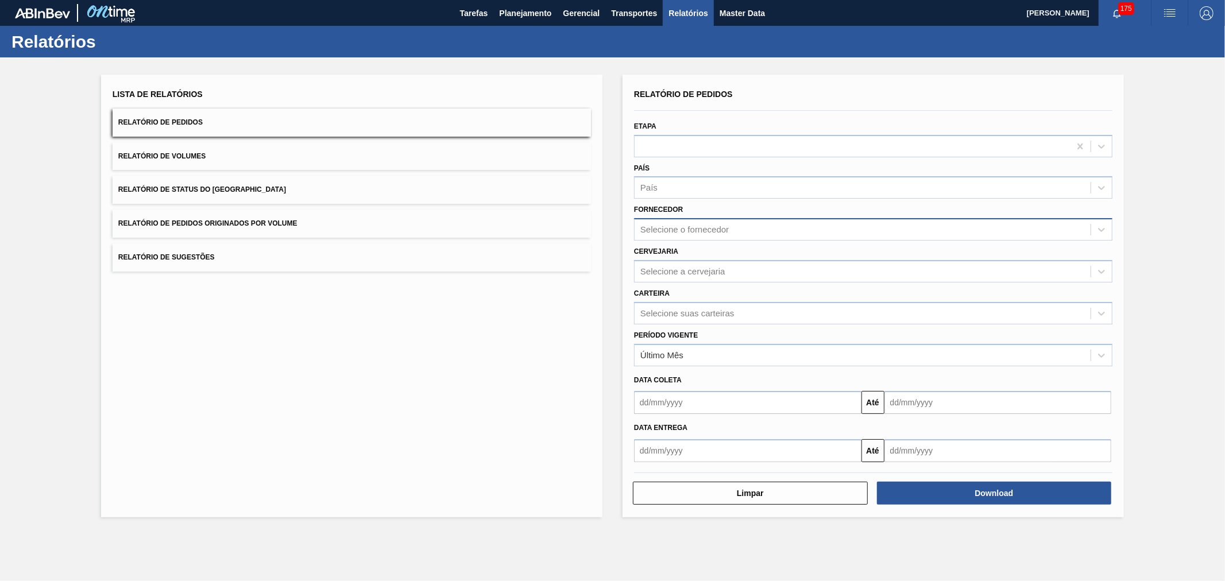
click at [688, 228] on div "Selecione o fornecedor" at bounding box center [684, 230] width 88 height 10
type input "BRV4"
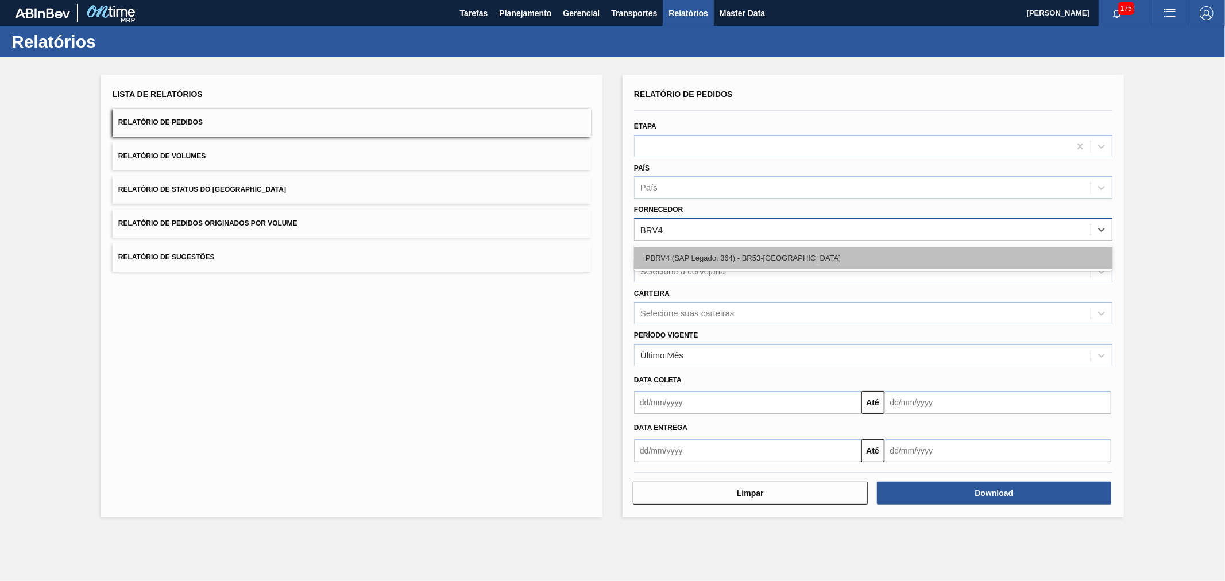
click at [693, 254] on div "PBRV4 (SAP Legado: 364) - BR53-Latas Minas" at bounding box center [873, 257] width 478 height 21
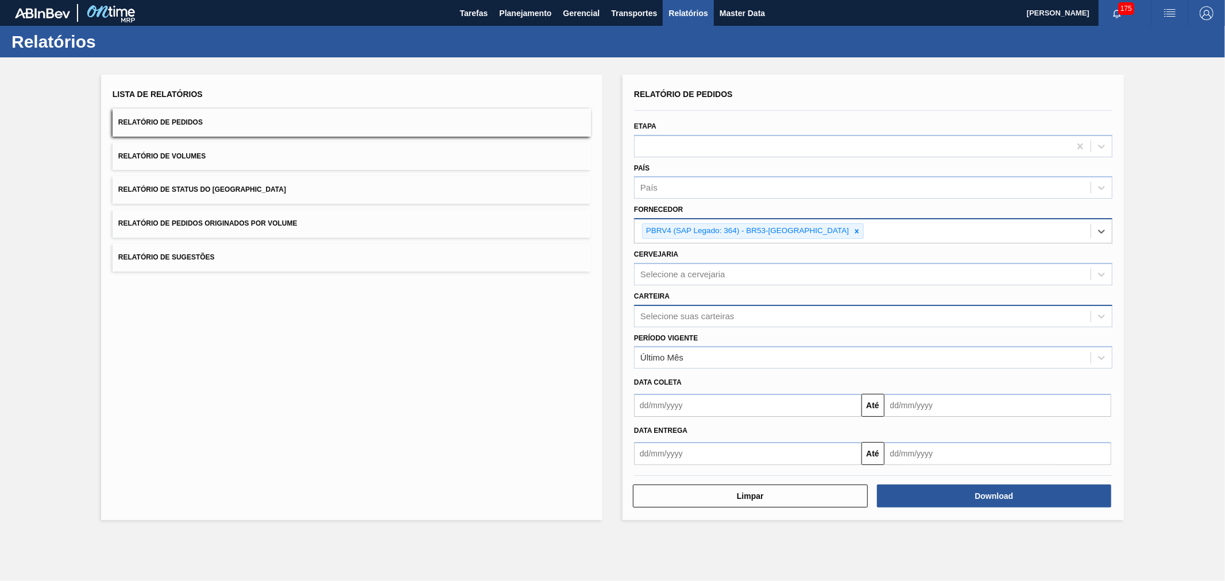
click at [682, 317] on div "Selecione suas carteiras" at bounding box center [687, 316] width 94 height 10
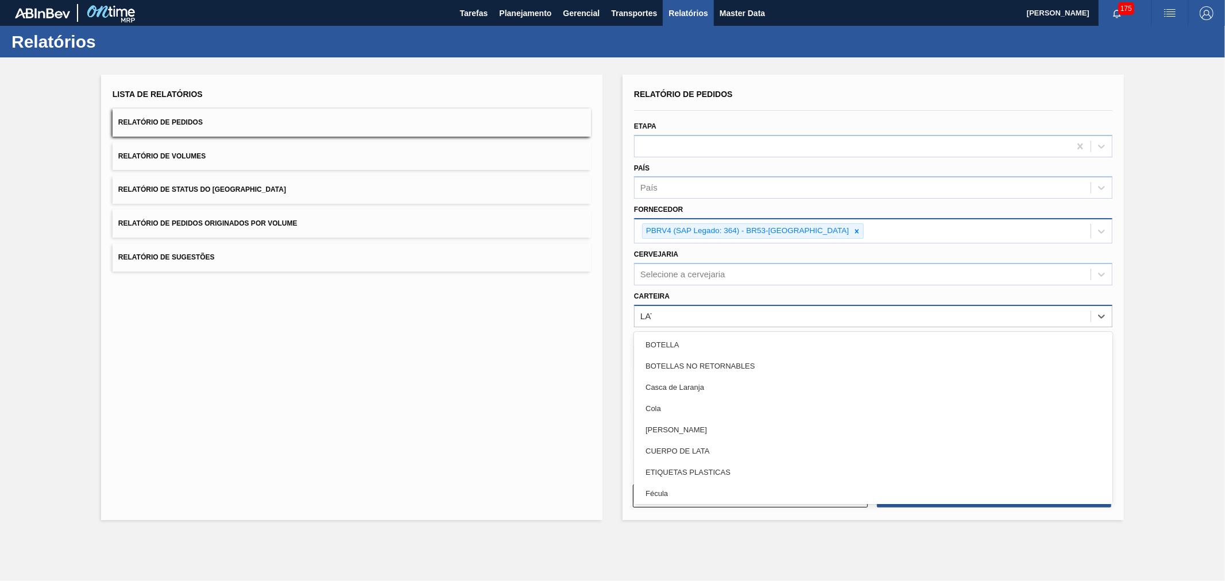
type input "LATA"
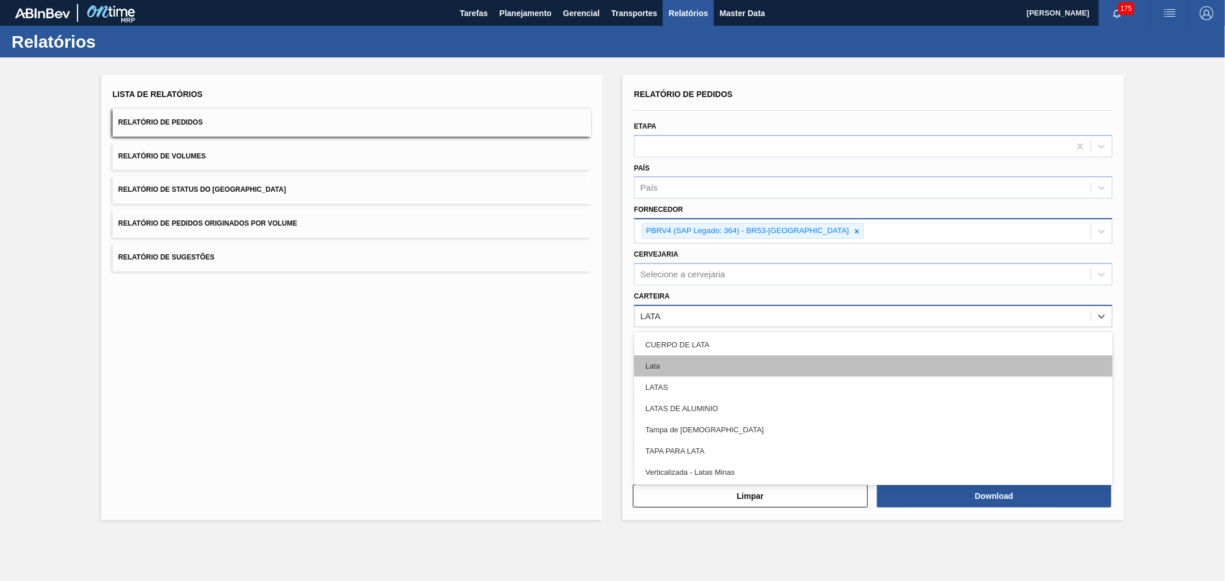
click at [679, 356] on div "Lata" at bounding box center [873, 365] width 478 height 21
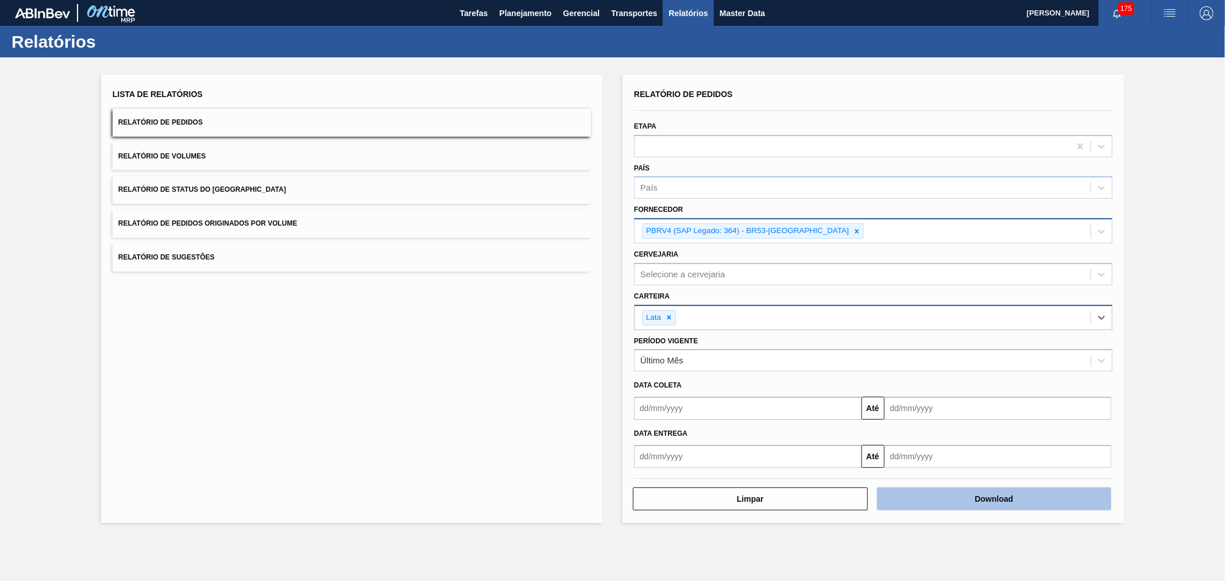
click at [977, 495] on button "Download" at bounding box center [994, 498] width 235 height 23
click at [1183, 9] on span "button" at bounding box center [1170, 13] width 28 height 14
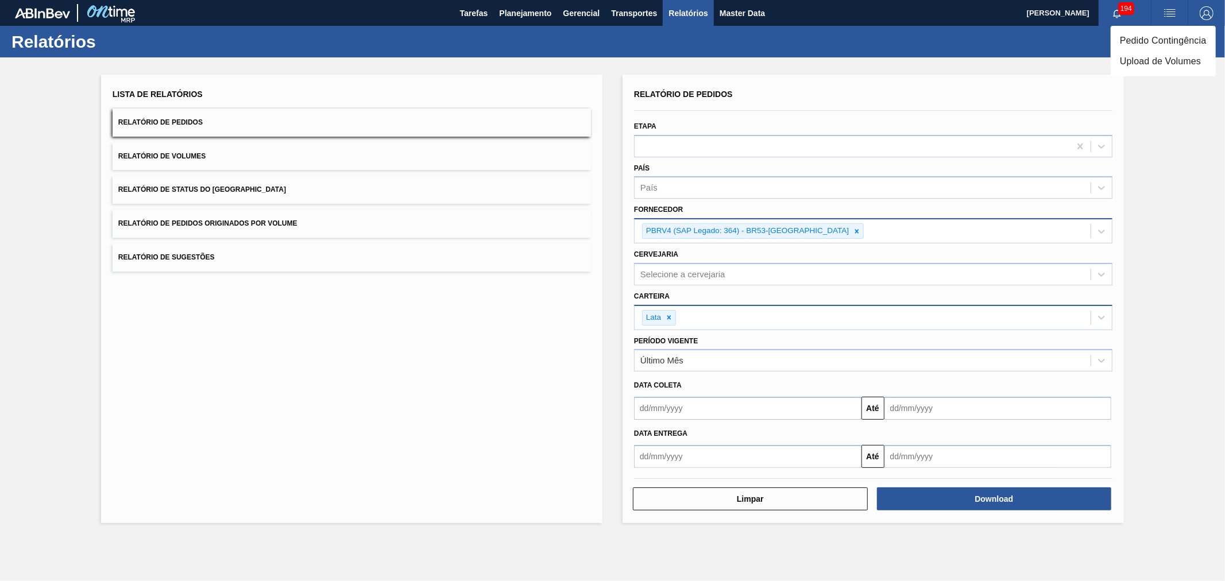
click at [1162, 61] on li "Upload de Volumes" at bounding box center [1162, 61] width 105 height 21
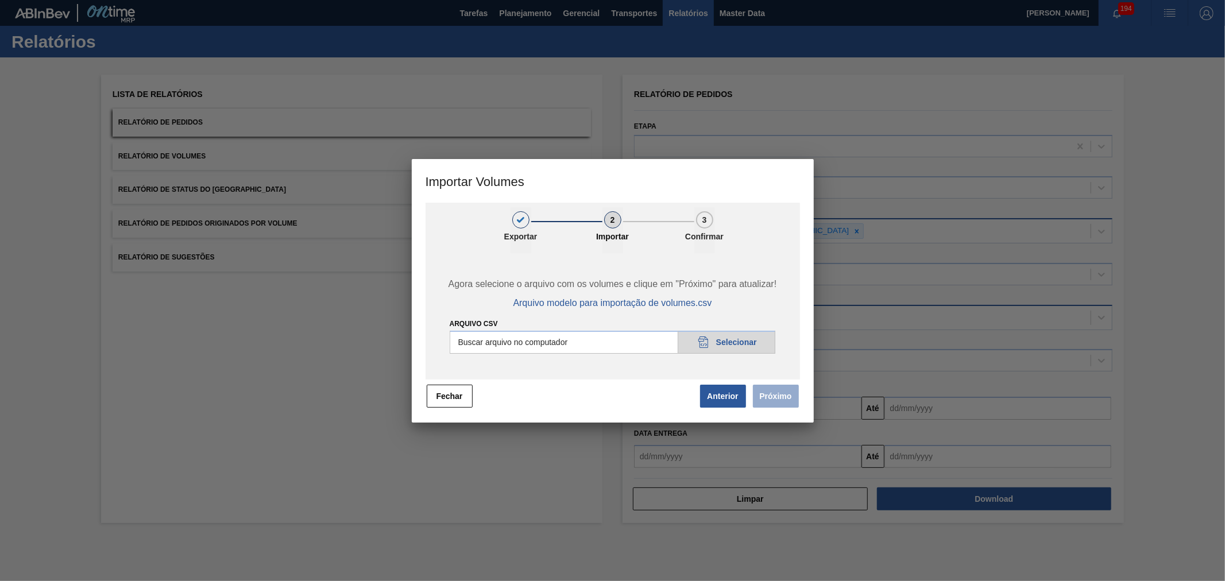
click at [731, 342] on input "Arquivo csv" at bounding box center [613, 342] width 326 height 23
type input "C:\fakepath\Template Subida LM.csv"
click at [778, 402] on button "Próximo" at bounding box center [776, 396] width 46 height 23
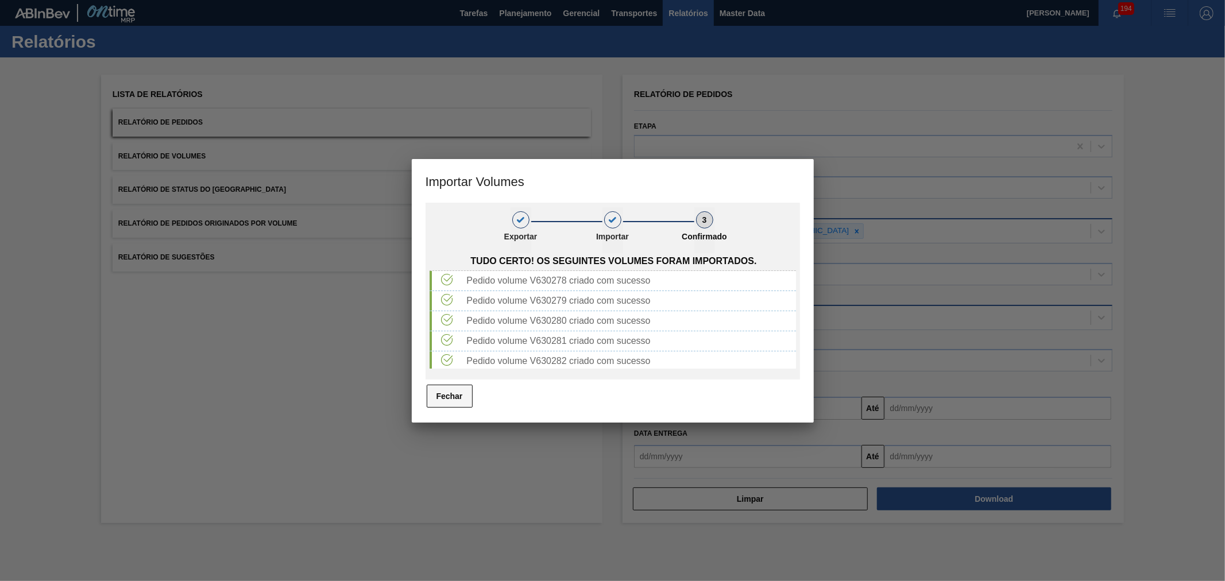
click at [448, 397] on button "Fechar" at bounding box center [450, 396] width 46 height 23
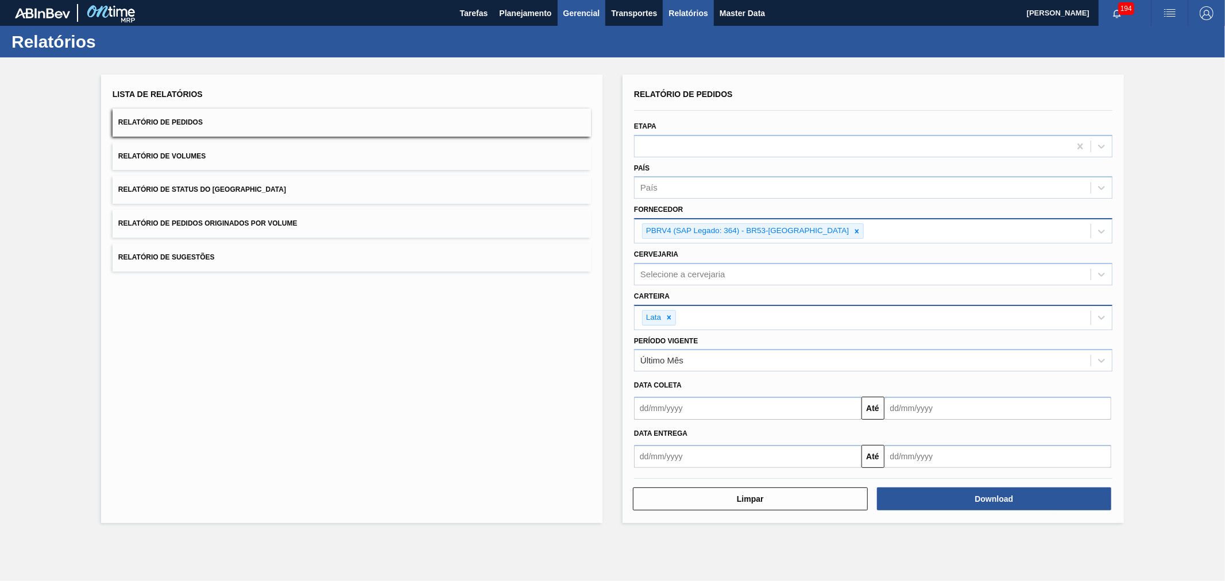
click at [584, 14] on span "Gerencial" at bounding box center [581, 13] width 37 height 14
click at [641, 18] on div at bounding box center [612, 290] width 1225 height 581
click at [543, 9] on span "Planejamento" at bounding box center [525, 13] width 52 height 14
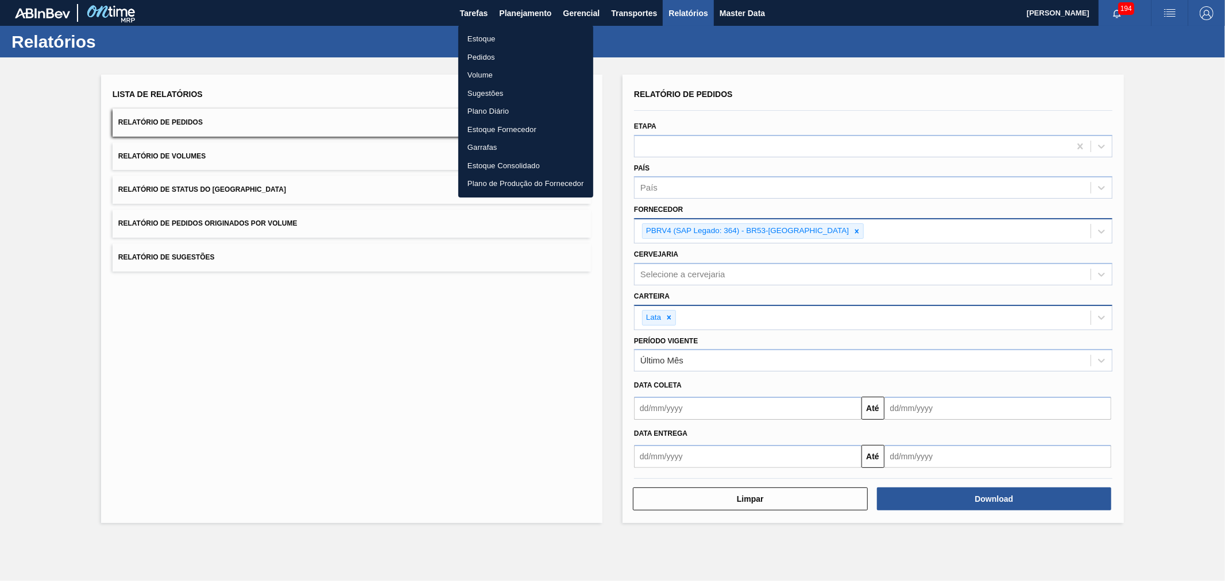
click at [613, 14] on div at bounding box center [612, 290] width 1225 height 581
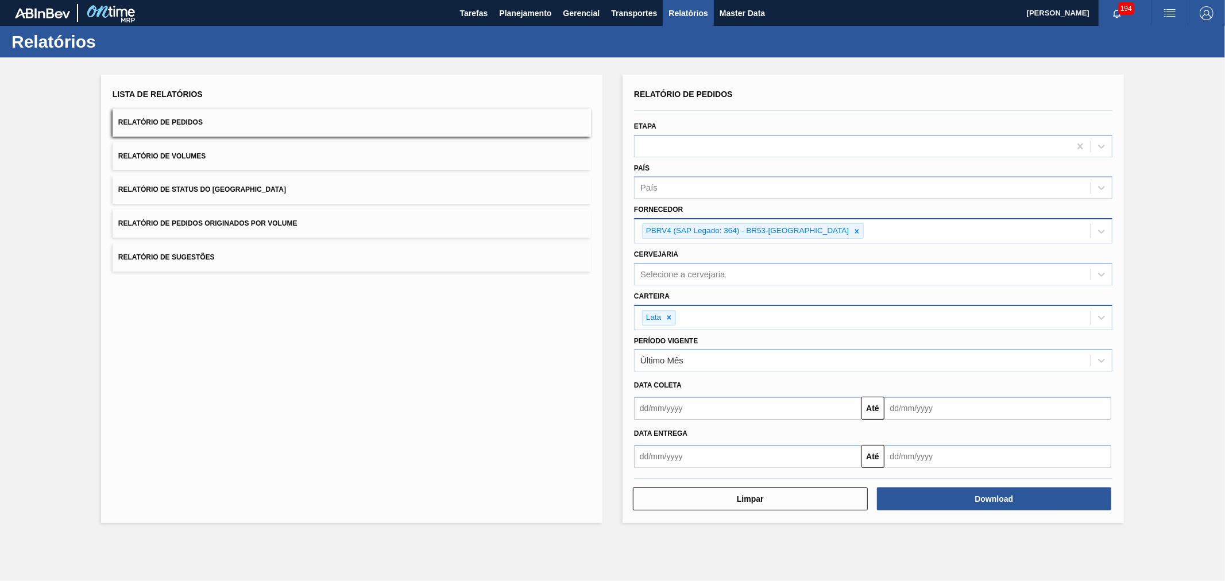
click at [621, 0] on body "Tarefas Planejamento Gerencial Transportes Relatórios Master Data Alisson R Da …" at bounding box center [612, 0] width 1225 height 0
click at [627, 13] on span "Transportes" at bounding box center [634, 13] width 46 height 14
click at [616, 56] on li "Otimização de Carga" at bounding box center [634, 57] width 94 height 18
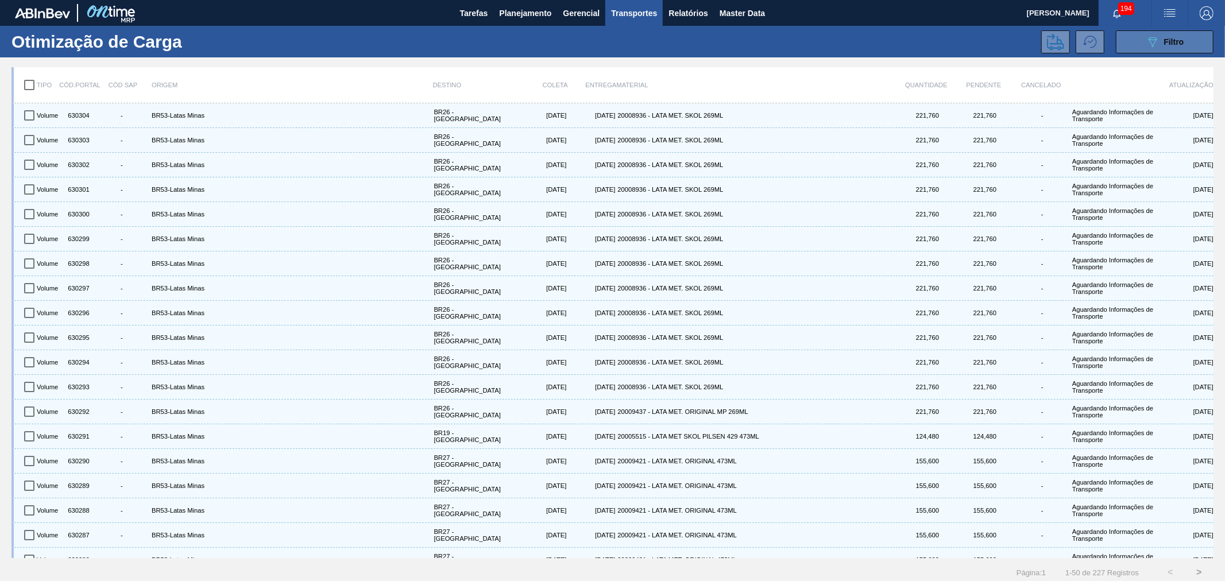
click at [1172, 37] on span "Filtro" at bounding box center [1174, 41] width 20 height 9
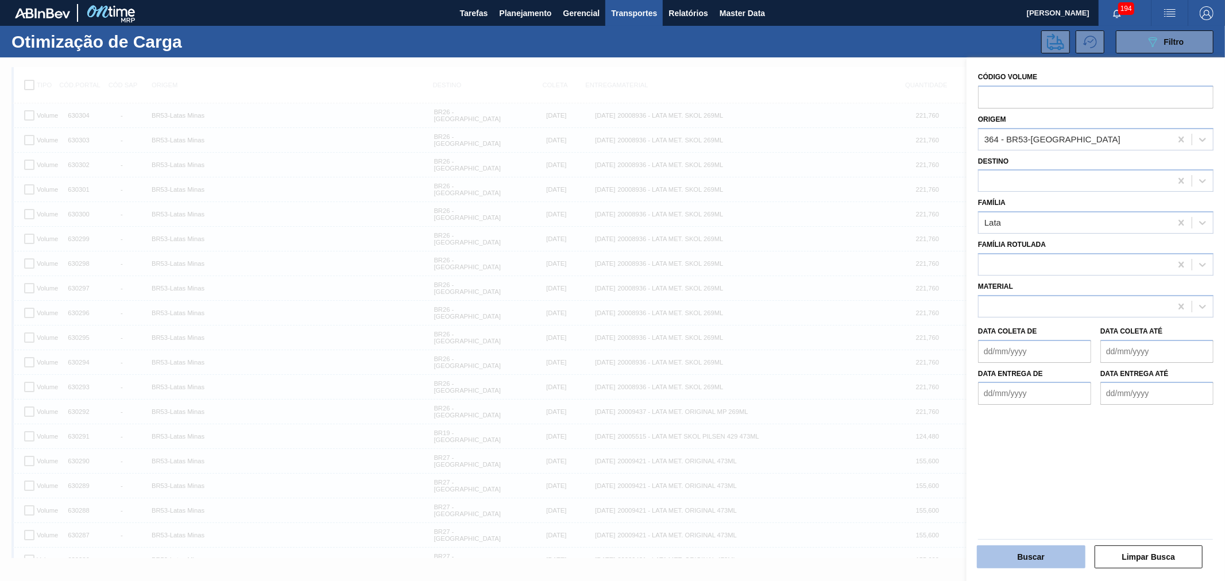
click at [1043, 561] on button "Buscar" at bounding box center [1031, 556] width 109 height 23
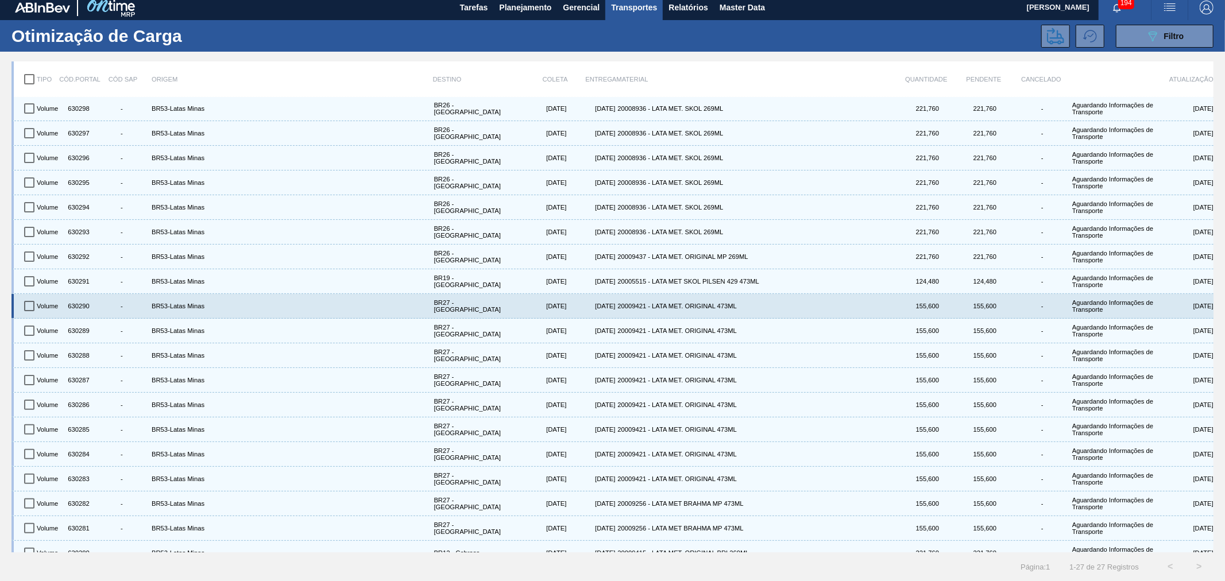
scroll to position [170, 0]
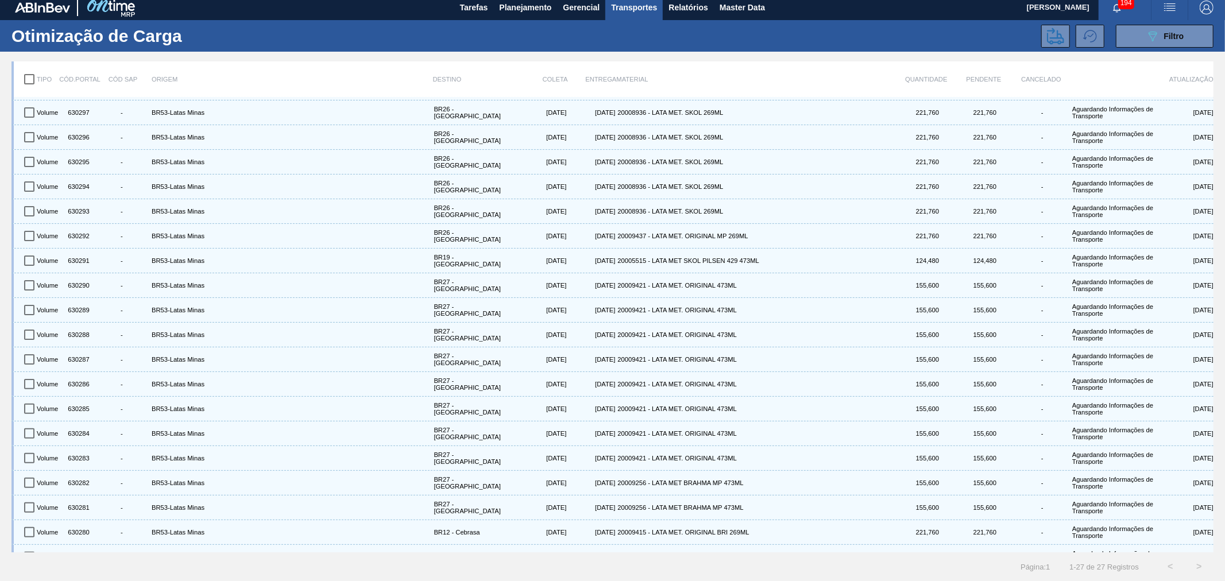
click at [29, 78] on input "checkbox" at bounding box center [29, 79] width 24 height 24
checkbox input "true"
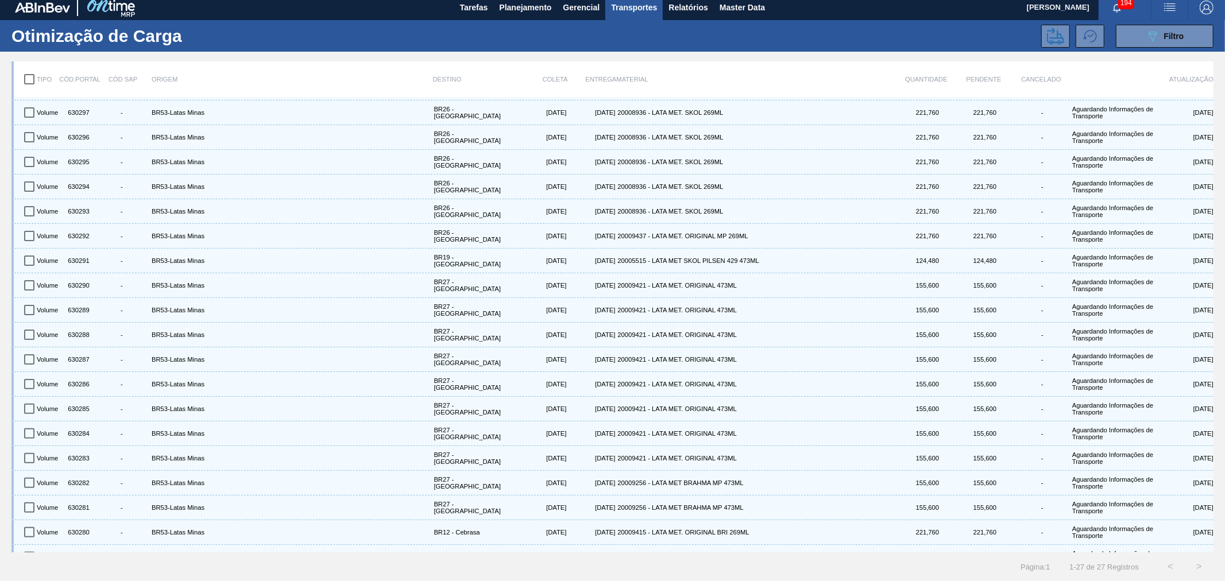
checkbox input "true"
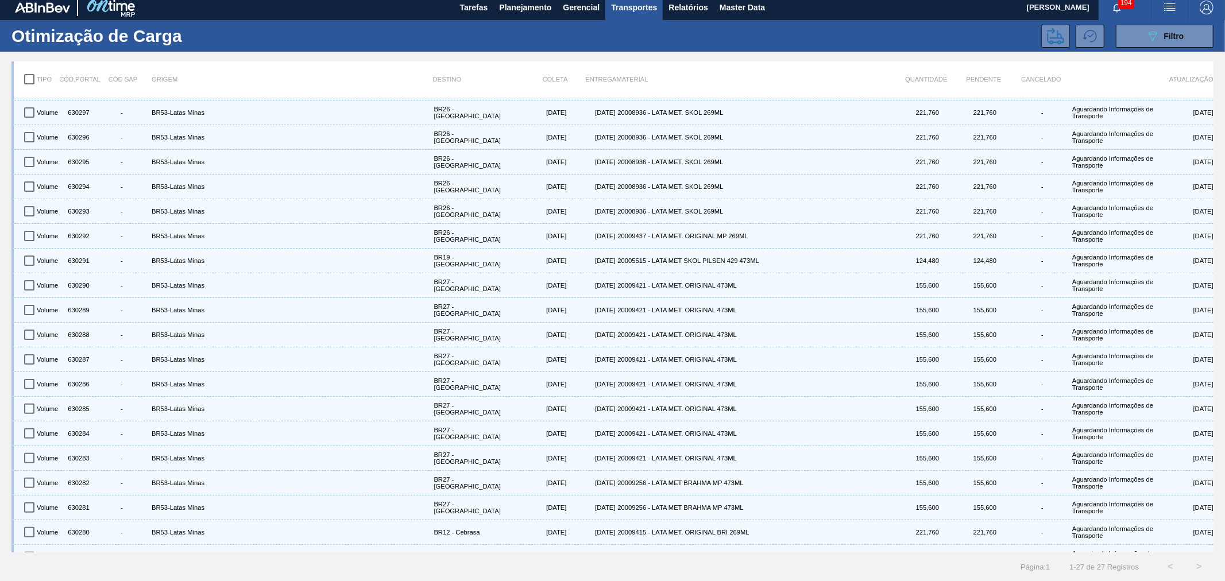
checkbox input "true"
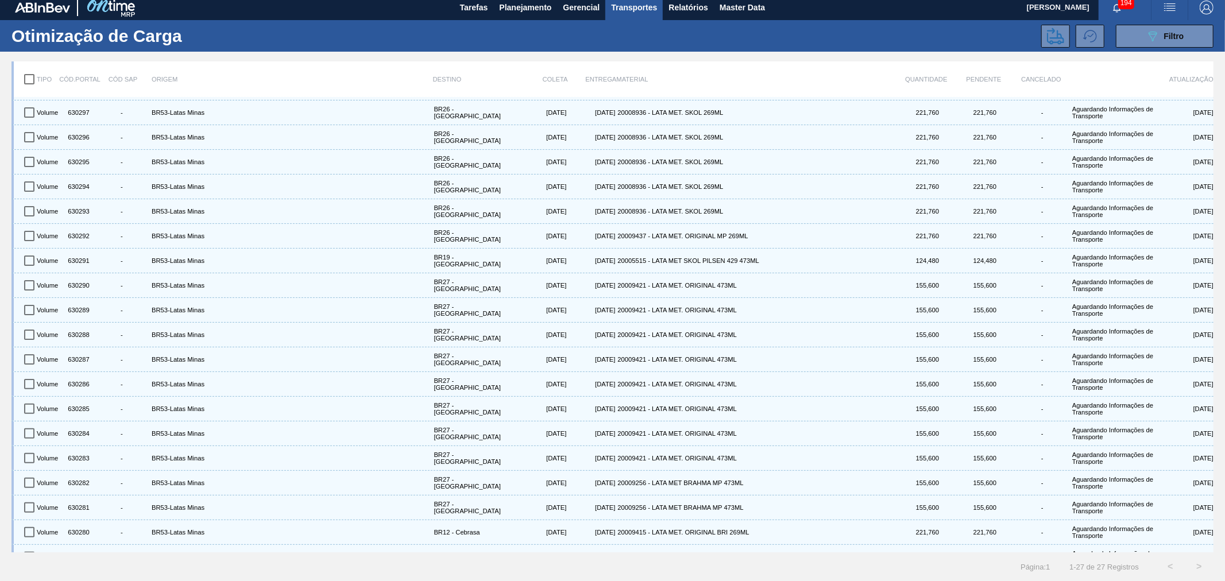
checkbox input "true"
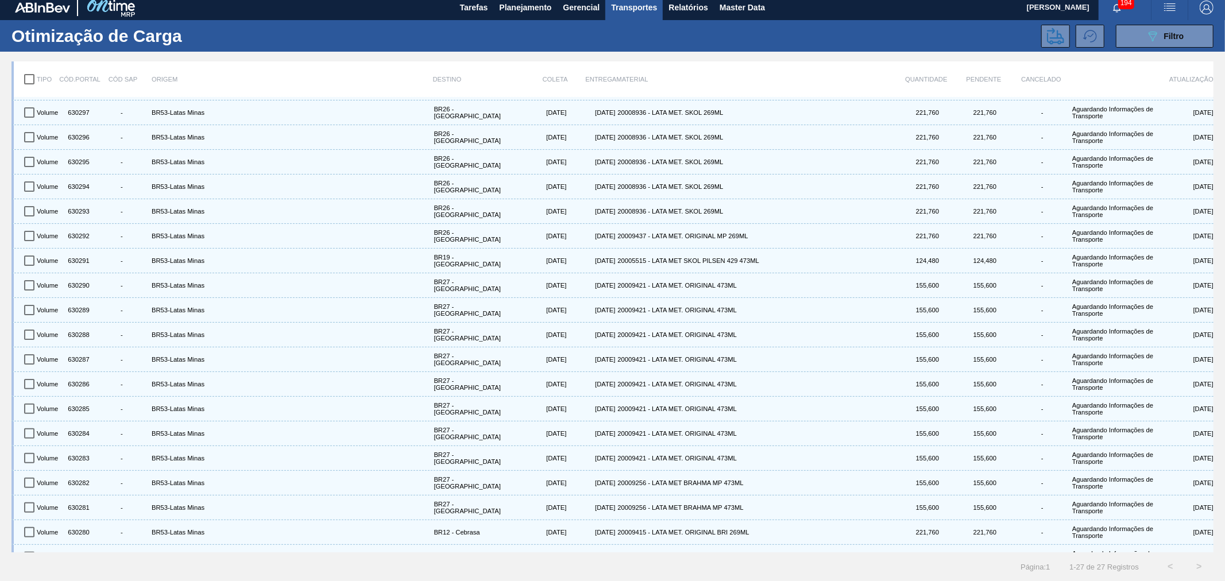
checkbox input "true"
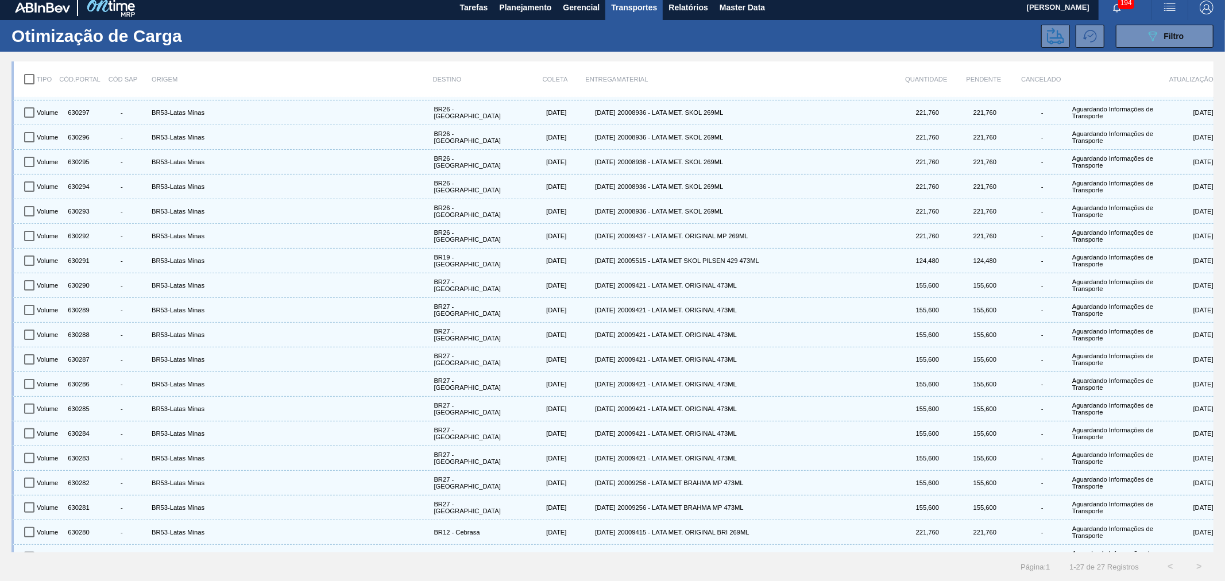
checkbox input "true"
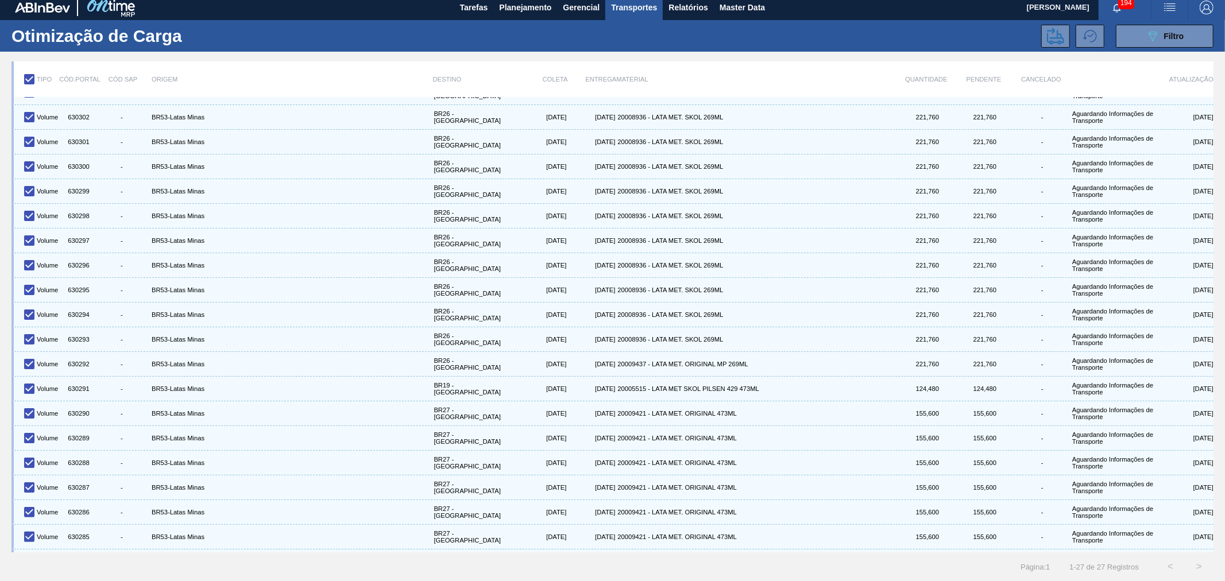
scroll to position [212, 0]
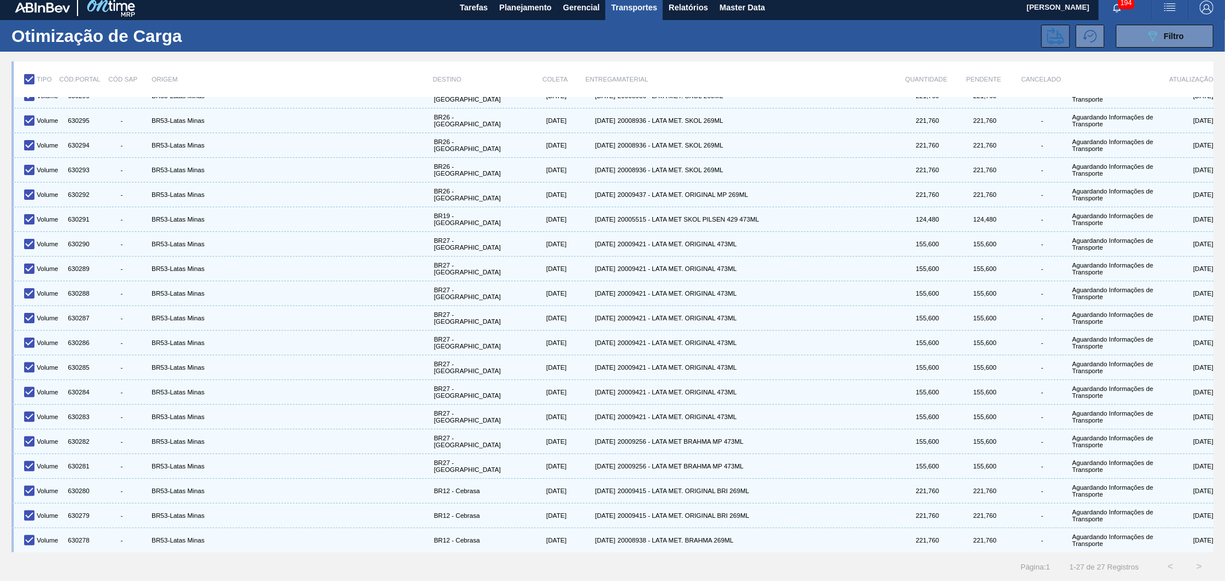
click at [1048, 36] on icon at bounding box center [1055, 36] width 17 height 17
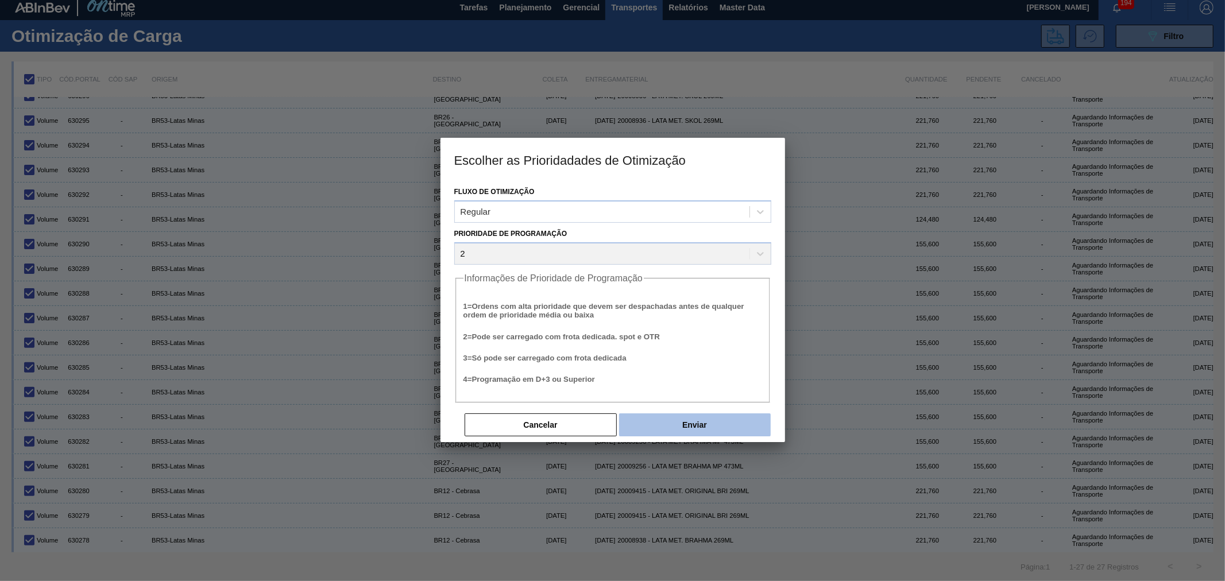
click at [689, 424] on button "Enviar" at bounding box center [695, 424] width 152 height 23
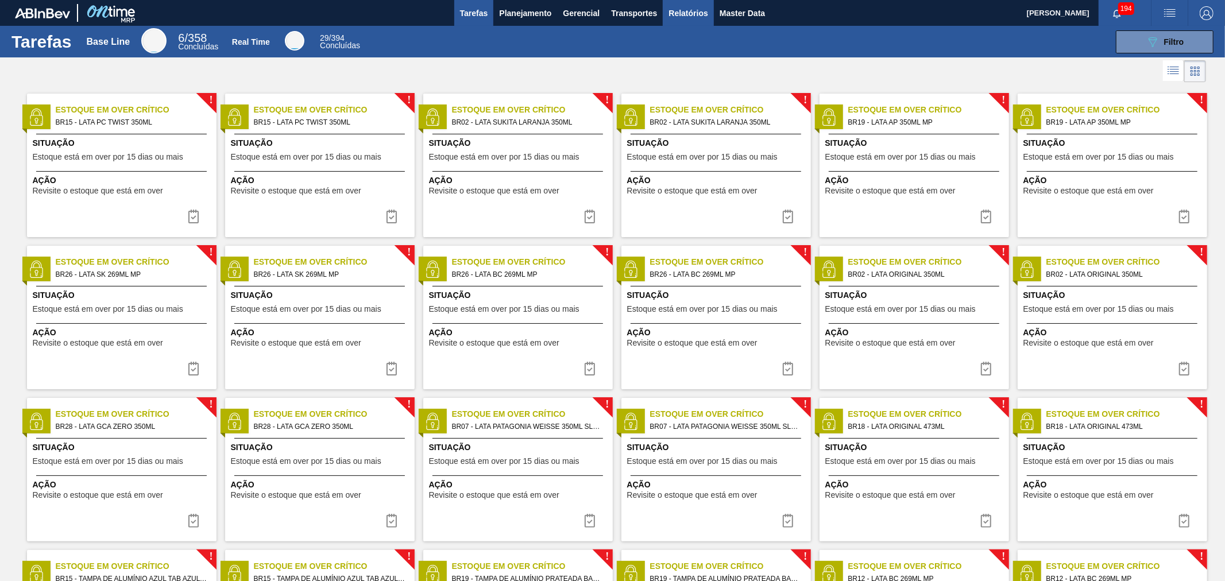
click at [696, 9] on span "Relatórios" at bounding box center [687, 13] width 39 height 14
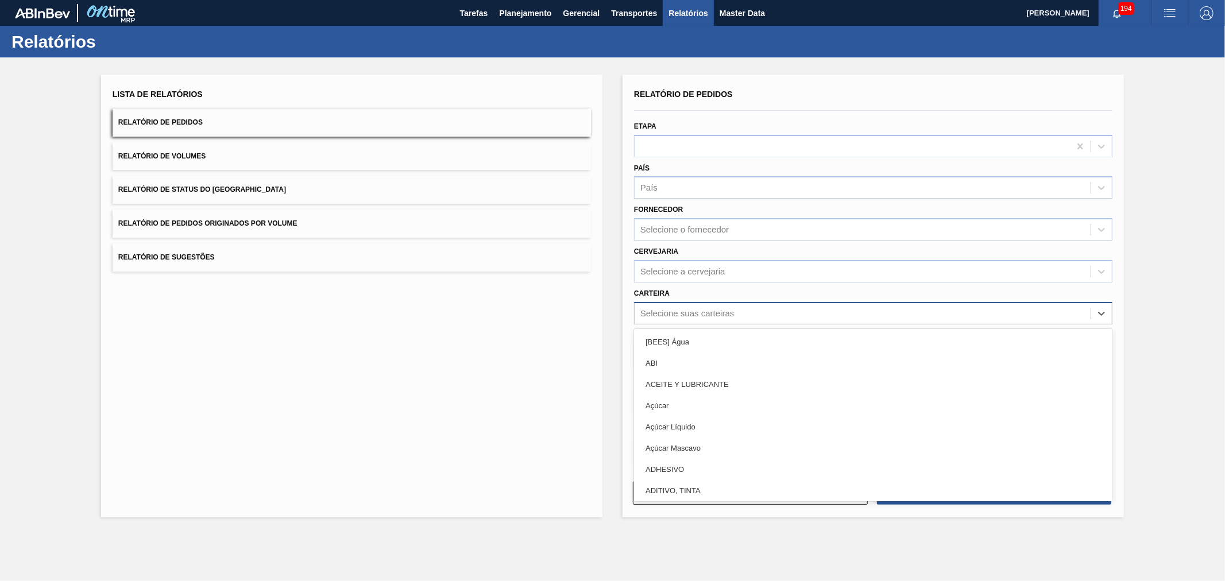
click at [695, 314] on div "Selecione suas carteiras" at bounding box center [687, 313] width 94 height 10
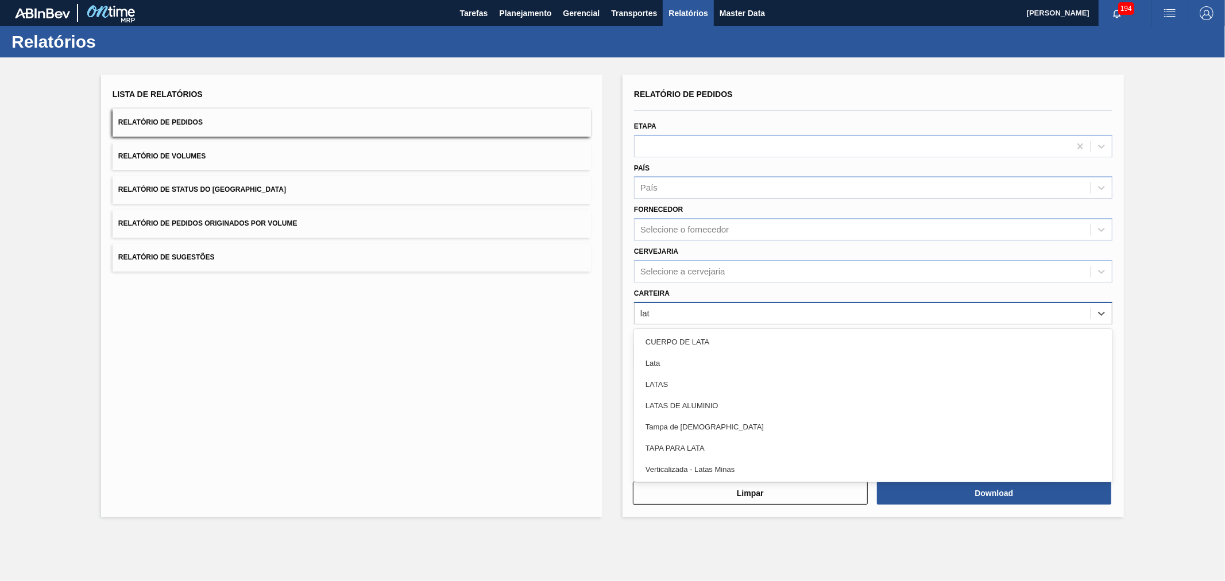
type input "lata"
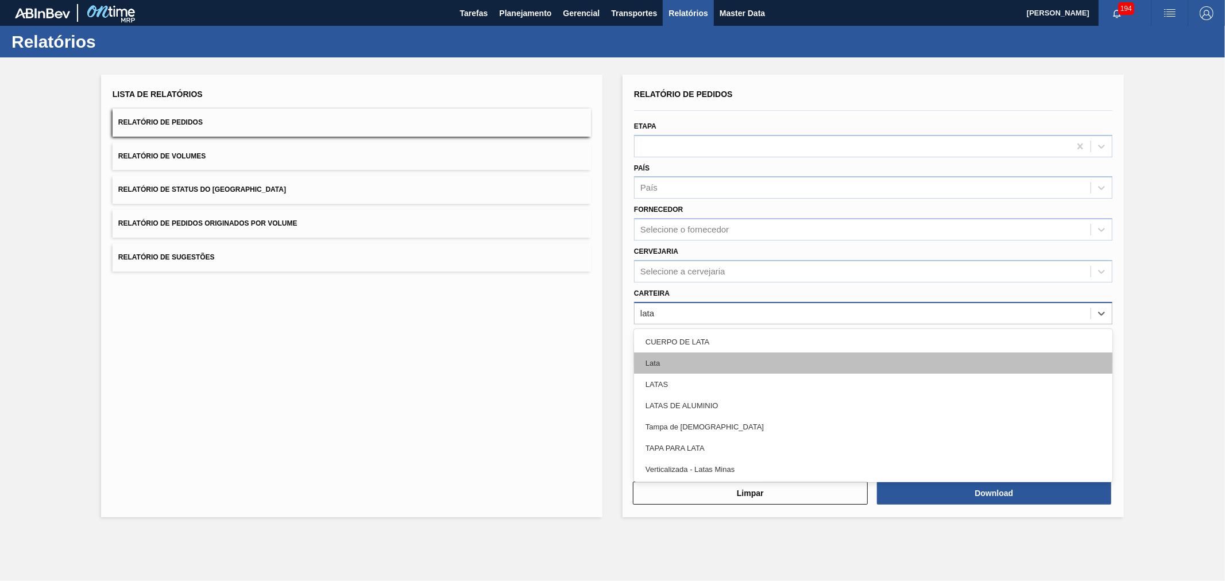
click at [660, 362] on div "Lata" at bounding box center [873, 362] width 478 height 21
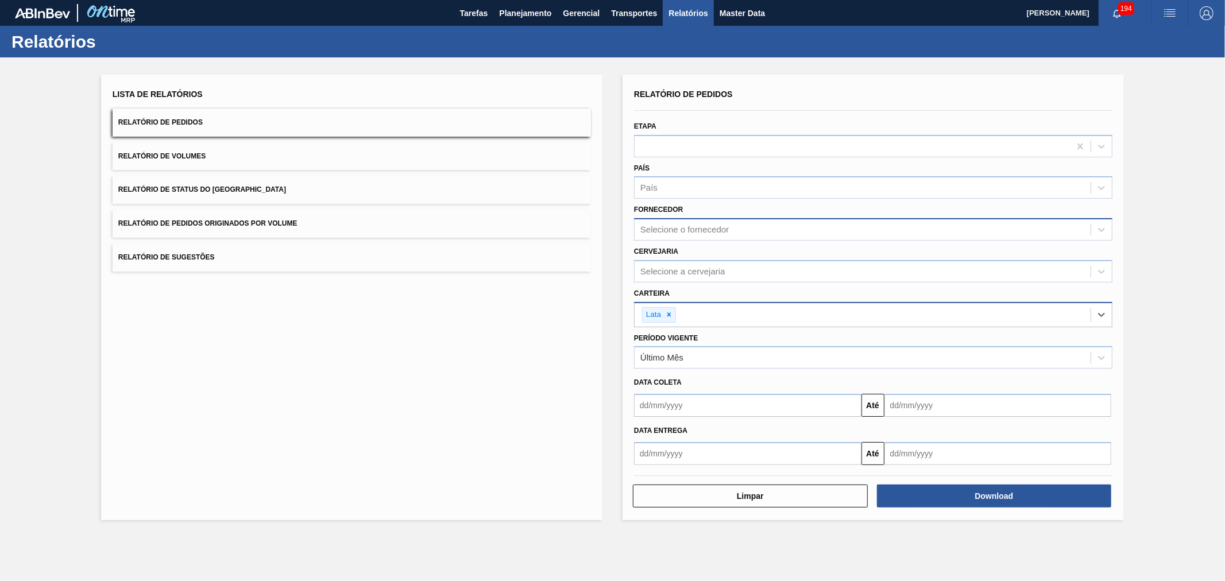
click at [674, 225] on div "Selecione o fornecedor" at bounding box center [684, 230] width 88 height 10
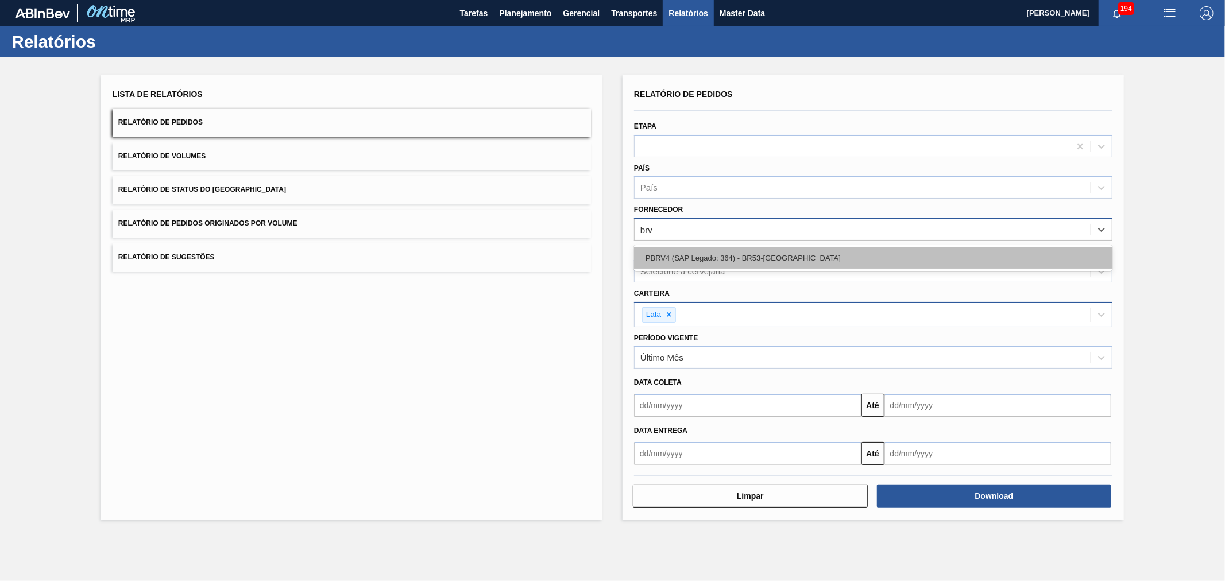
type input "brv4"
click at [687, 251] on div "PBRV4 (SAP Legado: 364) - BR53-[GEOGRAPHIC_DATA]" at bounding box center [873, 257] width 478 height 21
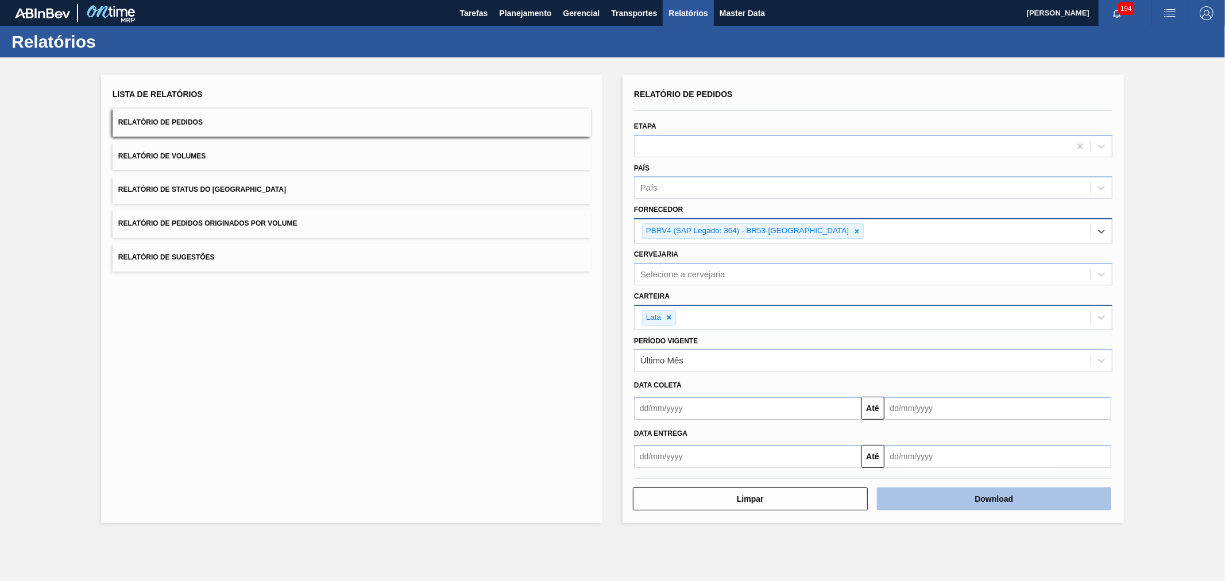
click at [985, 506] on button "Download" at bounding box center [994, 498] width 235 height 23
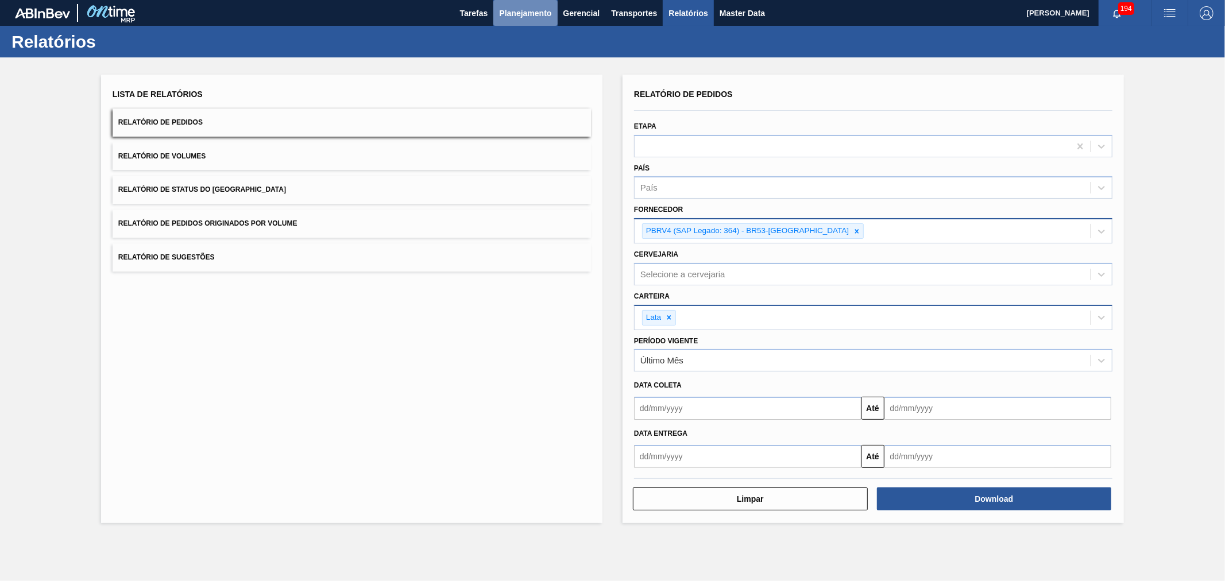
click at [527, 17] on span "Planejamento" at bounding box center [525, 13] width 52 height 14
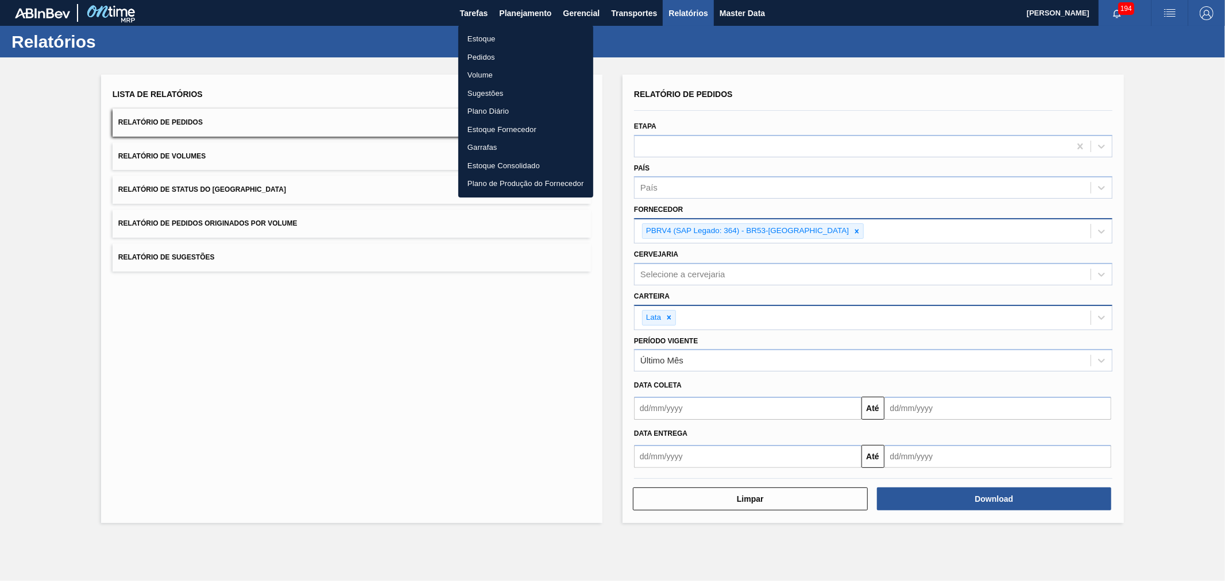
click at [481, 69] on li "Volume" at bounding box center [525, 75] width 135 height 18
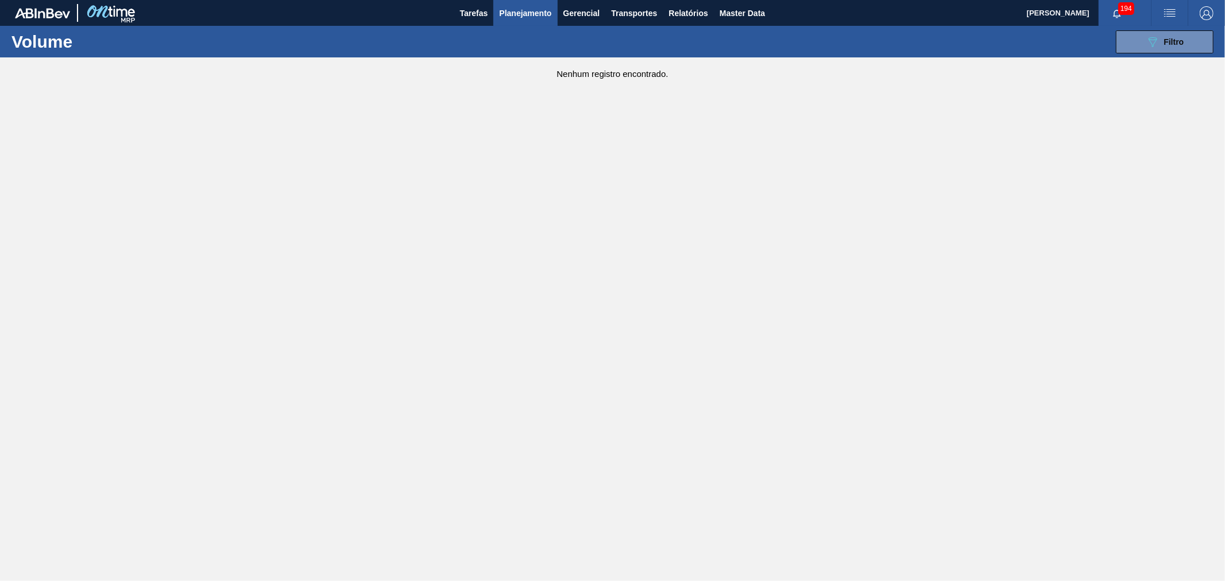
click at [519, 9] on span "Planejamento" at bounding box center [525, 13] width 52 height 14
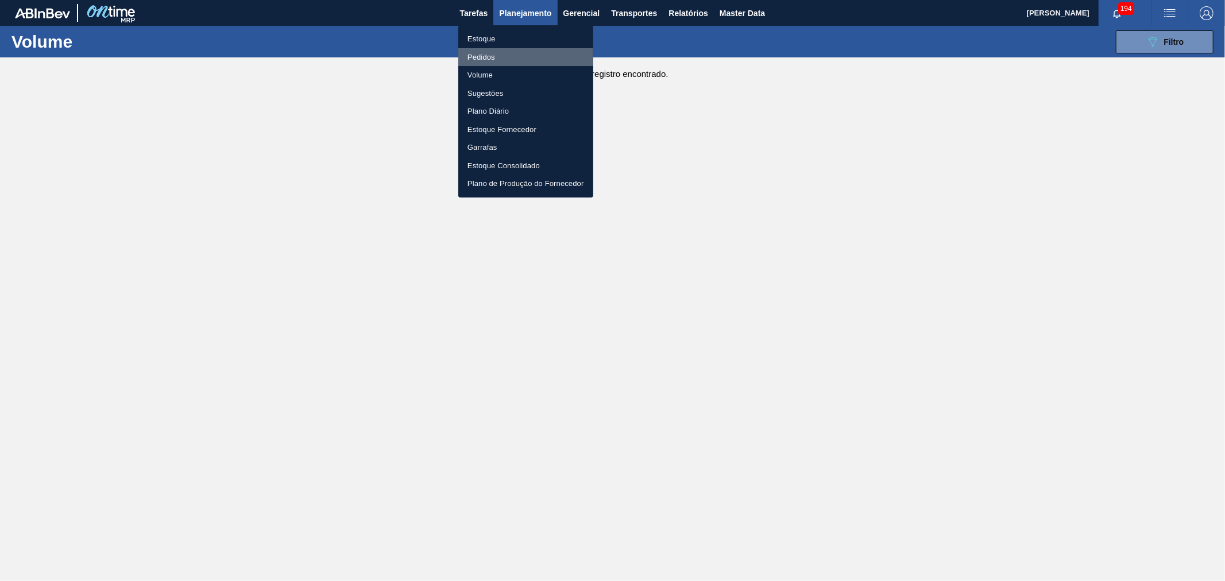
click at [483, 60] on li "Pedidos" at bounding box center [525, 57] width 135 height 18
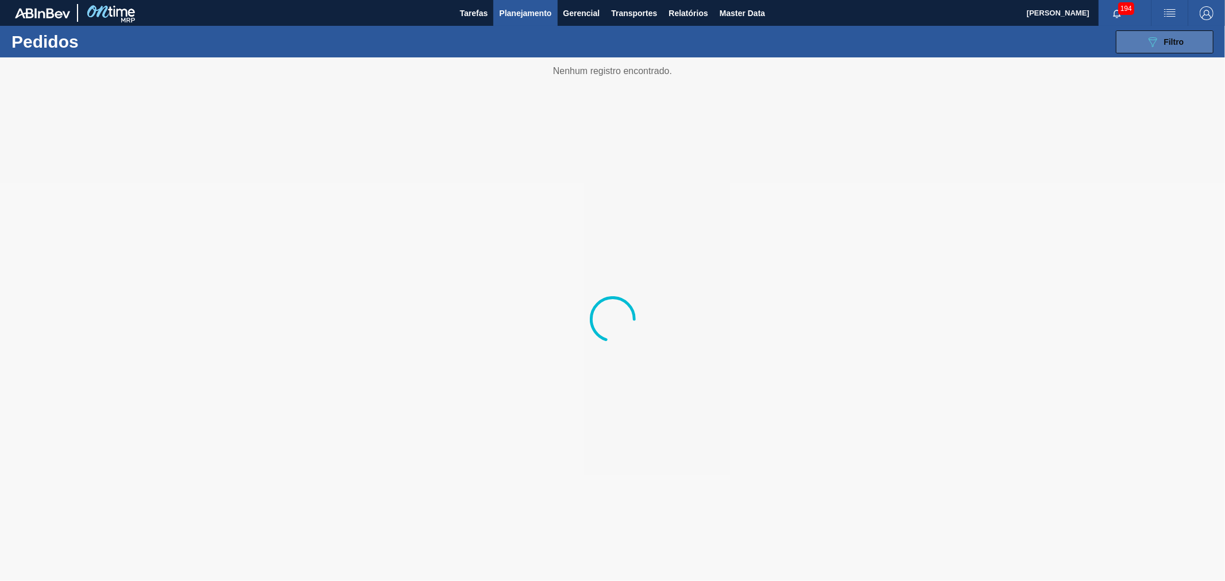
click at [1183, 38] on span "Filtro" at bounding box center [1174, 41] width 20 height 9
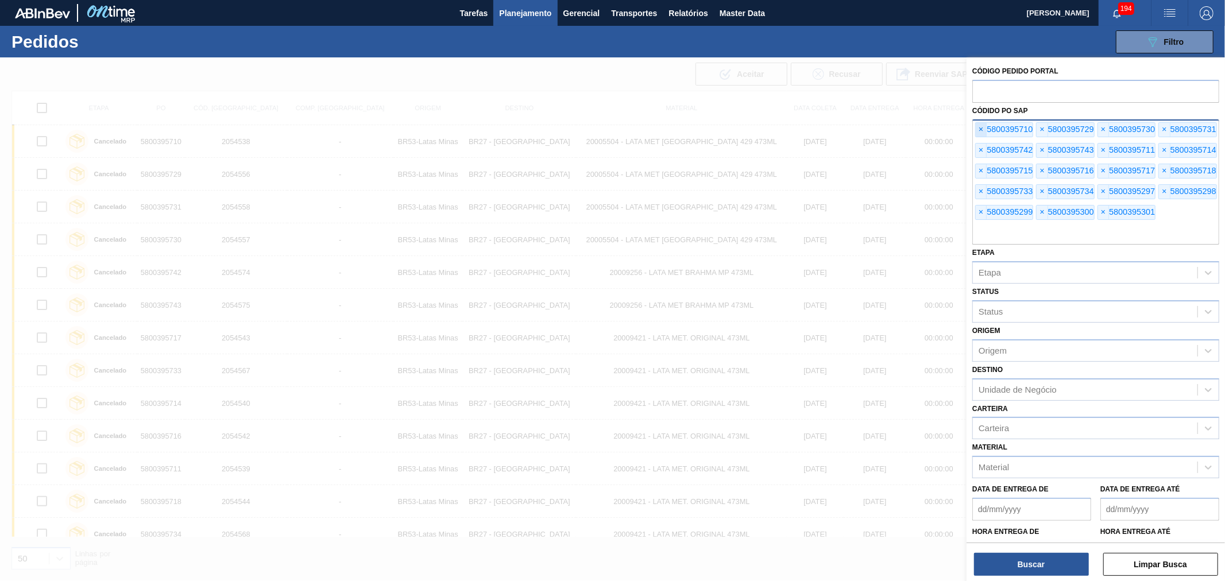
click at [982, 126] on span "×" at bounding box center [980, 130] width 11 height 14
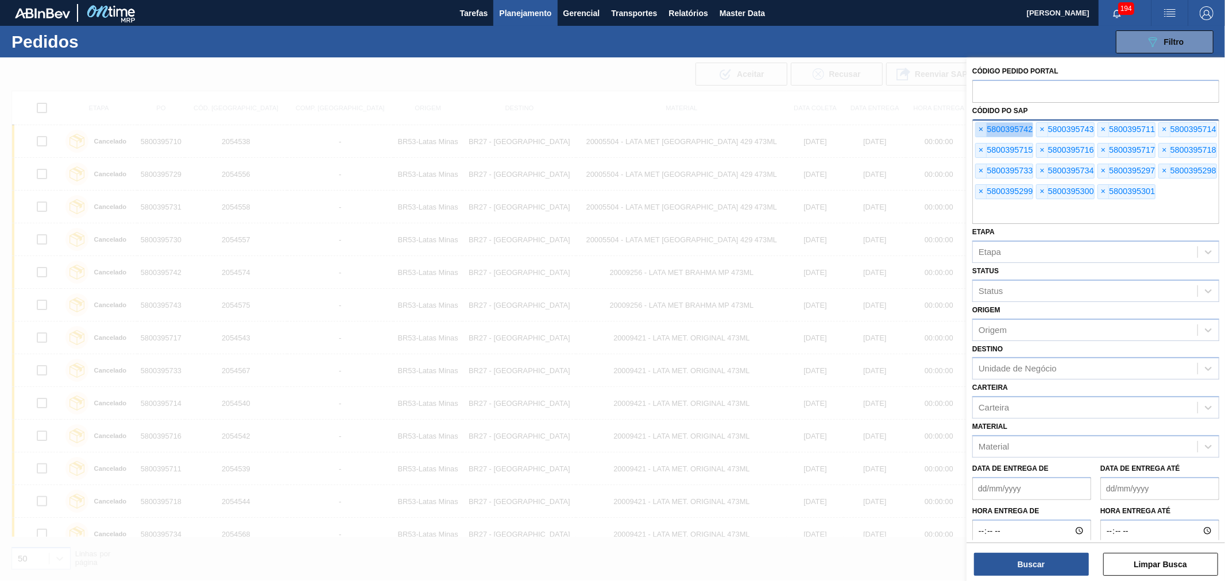
click at [982, 126] on span "×" at bounding box center [980, 130] width 11 height 14
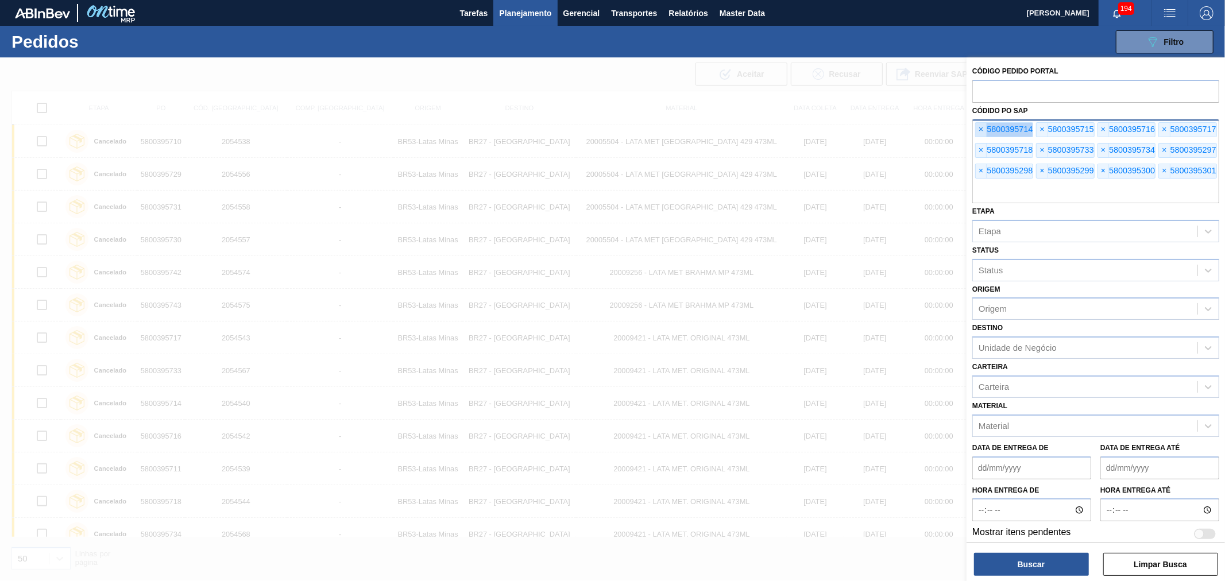
click at [982, 126] on span "×" at bounding box center [980, 130] width 11 height 14
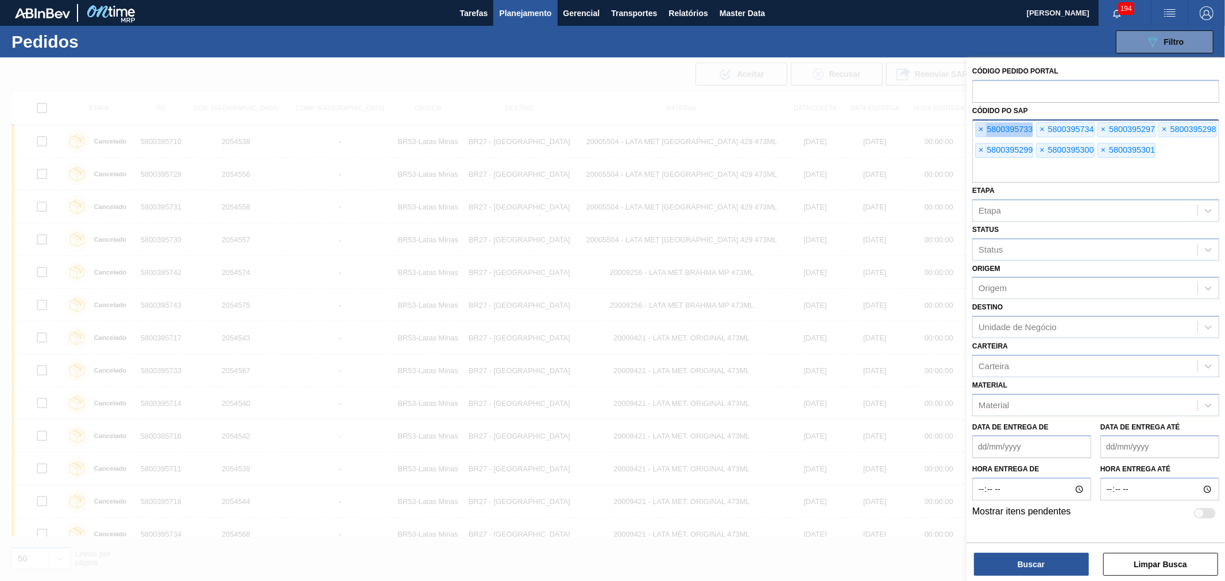
click at [982, 126] on span "×" at bounding box center [980, 130] width 11 height 14
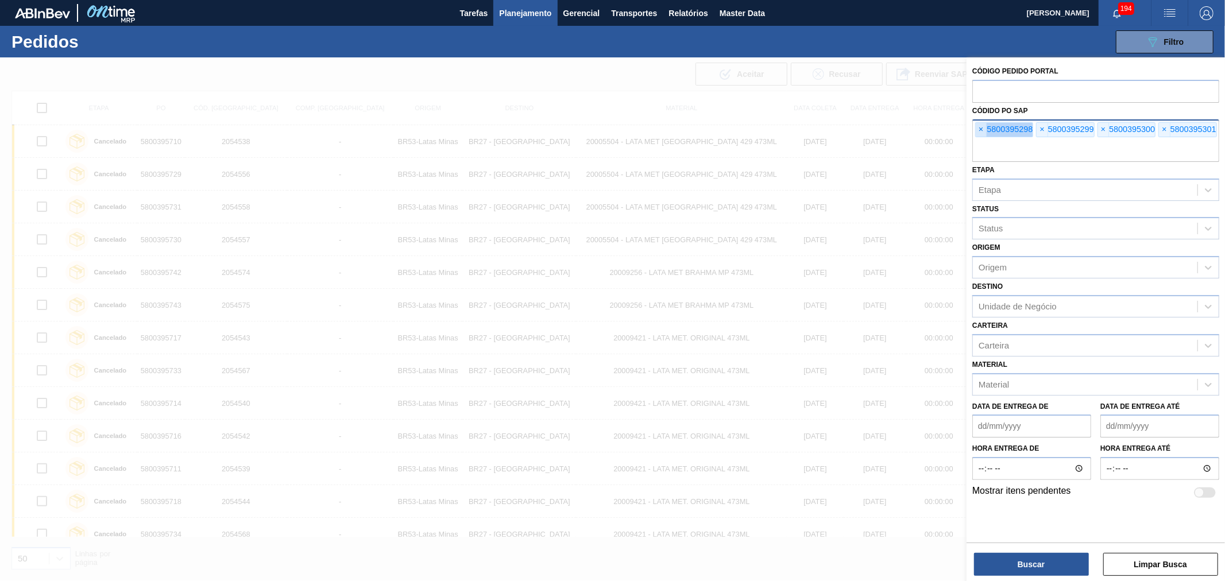
click at [982, 126] on span "×" at bounding box center [980, 130] width 11 height 14
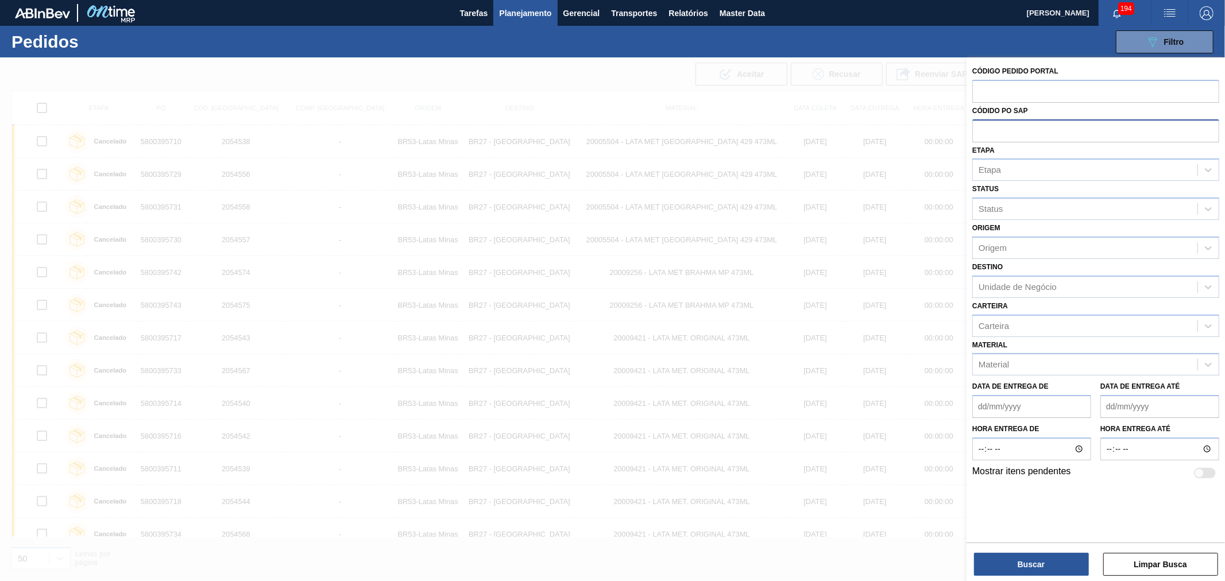
click at [982, 126] on input "text" at bounding box center [1095, 130] width 247 height 22
click at [997, 103] on div "Códido PO SAP" at bounding box center [1095, 123] width 247 height 40
click at [999, 94] on input "text" at bounding box center [1095, 91] width 247 height 22
paste input "2054964"
type input "2054964"
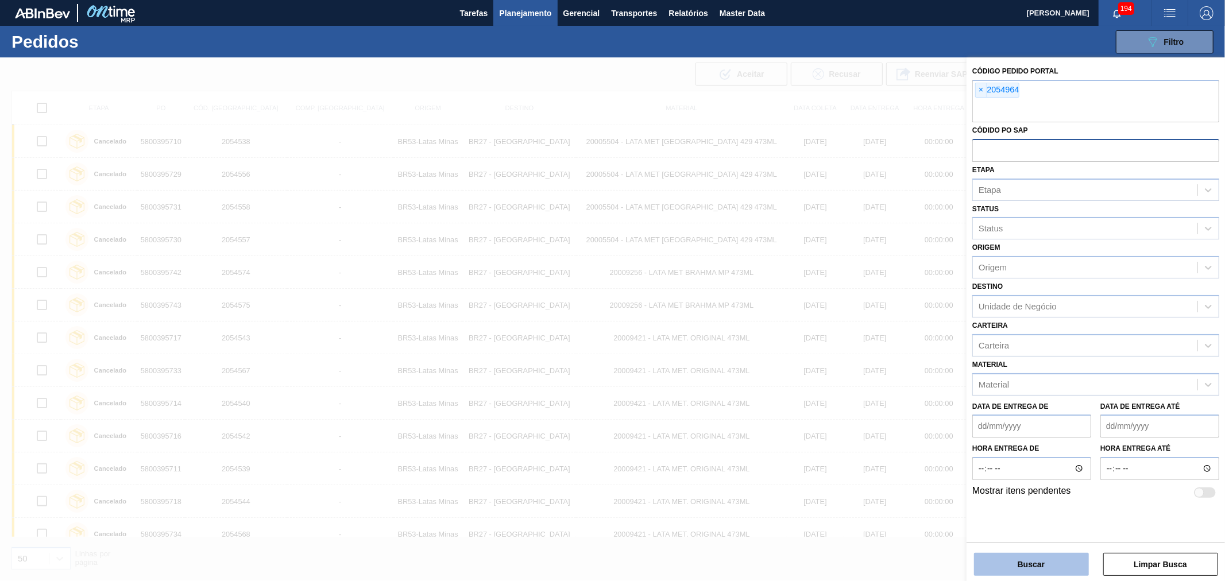
click at [1029, 565] on button "Buscar" at bounding box center [1031, 564] width 115 height 23
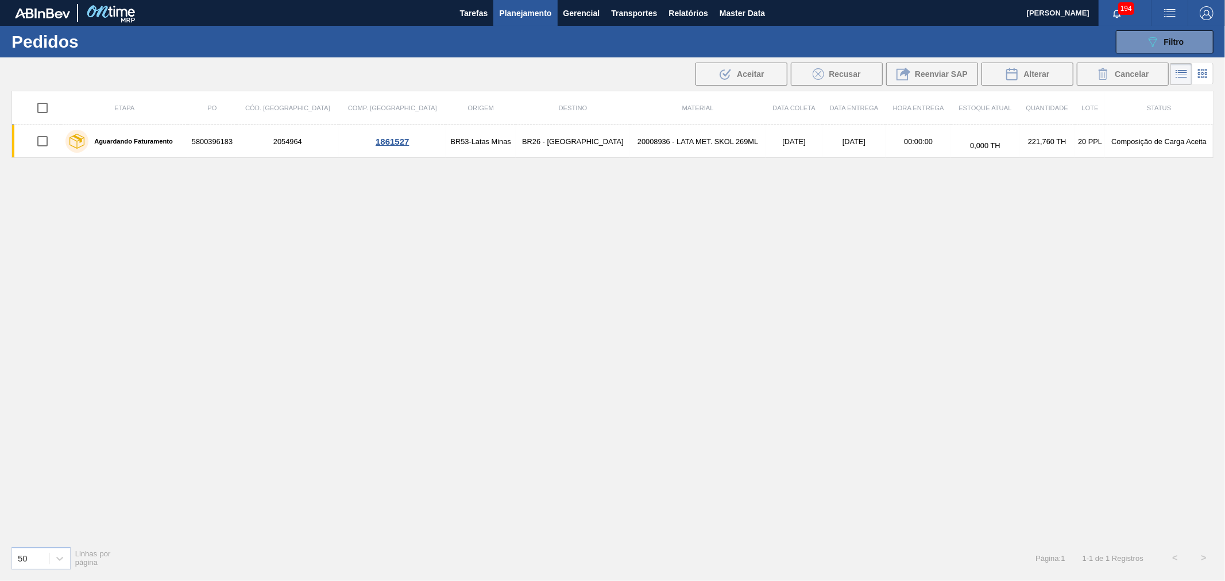
drag, startPoint x: 243, startPoint y: 140, endPoint x: 219, endPoint y: 193, distance: 58.3
click at [219, 193] on div "Etapa PO Cód. Pedido Comp. Carga Origem Destino Material Data coleta Data Entre…" at bounding box center [612, 314] width 1202 height 446
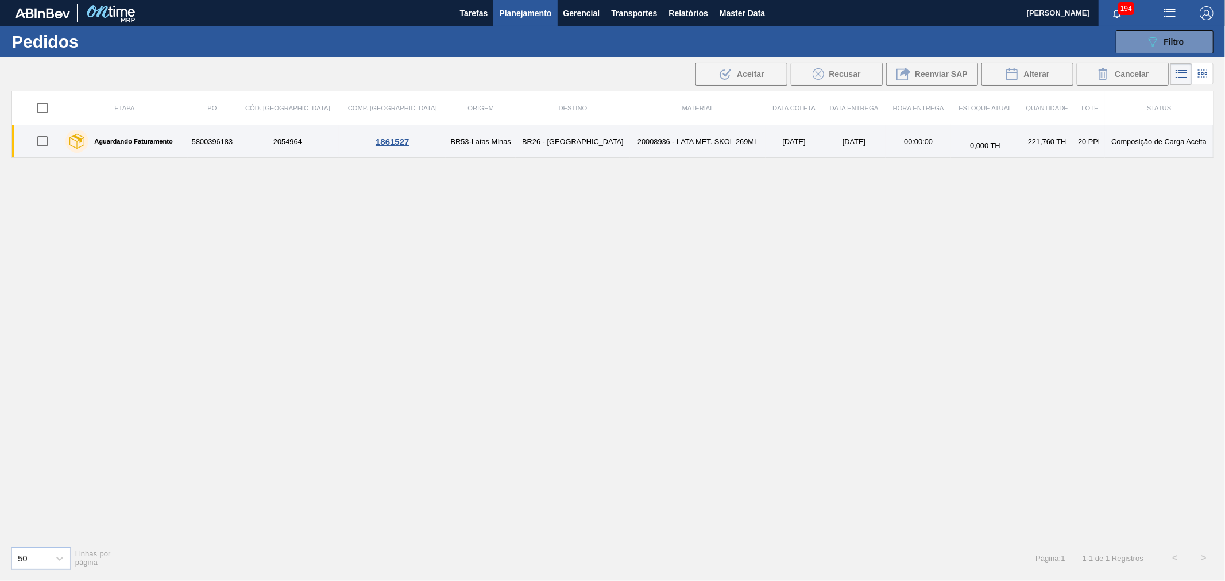
click at [236, 145] on td "5800396183" at bounding box center [212, 141] width 48 height 33
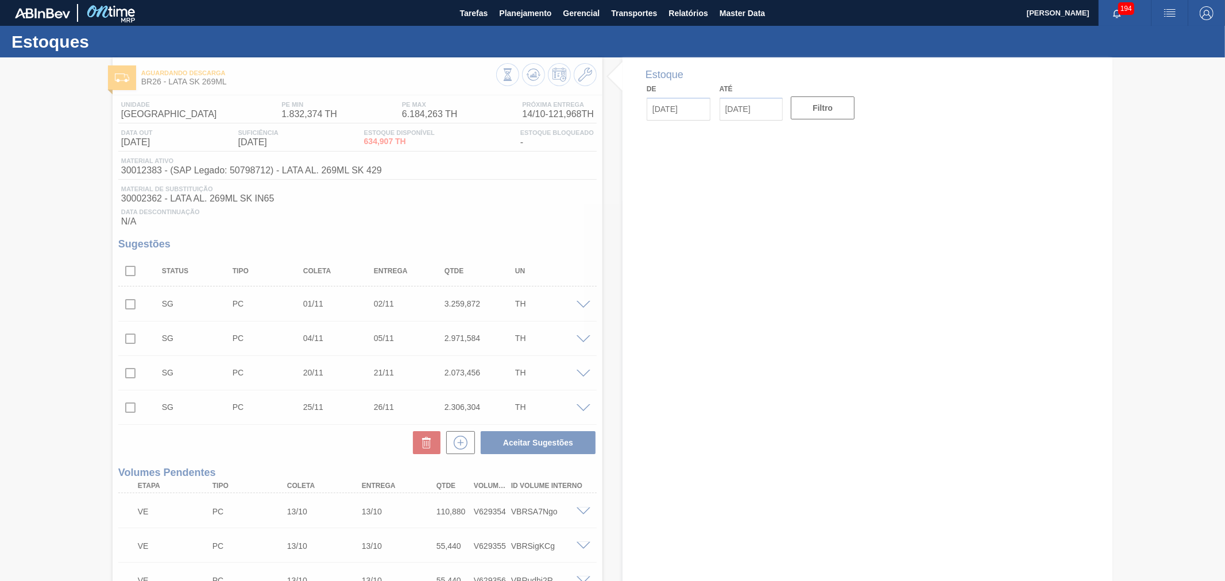
type input "[DATE]"
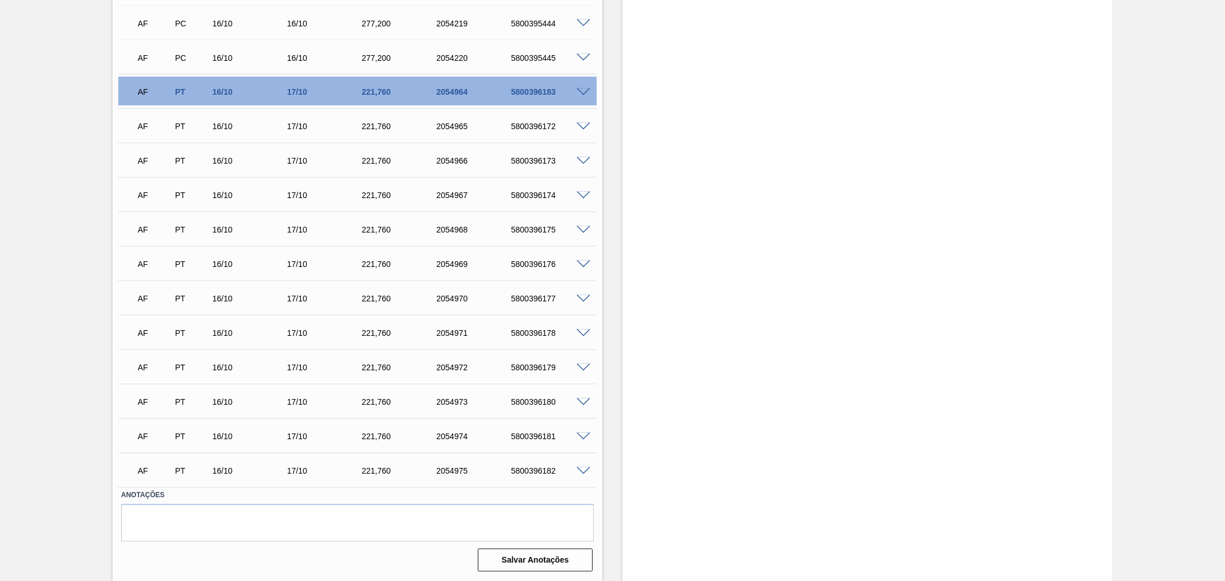
scroll to position [1596, 0]
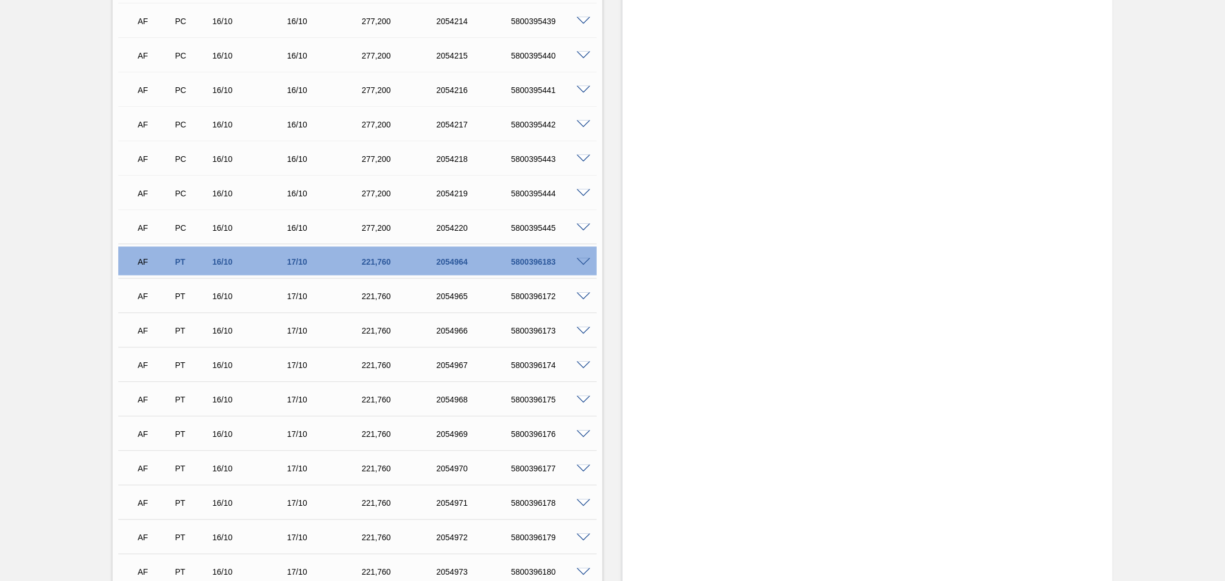
click at [544, 261] on div "5800396183" at bounding box center [550, 262] width 84 height 9
copy div "5800396183"
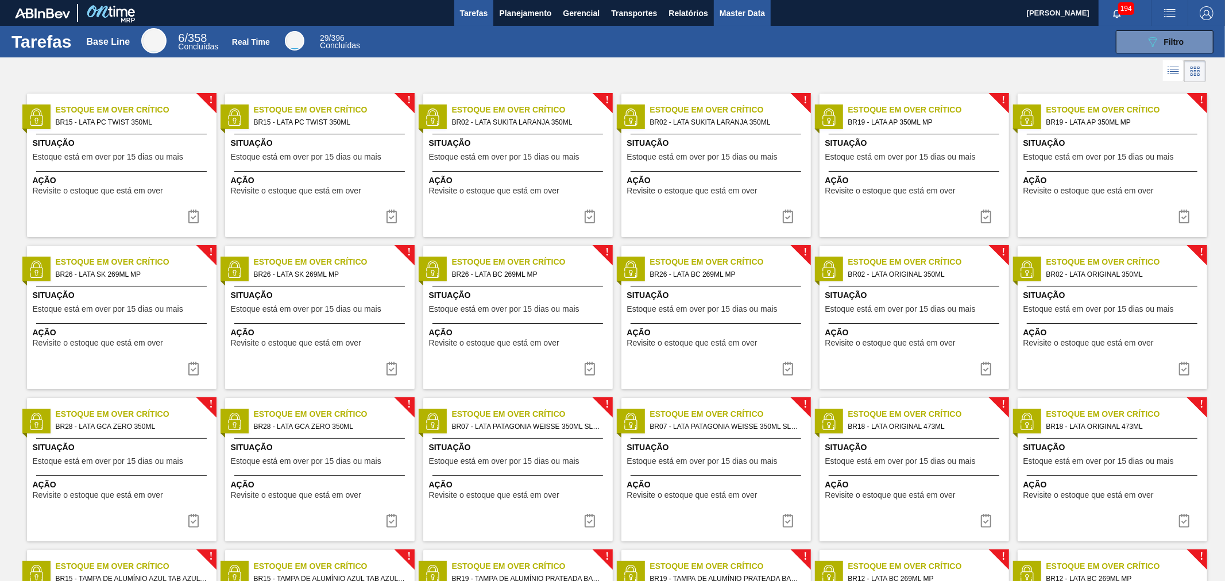
click at [762, 16] on span "Master Data" at bounding box center [741, 13] width 45 height 14
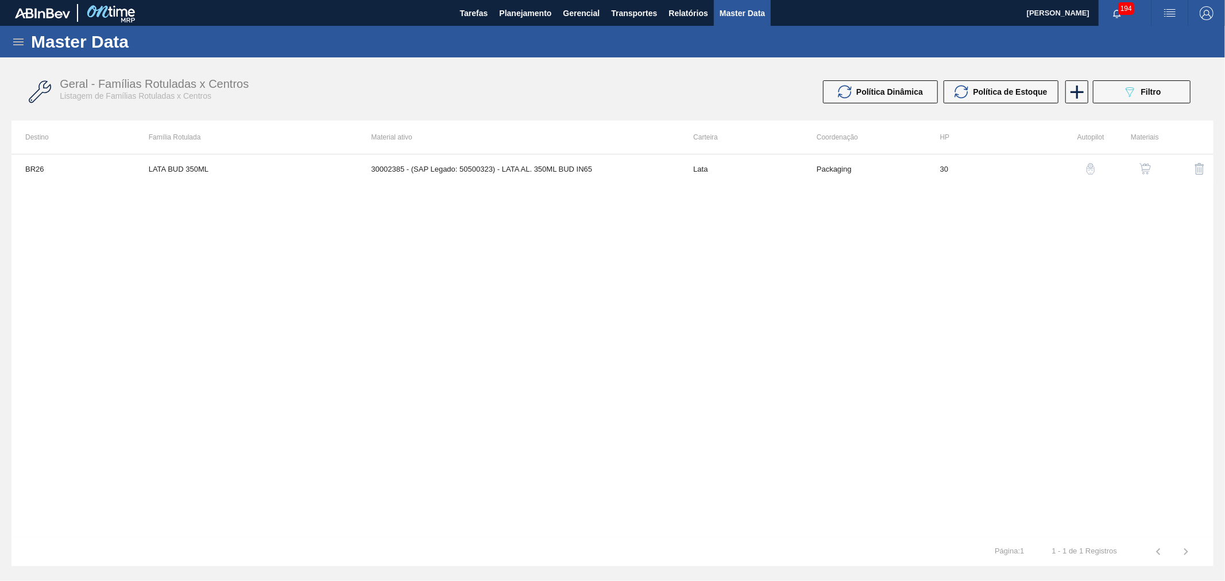
click at [16, 38] on icon at bounding box center [18, 41] width 10 height 7
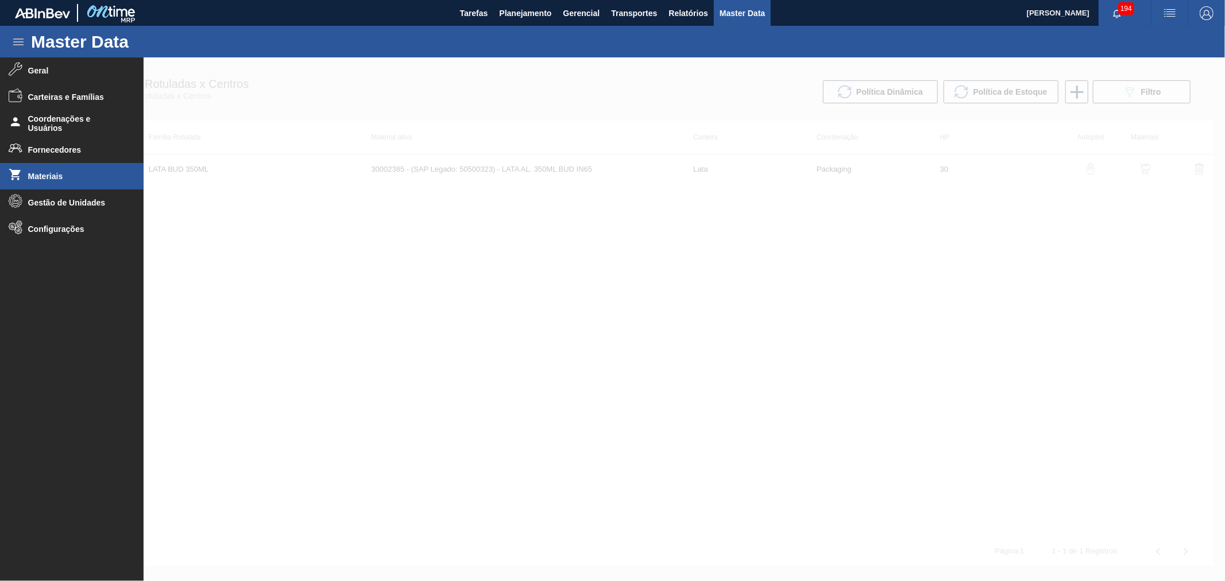
click at [59, 168] on li "Materiais" at bounding box center [72, 176] width 144 height 26
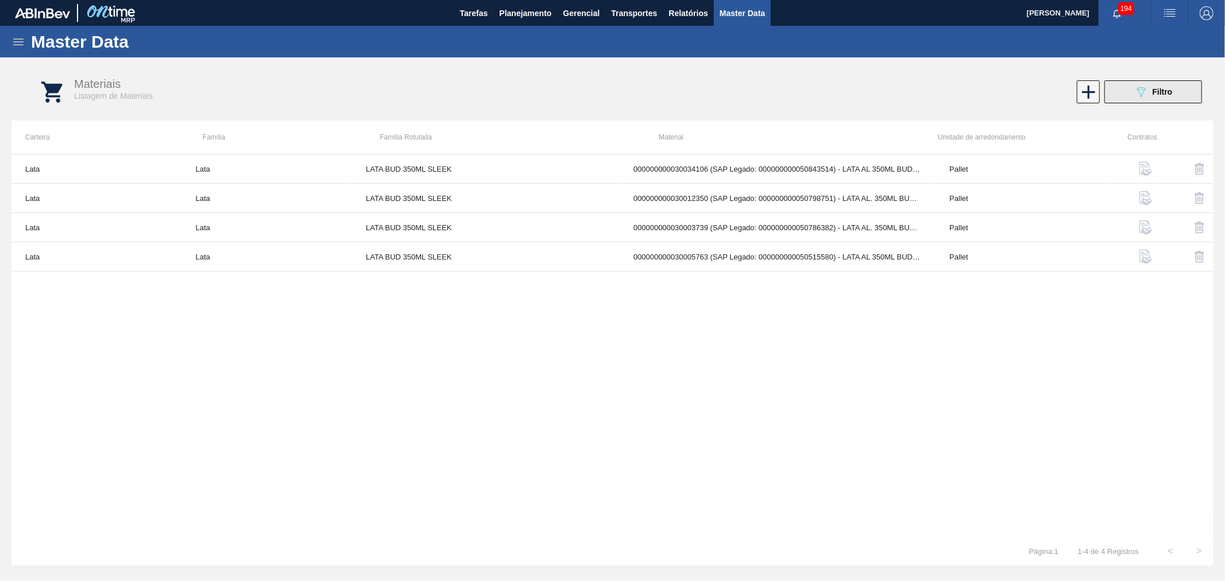
click at [1134, 86] on icon "089F7B8B-B2A5-4AFE-B5C0-19BA573D28AC" at bounding box center [1141, 92] width 14 height 14
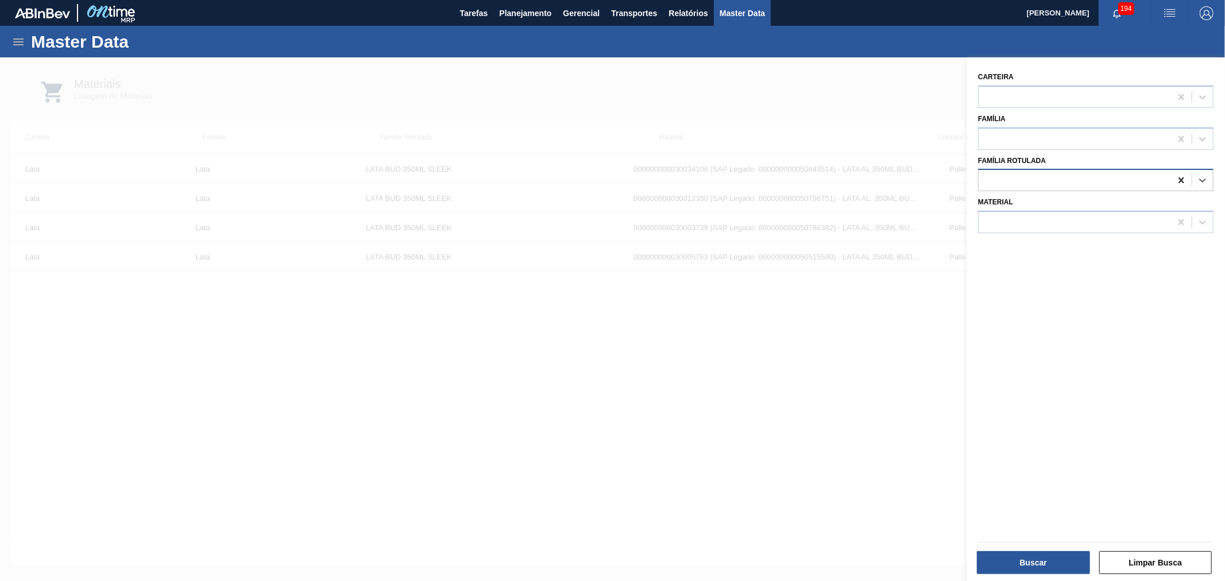
click at [1178, 183] on icon at bounding box center [1180, 180] width 11 height 11
click at [1148, 214] on div at bounding box center [1074, 222] width 192 height 17
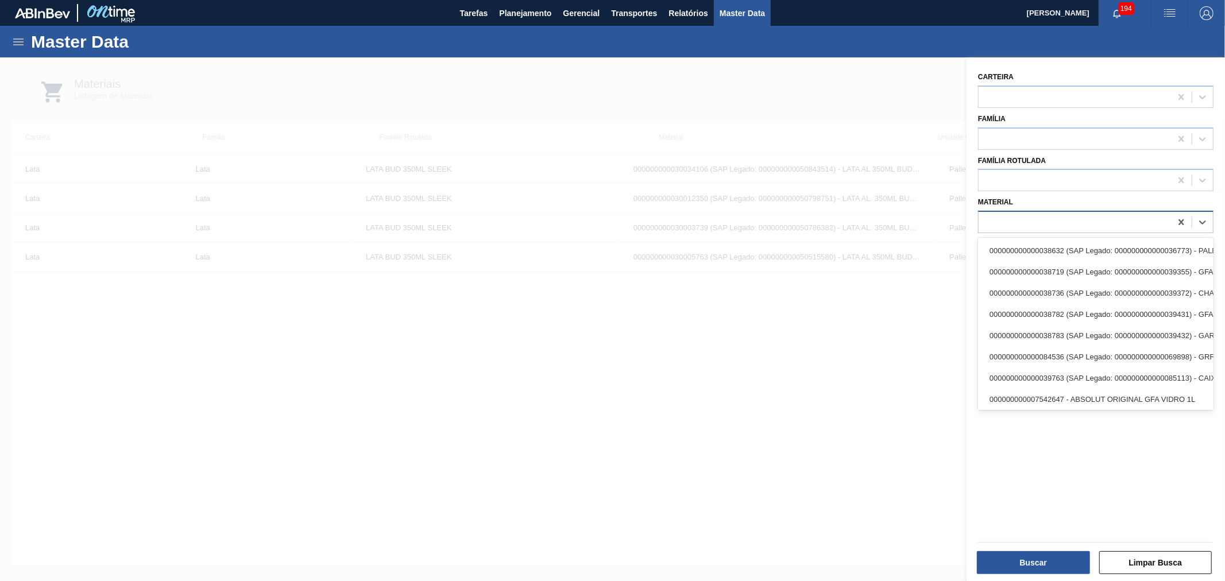
paste input "30036912"
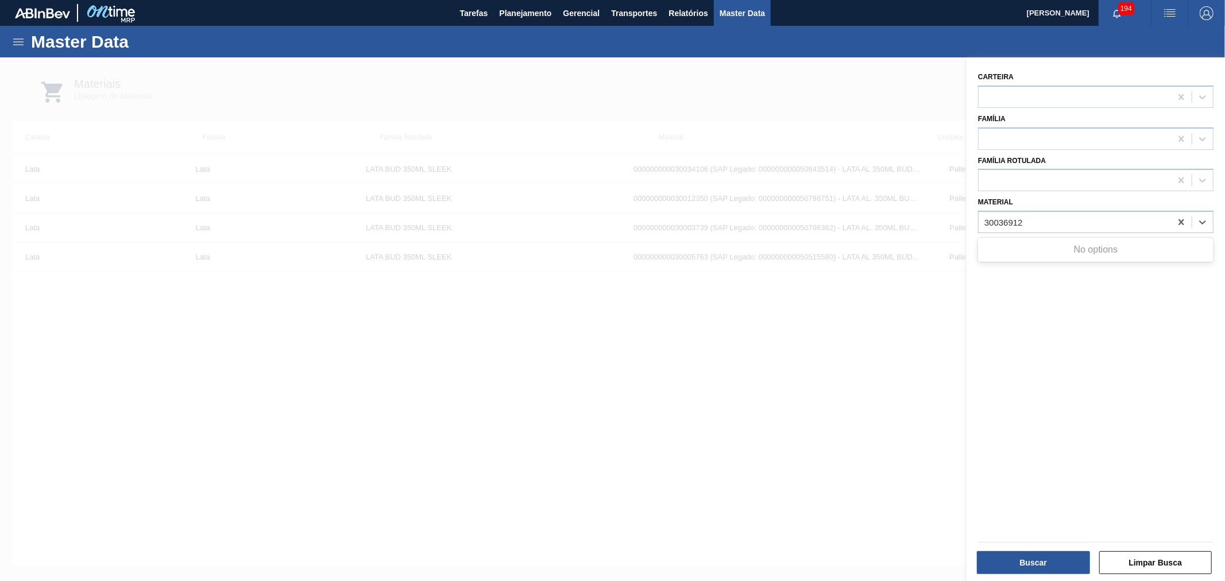
type input "30036912"
click at [868, 318] on div at bounding box center [612, 347] width 1225 height 581
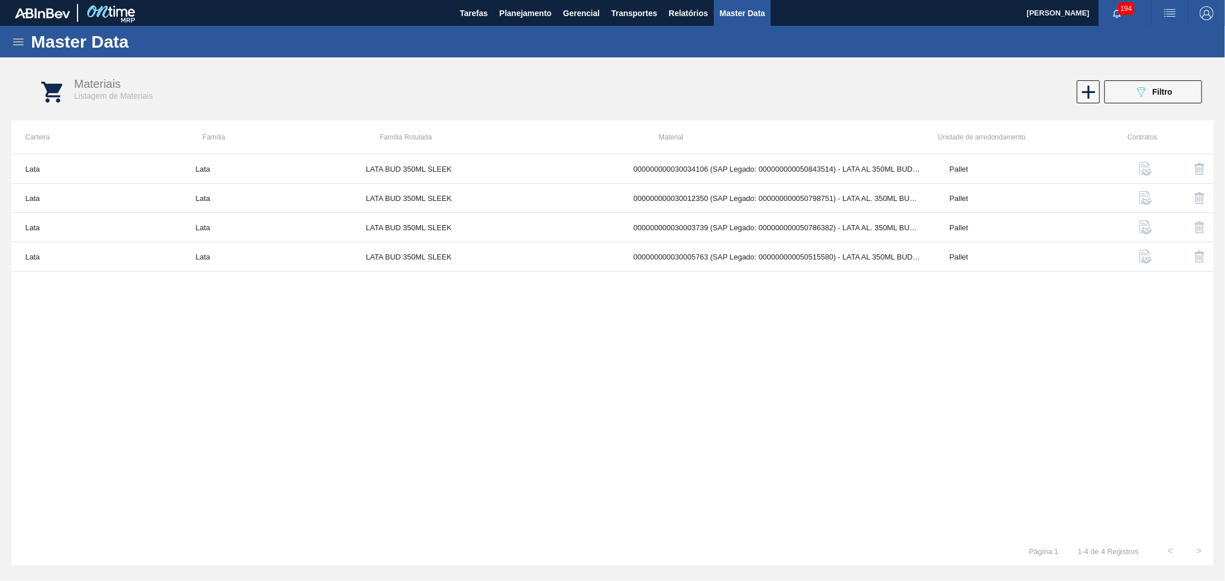
click at [769, 346] on div "Lata Lata LATA [PERSON_NAME] 350ML SLEEK 000000000030034106 (SAP Legado: 000000…" at bounding box center [612, 345] width 1202 height 383
